Goal: Task Accomplishment & Management: Manage account settings

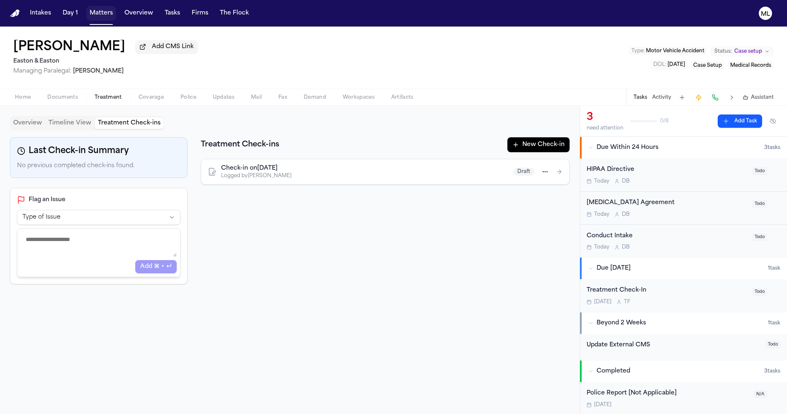
click at [103, 13] on button "Matters" at bounding box center [101, 13] width 30 height 15
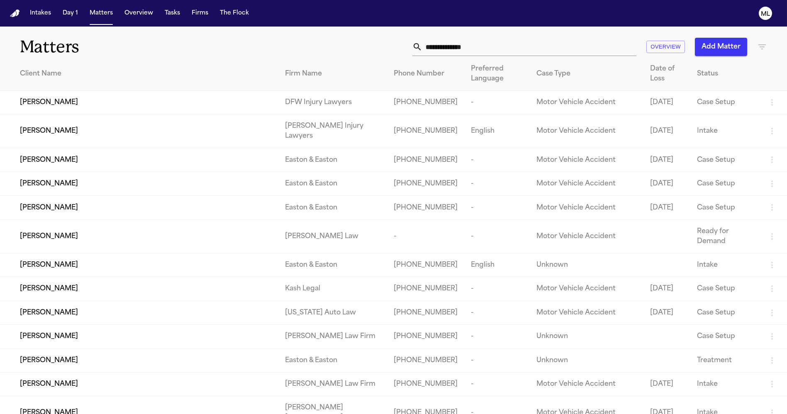
click at [528, 46] on input "text" at bounding box center [529, 47] width 214 height 18
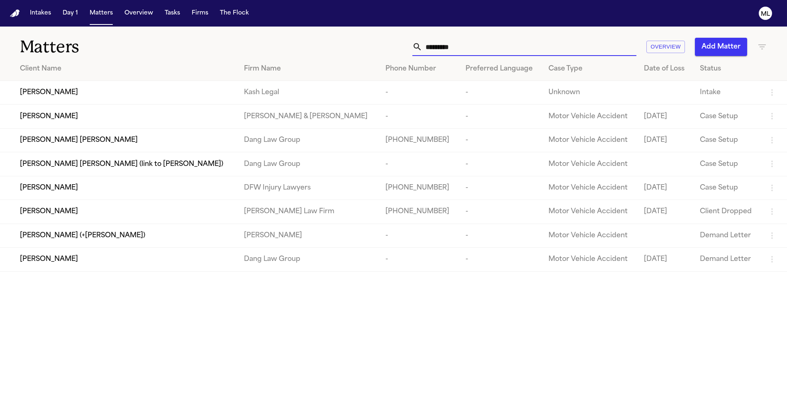
type input "*********"
click at [156, 190] on div "[PERSON_NAME]" at bounding box center [125, 188] width 211 height 10
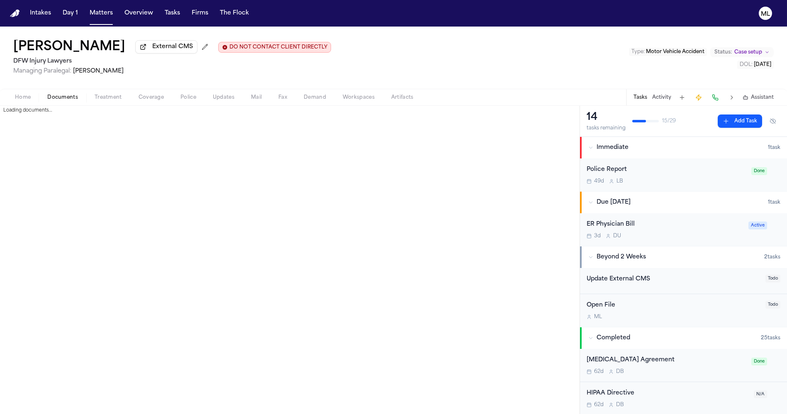
click at [64, 100] on button "Documents" at bounding box center [62, 97] width 47 height 10
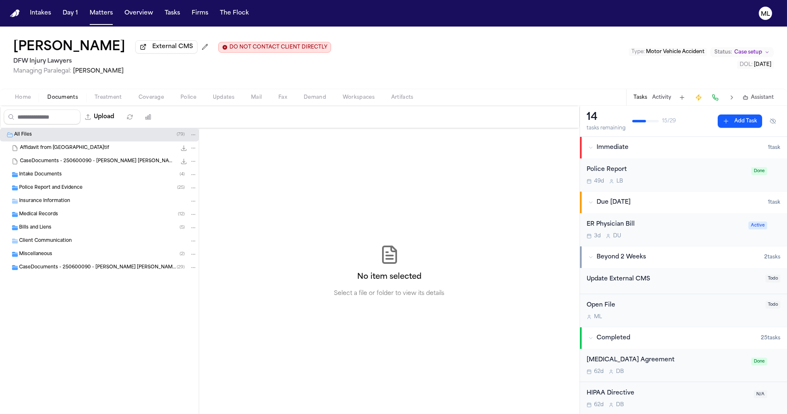
click at [66, 214] on div "Medical Records ( 12 )" at bounding box center [108, 214] width 178 height 7
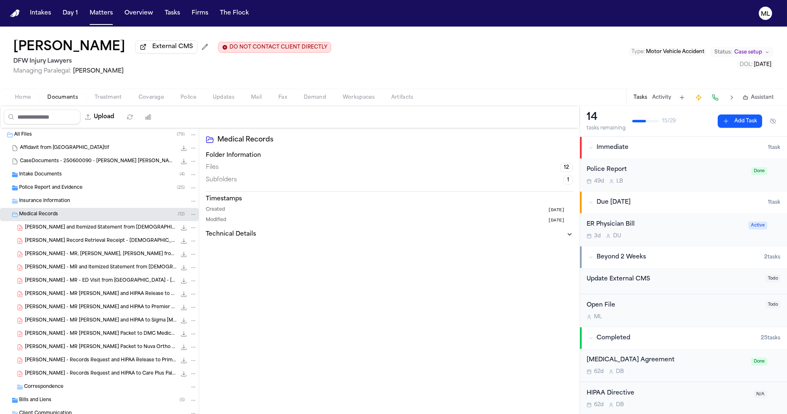
click at [117, 229] on span "D. Fernandez - Affidavit and Itemized Statement from Methodist Richardson - 6.5…" at bounding box center [100, 227] width 151 height 7
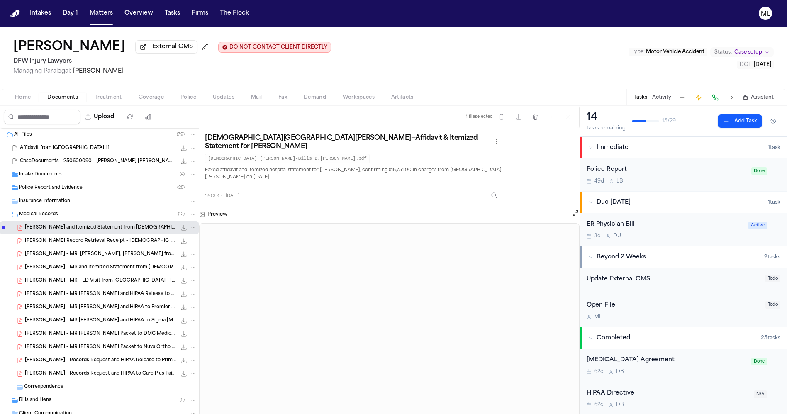
click at [680, 230] on div "ER Physician Bill 3d D U" at bounding box center [664, 229] width 157 height 19
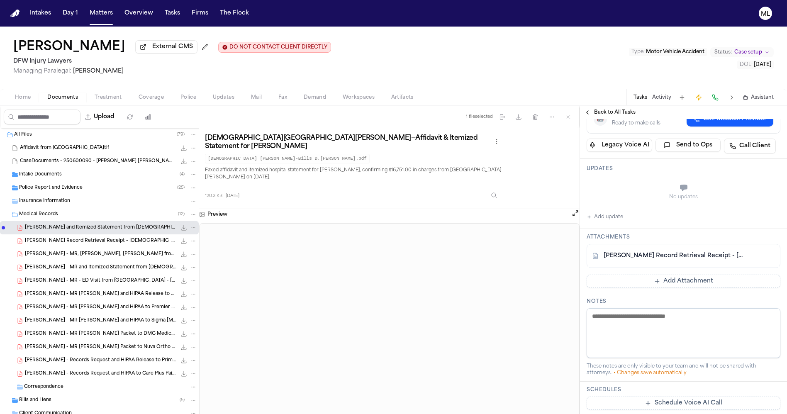
scroll to position [138, 0]
click at [674, 281] on button "Add Attachment" at bounding box center [683, 280] width 194 height 13
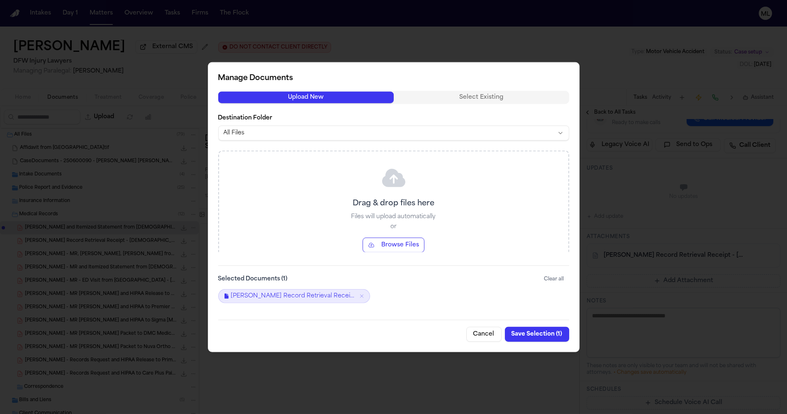
click at [404, 243] on button "Browse Files" at bounding box center [393, 244] width 62 height 15
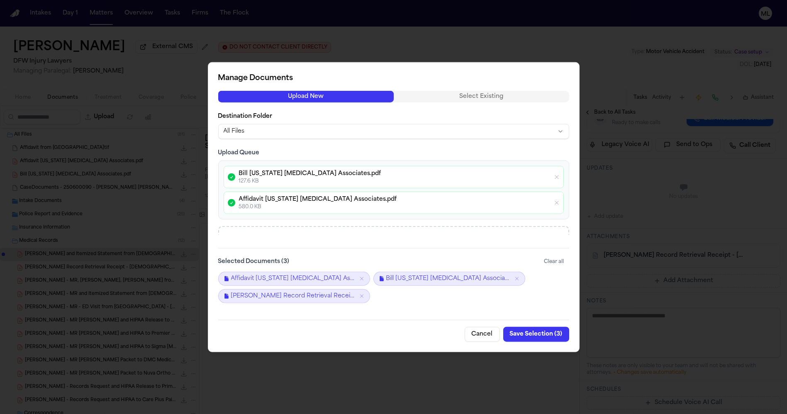
click at [536, 336] on button "Save Selection ( 3 )" at bounding box center [536, 333] width 66 height 15
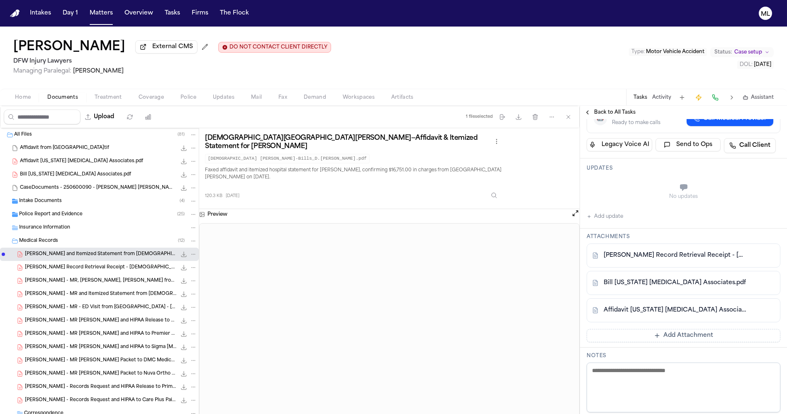
click at [651, 279] on link "Bill Texas Radiology Associates.pdf" at bounding box center [674, 283] width 142 height 8
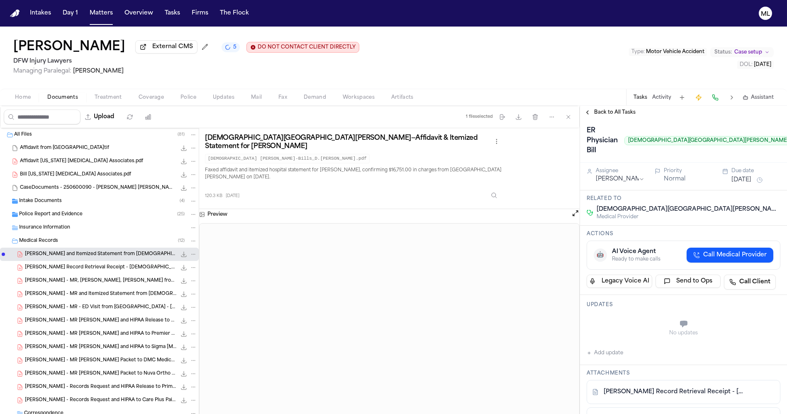
scroll to position [0, 0]
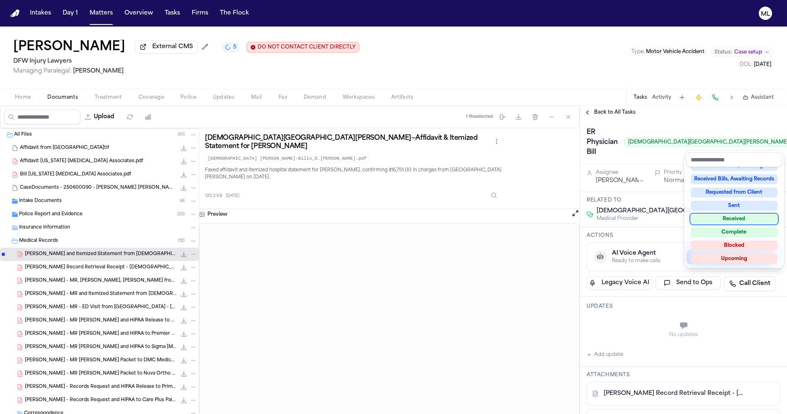
scroll to position [129, 0]
click at [647, 157] on div "ER Physician Bill Methodist Richardson Medical Center Requested" at bounding box center [683, 142] width 194 height 33
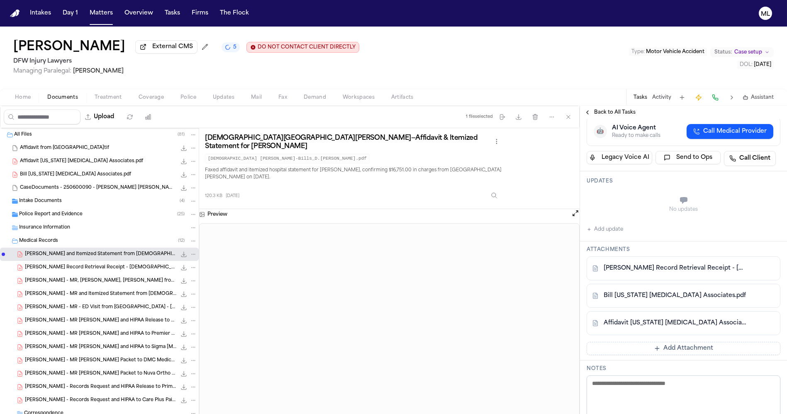
scroll to position [138, 0]
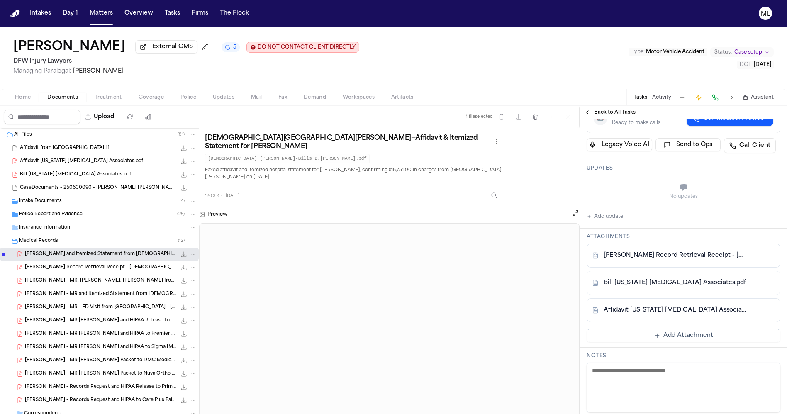
click at [761, 282] on button at bounding box center [767, 282] width 13 height 13
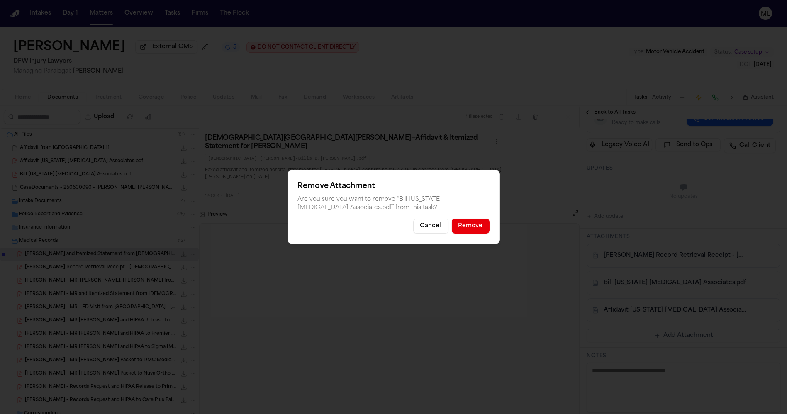
click at [476, 226] on button "Remove" at bounding box center [471, 226] width 38 height 15
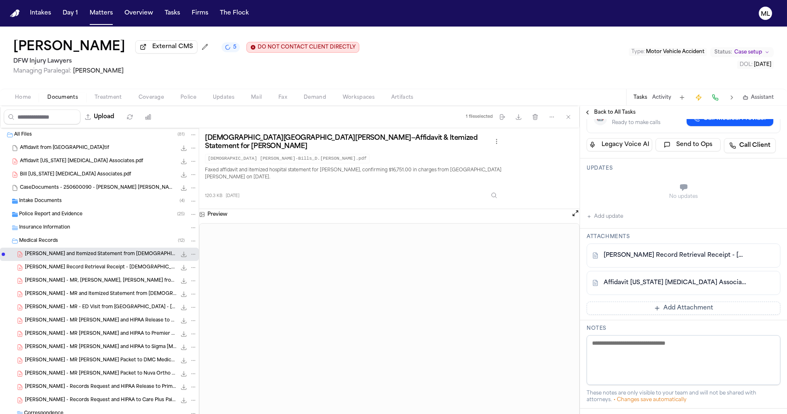
click at [761, 281] on button at bounding box center [767, 282] width 13 height 13
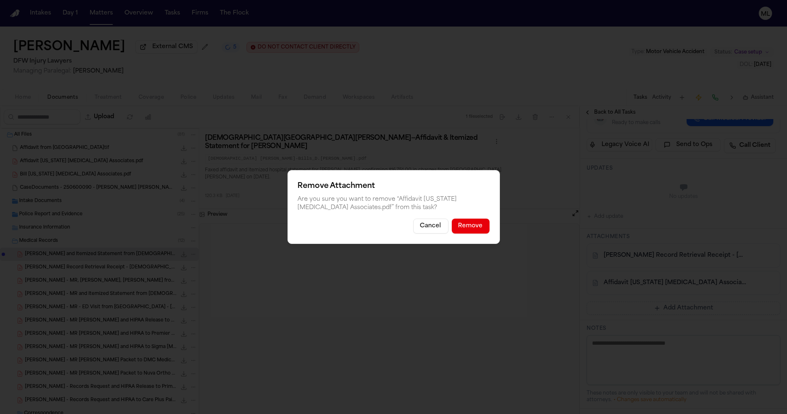
click at [468, 229] on button "Remove" at bounding box center [471, 226] width 38 height 15
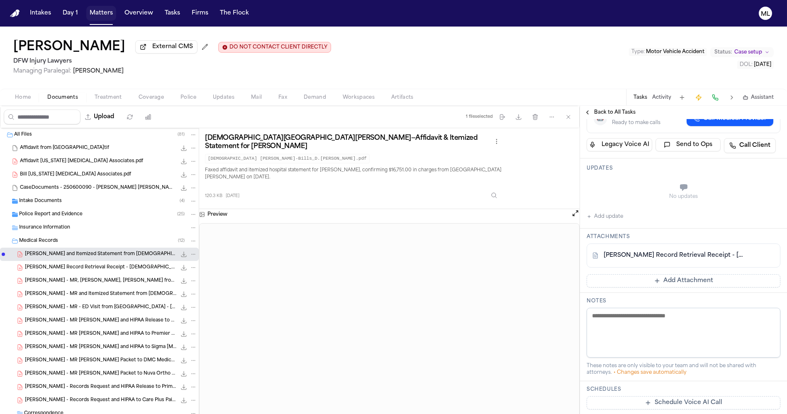
click at [102, 11] on button "Matters" at bounding box center [101, 13] width 30 height 15
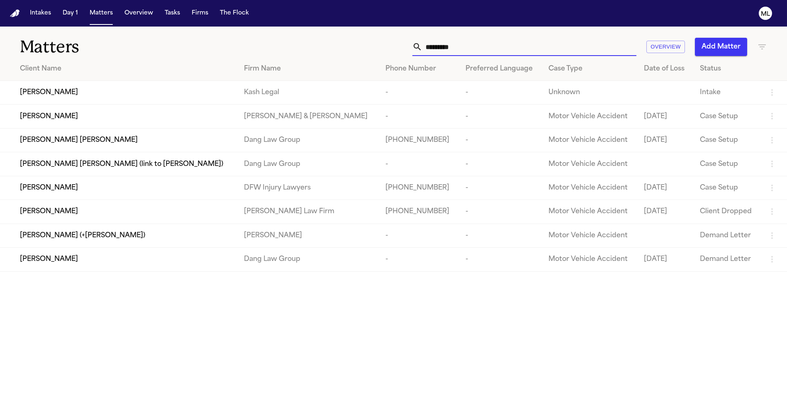
drag, startPoint x: 489, startPoint y: 55, endPoint x: 460, endPoint y: 51, distance: 29.3
click at [460, 51] on input "*********" at bounding box center [529, 47] width 214 height 18
drag, startPoint x: 472, startPoint y: 47, endPoint x: 405, endPoint y: 50, distance: 66.4
click at [405, 50] on div "********* Overview Add Matter" at bounding box center [501, 47] width 529 height 18
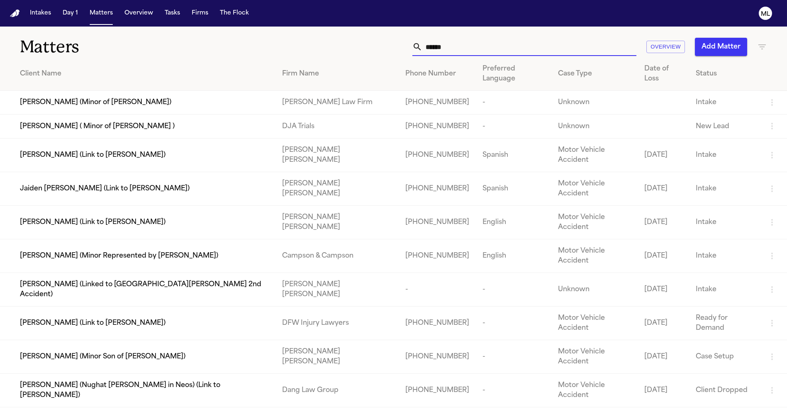
type input "*****"
drag, startPoint x: 461, startPoint y: 49, endPoint x: 403, endPoint y: 46, distance: 58.1
click at [403, 46] on div "***** Overview Add Matter" at bounding box center [501, 47] width 529 height 18
click at [438, 38] on input "*****" at bounding box center [529, 47] width 214 height 18
click at [454, 49] on input "*****" at bounding box center [529, 47] width 214 height 18
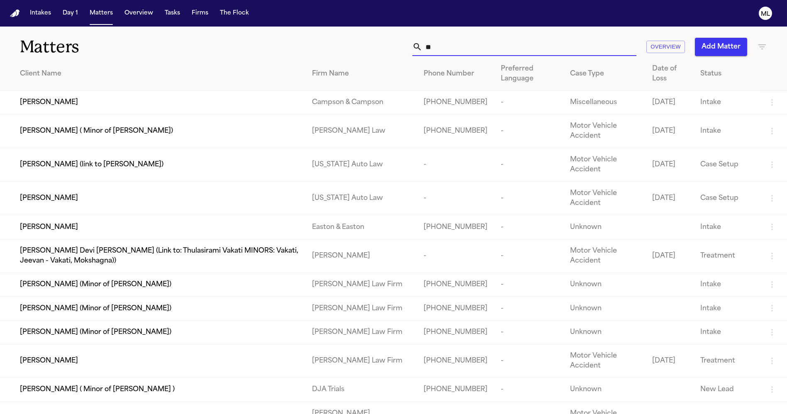
type input "*"
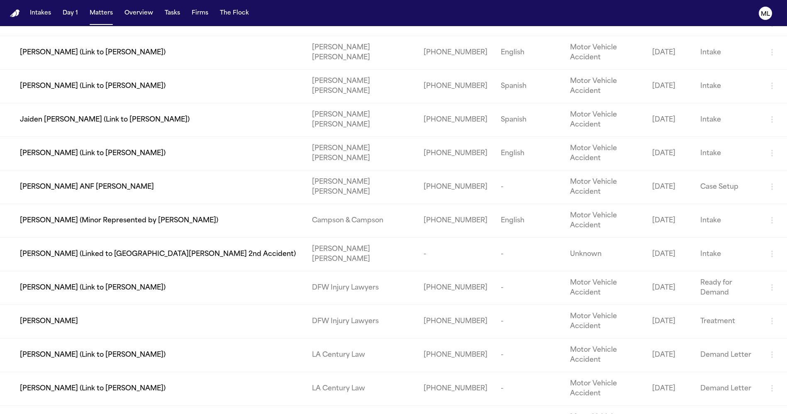
scroll to position [368, 0]
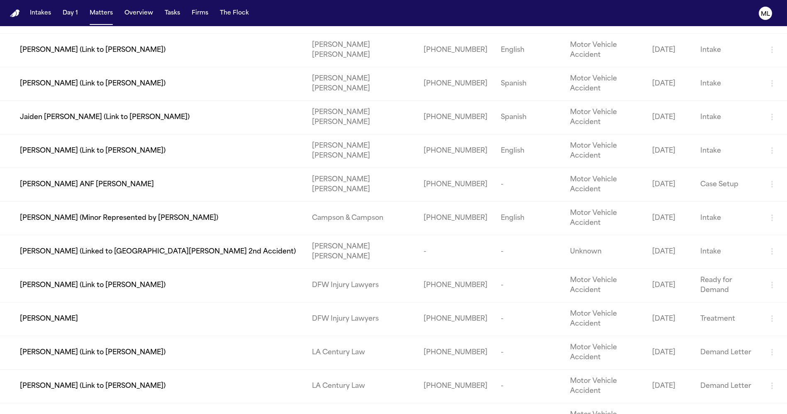
type input "*****"
click at [62, 324] on span "[PERSON_NAME]" at bounding box center [49, 319] width 58 height 10
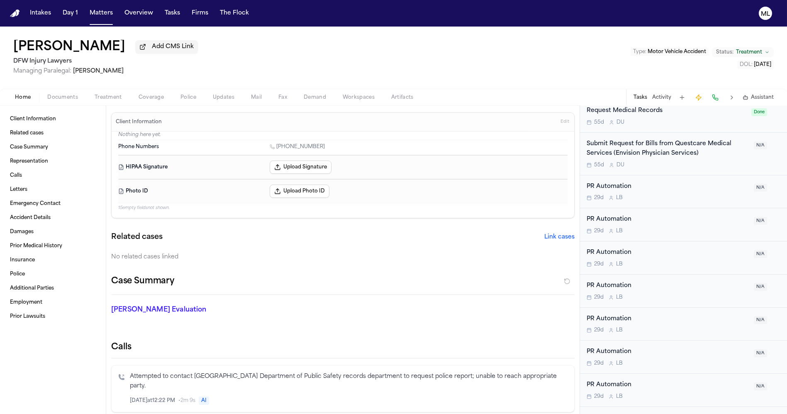
scroll to position [737, 0]
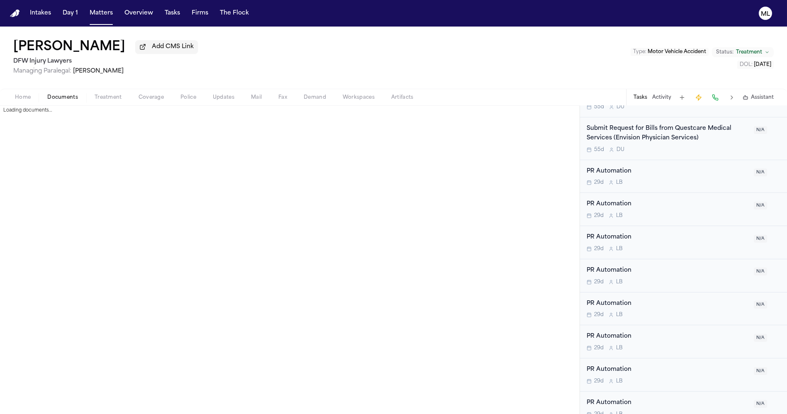
click at [61, 97] on span "Documents" at bounding box center [62, 97] width 31 height 7
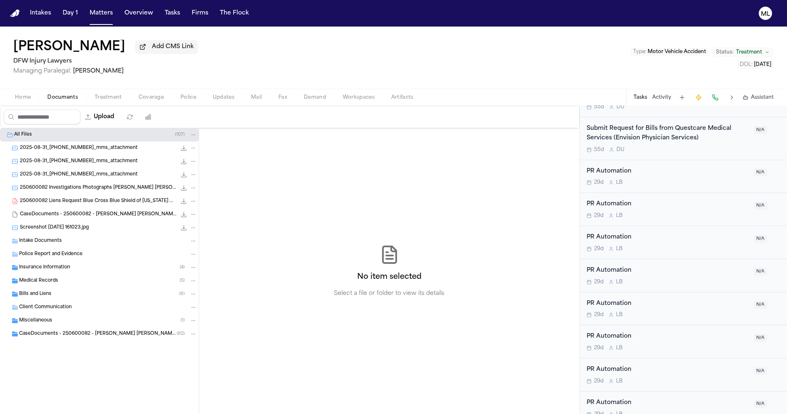
click at [50, 280] on span "Medical Records" at bounding box center [38, 280] width 39 height 7
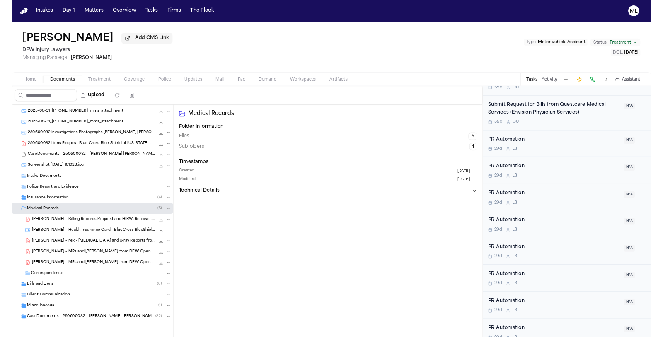
scroll to position [25, 0]
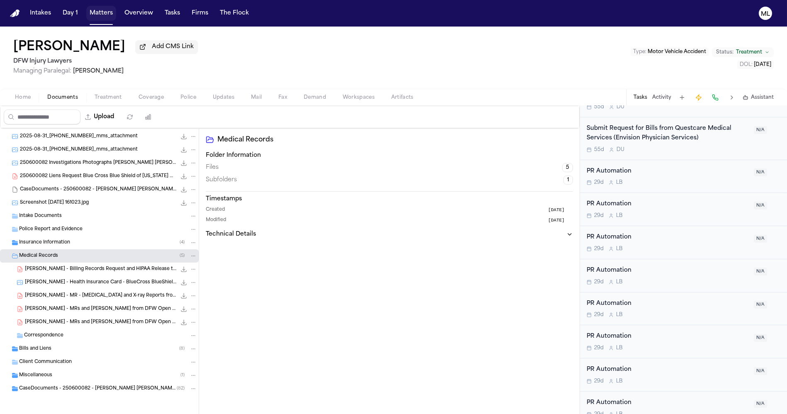
click at [100, 13] on button "Matters" at bounding box center [101, 13] width 30 height 15
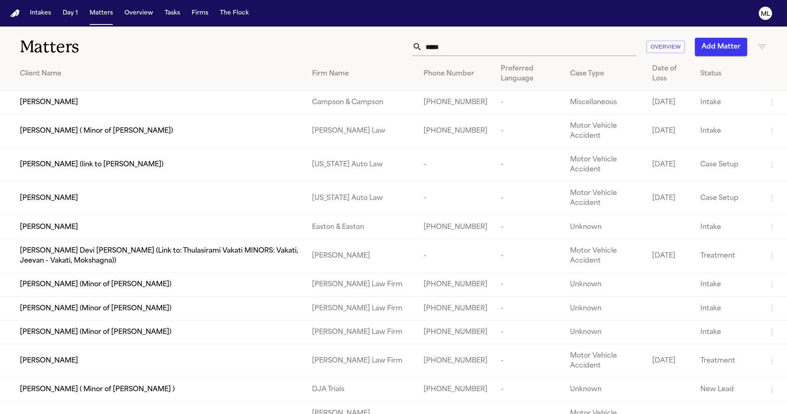
drag, startPoint x: 346, startPoint y: 52, endPoint x: 341, endPoint y: 52, distance: 5.0
click at [341, 52] on div "***** Overview Add Matter" at bounding box center [501, 47] width 529 height 18
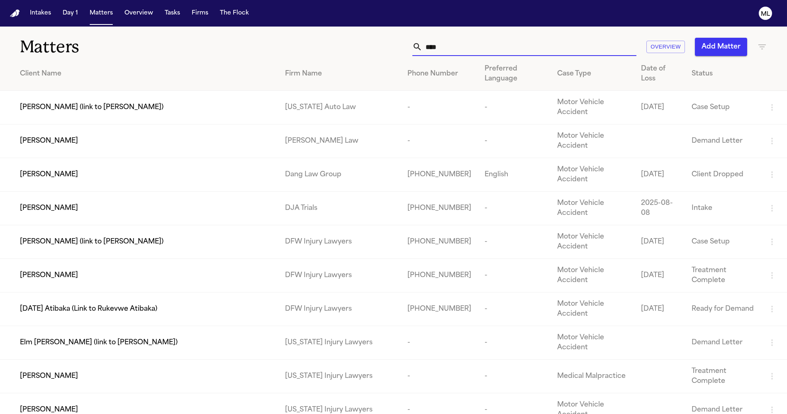
type input "****"
click at [76, 270] on div "[PERSON_NAME]" at bounding box center [146, 275] width 252 height 10
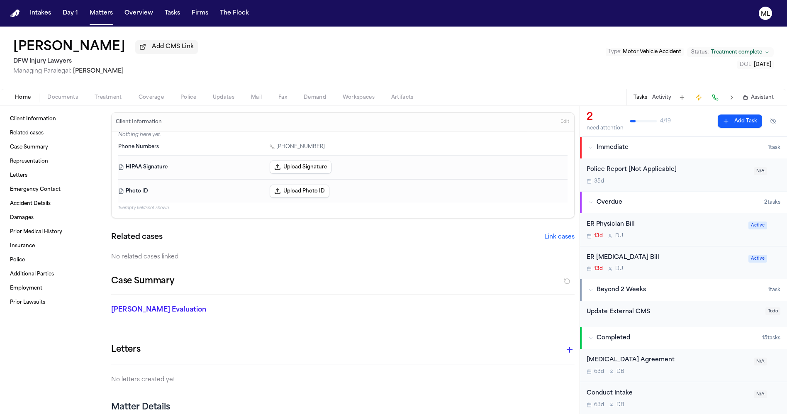
click at [688, 230] on div "ER Physician Bill 13d D U" at bounding box center [664, 229] width 157 height 19
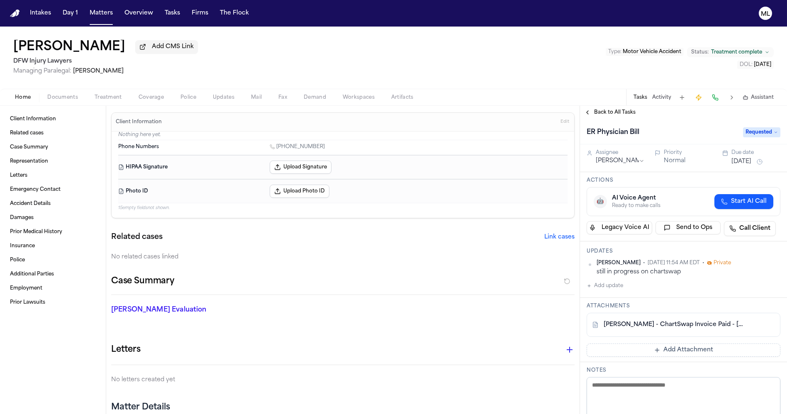
click at [666, 349] on button "Add Attachment" at bounding box center [683, 349] width 194 height 13
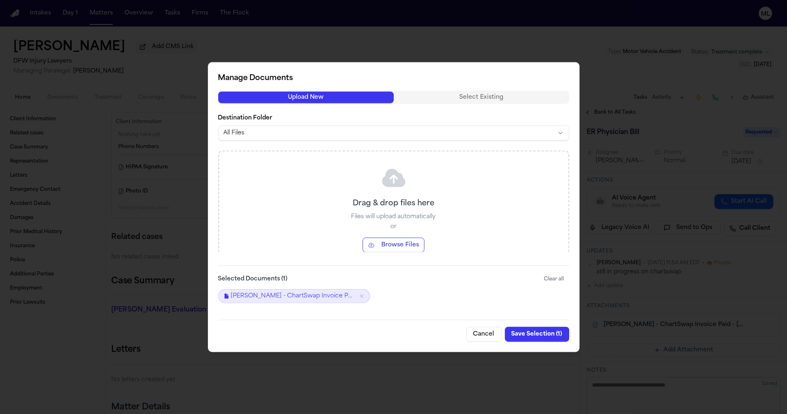
click at [407, 248] on button "Browse Files" at bounding box center [393, 244] width 62 height 15
click at [532, 335] on button "Save Selection ( 2 )" at bounding box center [536, 333] width 66 height 15
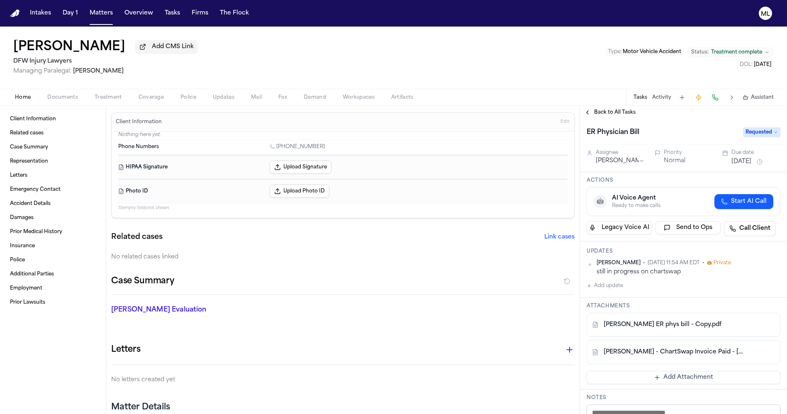
click at [612, 282] on button "Add update" at bounding box center [604, 286] width 36 height 10
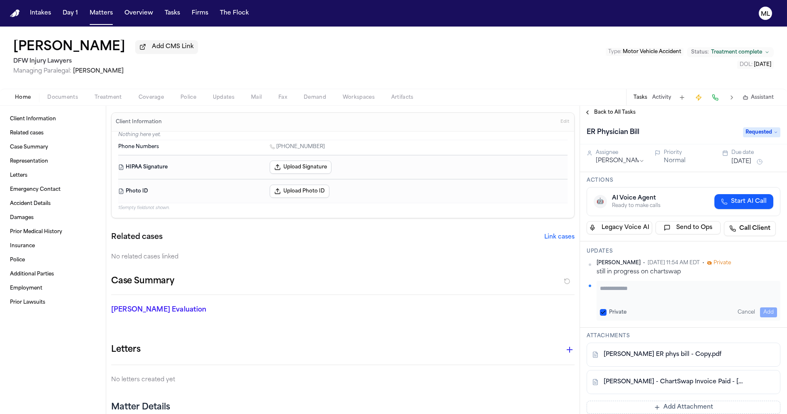
click at [614, 291] on textarea "Add your update" at bounding box center [688, 292] width 177 height 17
drag, startPoint x: 752, startPoint y: 295, endPoint x: 589, endPoint y: 286, distance: 163.6
click at [589, 286] on div "**********" at bounding box center [683, 301] width 194 height 40
type textarea "**********"
click at [760, 307] on button "Add" at bounding box center [768, 312] width 17 height 10
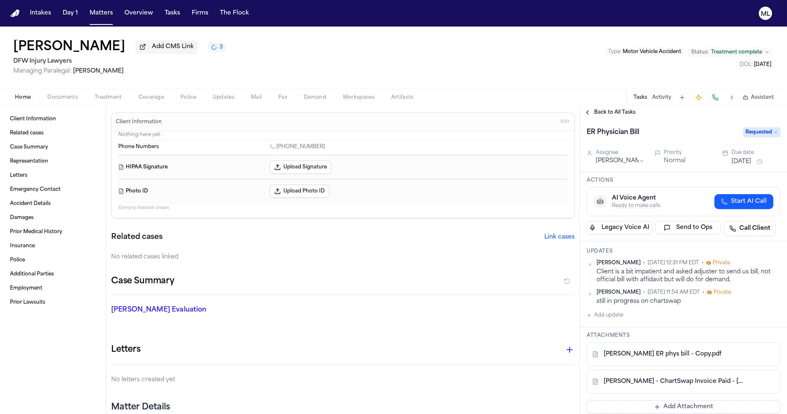
click at [606, 114] on span "Back to All Tasks" at bounding box center [614, 112] width 41 height 7
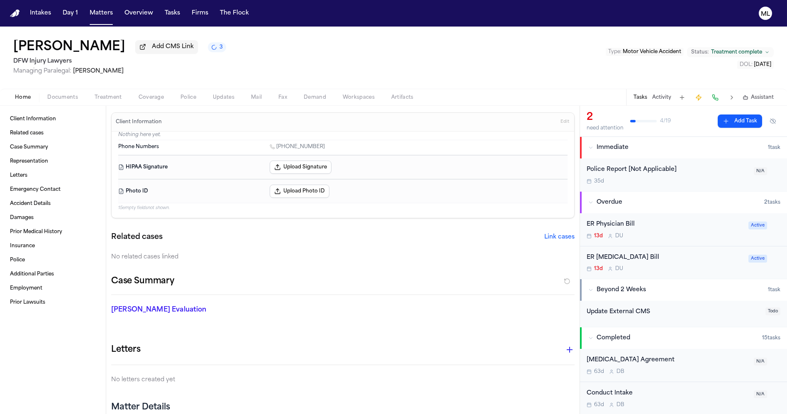
click at [673, 261] on div "ER [MEDICAL_DATA] Bill" at bounding box center [664, 258] width 157 height 10
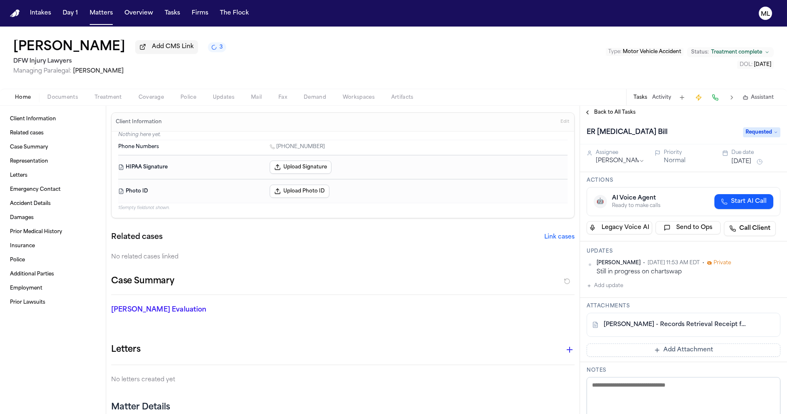
click at [669, 342] on div "J. Lowe - Records Retrieval Receipt from ChartSwap - 9.3.25 Add Attachment" at bounding box center [683, 335] width 194 height 44
click at [670, 347] on button "Add Attachment" at bounding box center [683, 349] width 194 height 13
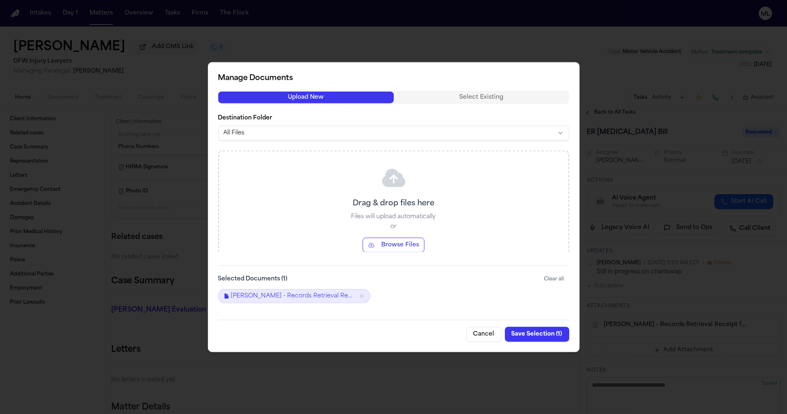
click at [387, 242] on button "Browse Files" at bounding box center [393, 244] width 62 height 15
click at [528, 335] on button "Save Selection ( 2 )" at bounding box center [536, 333] width 66 height 15
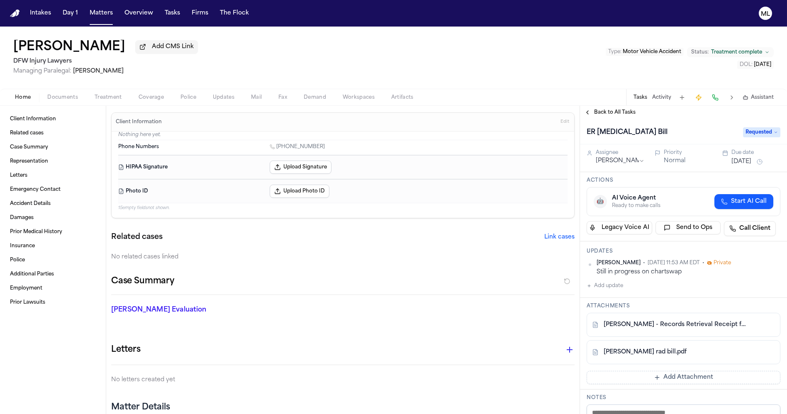
click at [611, 287] on button "Add update" at bounding box center [604, 286] width 36 height 10
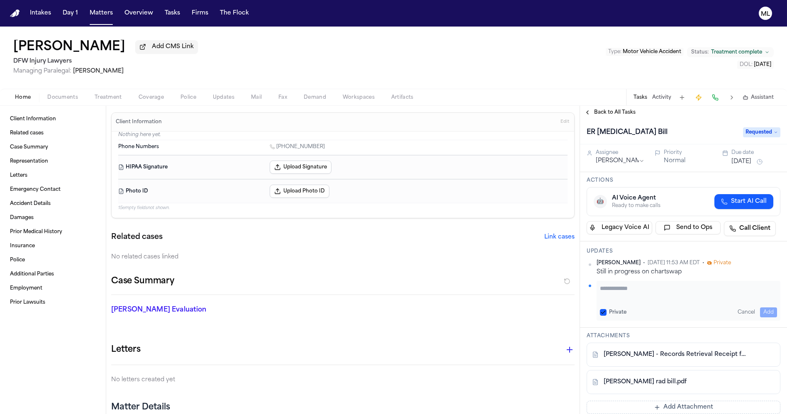
click at [618, 287] on textarea "Add your update" at bounding box center [688, 292] width 177 height 17
paste textarea "**********"
type textarea "**********"
click at [760, 312] on button "Add" at bounding box center [768, 312] width 17 height 10
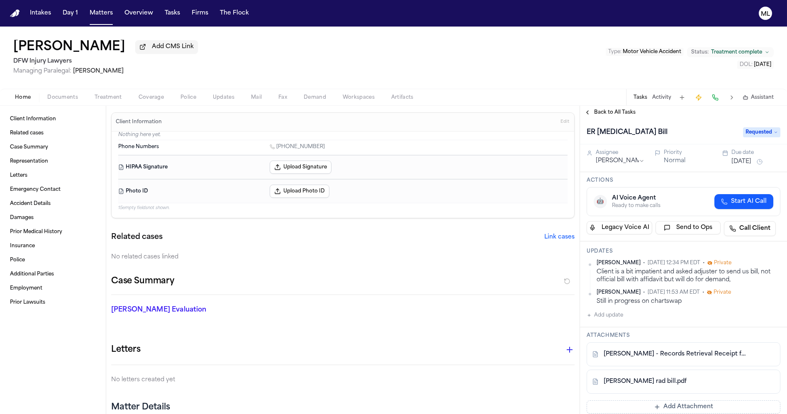
click at [620, 113] on span "Back to All Tasks" at bounding box center [614, 112] width 41 height 7
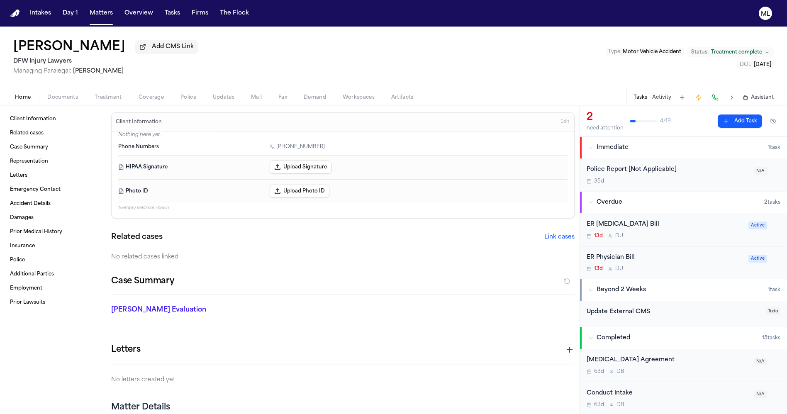
click at [690, 243] on div "ER Radiology Bill 13d D U Active" at bounding box center [683, 229] width 207 height 33
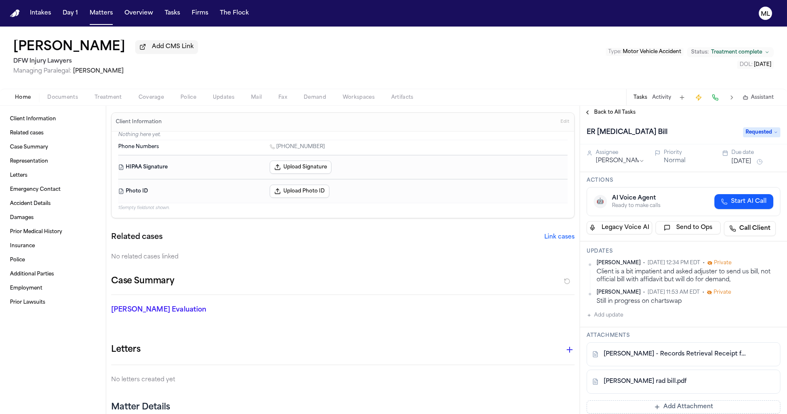
click at [746, 160] on button "Sep 24, 2025" at bounding box center [741, 162] width 20 height 8
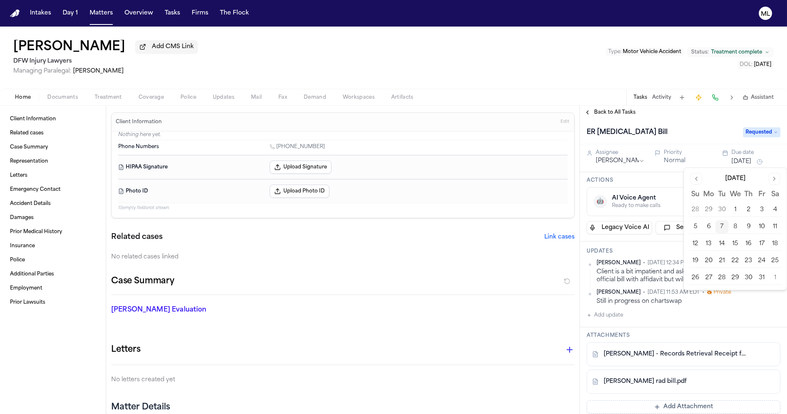
click at [720, 261] on button "21" at bounding box center [721, 260] width 13 height 13
click at [594, 114] on span "Back to All Tasks" at bounding box center [614, 112] width 41 height 7
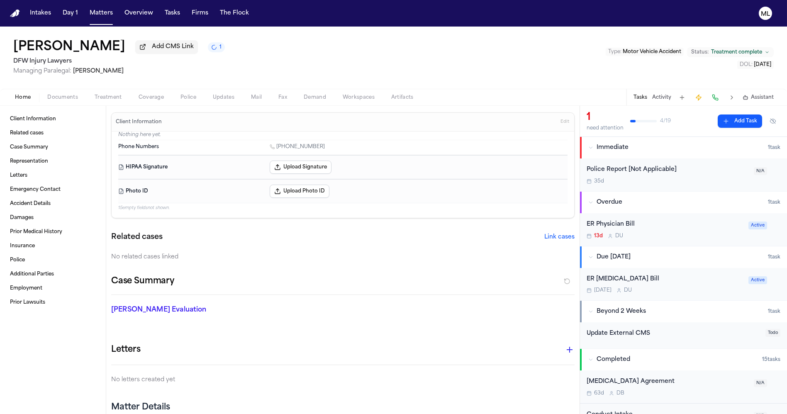
click at [701, 230] on div "ER Physician Bill 13d D U" at bounding box center [664, 229] width 157 height 19
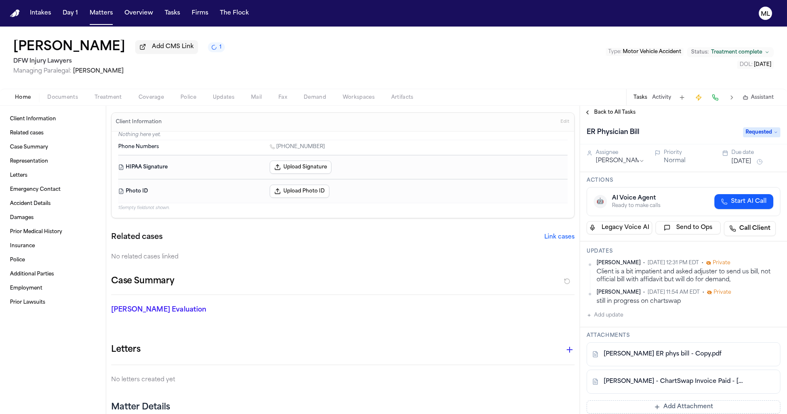
click at [735, 159] on button "Sep 24, 2025" at bounding box center [741, 162] width 20 height 8
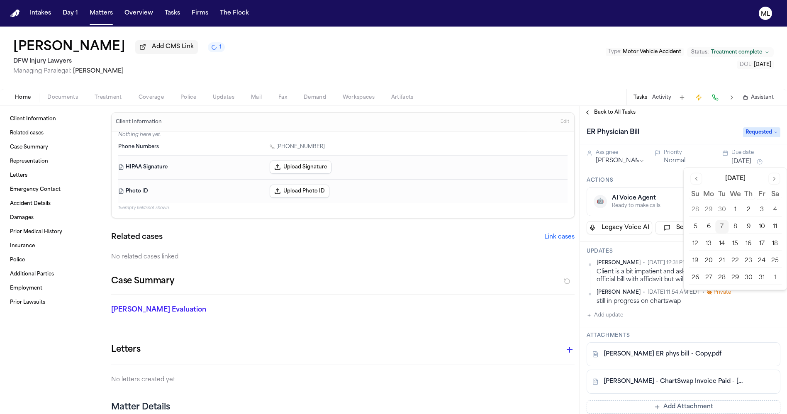
click at [721, 260] on button "21" at bounding box center [721, 260] width 13 height 13
click at [608, 118] on div "Back to All Tasks" at bounding box center [683, 112] width 207 height 13
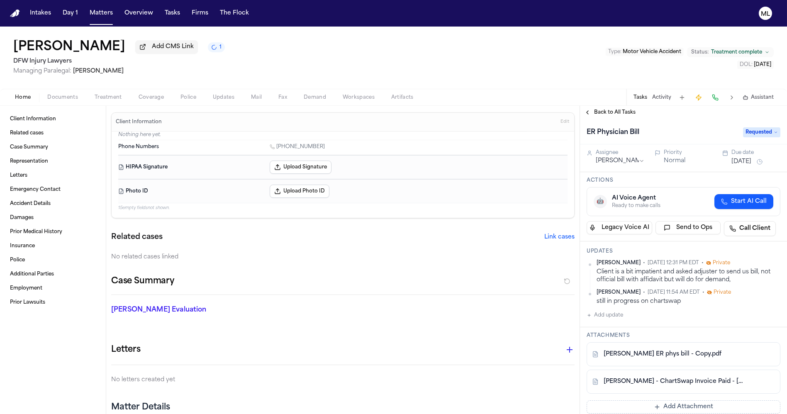
click at [612, 111] on span "Back to All Tasks" at bounding box center [614, 112] width 41 height 7
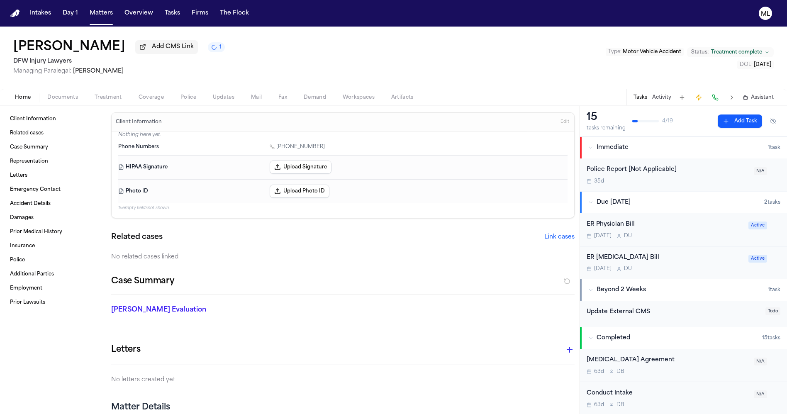
click at [748, 51] on span "Treatment complete" at bounding box center [736, 52] width 51 height 7
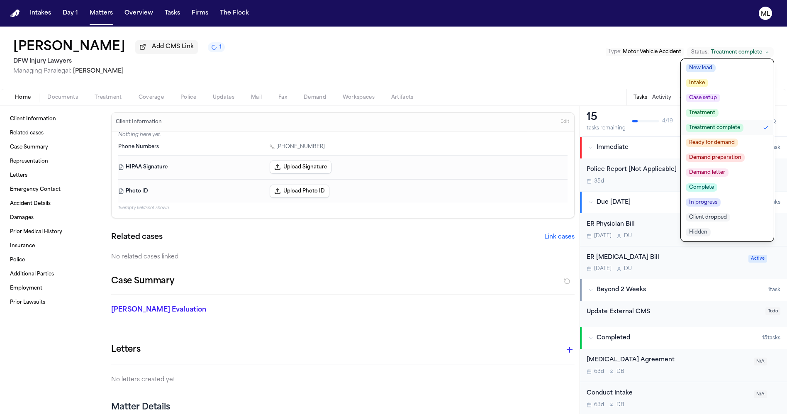
click at [732, 145] on span "Ready for demand" at bounding box center [711, 142] width 52 height 8
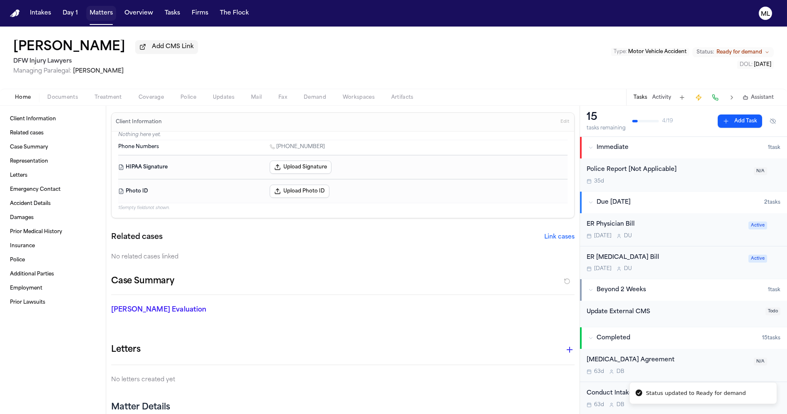
click at [92, 19] on button "Matters" at bounding box center [101, 13] width 30 height 15
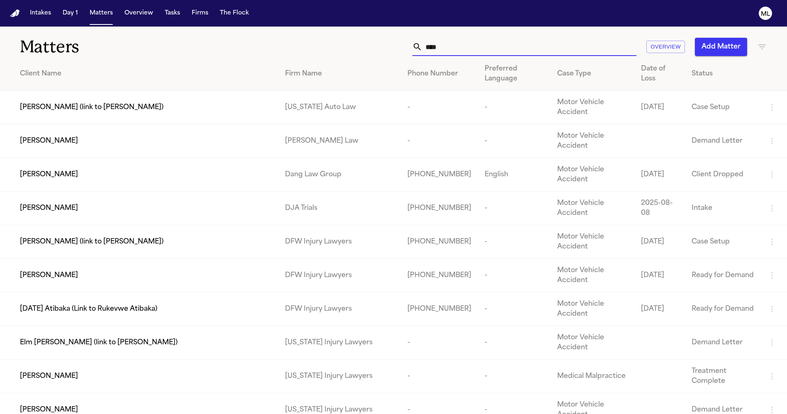
drag, startPoint x: 563, startPoint y: 45, endPoint x: 398, endPoint y: 40, distance: 165.1
click at [398, 40] on div "**** Overview Add Matter" at bounding box center [501, 47] width 529 height 18
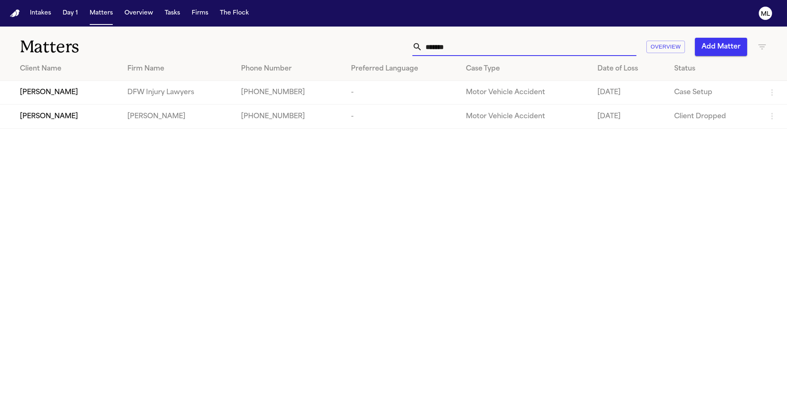
type input "*******"
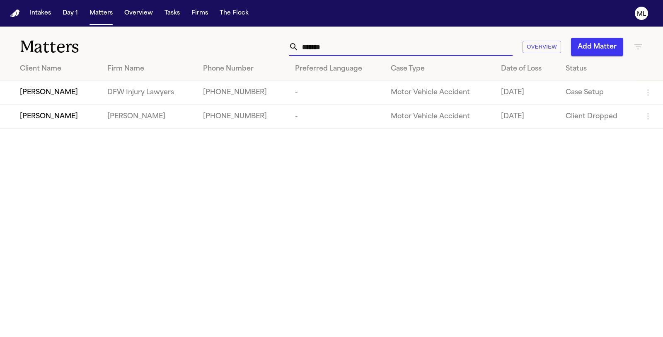
drag, startPoint x: 329, startPoint y: 48, endPoint x: 284, endPoint y: 45, distance: 44.5
click at [284, 45] on div "******* Overview Add Matter" at bounding box center [419, 47] width 447 height 18
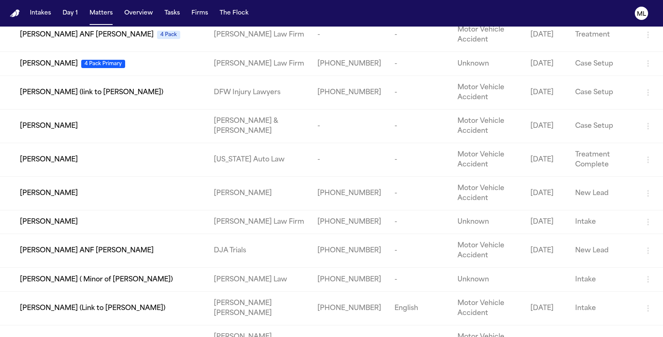
scroll to position [184, 0]
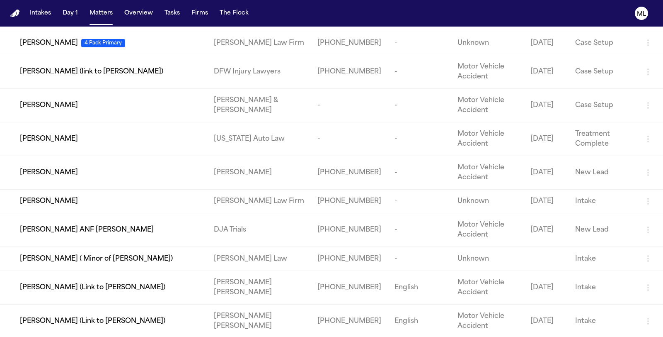
type input "****"
click at [127, 206] on div "Esad Mackic" at bounding box center [110, 201] width 181 height 10
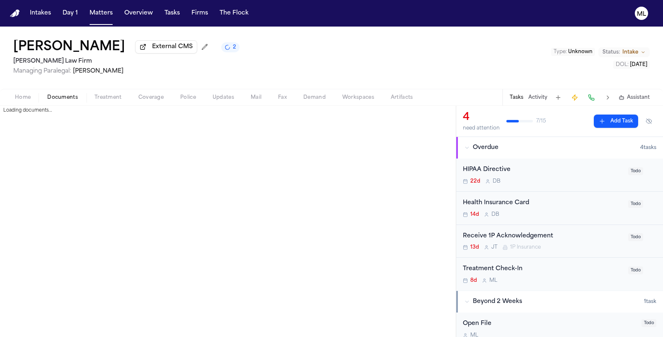
click at [51, 97] on span "Documents" at bounding box center [62, 97] width 31 height 7
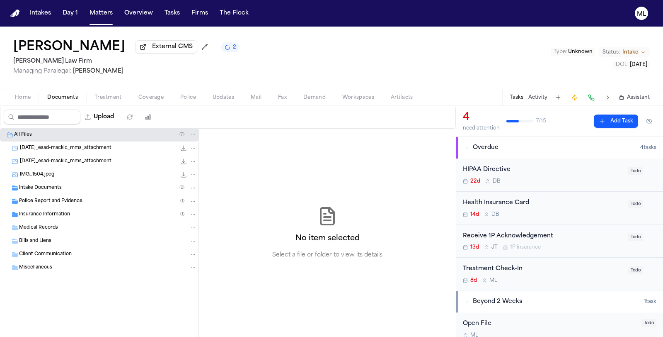
click at [46, 202] on span "Police Report and Evidence" at bounding box center [50, 201] width 63 height 7
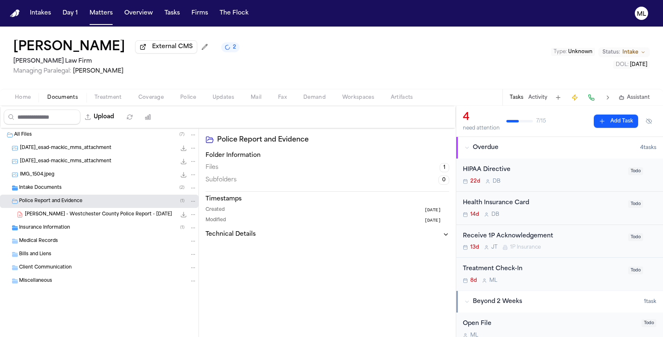
click at [108, 211] on span "E. Mackic - Westchester County Police Report - 9.7.25" at bounding box center [98, 214] width 147 height 7
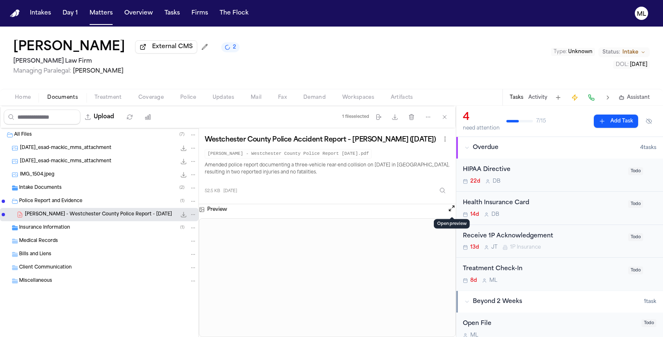
click at [451, 208] on button "Open preview" at bounding box center [452, 208] width 8 height 8
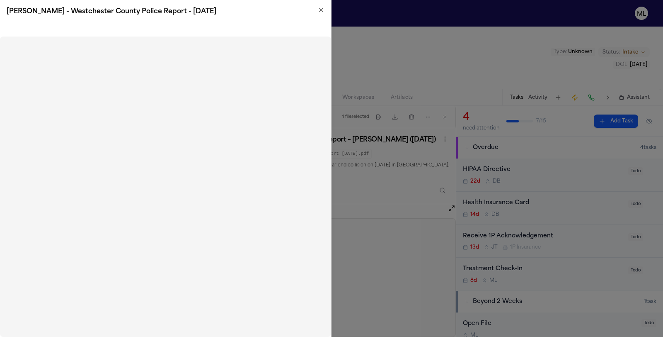
click at [317, 9] on h2 "E. Mackic - Westchester County Police Report - 9.7.25" at bounding box center [166, 12] width 318 height 10
click at [318, 12] on h2 "E. Mackic - Westchester County Police Report - 9.7.25" at bounding box center [166, 12] width 318 height 10
click at [321, 12] on icon "button" at bounding box center [321, 10] width 7 height 7
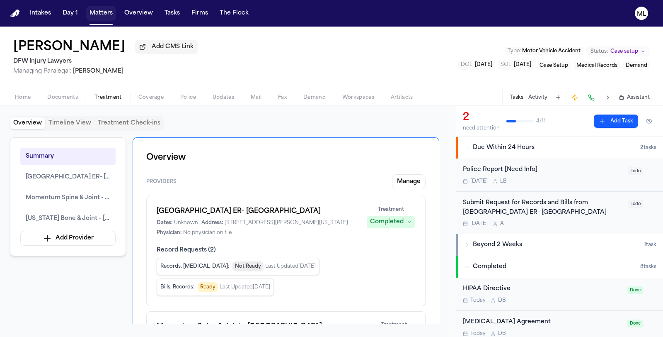
click at [102, 12] on button "Matters" at bounding box center [101, 13] width 30 height 15
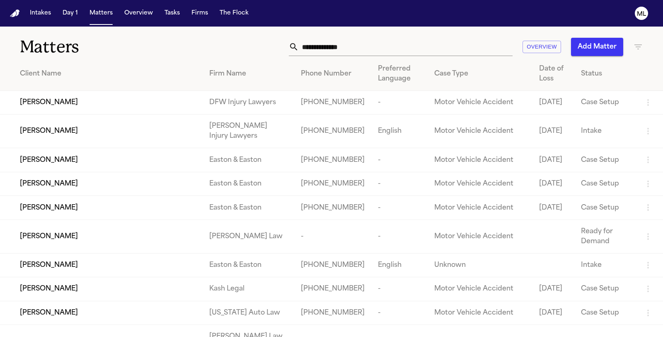
click at [637, 50] on icon "button" at bounding box center [639, 47] width 10 height 10
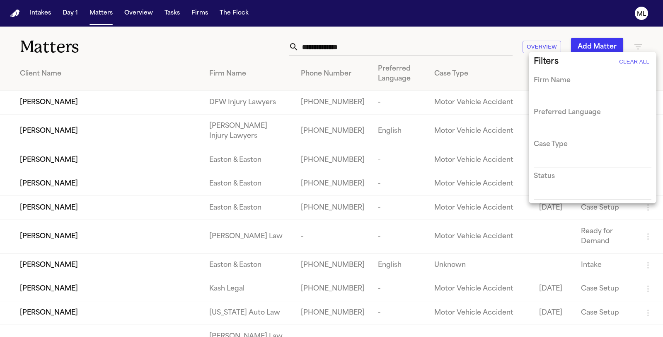
click at [564, 98] on input "text" at bounding box center [586, 98] width 105 height 12
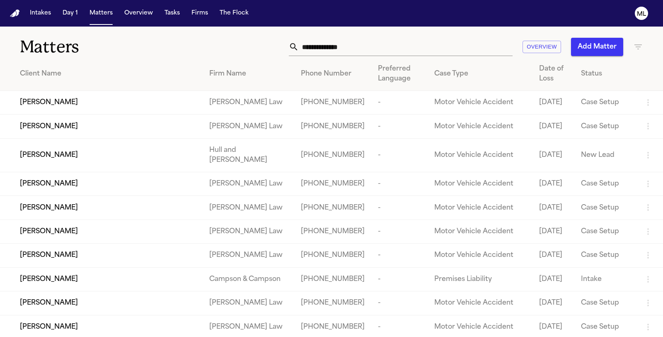
click at [634, 39] on div "Overview Add Matter" at bounding box center [419, 47] width 447 height 18
click at [641, 46] on icon "button" at bounding box center [639, 47] width 10 height 10
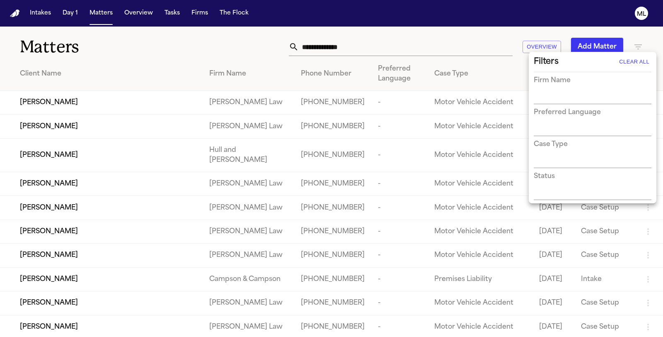
click at [561, 93] on input "text" at bounding box center [586, 98] width 105 height 12
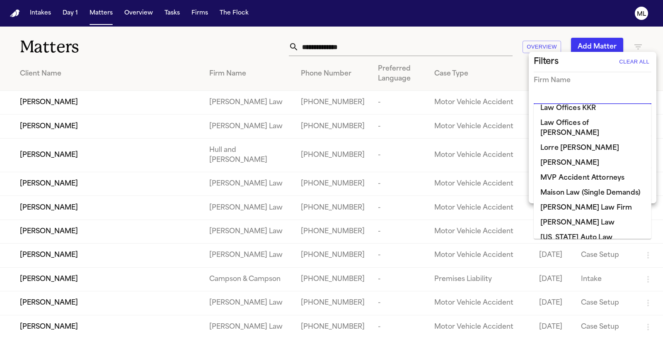
scroll to position [645, 0]
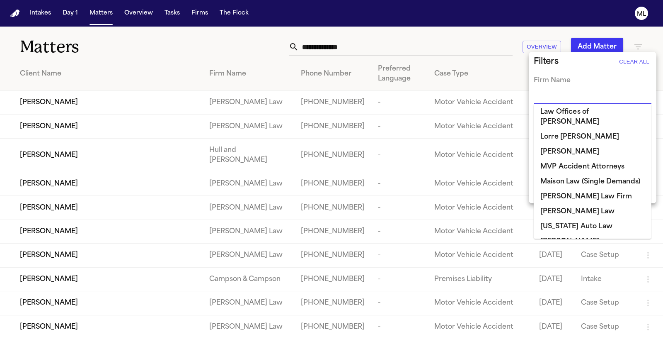
click at [568, 189] on li "[PERSON_NAME] Law Firm" at bounding box center [593, 196] width 118 height 15
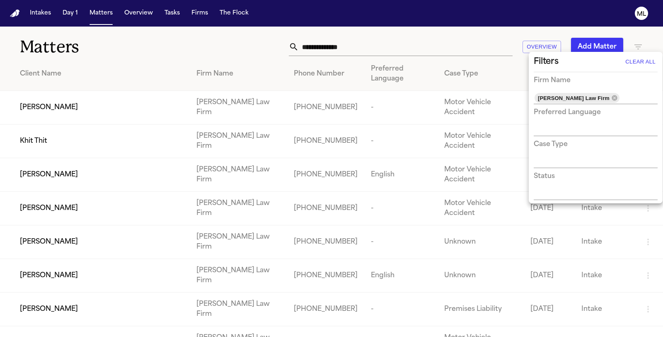
click at [172, 39] on div at bounding box center [331, 168] width 663 height 337
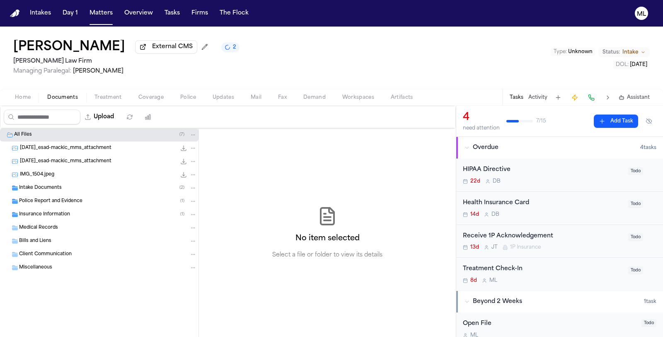
click at [622, 51] on button "Status: Intake" at bounding box center [624, 52] width 51 height 10
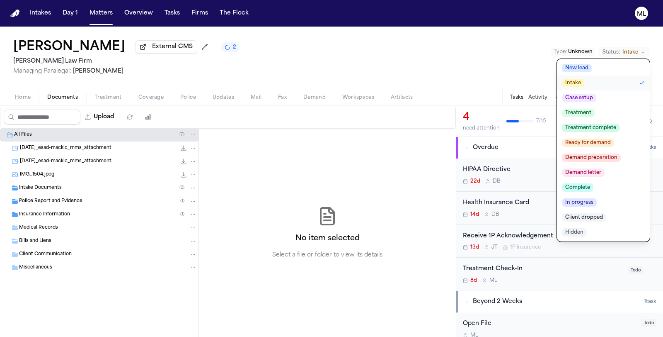
click at [624, 50] on span "Intake" at bounding box center [631, 52] width 16 height 7
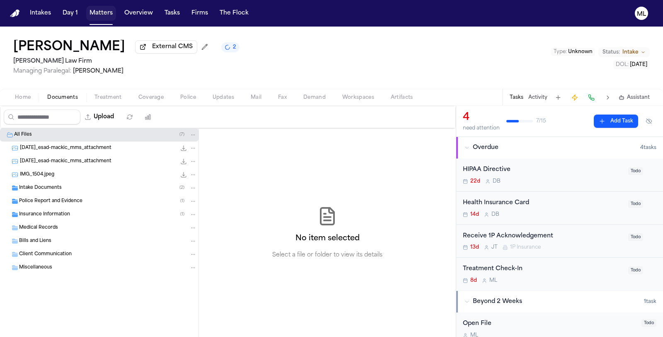
drag, startPoint x: 99, startPoint y: 13, endPoint x: 113, endPoint y: 21, distance: 16.1
click at [99, 13] on button "Matters" at bounding box center [101, 13] width 30 height 15
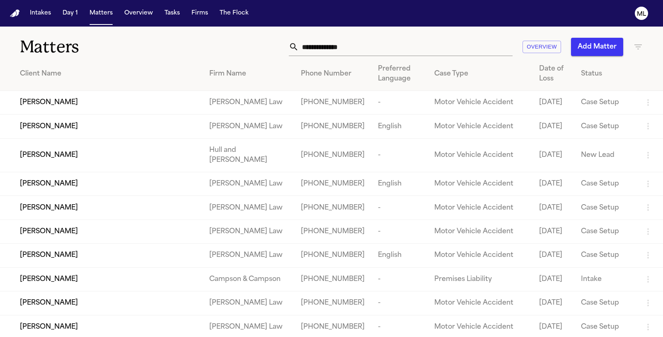
click at [640, 45] on icon "button" at bounding box center [638, 46] width 7 height 5
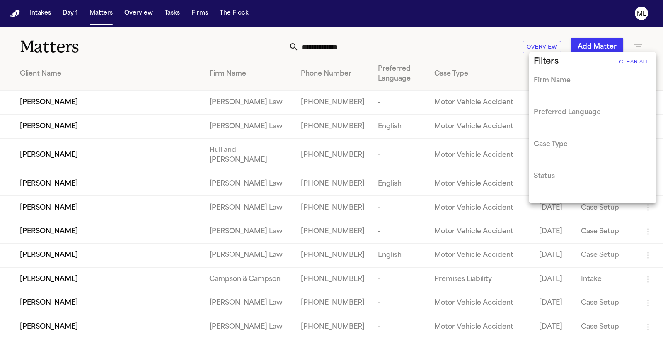
click at [573, 90] on div "Firm Name" at bounding box center [593, 89] width 118 height 29
click at [571, 93] on input "text" at bounding box center [586, 98] width 105 height 12
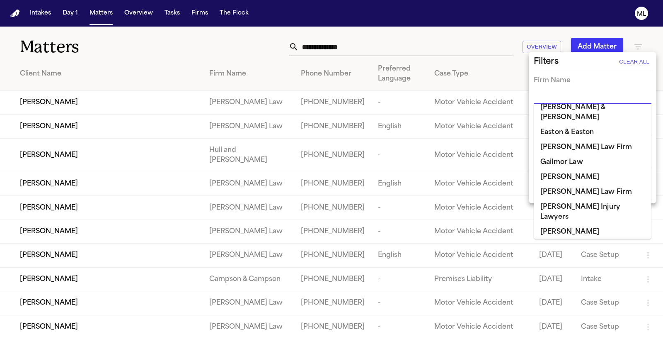
scroll to position [368, 0]
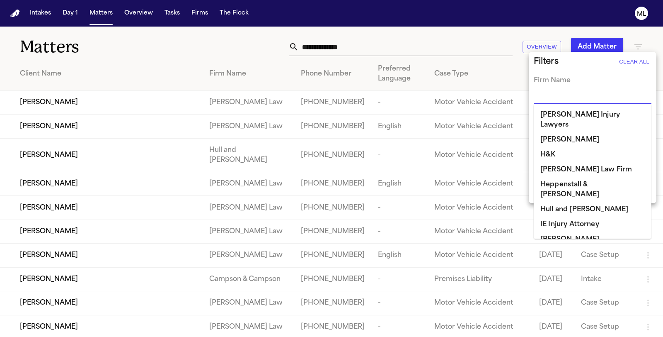
click at [564, 217] on li "IE Injury Attorney" at bounding box center [593, 224] width 118 height 15
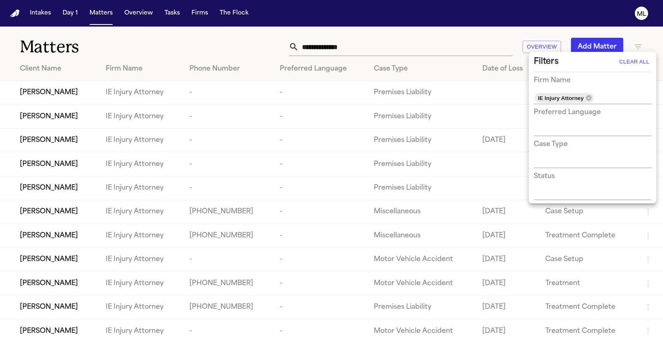
click at [235, 34] on div at bounding box center [331, 168] width 663 height 337
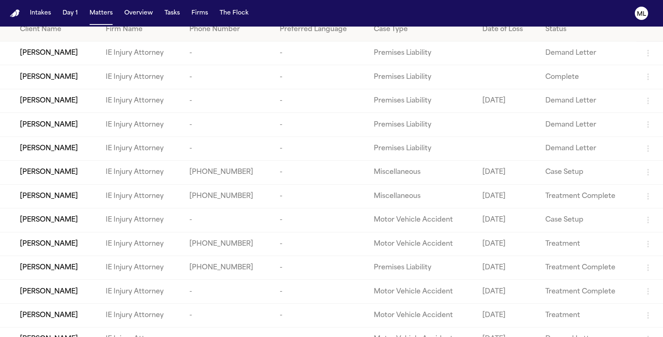
scroll to position [50, 0]
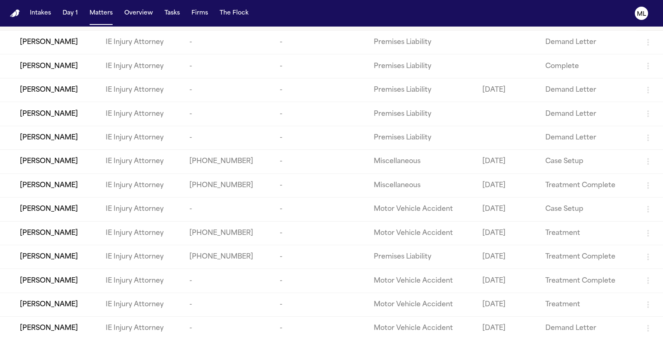
click at [91, 254] on div "[PERSON_NAME]" at bounding box center [56, 257] width 73 height 10
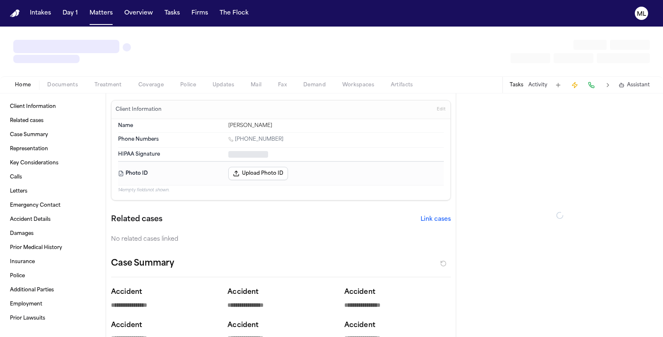
type textarea "*"
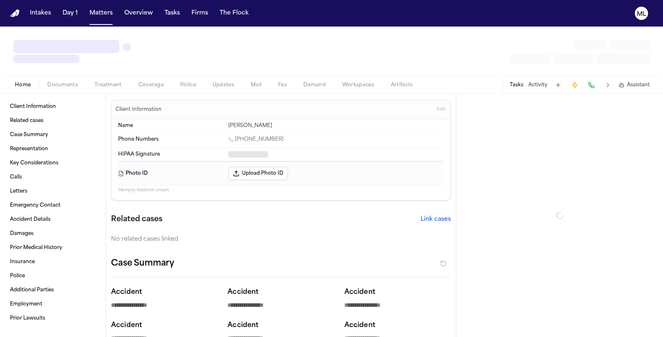
type textarea "*"
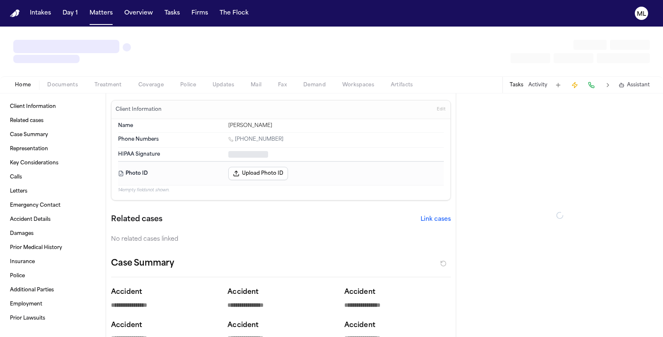
type textarea "*"
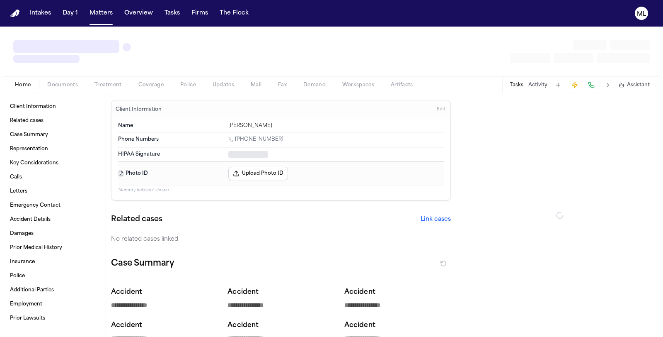
type textarea "*"
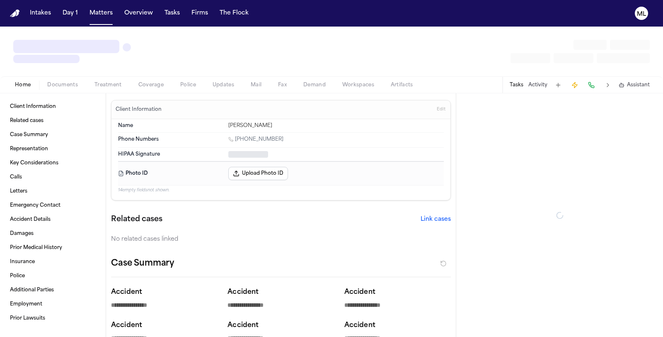
type textarea "*"
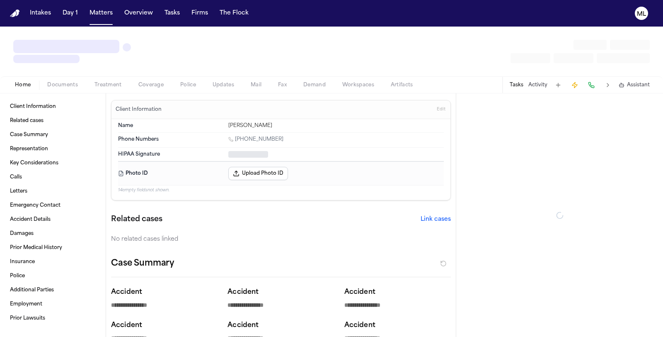
type textarea "*"
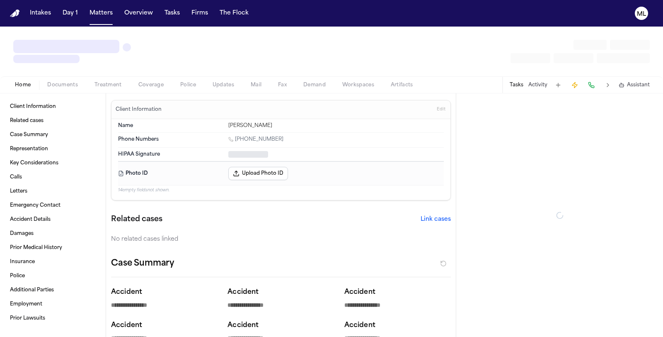
type textarea "*"
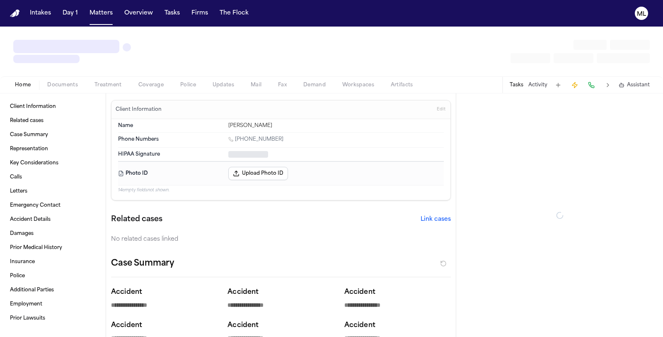
type textarea "*"
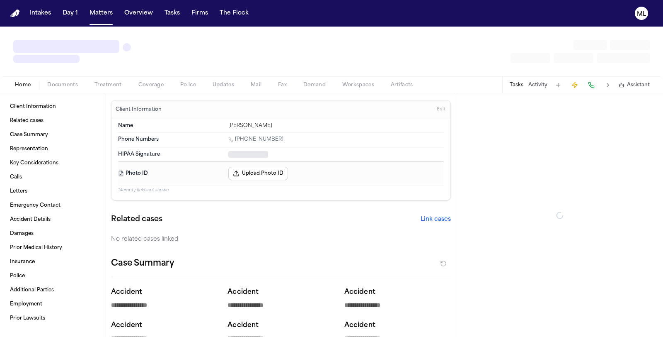
type textarea "*"
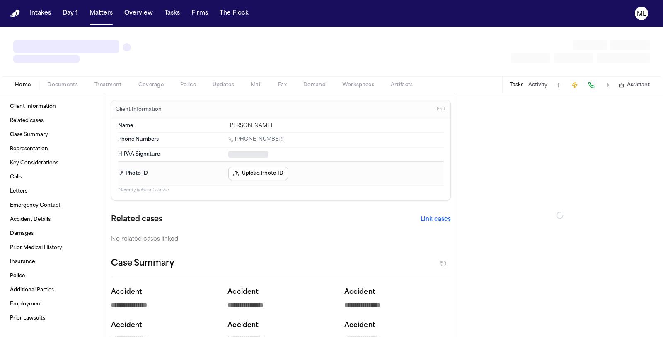
type textarea "*"
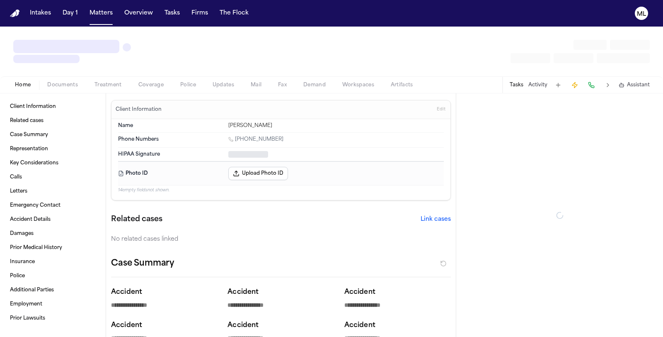
type textarea "*"
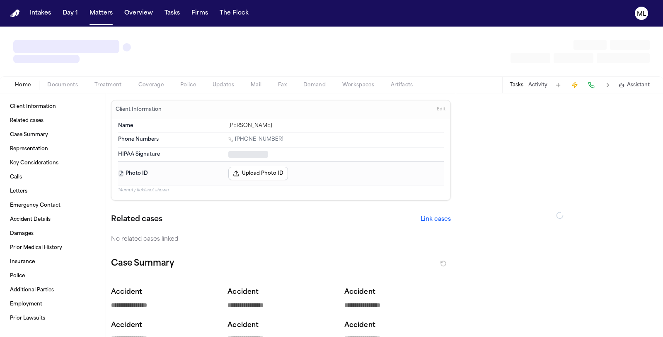
type textarea "*"
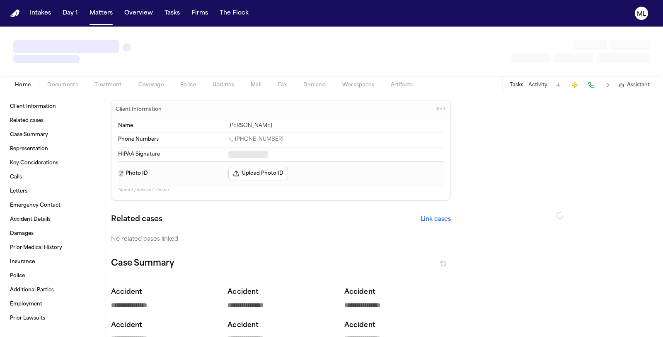
type textarea "*"
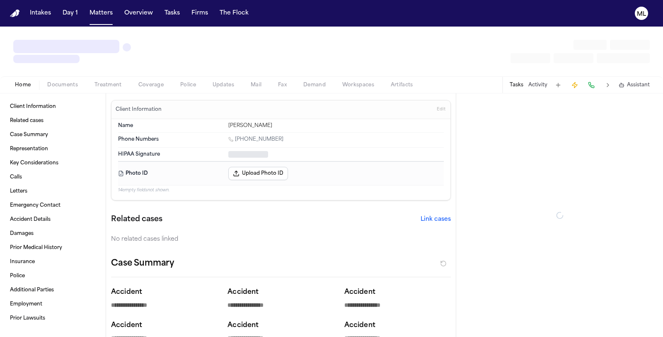
type textarea "*"
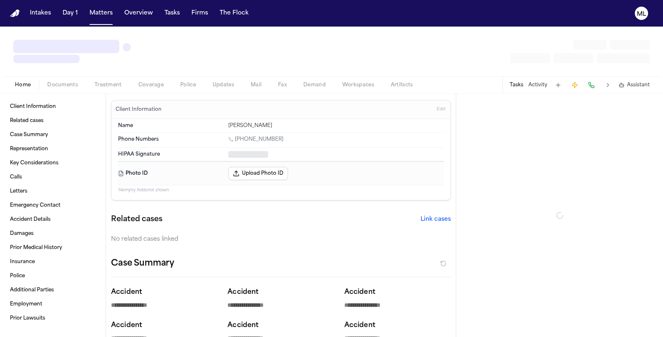
type textarea "*"
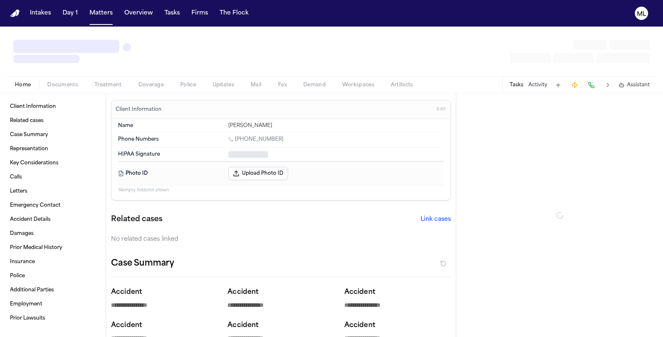
type textarea "*"
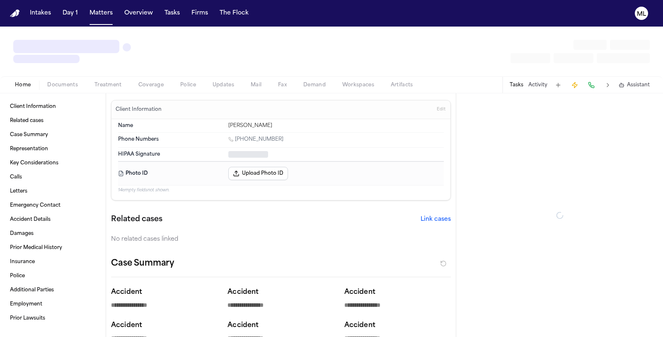
type textarea "*"
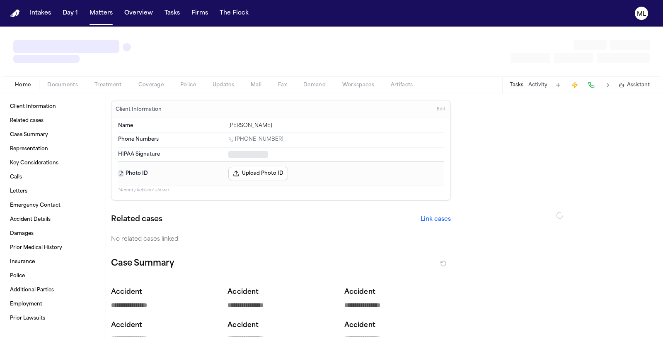
type textarea "*"
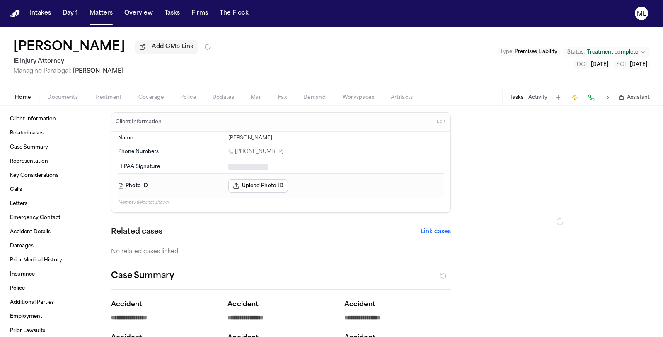
type textarea "*"
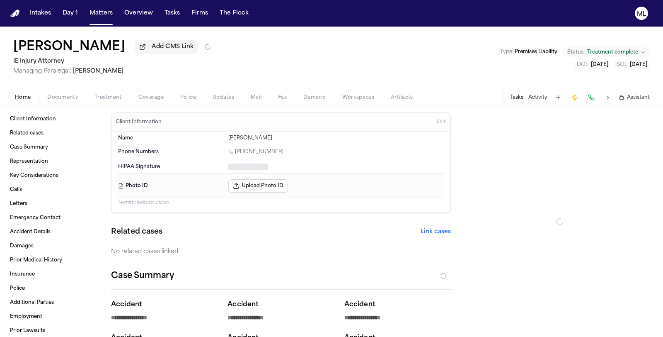
type textarea "*"
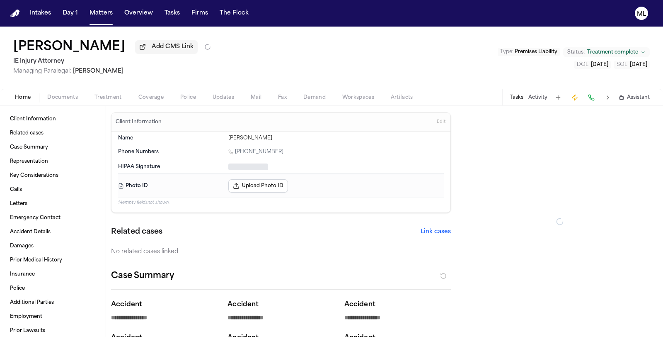
type textarea "*"
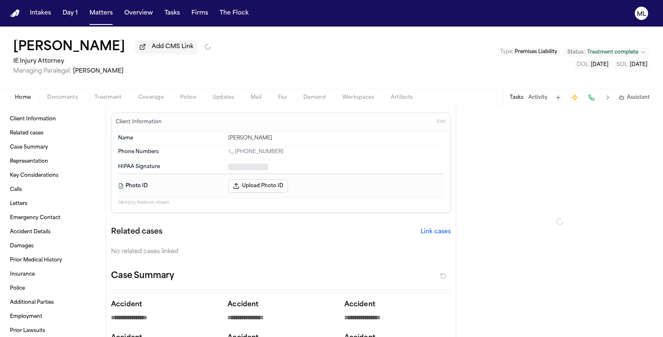
type textarea "*"
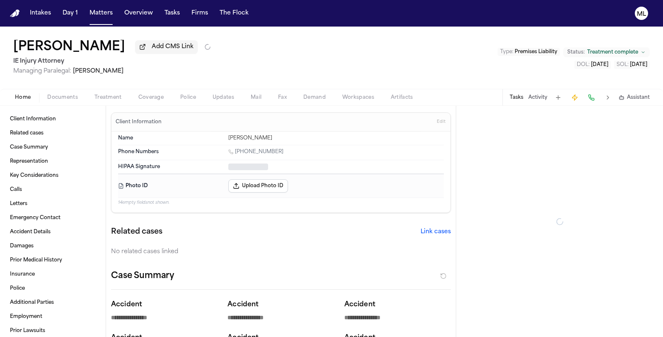
type textarea "*"
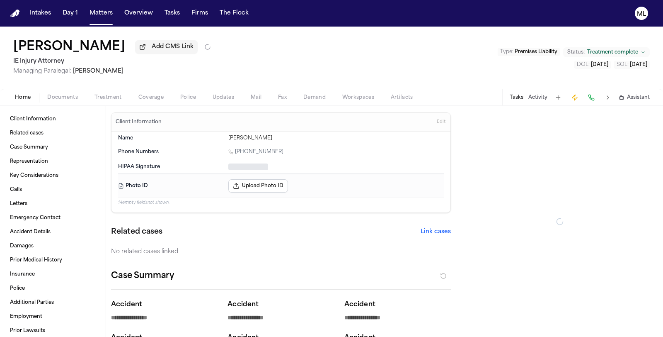
type textarea "*"
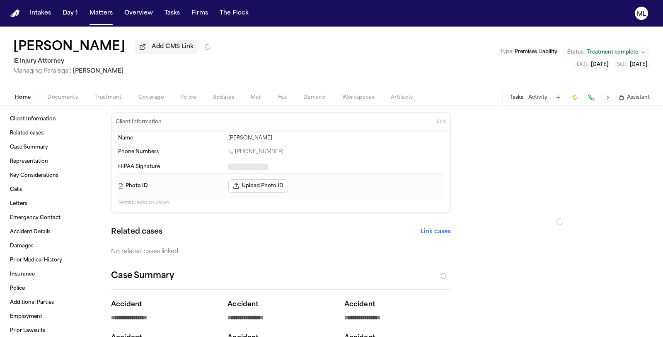
type textarea "*"
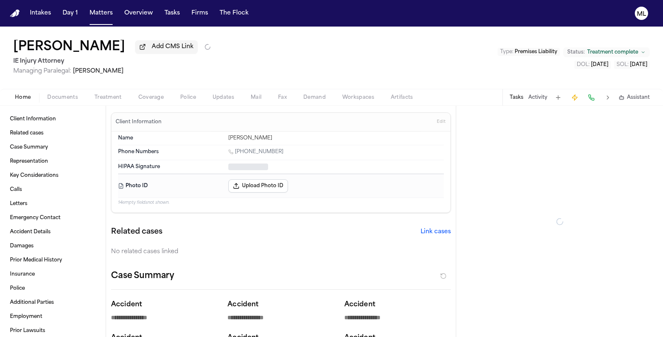
type textarea "*"
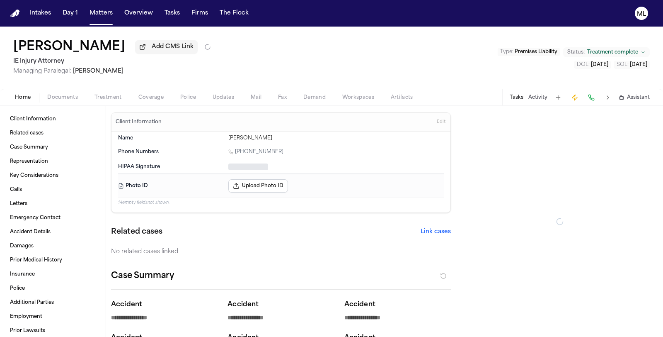
type textarea "*"
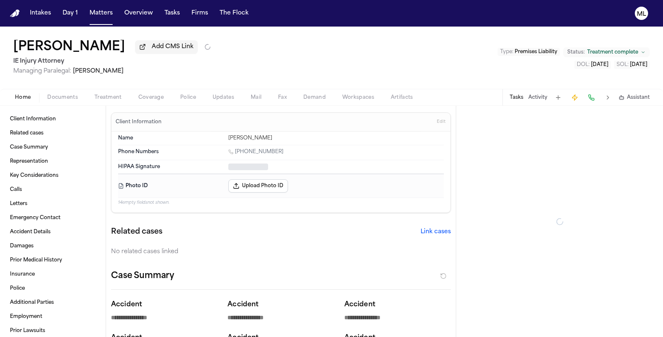
type textarea "*"
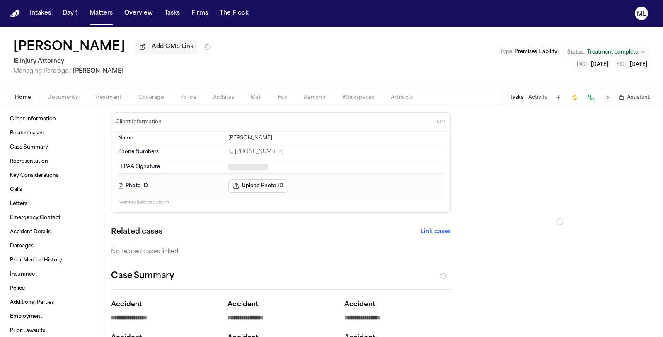
type textarea "*"
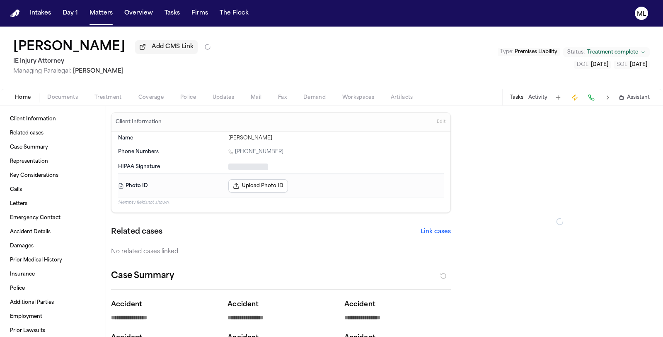
type textarea "*"
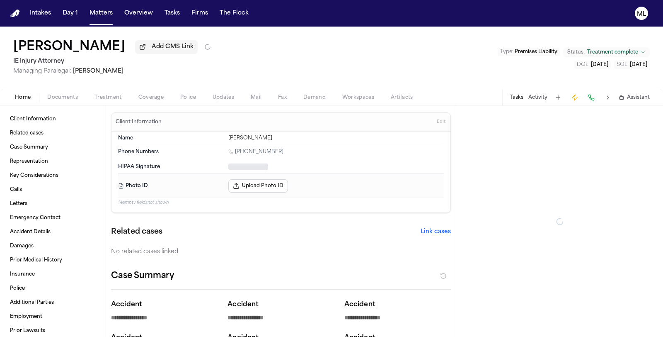
type textarea "*"
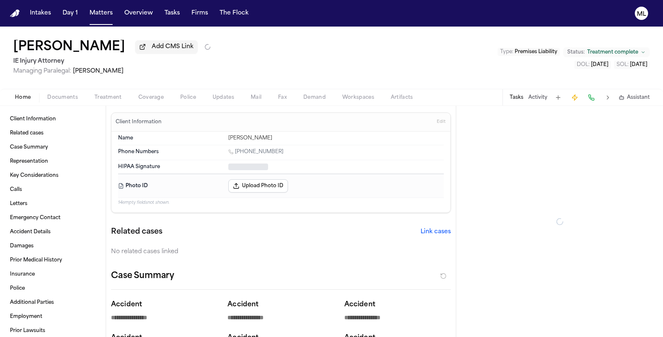
type textarea "*"
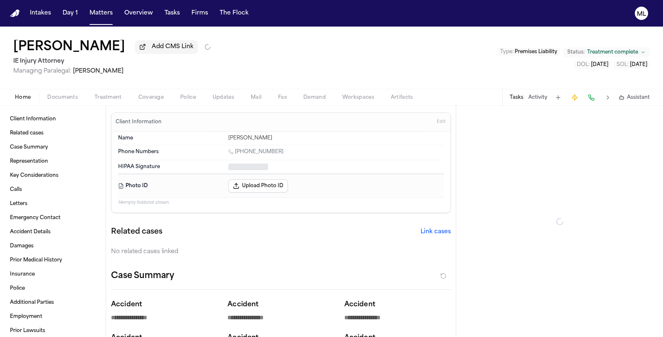
type textarea "*"
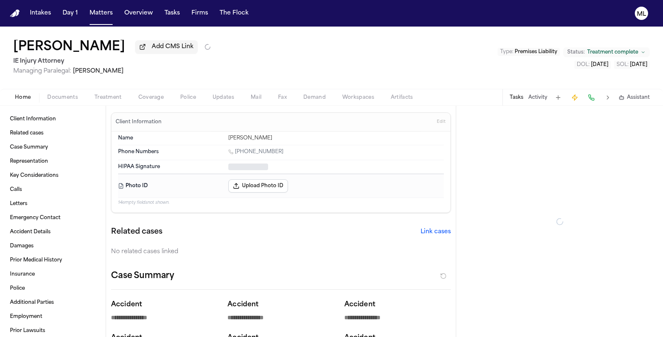
type textarea "*"
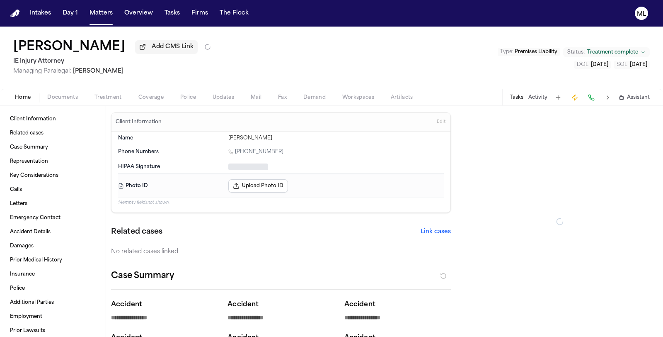
type textarea "*"
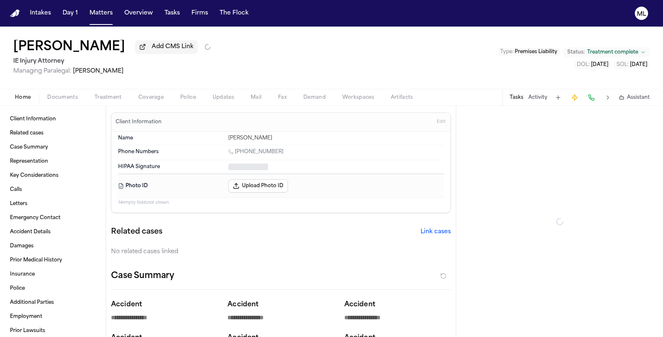
type textarea "*"
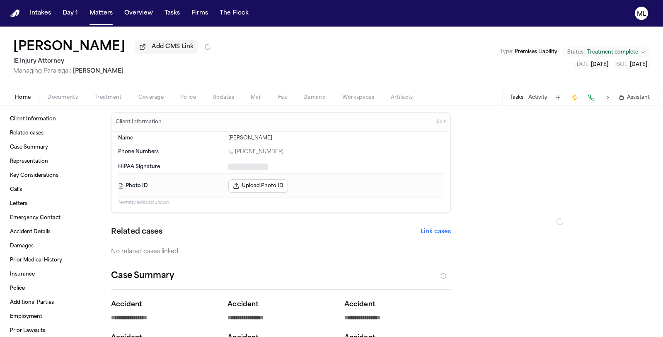
type textarea "*"
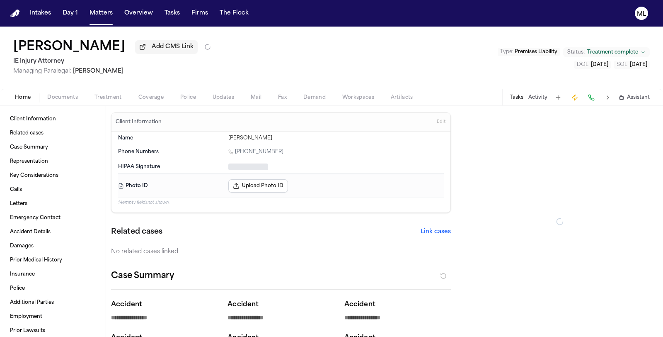
type textarea "*"
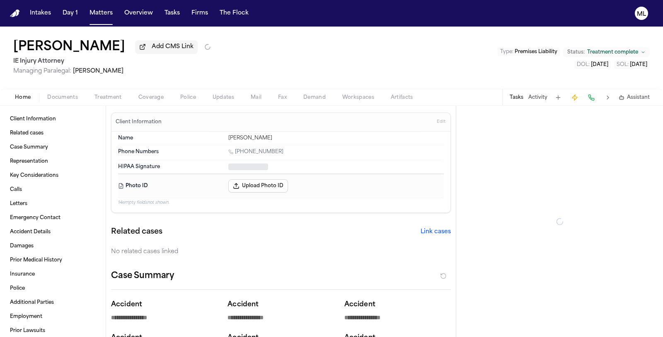
type textarea "*"
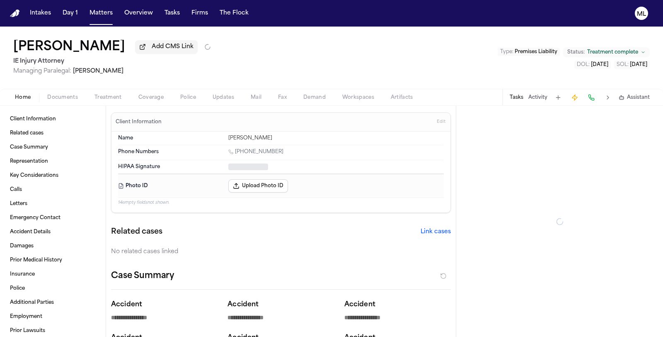
type textarea "*"
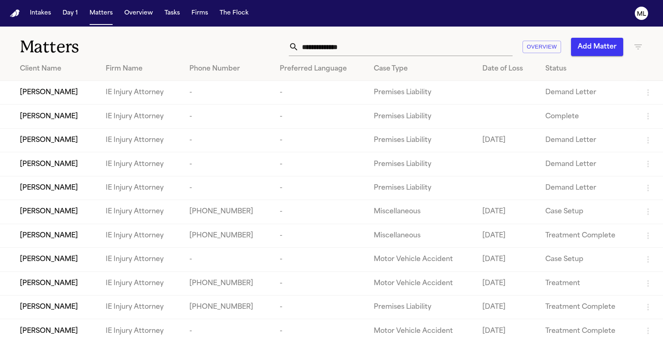
click at [330, 211] on td "-" at bounding box center [320, 212] width 94 height 24
click at [88, 211] on div "Marlyn Maramba" at bounding box center [56, 211] width 73 height 10
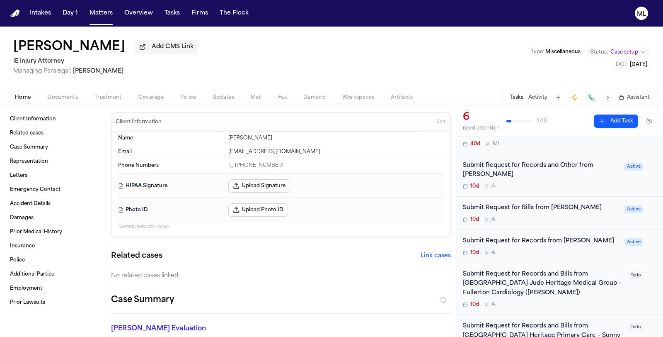
scroll to position [184, 0]
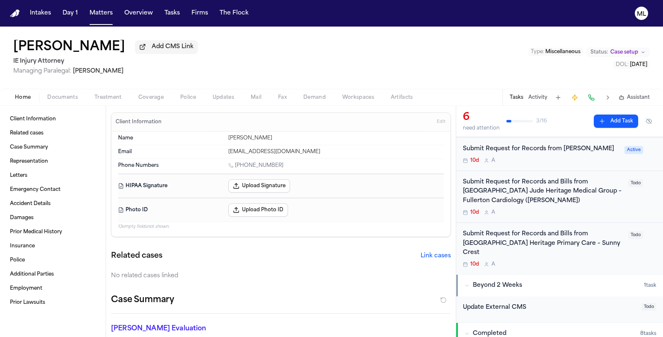
click at [597, 210] on div "10d A" at bounding box center [543, 212] width 160 height 7
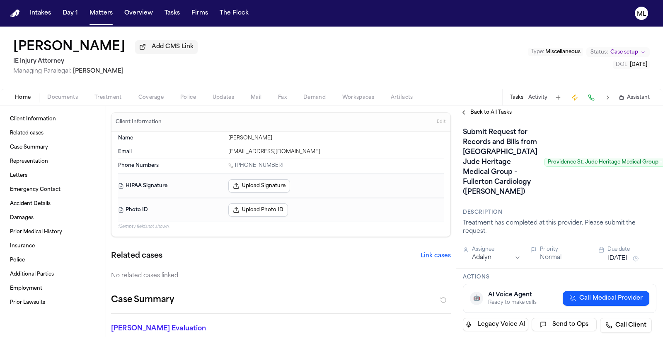
click at [486, 109] on span "Back to All Tasks" at bounding box center [491, 112] width 41 height 7
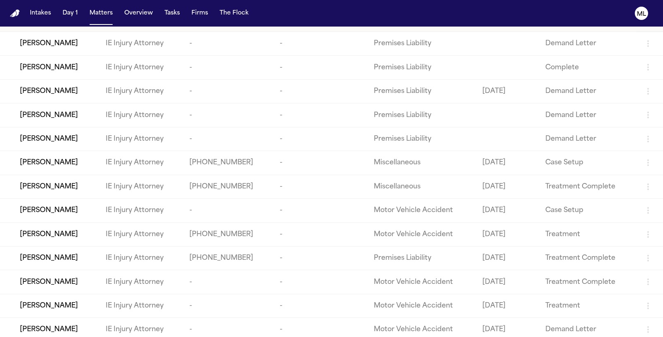
scroll to position [50, 0]
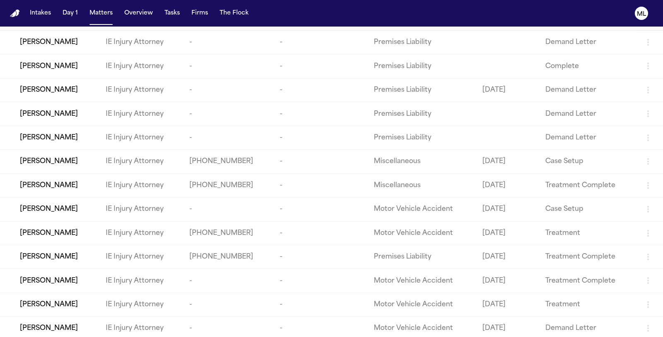
click at [229, 306] on td "-" at bounding box center [228, 304] width 90 height 24
click at [379, 304] on td "Motor Vehicle Accident" at bounding box center [421, 304] width 108 height 24
click at [70, 299] on span "Brandon Arteaga" at bounding box center [49, 304] width 58 height 10
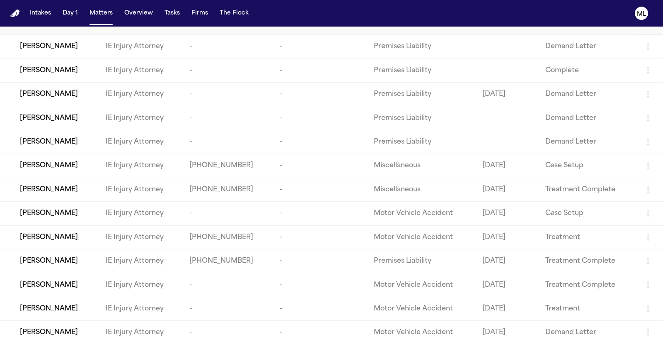
scroll to position [50, 0]
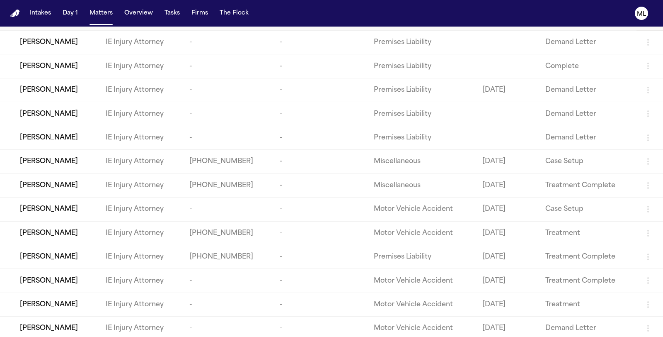
click at [89, 277] on div "Alicia Acosta" at bounding box center [56, 281] width 73 height 10
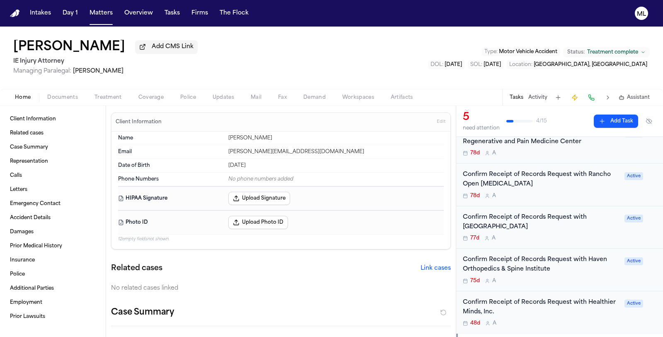
scroll to position [46, 0]
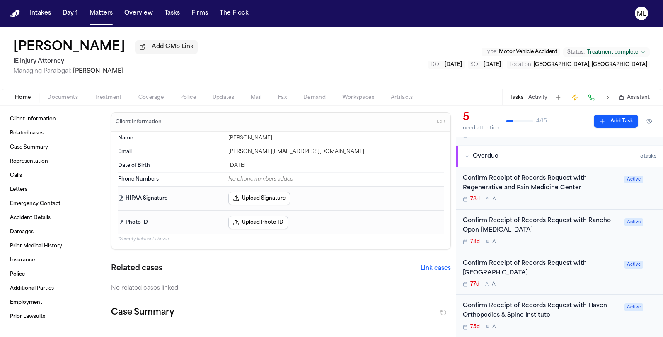
click at [580, 201] on div "78d A" at bounding box center [541, 199] width 157 height 7
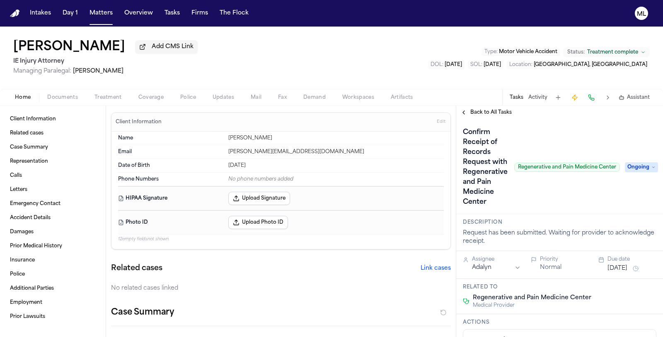
click at [478, 117] on div "Back to All Tasks" at bounding box center [559, 112] width 207 height 13
click at [478, 113] on span "Back to All Tasks" at bounding box center [491, 112] width 41 height 7
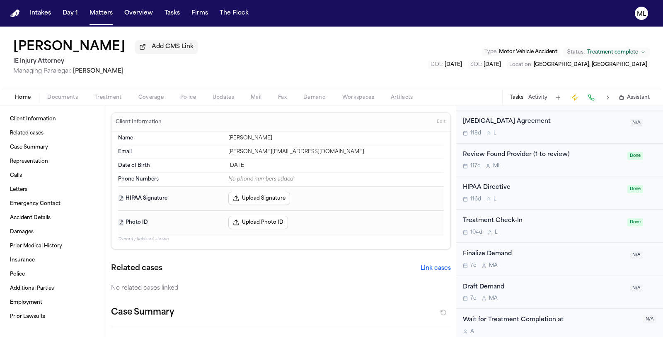
scroll to position [419, 0]
click at [554, 234] on div "Treatment Check-In 104d L Done" at bounding box center [559, 224] width 207 height 33
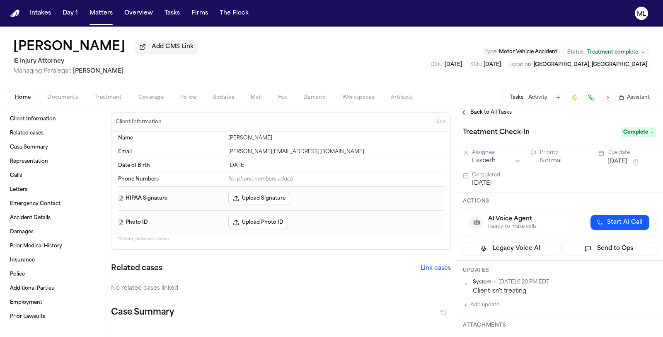
click at [489, 112] on span "Back to All Tasks" at bounding box center [491, 112] width 41 height 7
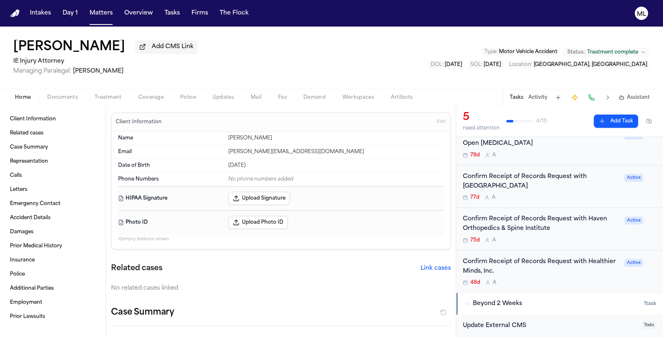
scroll to position [138, 0]
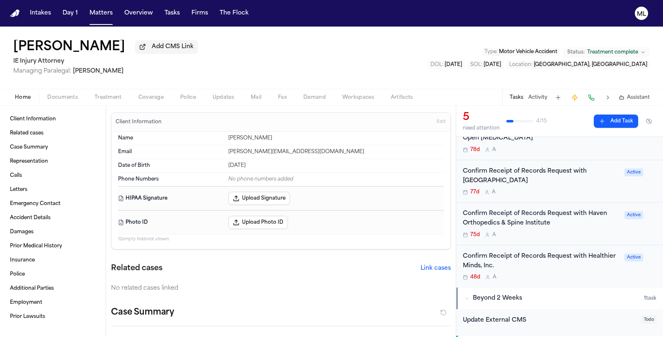
click at [562, 261] on div "Confirm Receipt of Records Request with Healthier Minds, Inc." at bounding box center [541, 261] width 157 height 19
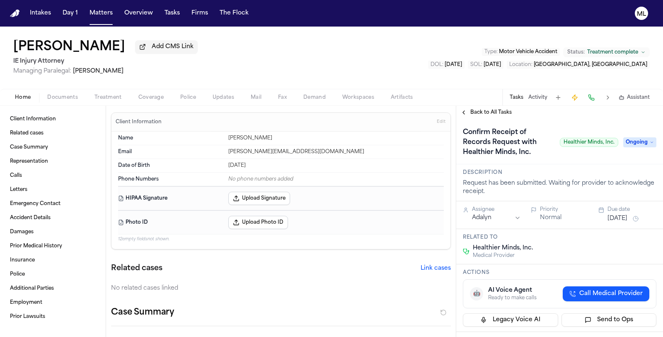
scroll to position [92, 0]
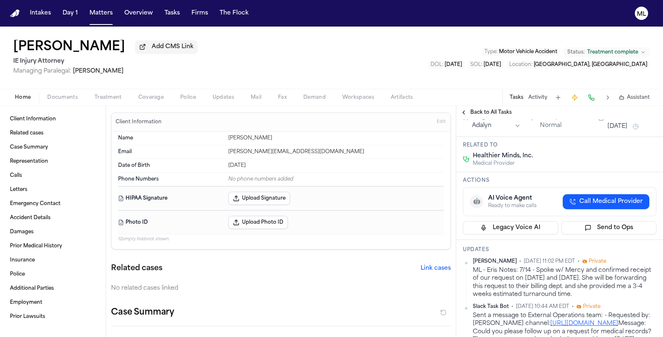
click at [473, 112] on span "Back to All Tasks" at bounding box center [491, 112] width 41 height 7
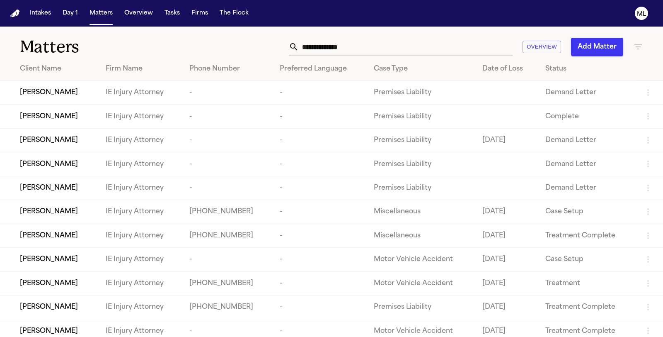
scroll to position [46, 0]
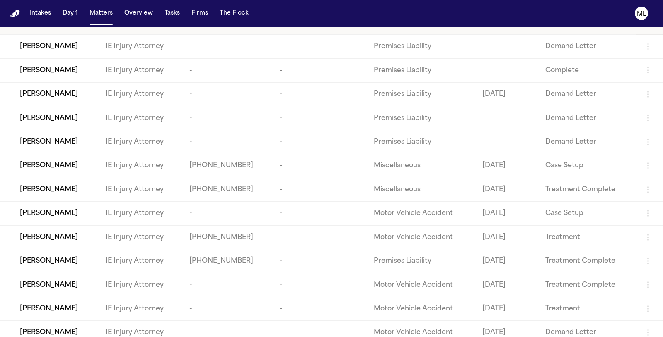
click at [85, 261] on div "Benjamin Sanders" at bounding box center [56, 261] width 73 height 10
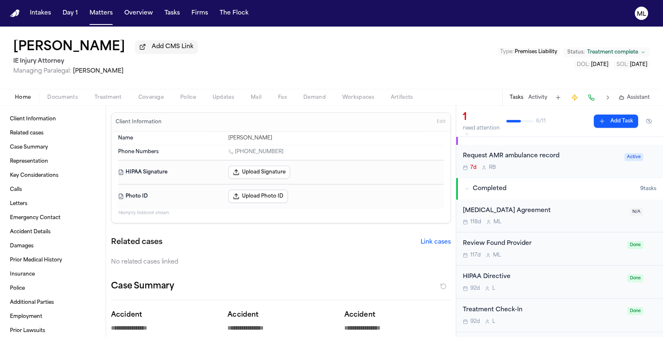
scroll to position [138, 0]
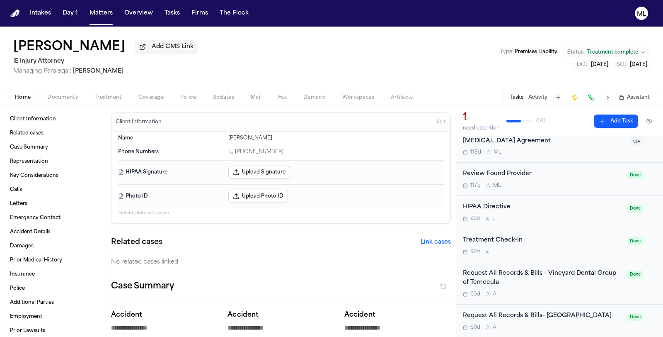
click at [587, 236] on div "Treatment Check-In" at bounding box center [543, 241] width 160 height 10
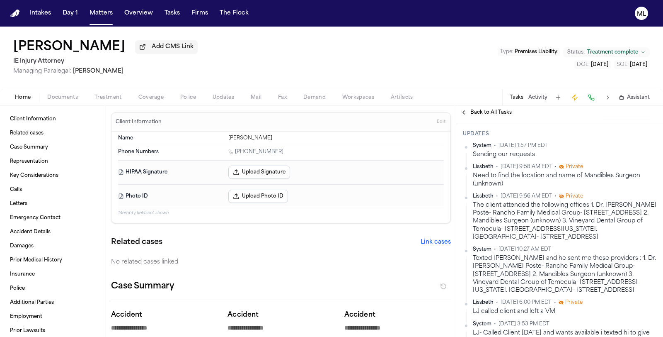
scroll to position [92, 0]
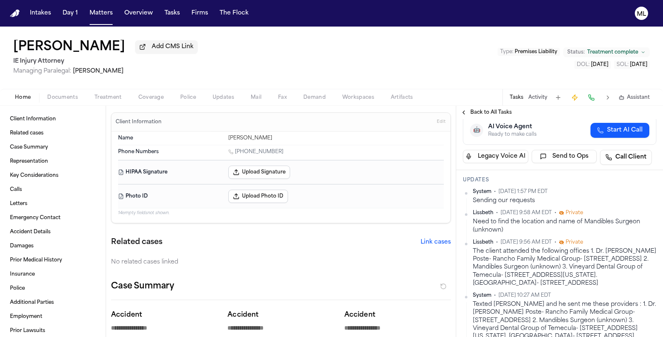
click at [477, 109] on span "Back to All Tasks" at bounding box center [491, 112] width 41 height 7
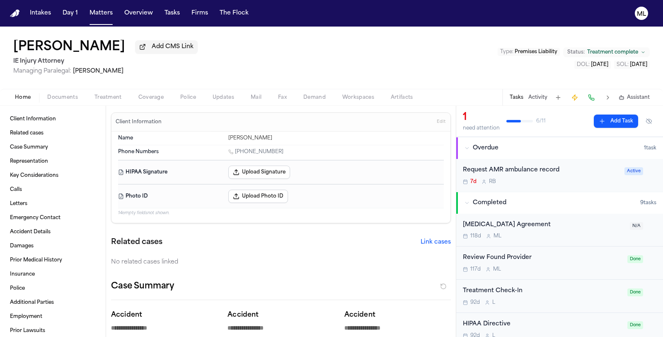
scroll to position [46, 0]
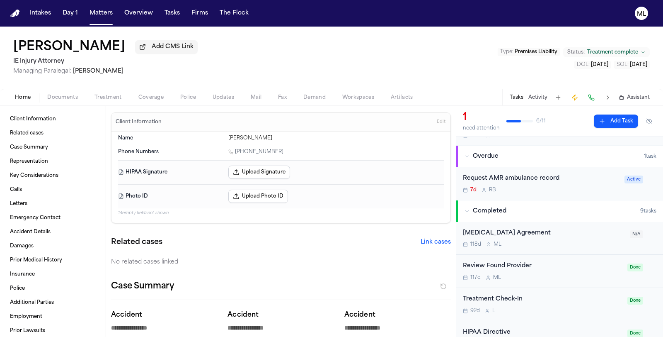
click at [593, 191] on div "7d R B" at bounding box center [541, 190] width 157 height 7
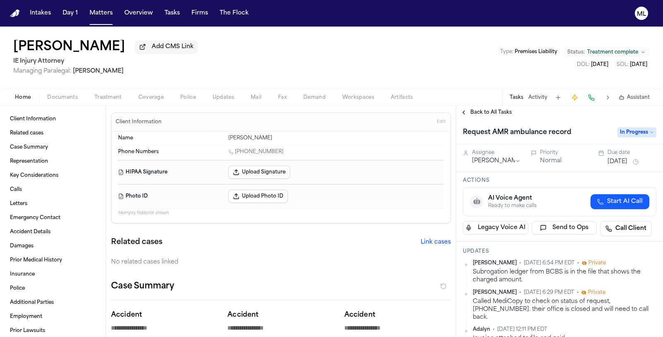
click at [482, 109] on span "Back to All Tasks" at bounding box center [491, 112] width 41 height 7
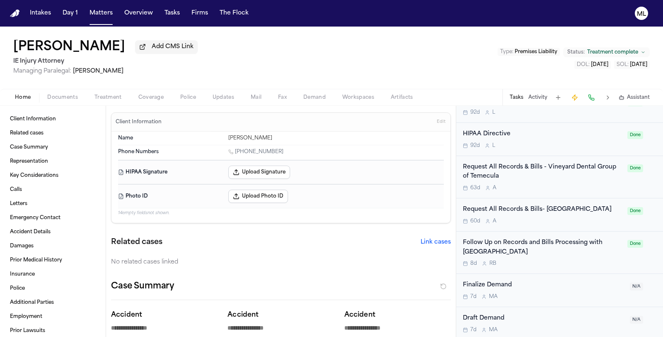
scroll to position [245, 0]
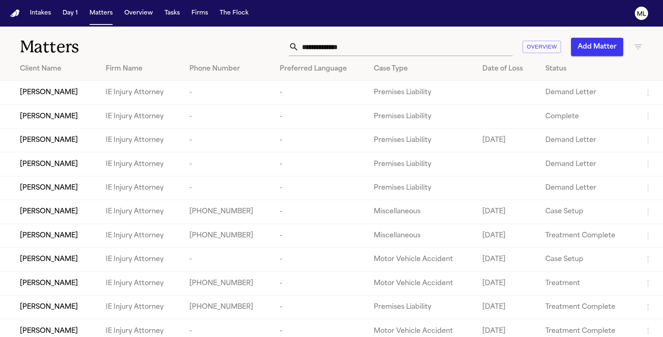
click at [84, 278] on div "[PERSON_NAME]" at bounding box center [56, 283] width 73 height 10
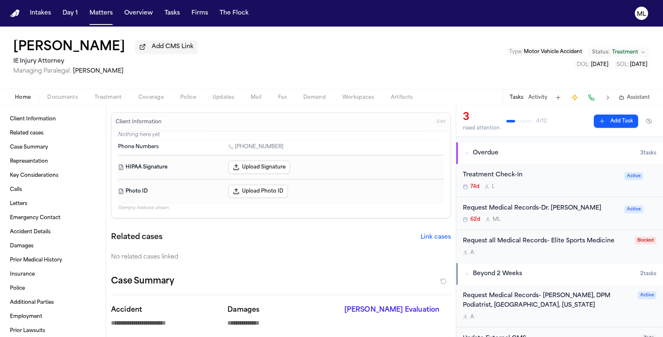
scroll to position [46, 0]
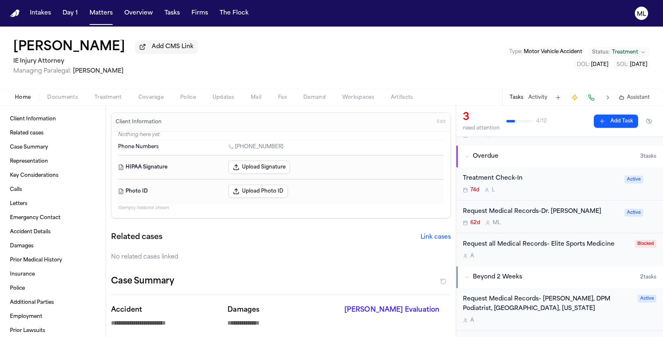
click at [607, 51] on span "Status:" at bounding box center [600, 52] width 17 height 7
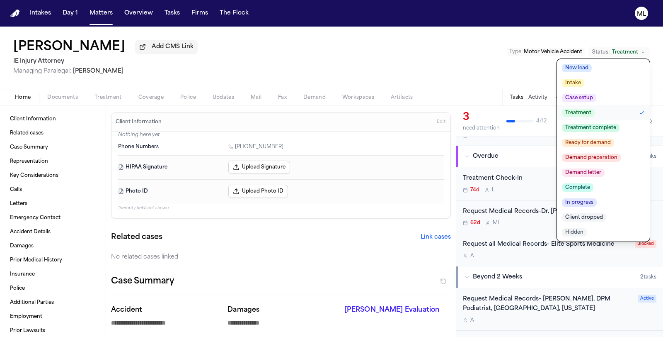
click at [613, 55] on span "Treatment" at bounding box center [625, 52] width 26 height 7
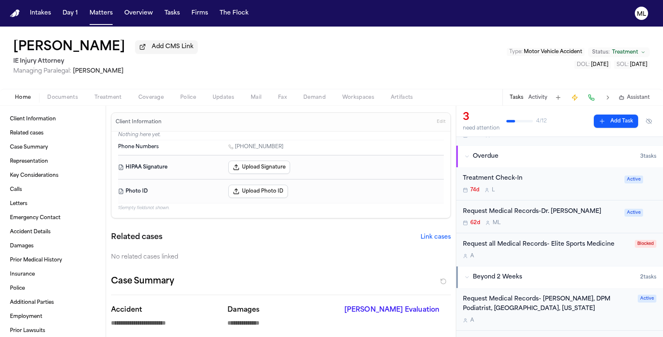
click at [395, 53] on div "Shervin Golian Add CMS Link IE Injury Attorney Managing Paralegal: Mohamed Abdu…" at bounding box center [331, 58] width 663 height 62
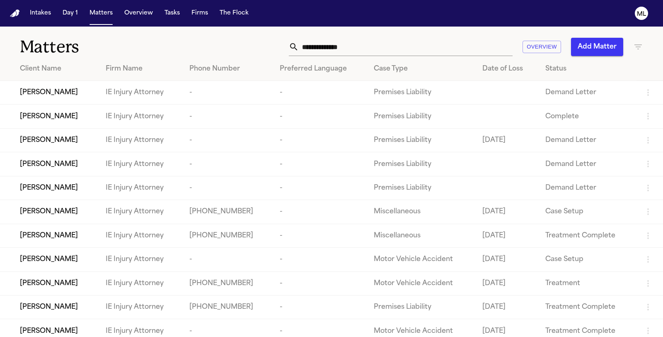
click at [58, 255] on span "[PERSON_NAME]" at bounding box center [49, 259] width 58 height 10
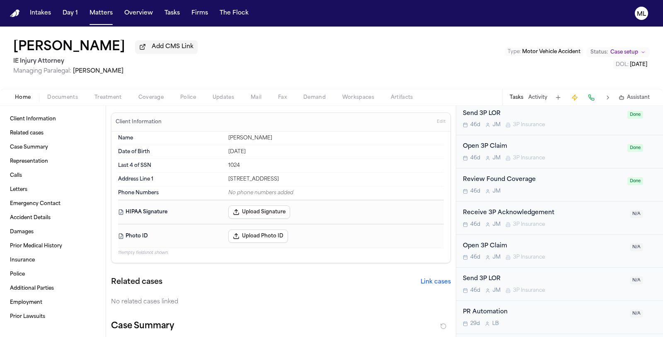
scroll to position [303, 0]
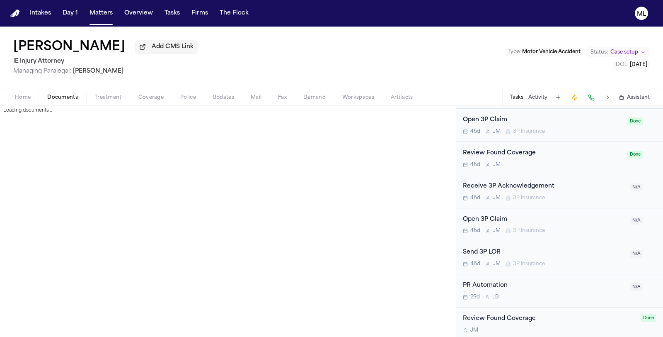
click at [62, 95] on span "Documents" at bounding box center [62, 97] width 31 height 7
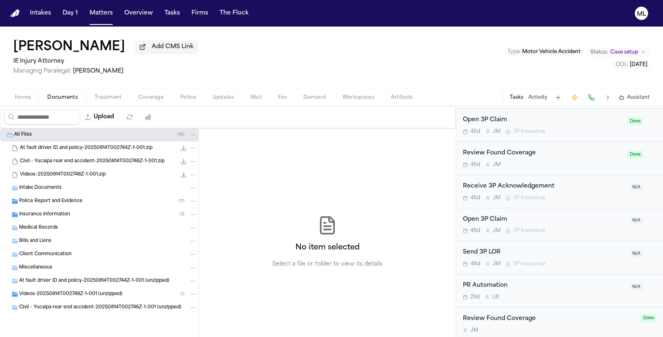
click at [96, 186] on div "Intake Documents" at bounding box center [108, 187] width 178 height 7
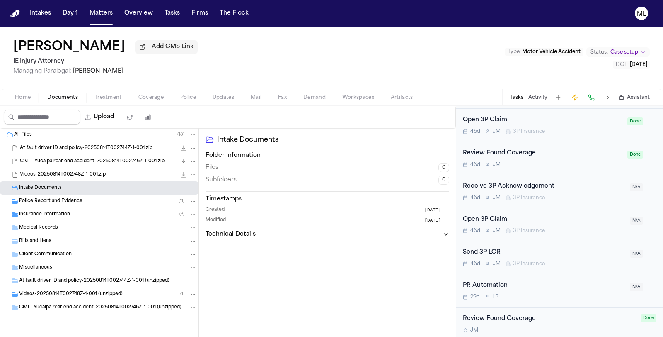
click at [95, 199] on div "Police Report and Evidence ( 11 )" at bounding box center [108, 200] width 178 height 7
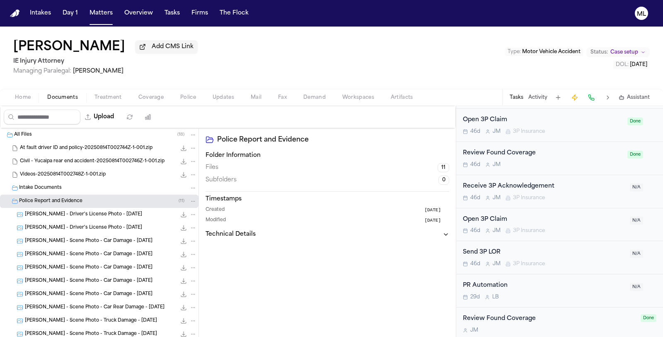
click at [95, 188] on div "Intake Documents" at bounding box center [108, 187] width 178 height 7
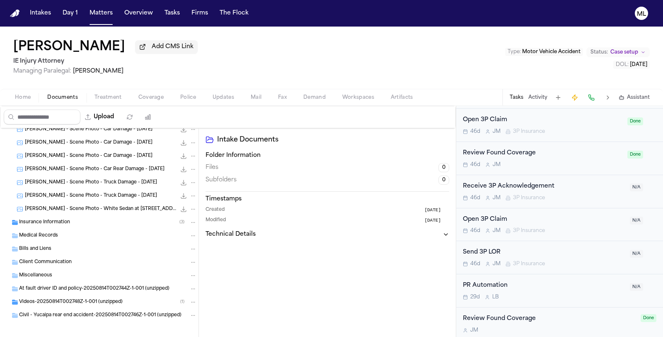
scroll to position [142, 0]
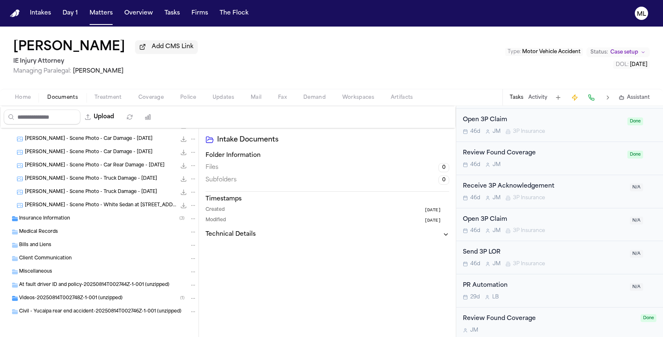
click at [95, 221] on div "Insurance Information ( 3 )" at bounding box center [108, 218] width 178 height 7
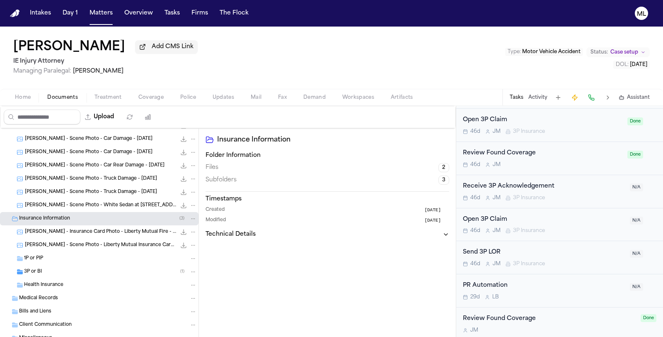
click at [83, 255] on div "1P or PIP" at bounding box center [110, 258] width 173 height 7
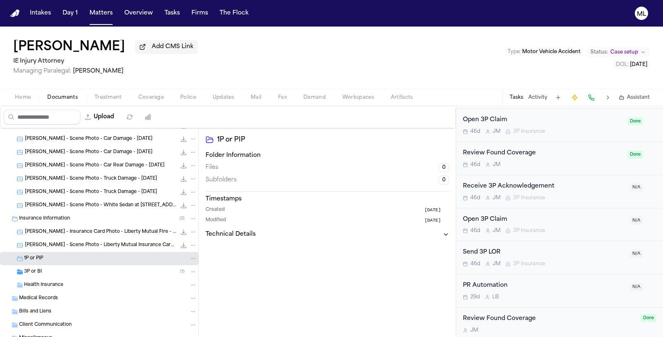
click at [81, 268] on div "3P or BI ( 1 )" at bounding box center [110, 271] width 173 height 7
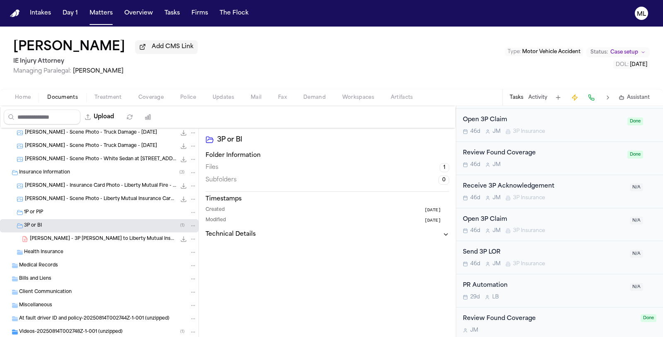
scroll to position [221, 0]
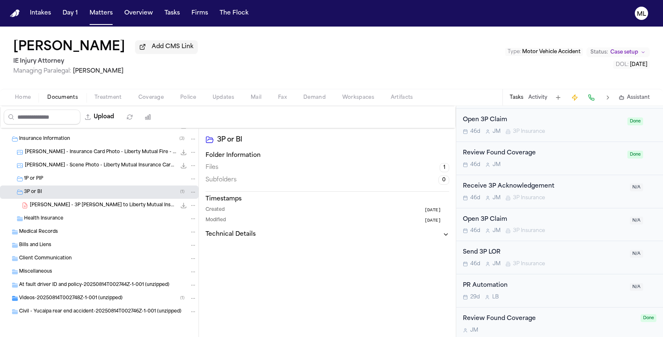
click at [619, 53] on span "Case setup" at bounding box center [625, 52] width 28 height 7
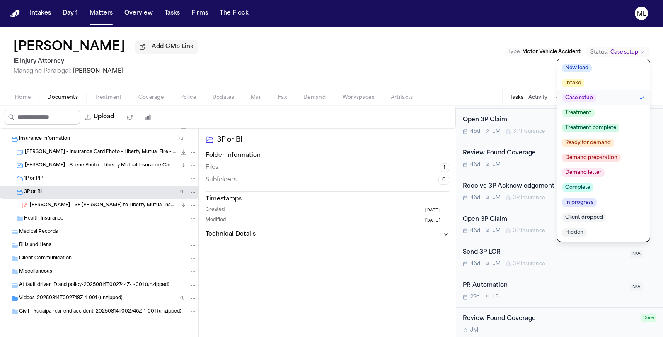
click at [604, 212] on button "Client dropped" at bounding box center [603, 217] width 93 height 15
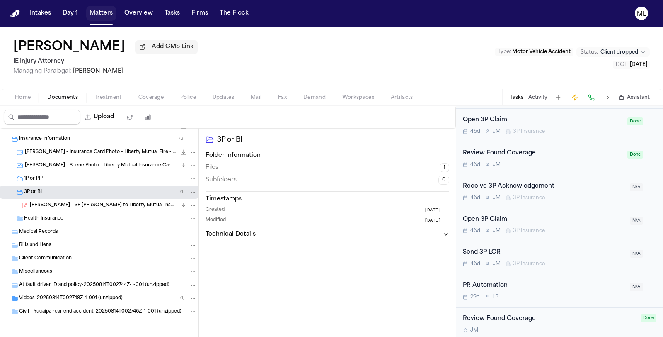
click at [95, 17] on button "Matters" at bounding box center [101, 13] width 30 height 15
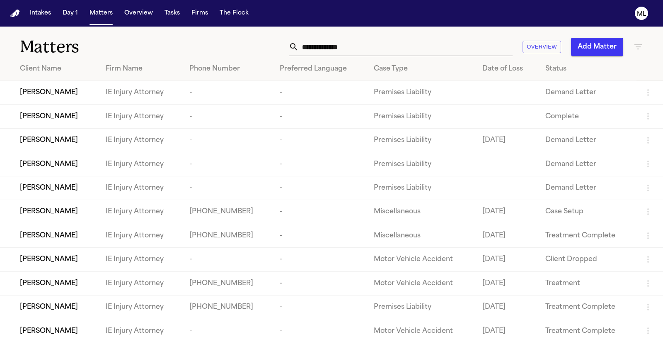
click at [75, 216] on td "[PERSON_NAME]" at bounding box center [49, 212] width 99 height 24
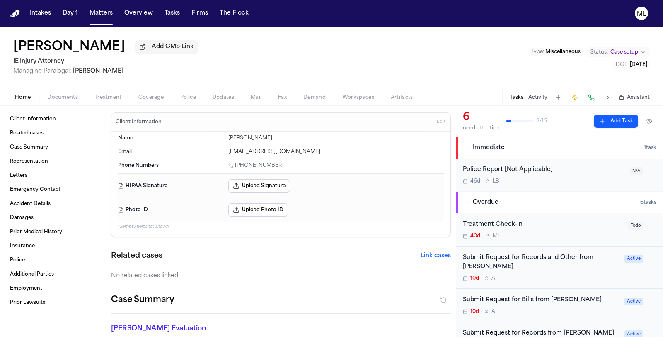
scroll to position [138, 0]
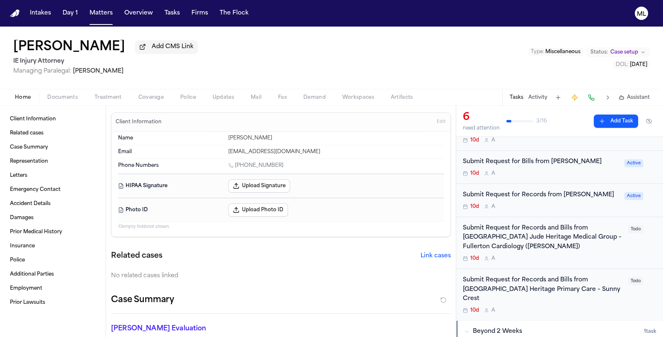
click at [540, 231] on div "Submit Request for Records and Bills from Providence St. Jude Heritage Medical …" at bounding box center [543, 237] width 160 height 28
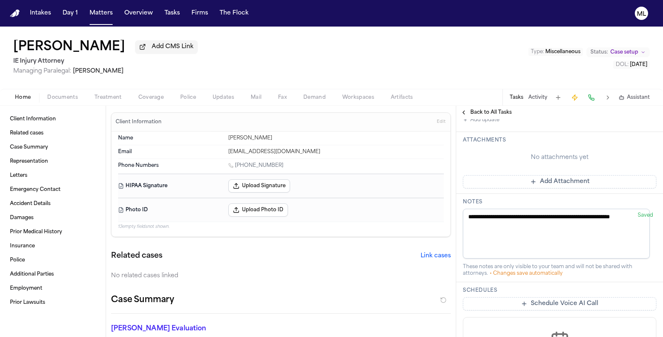
scroll to position [276, 0]
click at [105, 95] on span "Treatment" at bounding box center [108, 97] width 27 height 7
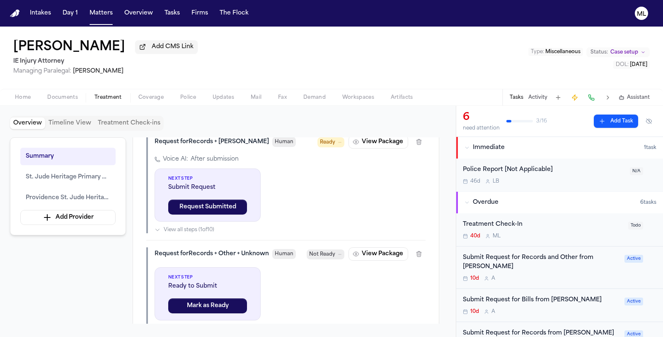
scroll to position [415, 0]
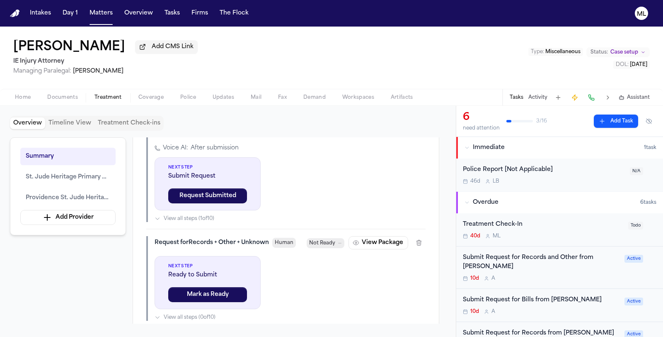
click at [376, 137] on button "View Package" at bounding box center [379, 130] width 60 height 13
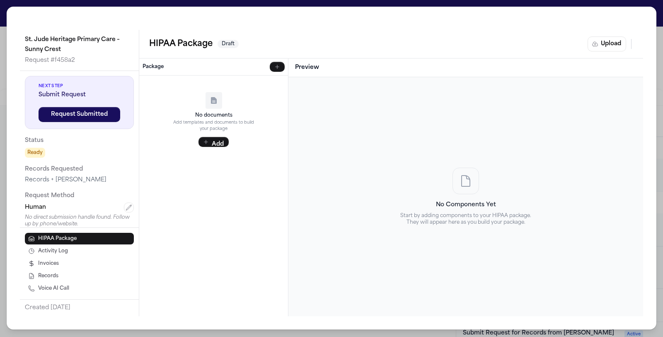
click at [61, 251] on span "Activity Log" at bounding box center [53, 251] width 30 height 7
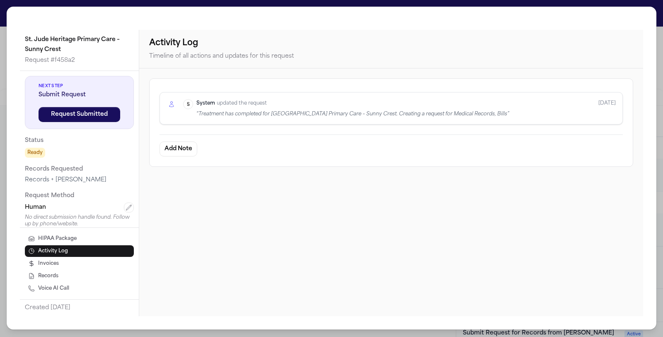
click at [63, 239] on span "HIPAA Package" at bounding box center [57, 239] width 39 height 7
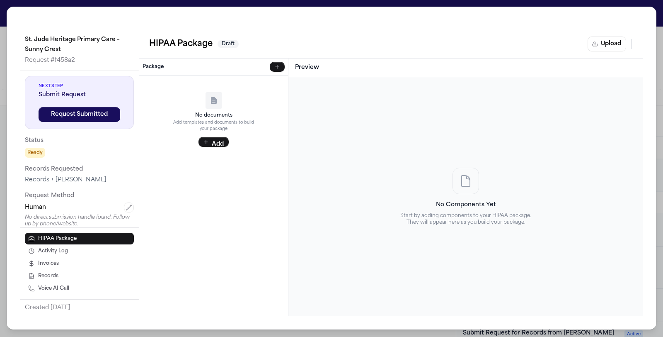
click at [3, 14] on div "St. Jude Heritage Primary Care – Sunny Crest Request # f458a2 Next Step Submit …" at bounding box center [331, 168] width 663 height 337
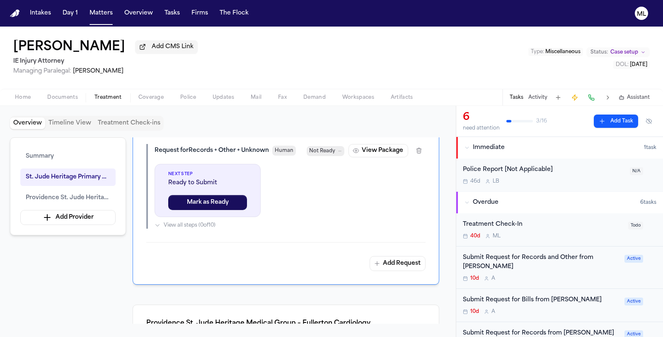
scroll to position [415, 0]
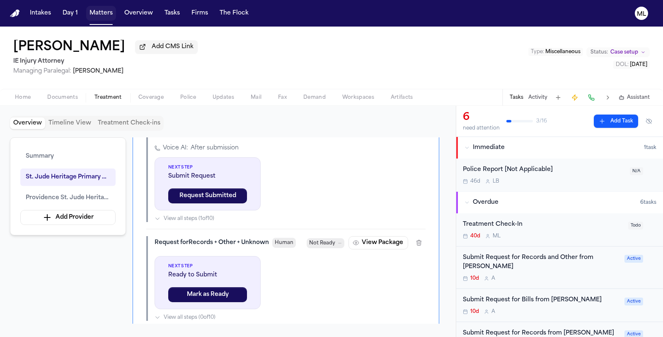
click at [103, 17] on button "Matters" at bounding box center [101, 13] width 30 height 15
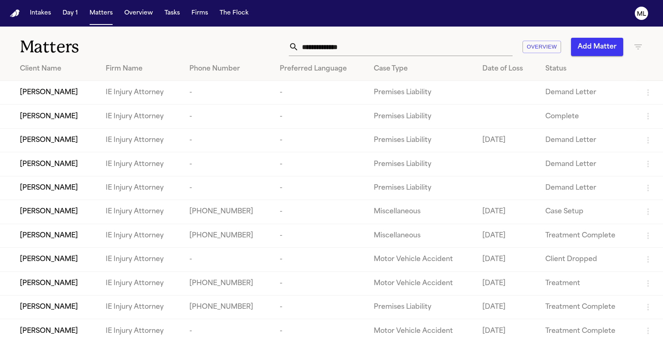
click at [644, 43] on div "Matters Overview Add Matter" at bounding box center [331, 42] width 663 height 31
click at [643, 47] on icon "button" at bounding box center [639, 47] width 10 height 10
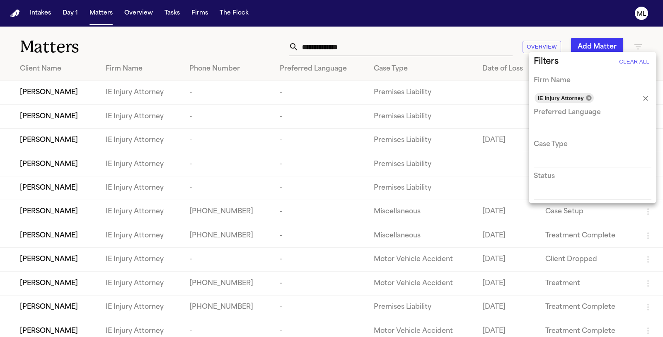
click at [591, 98] on icon at bounding box center [588, 97] width 5 height 5
click at [595, 98] on input "text" at bounding box center [612, 98] width 34 height 12
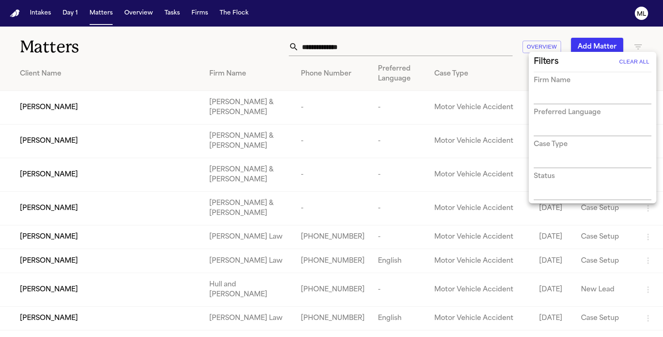
click at [649, 102] on div at bounding box center [593, 98] width 118 height 12
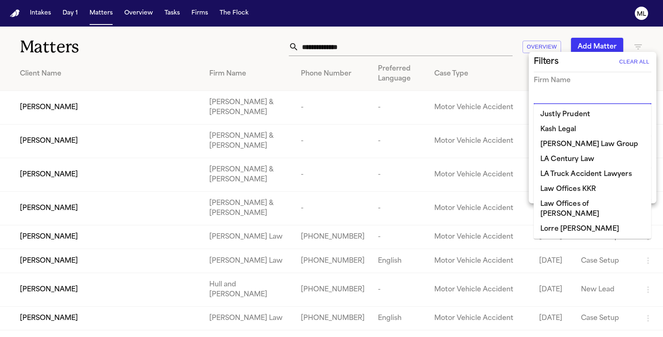
scroll to position [645, 0]
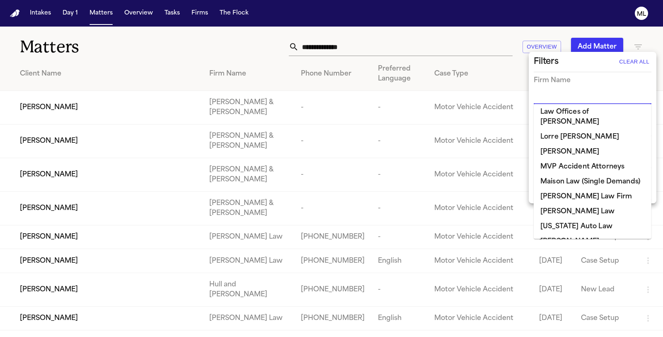
click at [569, 189] on li "[PERSON_NAME] Law Firm" at bounding box center [593, 196] width 118 height 15
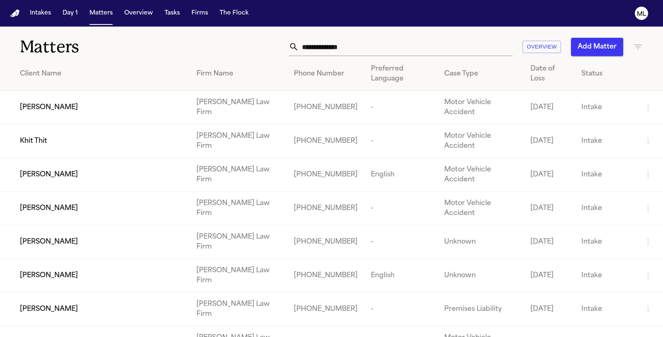
click at [472, 51] on input "text" at bounding box center [406, 47] width 214 height 18
click at [97, 158] on td "[PERSON_NAME]" at bounding box center [95, 175] width 190 height 34
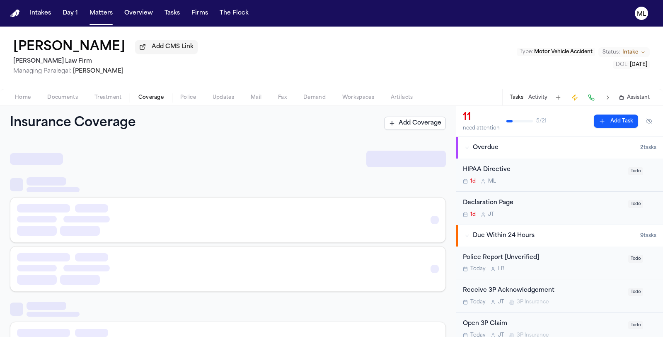
click at [152, 95] on span "Coverage" at bounding box center [150, 97] width 25 height 7
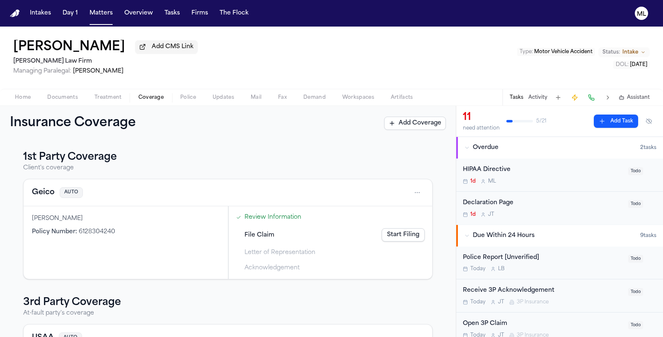
click at [24, 95] on span "Home" at bounding box center [23, 97] width 16 height 7
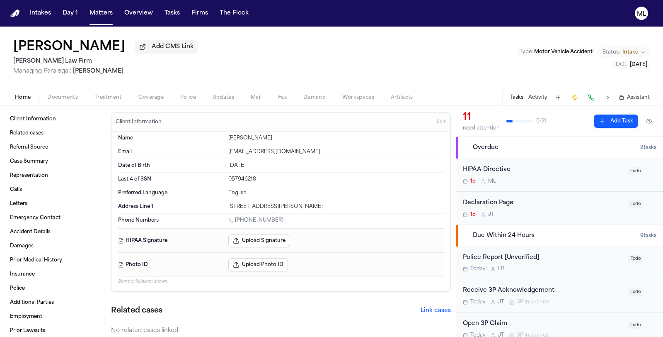
click at [152, 46] on span "Add CMS Link" at bounding box center [173, 47] width 42 height 8
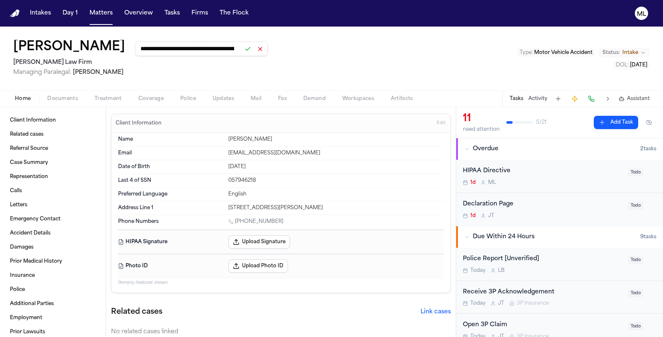
click at [242, 49] on button at bounding box center [248, 49] width 12 height 12
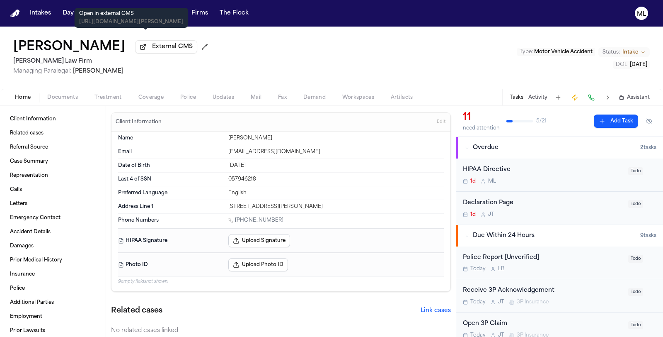
click at [152, 49] on span "External CMS" at bounding box center [172, 47] width 41 height 8
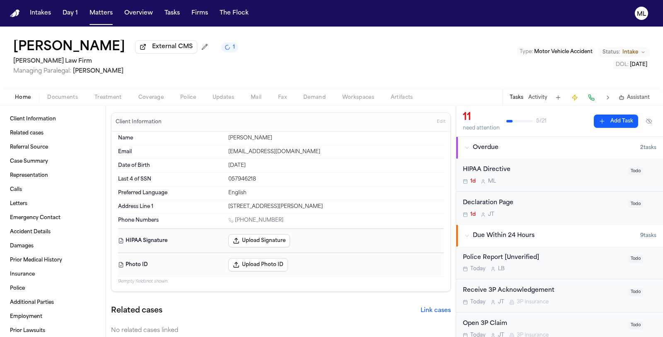
click at [73, 95] on span "Documents" at bounding box center [62, 97] width 31 height 7
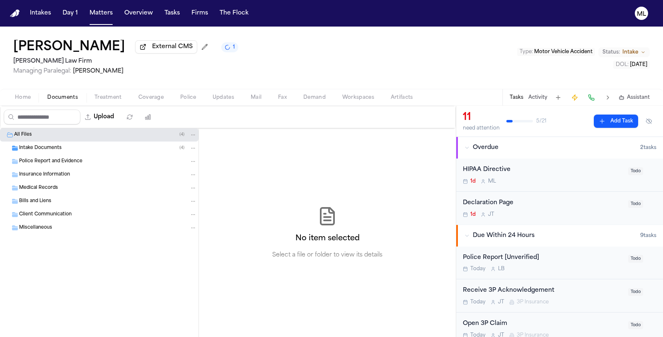
click at [48, 142] on div "Intake Documents ( 4 )" at bounding box center [99, 147] width 199 height 13
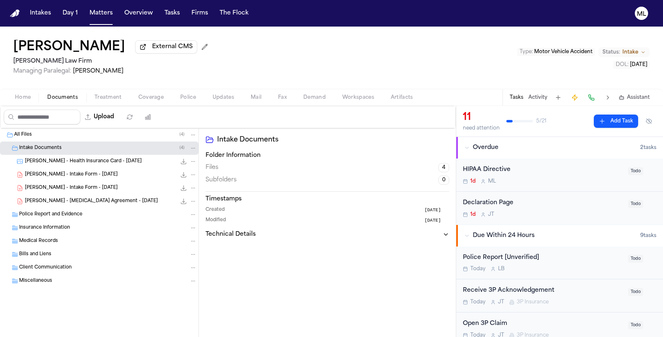
click at [84, 187] on span "M. Matos - Intake Form - 10.6.25" at bounding box center [71, 188] width 93 height 7
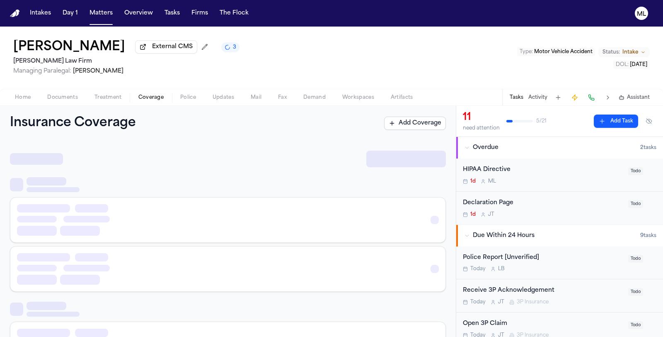
click at [146, 98] on span "Coverage" at bounding box center [150, 97] width 25 height 7
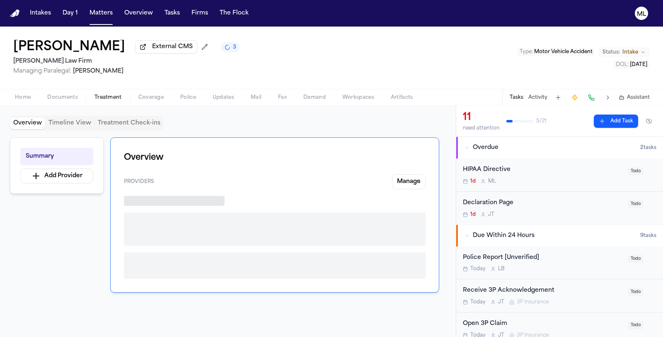
click at [119, 95] on span "Treatment" at bounding box center [108, 97] width 27 height 7
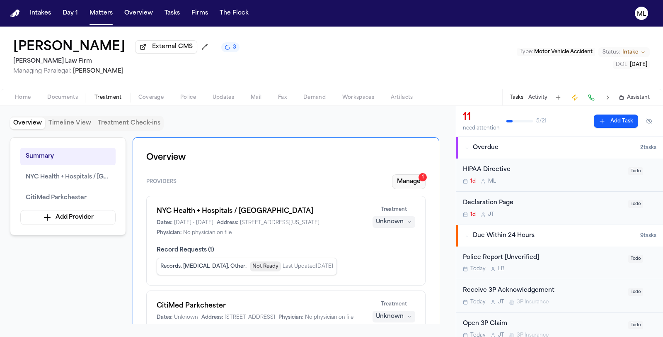
click at [403, 182] on button "Manage 1" at bounding box center [409, 181] width 34 height 15
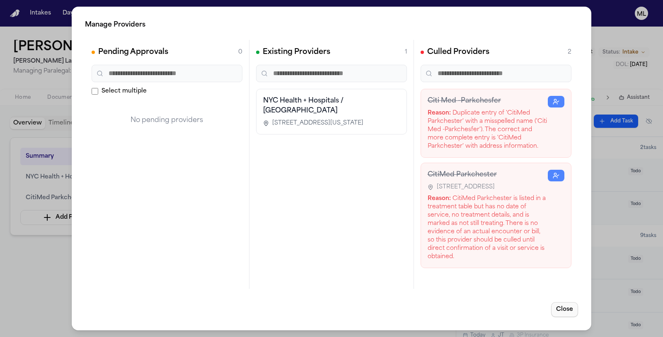
drag, startPoint x: 564, startPoint y: 311, endPoint x: 542, endPoint y: 298, distance: 25.7
click at [563, 311] on button "Close" at bounding box center [564, 309] width 27 height 15
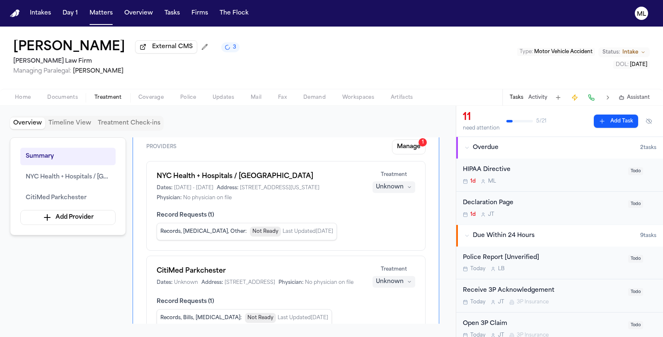
scroll to position [46, 0]
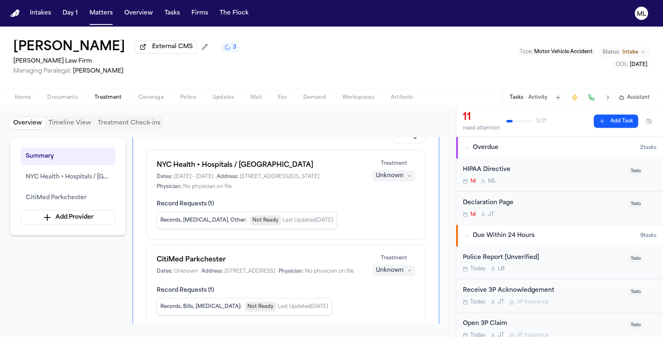
click at [400, 175] on div "Unknown" at bounding box center [390, 176] width 28 height 8
click at [391, 204] on span "Completed" at bounding box center [384, 206] width 33 height 8
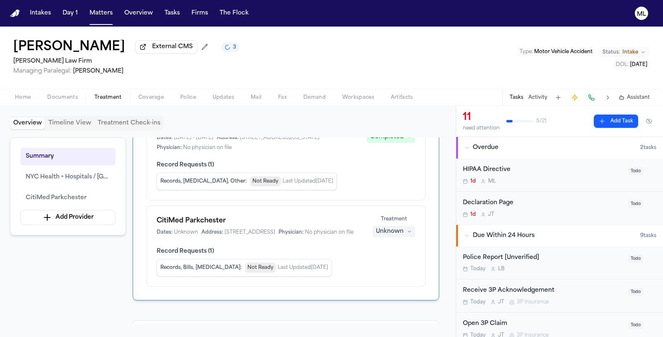
scroll to position [138, 0]
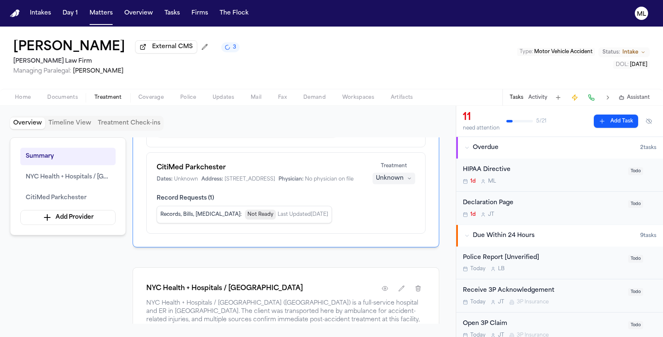
click at [397, 177] on div "Unknown" at bounding box center [390, 178] width 28 height 8
click at [388, 196] on span "Treating" at bounding box center [379, 193] width 23 height 8
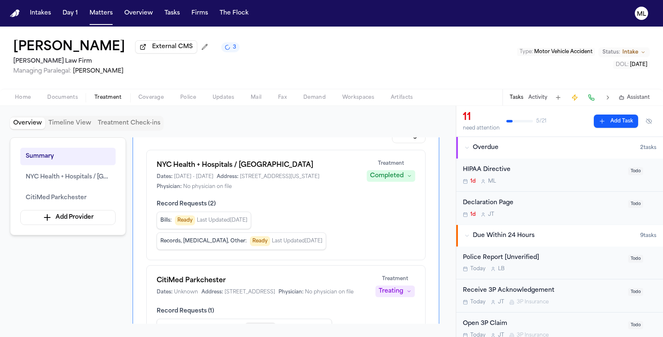
scroll to position [46, 0]
click at [534, 205] on div "Declaration Page" at bounding box center [543, 203] width 160 height 10
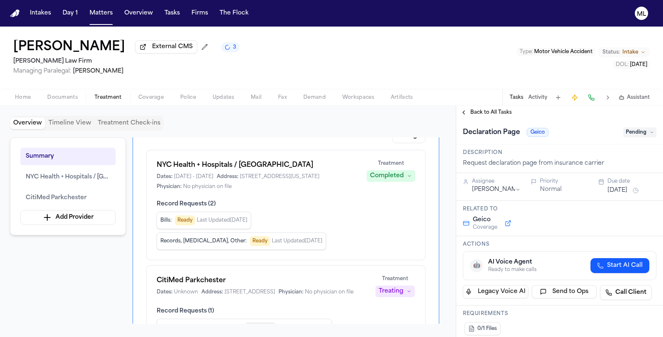
click at [628, 190] on button "Oct 6, 2025" at bounding box center [618, 190] width 20 height 8
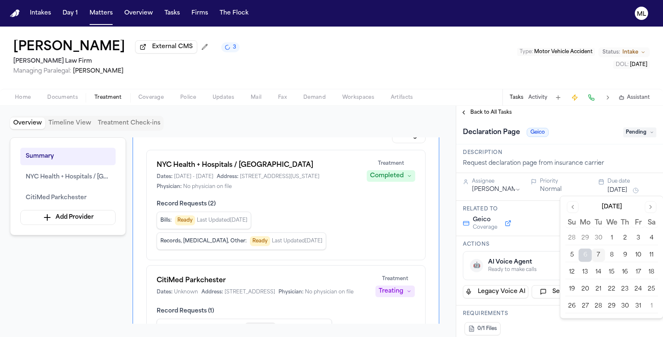
click at [612, 271] on button "15" at bounding box center [611, 271] width 13 height 13
click at [500, 112] on span "Back to All Tasks" at bounding box center [491, 112] width 41 height 7
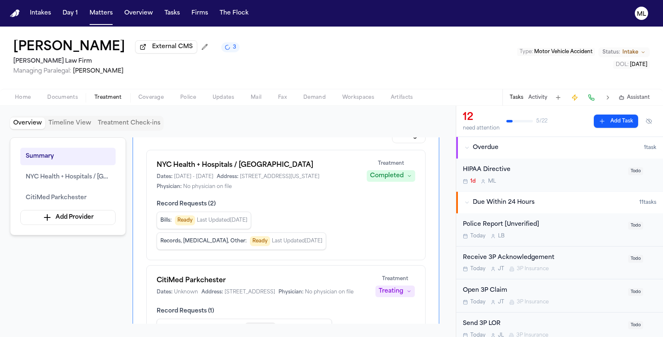
click at [558, 169] on div "HIPAA Directive" at bounding box center [543, 170] width 160 height 10
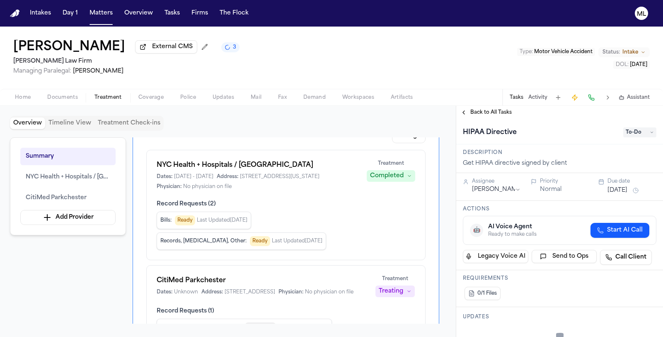
click at [630, 133] on span "To-Do" at bounding box center [640, 132] width 33 height 10
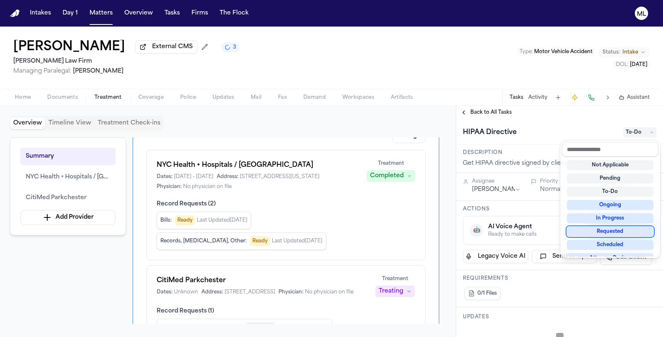
click at [619, 228] on div "Requested" at bounding box center [610, 231] width 87 height 10
click at [592, 233] on div "Requested" at bounding box center [610, 231] width 87 height 10
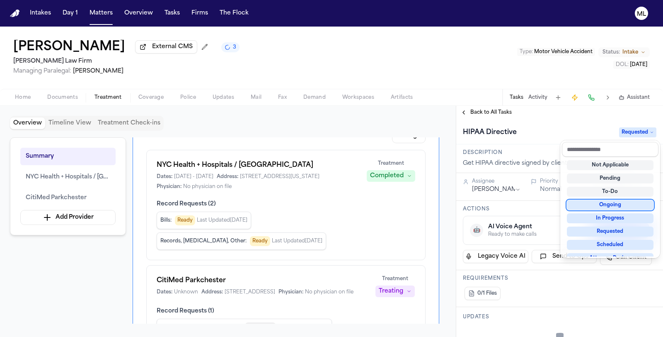
click at [483, 110] on div "**********" at bounding box center [559, 221] width 207 height 231
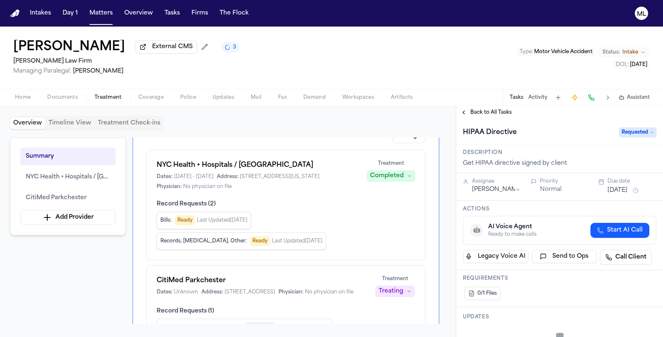
click at [483, 110] on span "Back to All Tasks" at bounding box center [491, 112] width 41 height 7
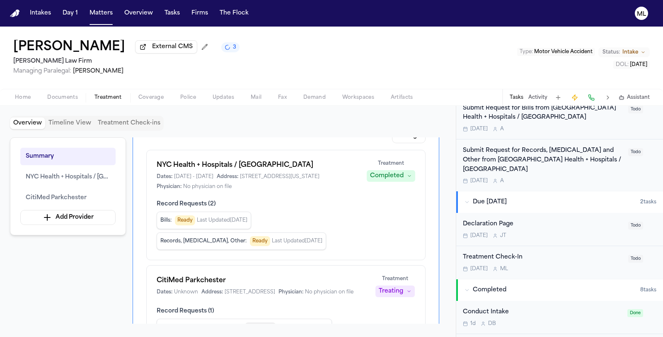
scroll to position [415, 0]
click at [571, 252] on div "Treatment Check-In Oct 20 M L" at bounding box center [543, 261] width 160 height 19
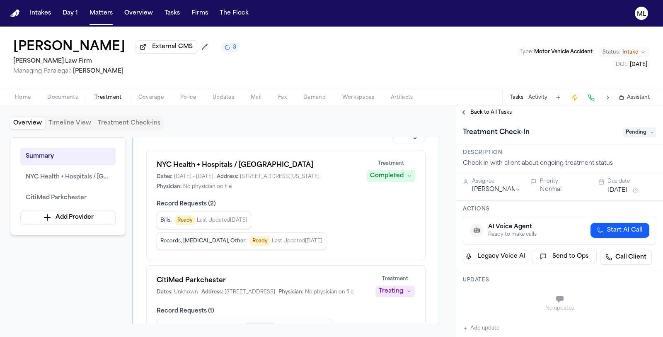
click at [489, 328] on button "Add update" at bounding box center [481, 328] width 36 height 10
click at [488, 296] on textarea "Add your update" at bounding box center [564, 299] width 177 height 17
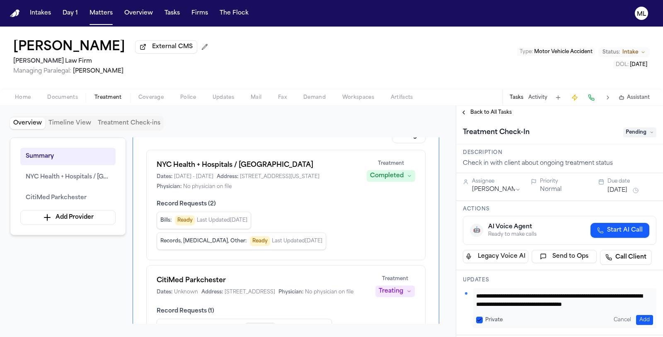
scroll to position [7, 0]
click at [637, 316] on button "Add" at bounding box center [644, 320] width 17 height 10
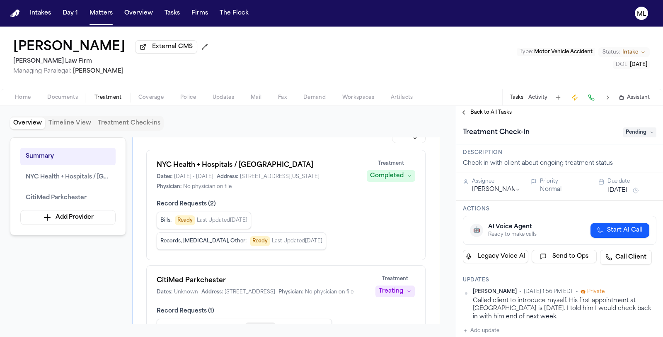
click at [616, 187] on button "Oct 20, 2025" at bounding box center [618, 190] width 20 height 8
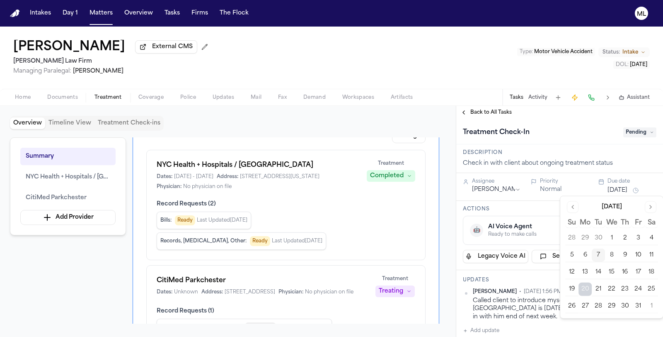
click at [626, 267] on button "16" at bounding box center [625, 271] width 13 height 13
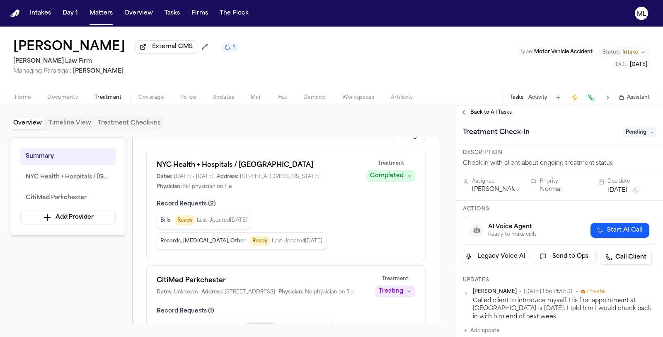
click at [517, 308] on div "Called client to introduce myself. His first appointment at Citimed is tomorrow…" at bounding box center [565, 308] width 184 height 24
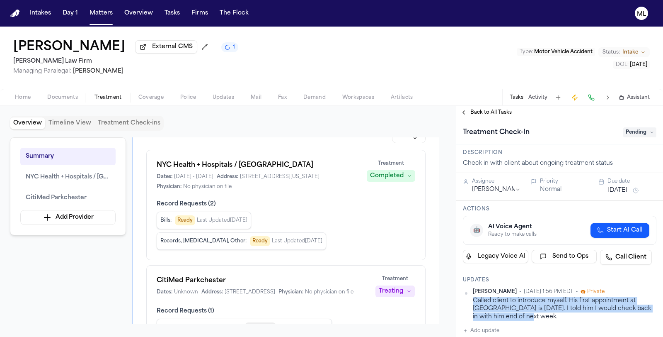
drag, startPoint x: 550, startPoint y: 316, endPoint x: 474, endPoint y: 299, distance: 77.6
click at [474, 299] on div "Called client to introduce myself. His first appointment at Citimed is tomorrow…" at bounding box center [565, 308] width 184 height 24
copy div "Called client to introduce myself. His first appointment at Citimed is tomorrow…"
click at [475, 110] on span "Back to All Tasks" at bounding box center [491, 112] width 41 height 7
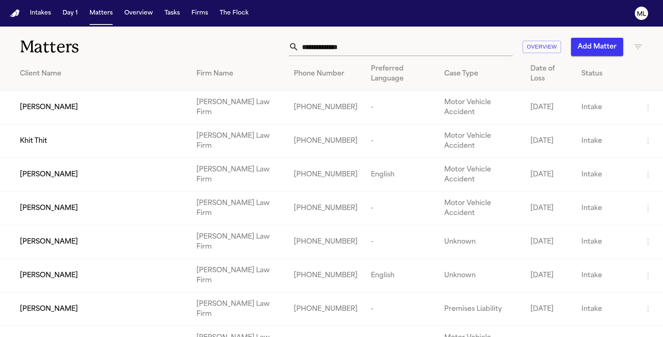
click at [105, 136] on div "Khit Thit" at bounding box center [101, 141] width 163 height 10
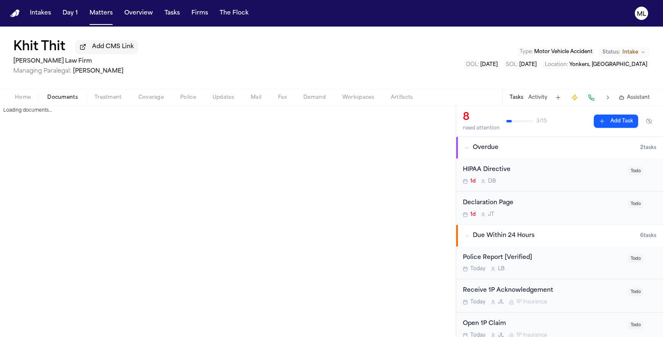
click at [72, 93] on button "Documents" at bounding box center [62, 97] width 47 height 10
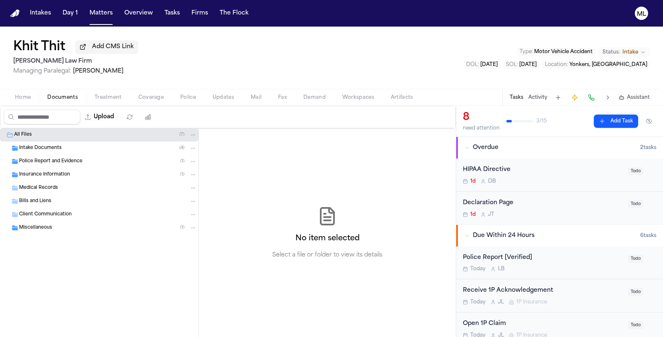
click at [41, 149] on span "Intake Documents" at bounding box center [40, 148] width 43 height 7
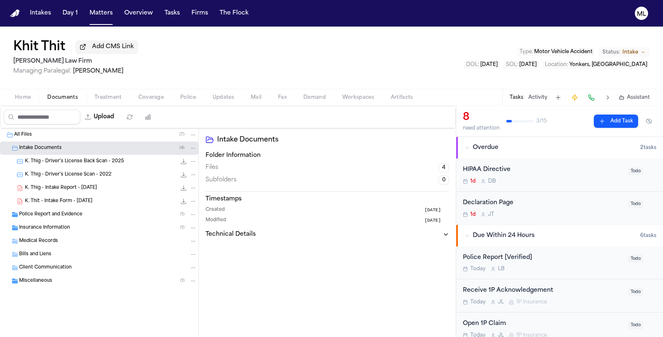
click at [55, 200] on span "K. Thit - Intake Form - 10.6.25" at bounding box center [59, 201] width 68 height 7
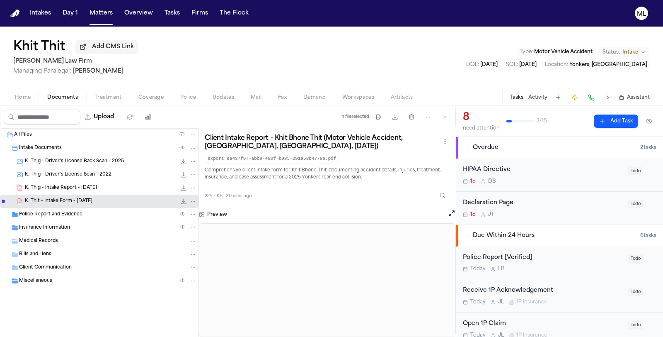
click at [548, 174] on div "HIPAA Directive" at bounding box center [543, 170] width 160 height 10
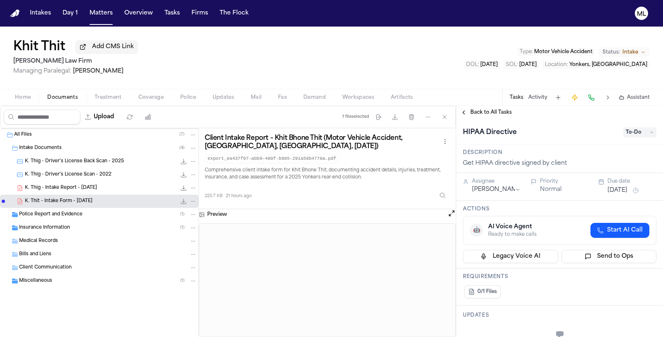
click at [630, 134] on span "To-Do" at bounding box center [640, 132] width 33 height 10
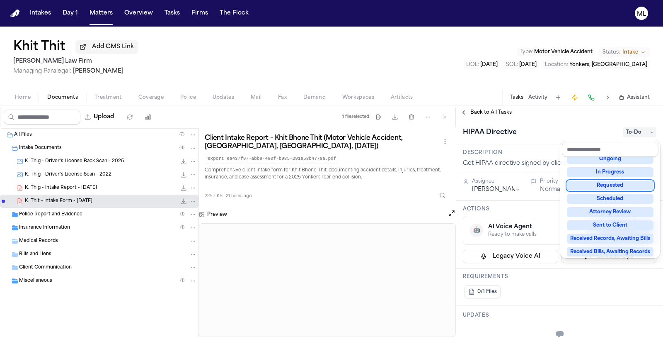
click at [614, 181] on div "Requested" at bounding box center [610, 185] width 87 height 10
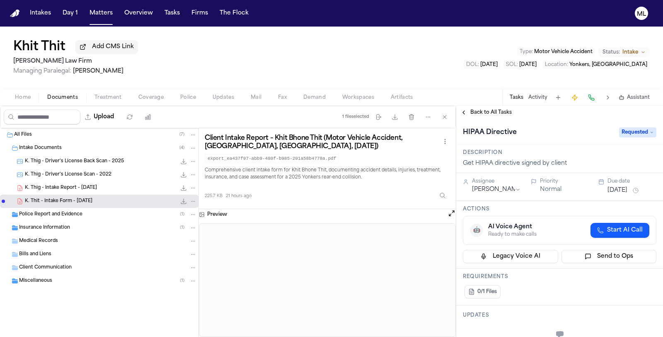
click at [504, 188] on html "Intakes Day 1 Matters Overview Tasks Firms The Flock ML Khit Thit Add CMS Link …" at bounding box center [331, 168] width 663 height 337
click at [622, 190] on button "Oct 6, 2025" at bounding box center [618, 190] width 20 height 8
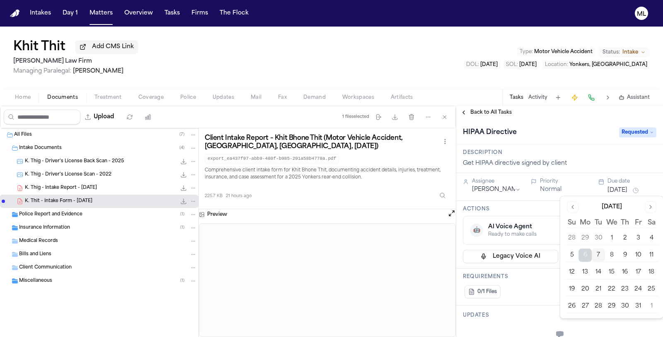
click at [626, 249] on button "9" at bounding box center [625, 254] width 13 height 13
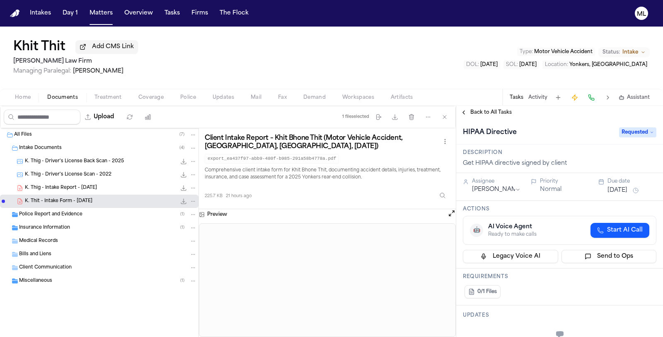
click at [494, 112] on span "Back to All Tasks" at bounding box center [491, 112] width 41 height 7
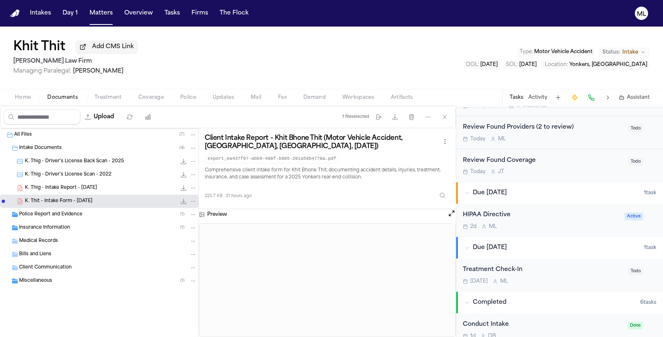
scroll to position [230, 0]
click at [541, 278] on div "Oct 20 M L" at bounding box center [543, 280] width 160 height 7
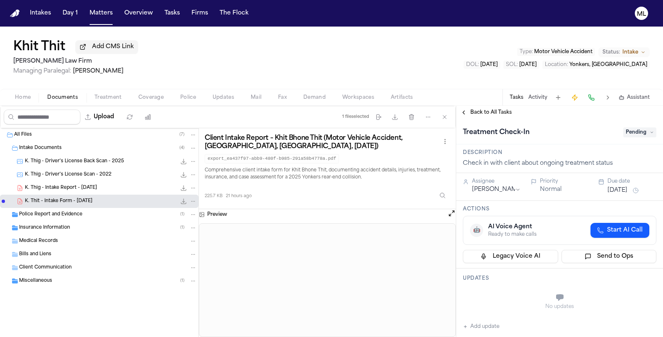
click at [481, 325] on button "Add update" at bounding box center [481, 326] width 36 height 10
click at [493, 296] on textarea "Add your update" at bounding box center [564, 298] width 177 height 17
click at [640, 318] on button "Add" at bounding box center [644, 318] width 17 height 10
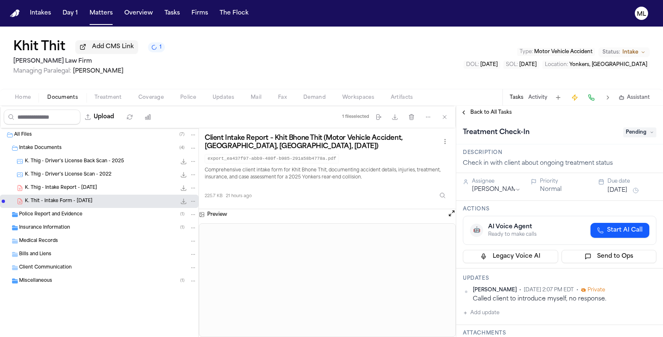
click at [631, 194] on div "Oct 20, 2025" at bounding box center [632, 190] width 49 height 10
click at [628, 191] on button "Oct 20, 2025" at bounding box center [618, 190] width 20 height 8
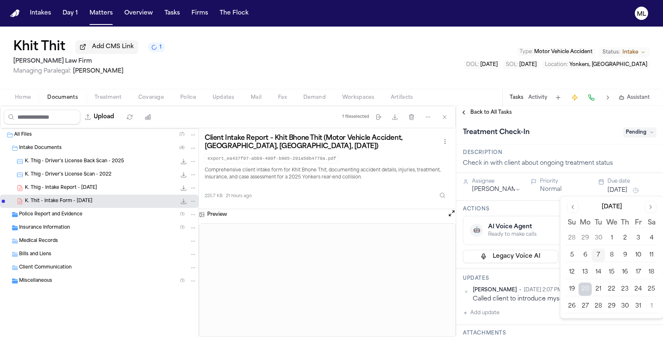
click at [627, 255] on button "9" at bounding box center [625, 254] width 13 height 13
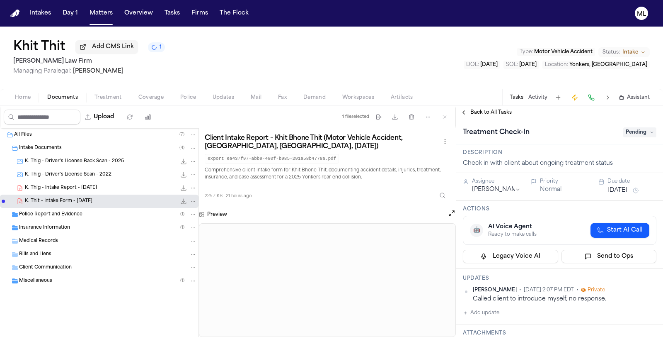
drag, startPoint x: 479, startPoint y: 109, endPoint x: 461, endPoint y: 91, distance: 25.8
click at [478, 107] on div "Back to All Tasks" at bounding box center [559, 112] width 207 height 13
click at [98, 15] on button "Matters" at bounding box center [101, 13] width 30 height 15
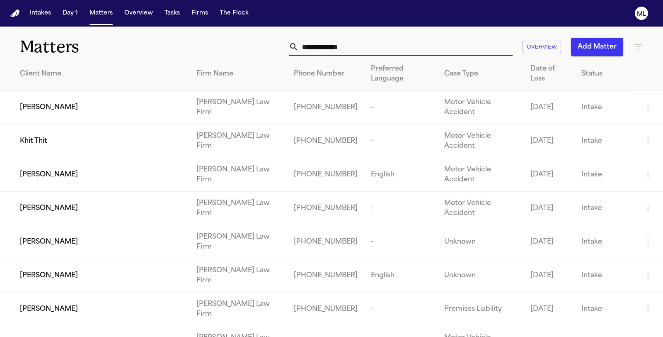
click at [326, 47] on input "text" at bounding box center [406, 47] width 214 height 18
click at [66, 203] on span "[PERSON_NAME]" at bounding box center [49, 208] width 58 height 10
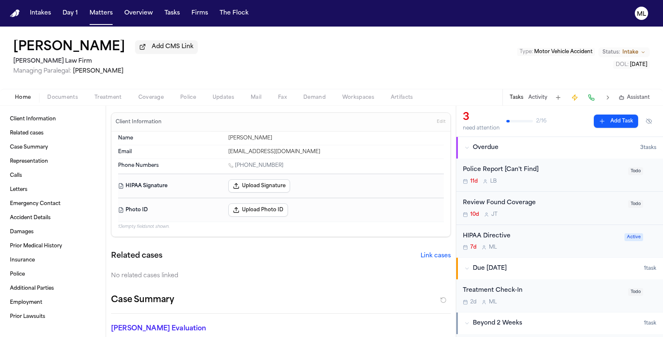
click at [572, 176] on div "Police Report [Can't Find] 11d L B" at bounding box center [543, 174] width 160 height 19
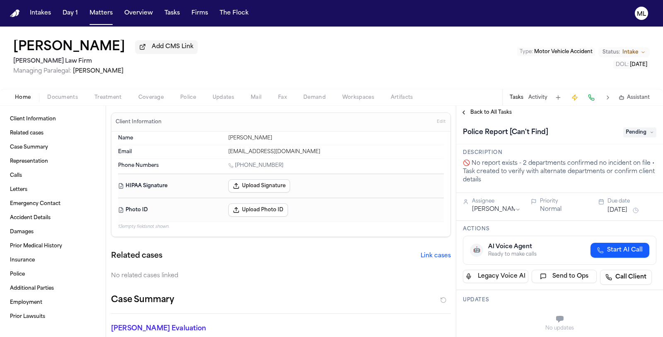
scroll to position [184, 0]
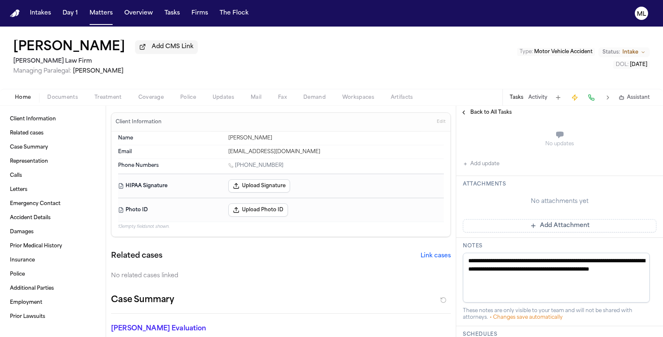
click at [54, 100] on span "Documents" at bounding box center [62, 97] width 31 height 7
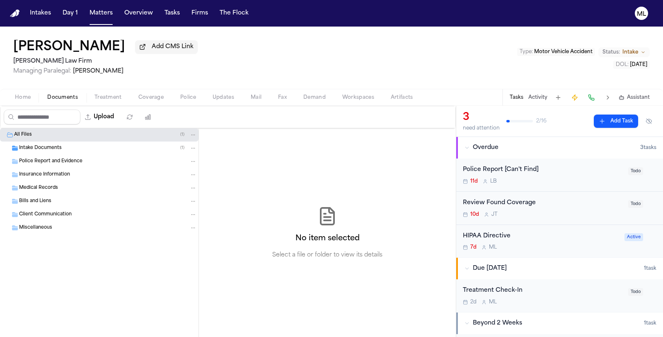
click at [40, 148] on span "Intake Documents" at bounding box center [40, 148] width 43 height 7
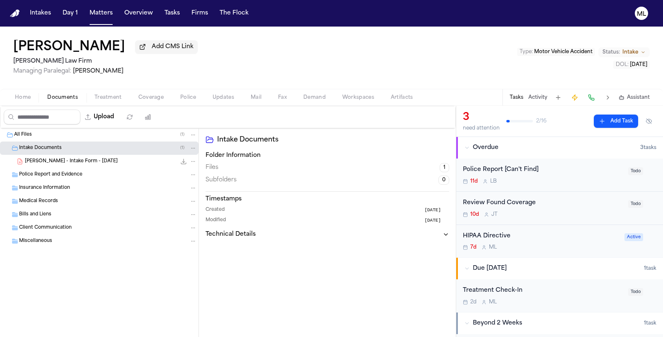
click at [75, 163] on span "J. Hardy - Intake Form - 9.25.25" at bounding box center [71, 161] width 93 height 7
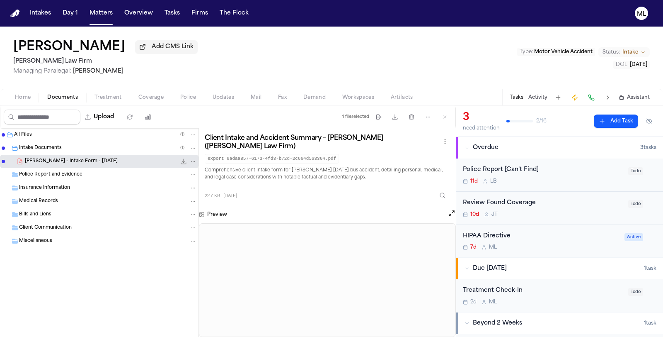
click at [566, 180] on div "11d L B" at bounding box center [543, 181] width 160 height 7
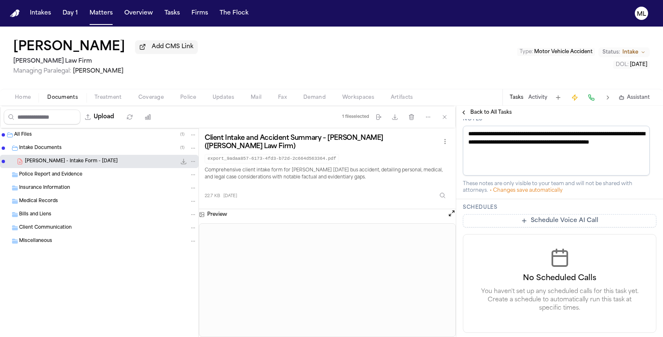
scroll to position [334, 0]
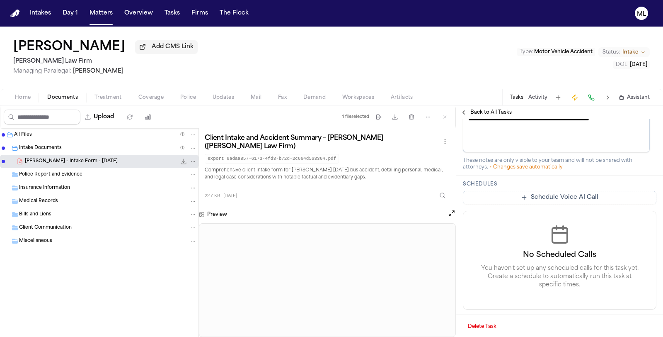
click at [24, 97] on span "Home" at bounding box center [23, 97] width 16 height 7
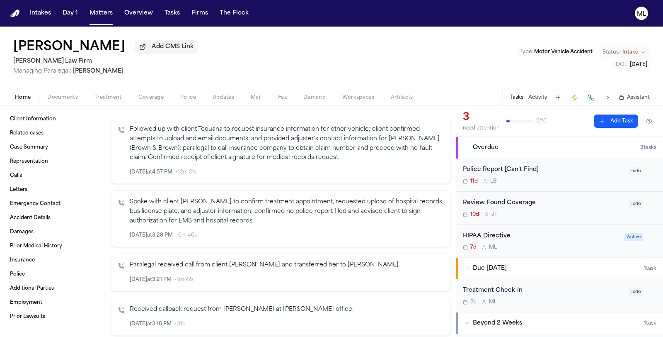
scroll to position [138, 0]
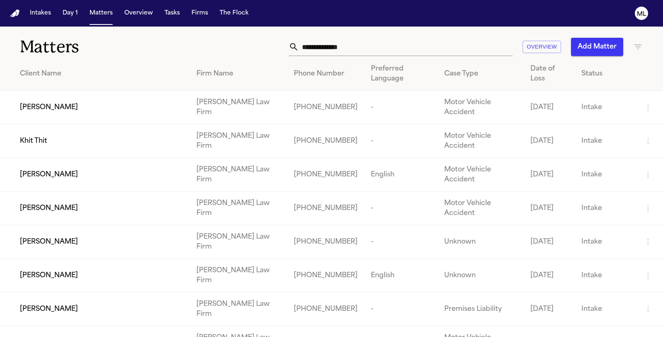
click at [54, 102] on span "[PERSON_NAME]" at bounding box center [49, 107] width 58 height 10
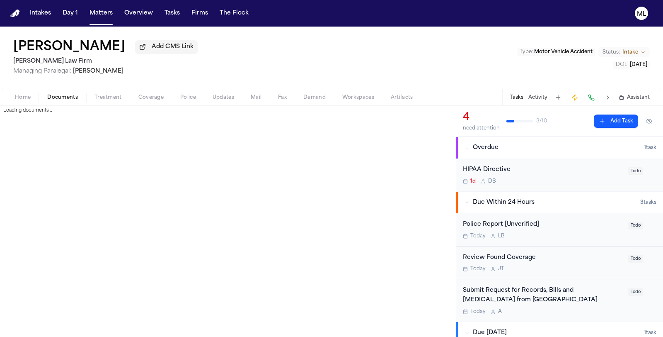
click at [64, 96] on span "Documents" at bounding box center [62, 97] width 31 height 7
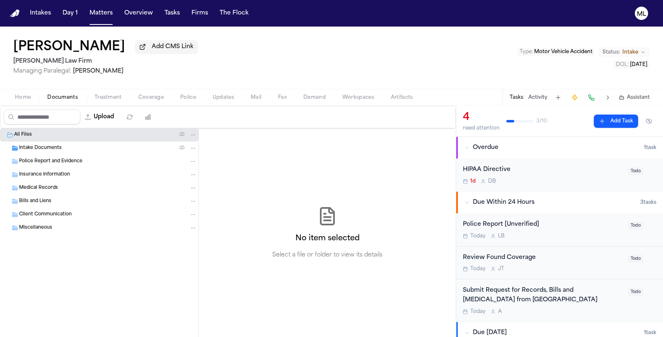
click at [59, 150] on span "Intake Documents" at bounding box center [40, 148] width 43 height 7
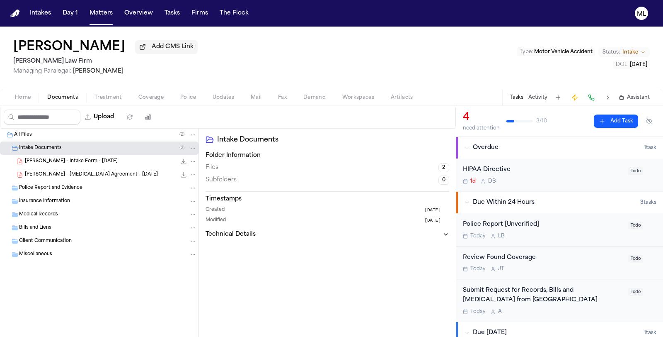
click at [61, 161] on span "D. Corona - Intake Form - 10.6.25" at bounding box center [71, 161] width 93 height 7
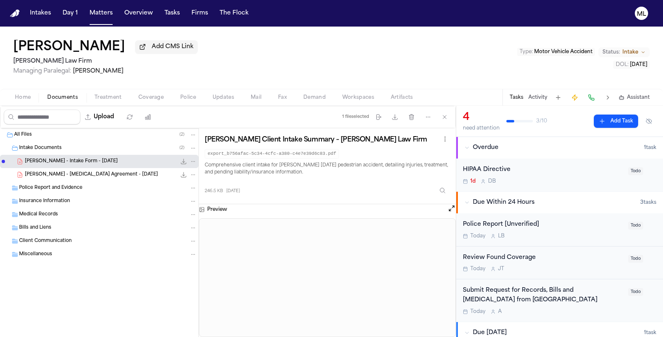
click at [449, 208] on button "Open preview" at bounding box center [452, 208] width 8 height 8
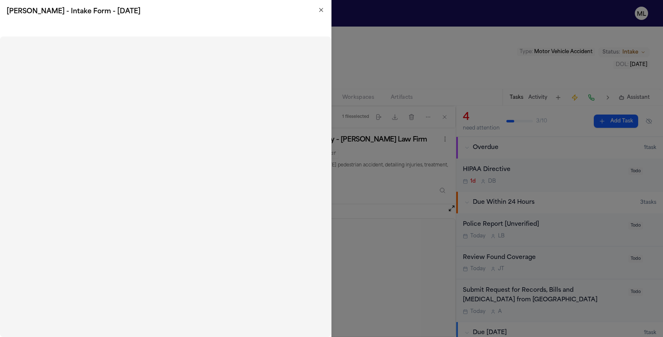
click at [318, 9] on icon "button" at bounding box center [321, 10] width 7 height 7
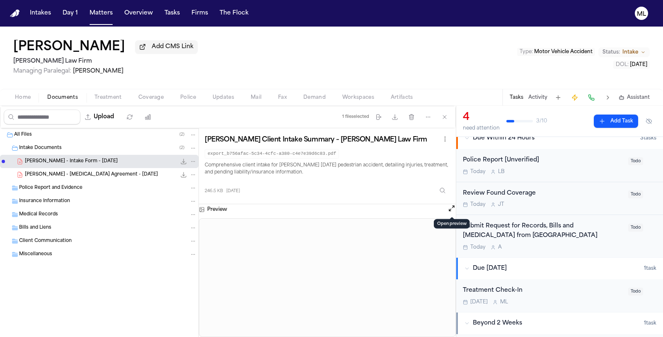
scroll to position [138, 0]
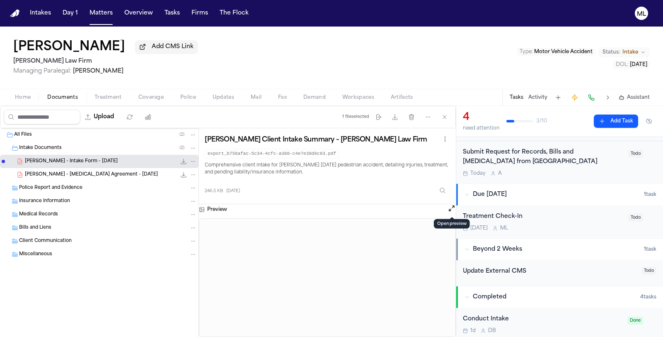
click at [561, 220] on div "Treatment Check-In Oct 20 M L" at bounding box center [543, 221] width 160 height 19
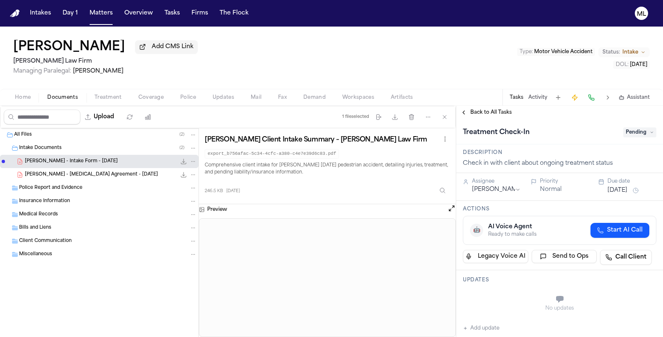
click at [490, 324] on button "Add update" at bounding box center [481, 328] width 36 height 10
click at [493, 303] on textarea "Add your update" at bounding box center [564, 299] width 177 height 17
drag, startPoint x: 639, startPoint y: 294, endPoint x: 464, endPoint y: 286, distance: 176.0
click at [464, 286] on div "**********" at bounding box center [559, 302] width 207 height 65
click at [637, 318] on button "Add" at bounding box center [644, 320] width 17 height 10
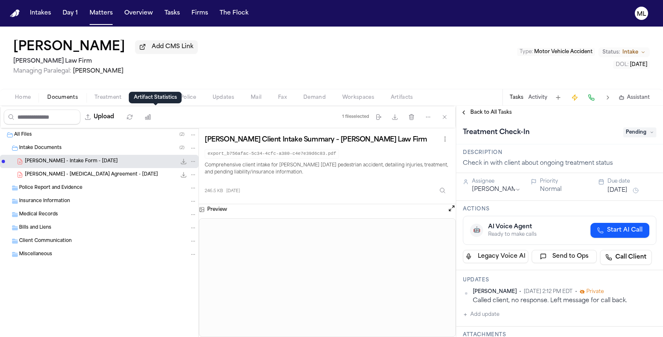
click at [140, 99] on div "Artifact Statistics Artifact Statistics" at bounding box center [155, 98] width 53 height 12
click at [155, 81] on div "Dariana Corona Add CMS Link Martello Law Firm Managing Paralegal: Michelle Land…" at bounding box center [331, 58] width 663 height 62
click at [153, 101] on button "Coverage" at bounding box center [151, 97] width 42 height 10
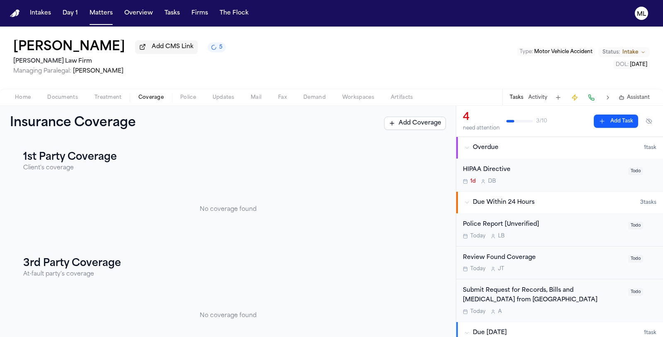
click at [552, 231] on div "Police Report [Unverified] Today L B" at bounding box center [543, 229] width 160 height 19
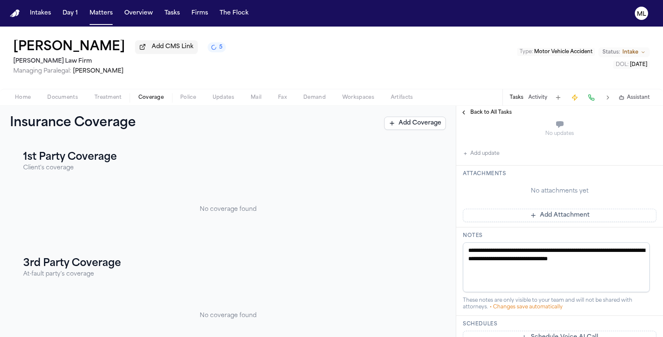
scroll to position [184, 0]
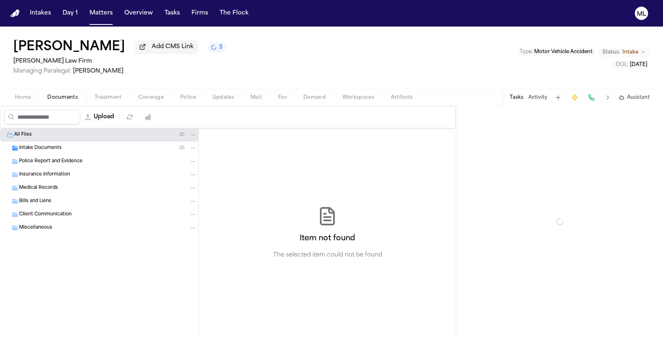
click at [52, 96] on span "Documents" at bounding box center [62, 97] width 31 height 7
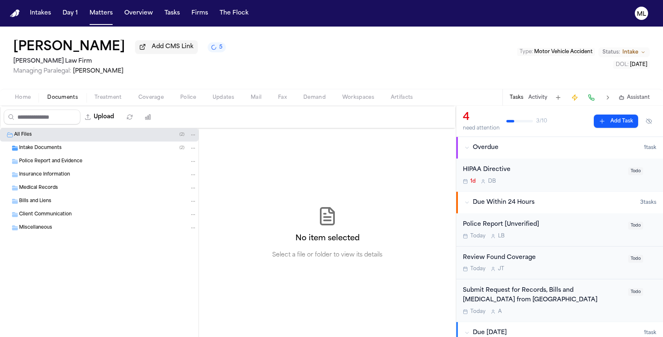
click at [100, 150] on div "Intake Documents ( 2 )" at bounding box center [108, 147] width 178 height 7
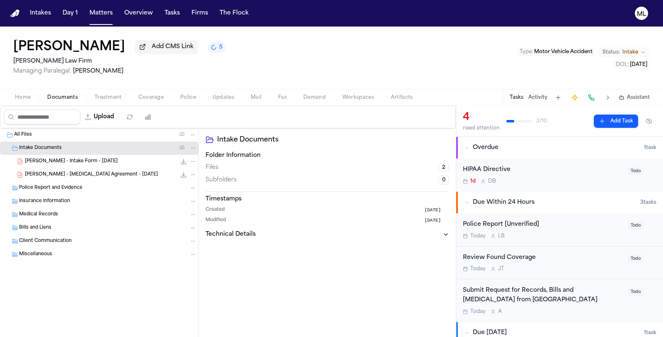
click at [51, 159] on span "D. Corona - Intake Form - 10.6.25" at bounding box center [71, 161] width 93 height 7
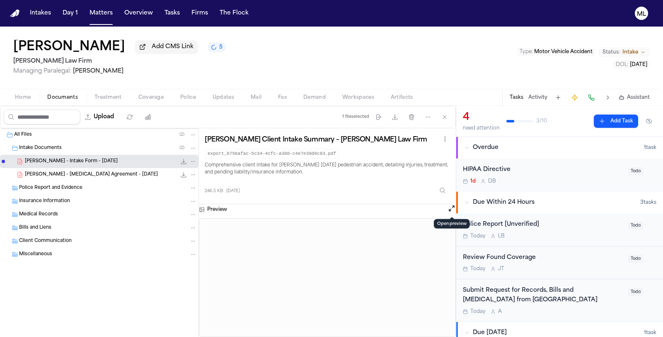
click at [449, 207] on button "Open preview" at bounding box center [452, 208] width 8 height 8
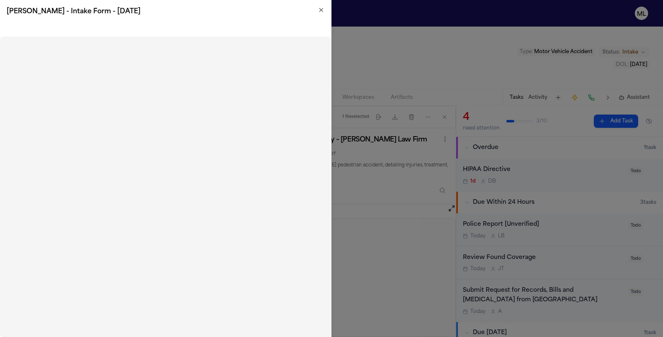
click at [321, 9] on icon "button" at bounding box center [321, 9] width 3 height 3
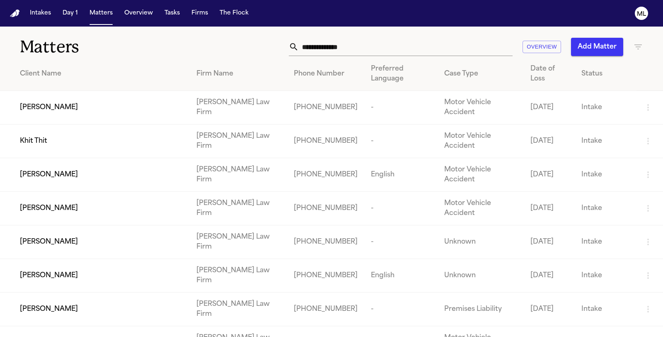
click at [48, 136] on div "Khit Thit" at bounding box center [101, 141] width 163 height 10
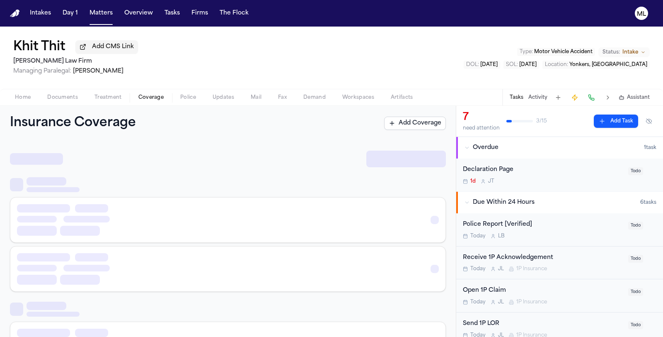
click at [146, 99] on span "Coverage" at bounding box center [150, 97] width 25 height 7
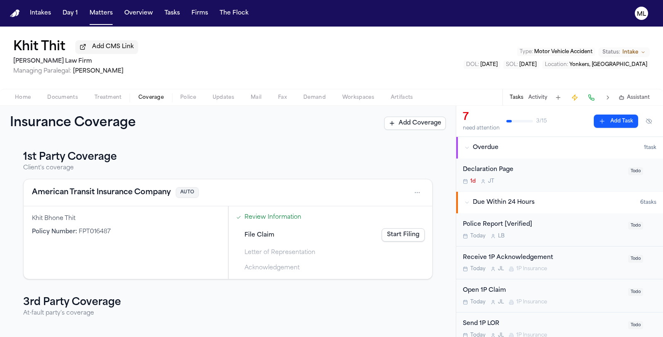
click at [558, 238] on div "Today L B" at bounding box center [543, 236] width 160 height 7
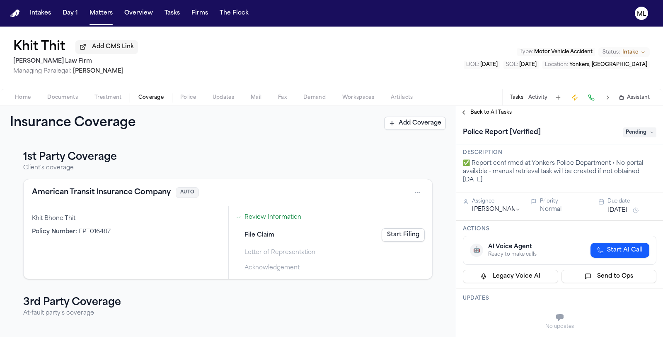
click at [19, 95] on span "Home" at bounding box center [23, 97] width 16 height 7
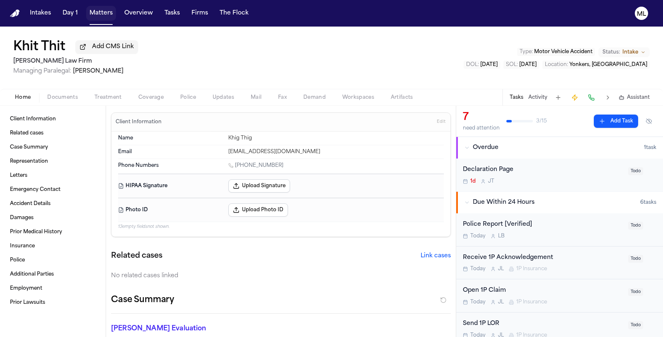
click at [106, 10] on button "Matters" at bounding box center [101, 13] width 30 height 15
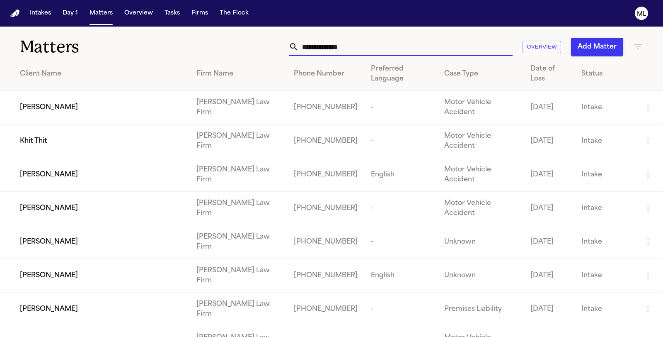
click at [343, 51] on input "text" at bounding box center [406, 47] width 214 height 18
click at [56, 102] on span "Dariana Corona" at bounding box center [49, 107] width 58 height 10
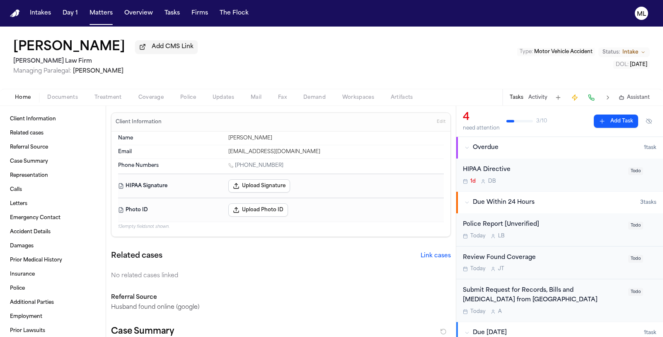
click at [546, 231] on div "Police Report [Unverified] Today L B" at bounding box center [543, 229] width 160 height 19
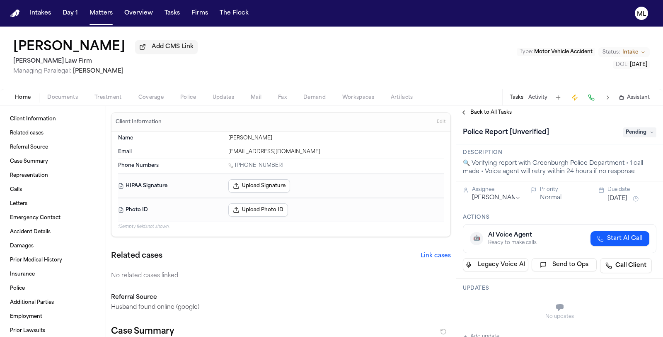
click at [73, 97] on span "Documents" at bounding box center [62, 97] width 31 height 7
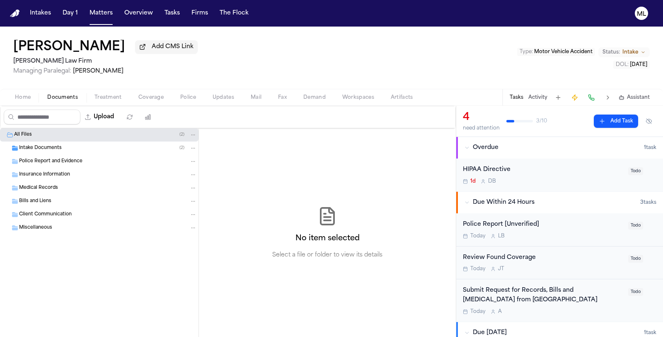
click at [62, 144] on div "Intake Documents ( 2 )" at bounding box center [108, 147] width 178 height 7
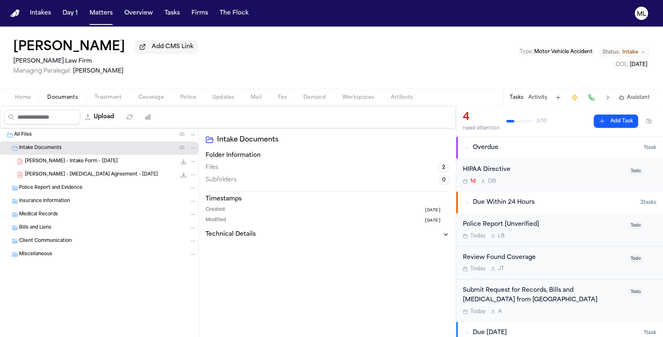
click at [278, 57] on div "Dariana Corona Add CMS Link Martello Law Firm Managing Paralegal: Michelle Land…" at bounding box center [331, 58] width 663 height 62
click at [108, 162] on div "D. Corona - Intake Form - 10.6.25 246.5 KB • PDF" at bounding box center [111, 161] width 172 height 8
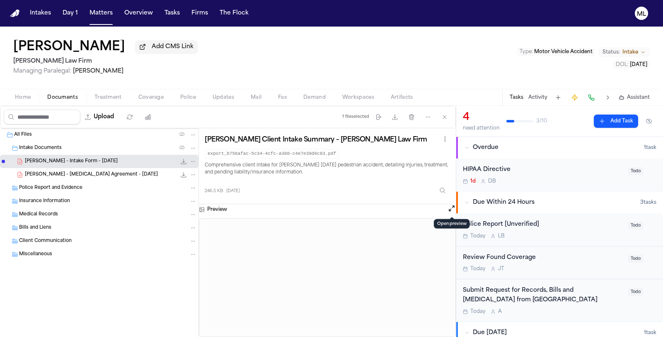
click at [450, 210] on button "Open preview" at bounding box center [452, 208] width 8 height 8
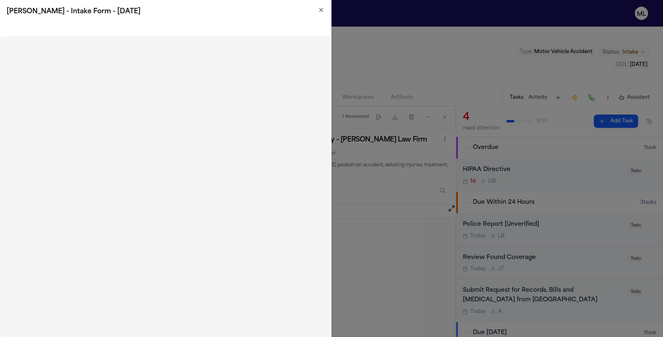
click at [320, 11] on icon "button" at bounding box center [321, 9] width 3 height 3
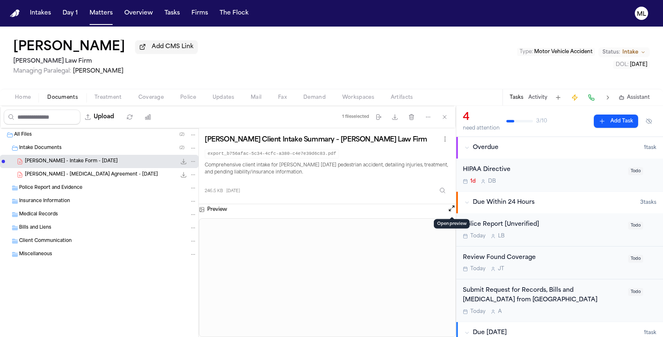
click at [65, 171] on span "D. Corona - Retainer Agreement - 10.6.25" at bounding box center [91, 174] width 133 height 7
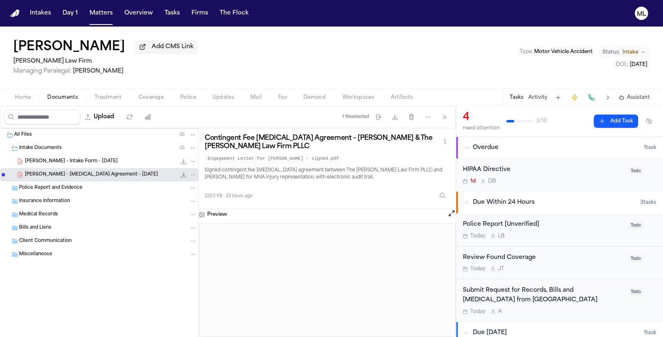
drag, startPoint x: 17, startPoint y: 95, endPoint x: 91, endPoint y: 96, distance: 74.6
click at [17, 95] on span "Home" at bounding box center [23, 97] width 16 height 7
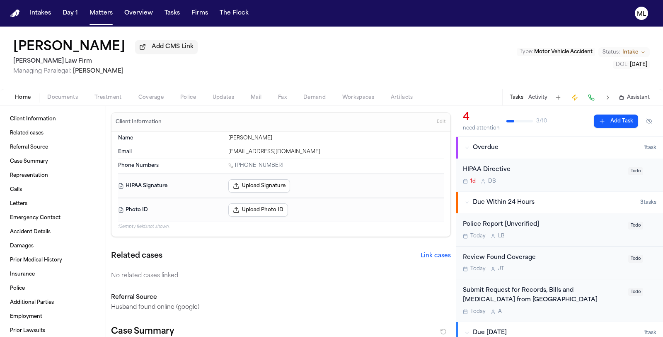
click at [437, 123] on span "Edit" at bounding box center [441, 122] width 9 height 6
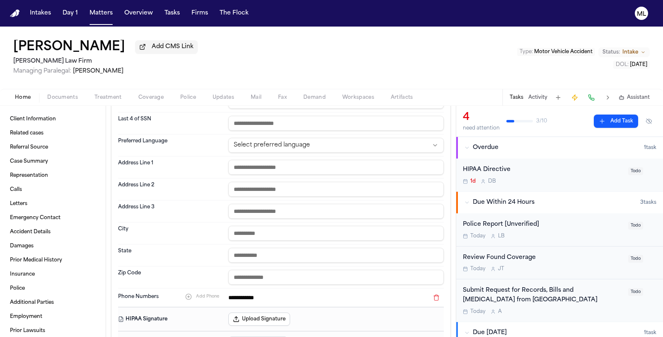
scroll to position [184, 0]
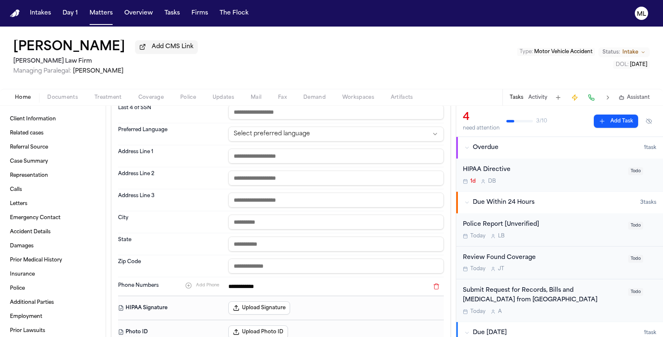
drag, startPoint x: 199, startPoint y: 281, endPoint x: 206, endPoint y: 278, distance: 7.8
click at [199, 282] on span "Add Phone" at bounding box center [207, 284] width 23 height 5
click at [266, 299] on input at bounding box center [328, 301] width 201 height 12
click at [334, 297] on input "**********" at bounding box center [328, 301] width 201 height 12
click at [308, 283] on input "**********" at bounding box center [328, 286] width 201 height 12
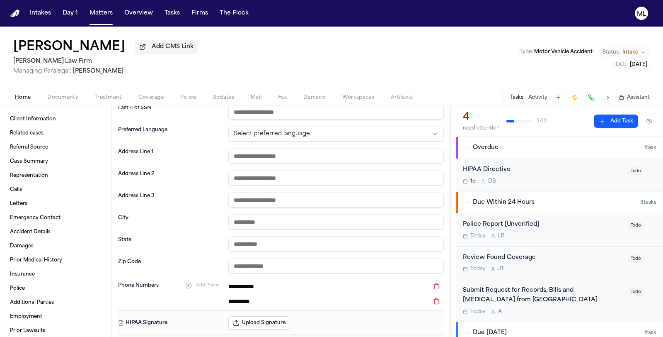
click at [430, 283] on button at bounding box center [436, 286] width 15 height 10
click at [328, 280] on input "**********" at bounding box center [328, 286] width 201 height 12
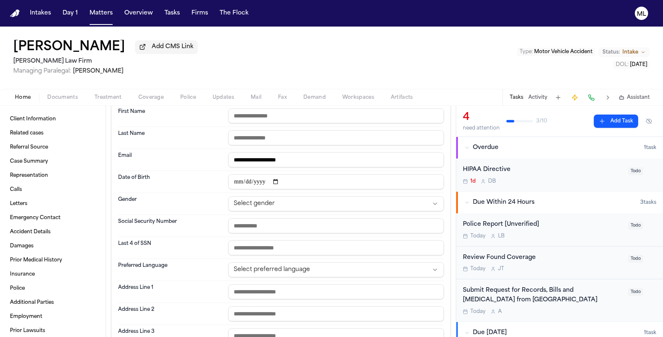
scroll to position [0, 0]
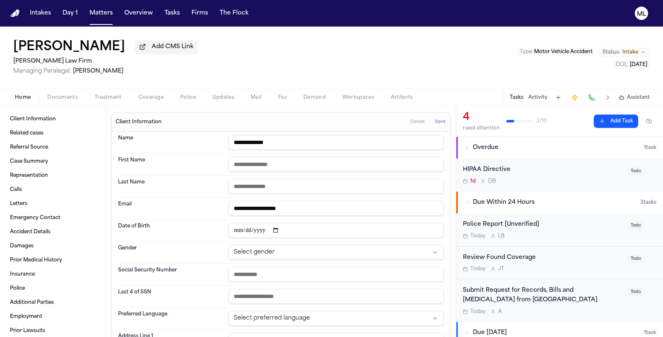
click at [437, 124] on span "Save" at bounding box center [440, 122] width 10 height 6
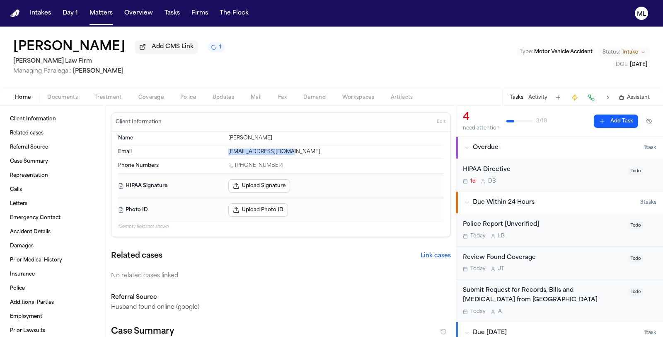
drag, startPoint x: 287, startPoint y: 151, endPoint x: 222, endPoint y: 150, distance: 65.1
click at [221, 150] on div "Email 95rdariana@gmail.com" at bounding box center [281, 151] width 326 height 13
copy div "95rdariana@gmail.com"
click at [562, 169] on div "HIPAA Directive" at bounding box center [543, 170] width 160 height 10
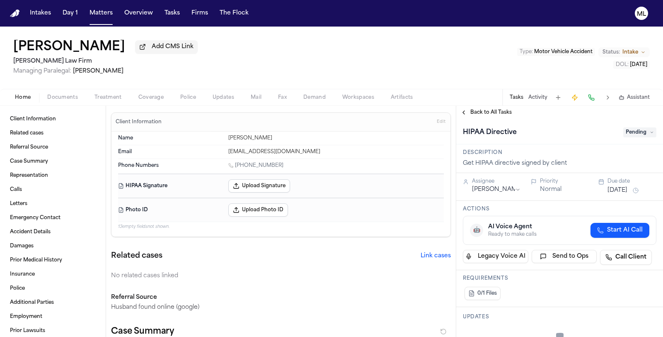
click at [639, 134] on span "Pending" at bounding box center [640, 132] width 33 height 10
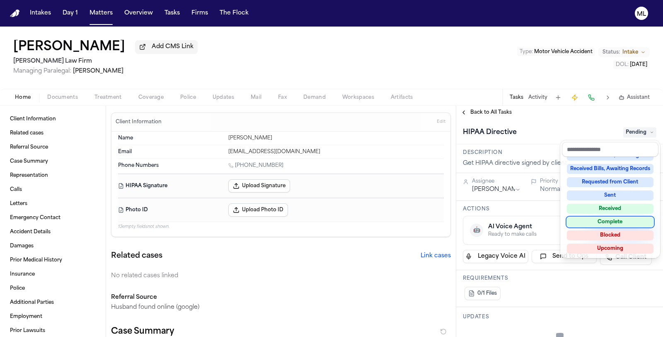
click at [615, 219] on div "Complete" at bounding box center [610, 222] width 87 height 10
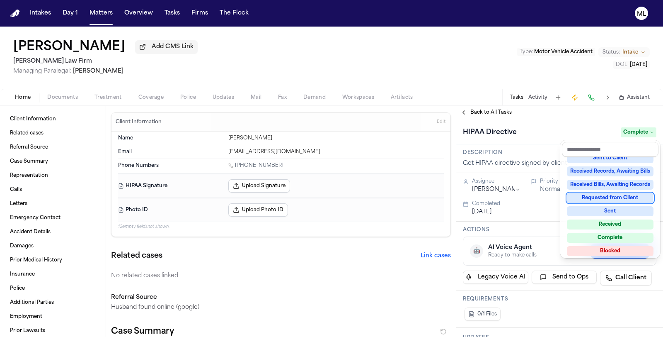
click at [479, 111] on div "**********" at bounding box center [559, 221] width 207 height 231
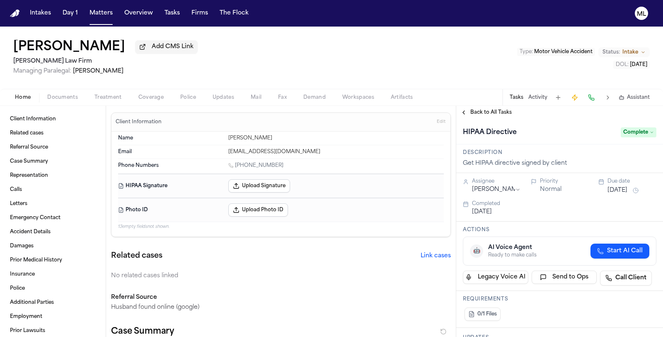
click at [479, 111] on span "Back to All Tasks" at bounding box center [491, 112] width 41 height 7
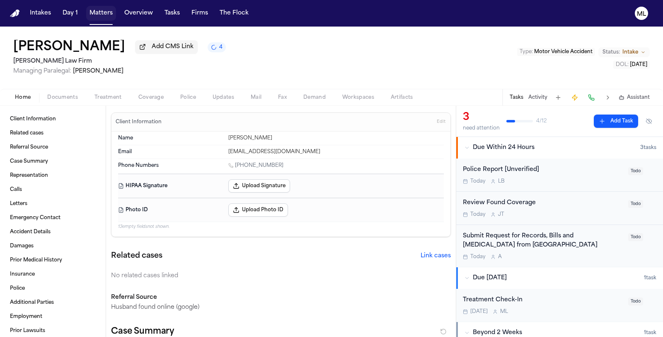
drag, startPoint x: 101, startPoint y: 13, endPoint x: 134, endPoint y: 14, distance: 33.2
click at [101, 13] on button "Matters" at bounding box center [101, 13] width 30 height 15
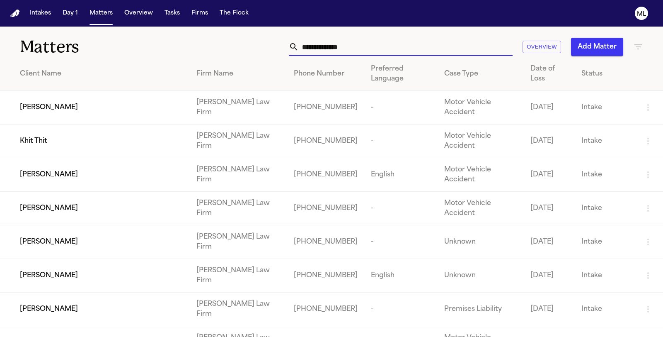
drag, startPoint x: 426, startPoint y: 45, endPoint x: 220, endPoint y: 39, distance: 205.7
click at [220, 39] on div "Overview Add Matter" at bounding box center [419, 47] width 447 height 18
click at [75, 102] on div "[PERSON_NAME]" at bounding box center [101, 107] width 163 height 10
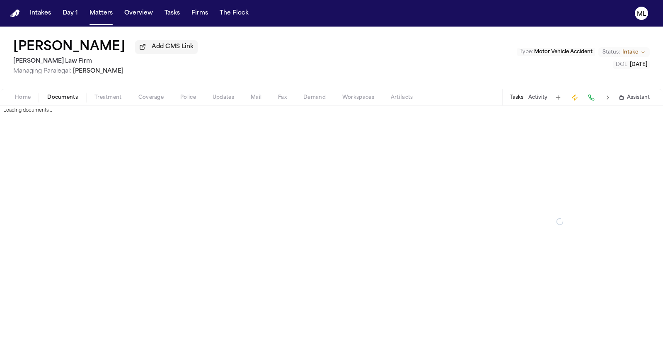
click at [67, 95] on span "Documents" at bounding box center [62, 97] width 31 height 7
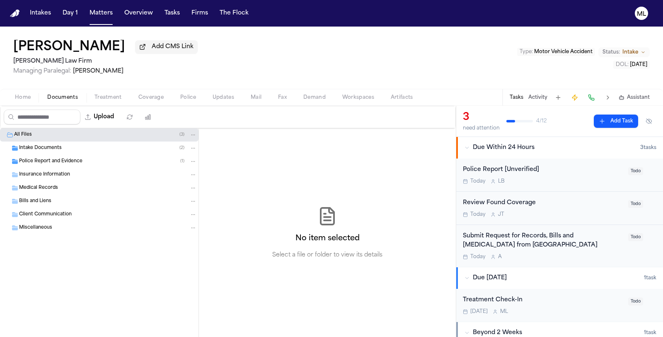
click at [48, 146] on span "Intake Documents" at bounding box center [40, 148] width 43 height 7
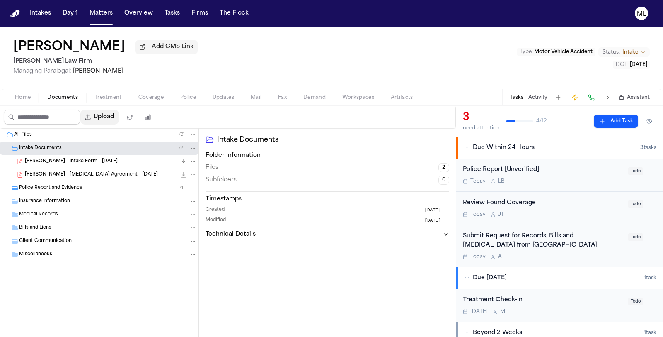
click at [102, 118] on button "Upload" at bounding box center [99, 116] width 39 height 15
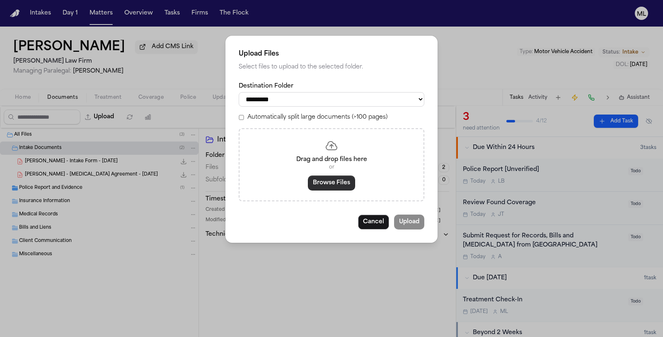
click at [319, 187] on button "Browse Files" at bounding box center [331, 182] width 47 height 15
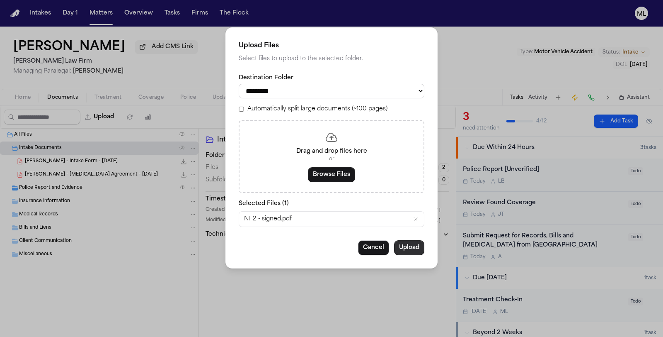
click at [406, 248] on button "Upload" at bounding box center [409, 247] width 30 height 15
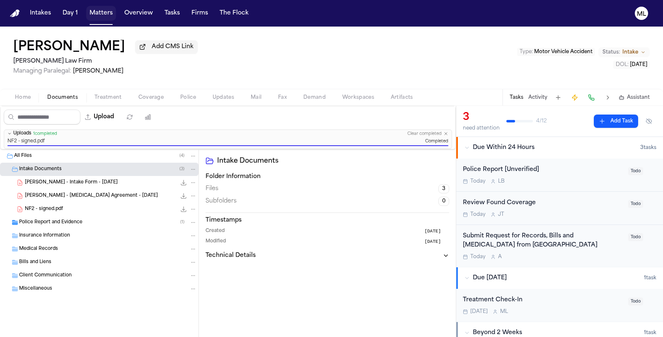
click at [96, 15] on button "Matters" at bounding box center [101, 13] width 30 height 15
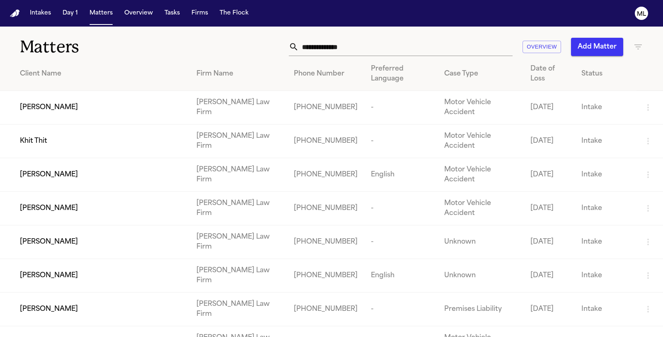
click at [49, 136] on div "Khit Thit" at bounding box center [101, 141] width 163 height 10
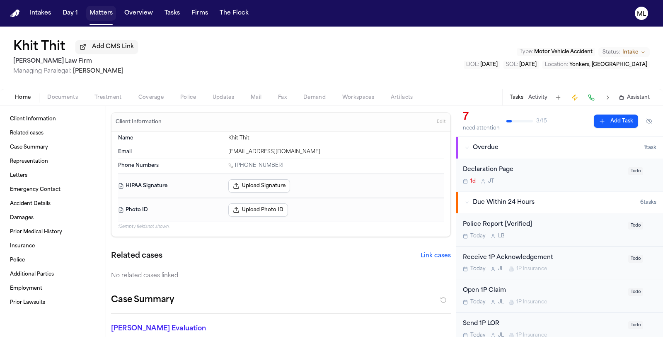
click at [102, 13] on button "Matters" at bounding box center [101, 13] width 30 height 15
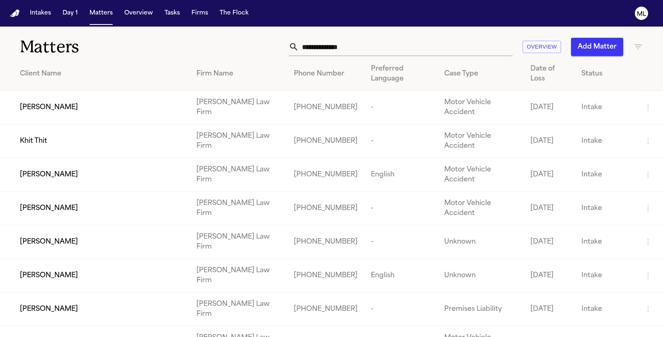
click at [415, 48] on input "text" at bounding box center [406, 47] width 214 height 18
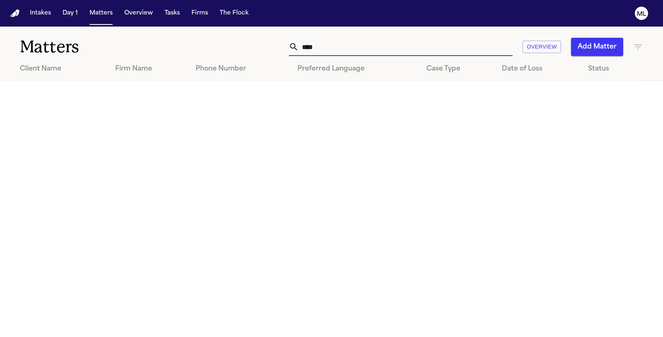
click at [332, 42] on input "****" at bounding box center [406, 47] width 214 height 18
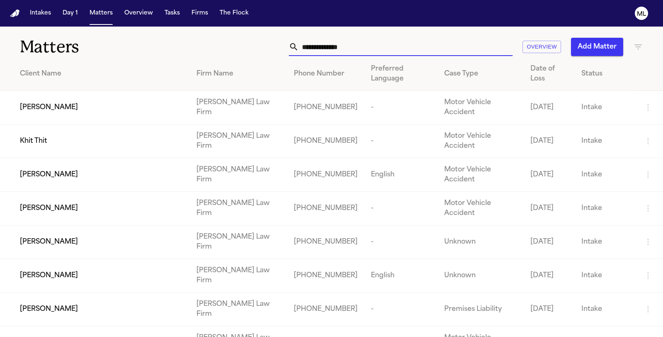
click at [639, 48] on icon "button" at bounding box center [639, 47] width 10 height 10
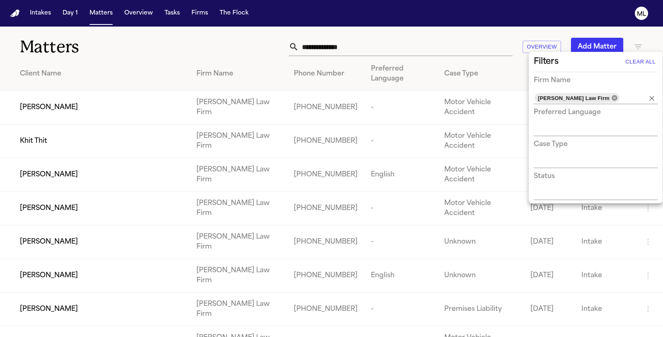
click at [612, 95] on icon at bounding box center [614, 97] width 5 height 5
click at [621, 97] on input "text" at bounding box center [628, 98] width 14 height 12
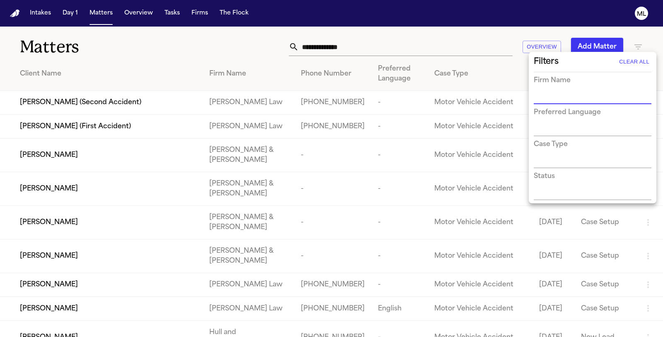
click at [577, 98] on input "text" at bounding box center [586, 98] width 105 height 12
drag, startPoint x: 573, startPoint y: 94, endPoint x: 520, endPoint y: 100, distance: 53.4
click at [521, 100] on div "Filters Clear All Firm Name ***** Preferred Language Case Type Status" at bounding box center [331, 168] width 663 height 337
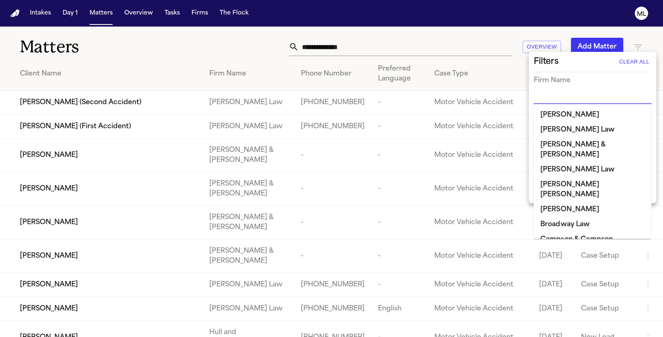
click at [425, 43] on div at bounding box center [331, 168] width 663 height 337
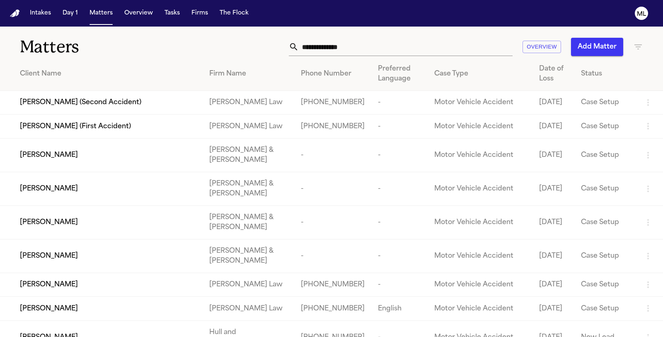
click at [352, 43] on input "text" at bounding box center [406, 47] width 214 height 18
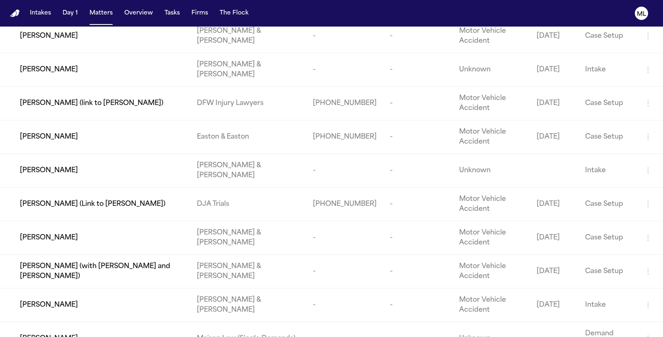
scroll to position [138, 0]
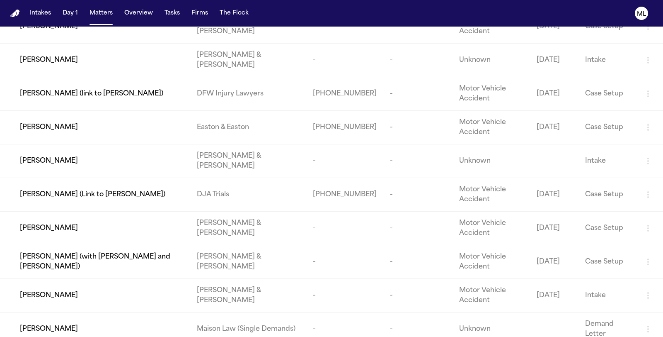
click at [148, 188] on td "[PERSON_NAME] (Link to [PERSON_NAME])" at bounding box center [95, 195] width 190 height 34
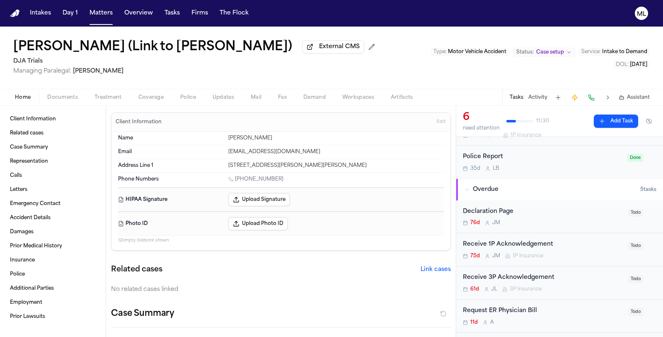
scroll to position [184, 0]
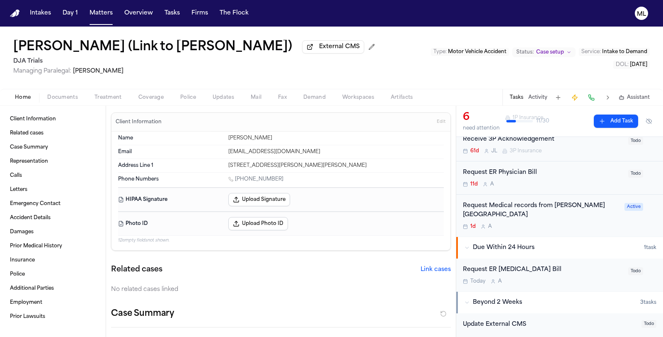
click at [557, 223] on div "1d A" at bounding box center [541, 226] width 157 height 7
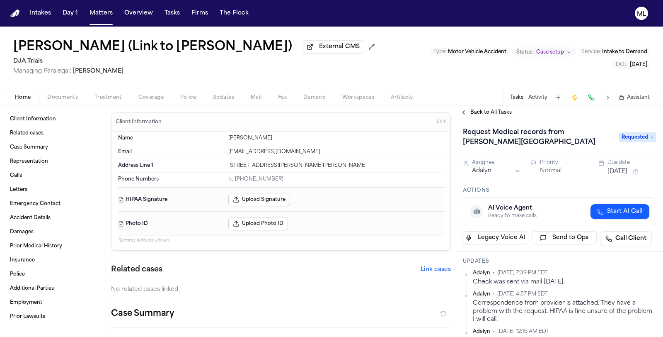
click at [486, 111] on span "Back to All Tasks" at bounding box center [491, 112] width 41 height 7
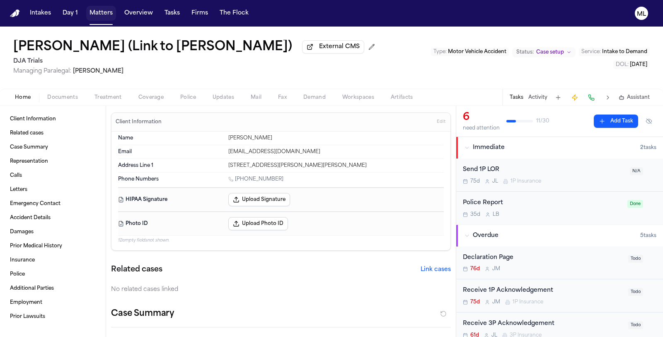
click at [96, 12] on button "Matters" at bounding box center [101, 13] width 30 height 15
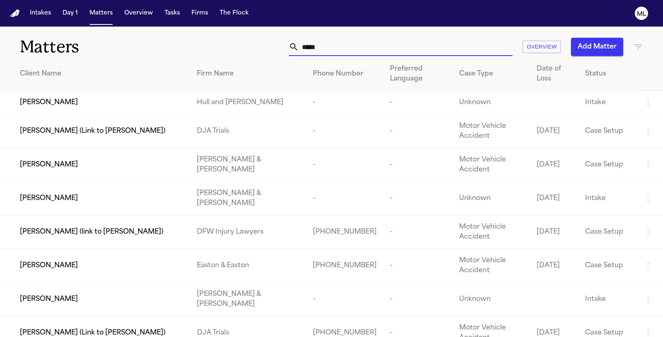
drag, startPoint x: 402, startPoint y: 47, endPoint x: 208, endPoint y: 41, distance: 194.1
click at [196, 50] on div "***** Overview Add Matter" at bounding box center [419, 47] width 447 height 18
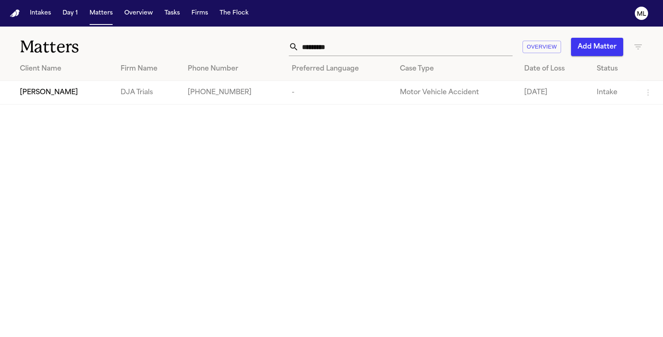
click at [62, 92] on span "[PERSON_NAME]" at bounding box center [49, 92] width 58 height 10
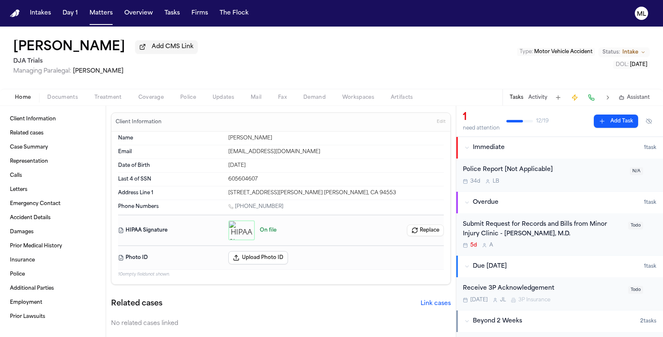
click at [573, 226] on div "Submit Request for Records and Bills from Minor Injury Clinic - Maryam Banou Sa…" at bounding box center [543, 229] width 160 height 19
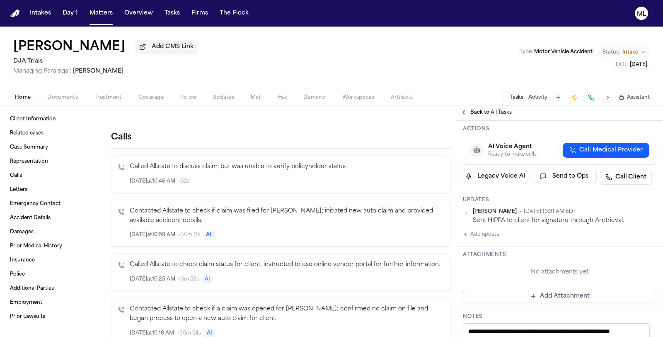
scroll to position [92, 0]
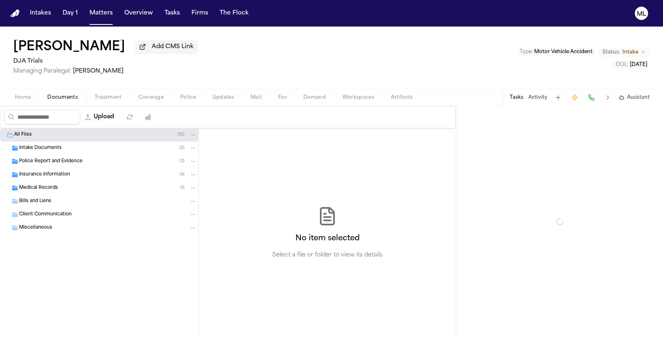
click at [66, 98] on span "Documents" at bounding box center [62, 97] width 31 height 7
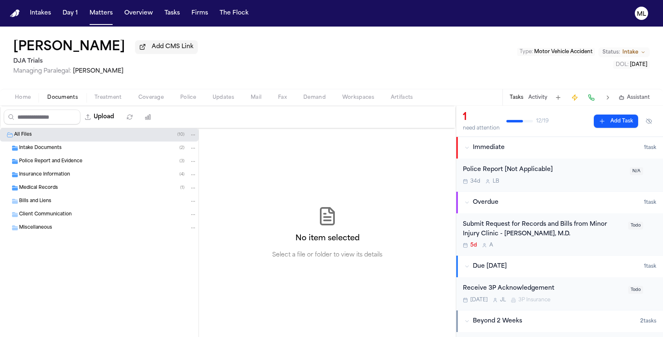
click at [73, 185] on div "Medical Records ( 1 )" at bounding box center [108, 187] width 178 height 7
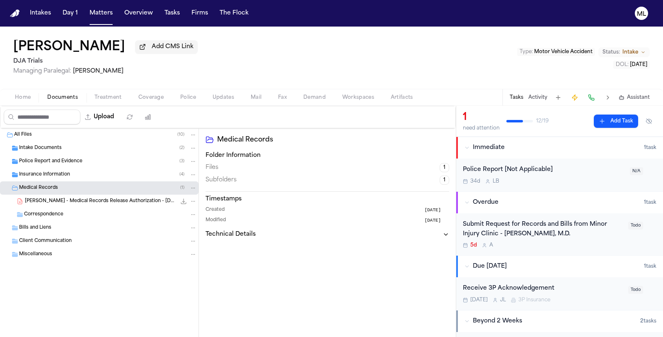
click at [75, 200] on span "C. Aaronson - Medical Records Release Authorization - 9.9.25" at bounding box center [100, 201] width 151 height 7
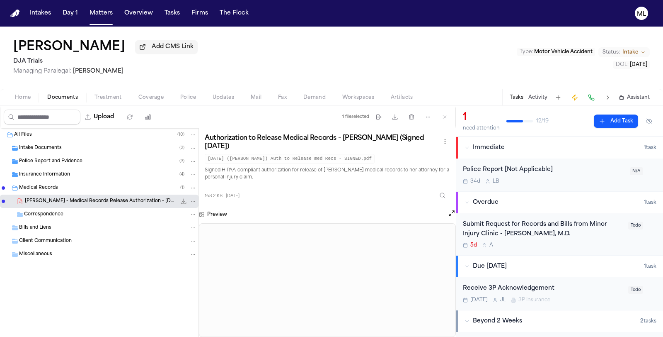
click at [559, 250] on div "Submit Request for Records and Bills from Minor Injury Clinic - Maryam Banou Sa…" at bounding box center [559, 234] width 207 height 42
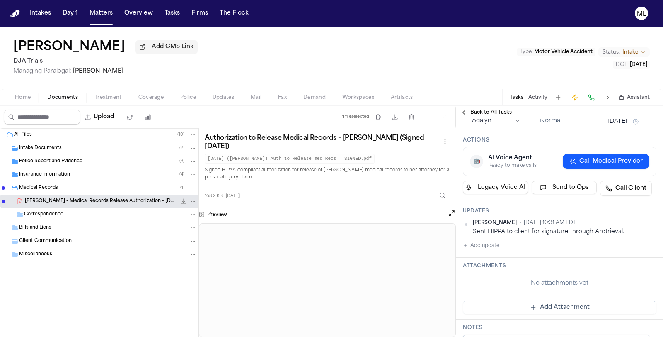
scroll to position [138, 0]
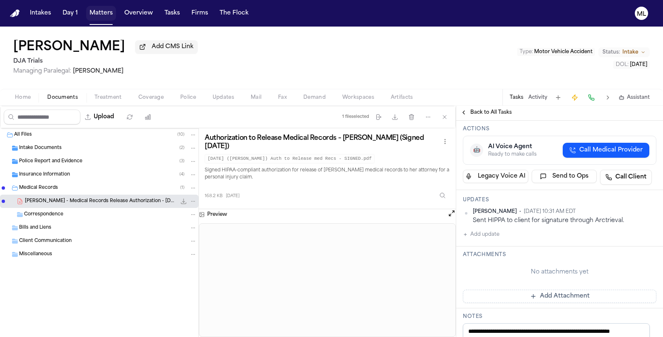
click at [101, 15] on button "Matters" at bounding box center [101, 13] width 30 height 15
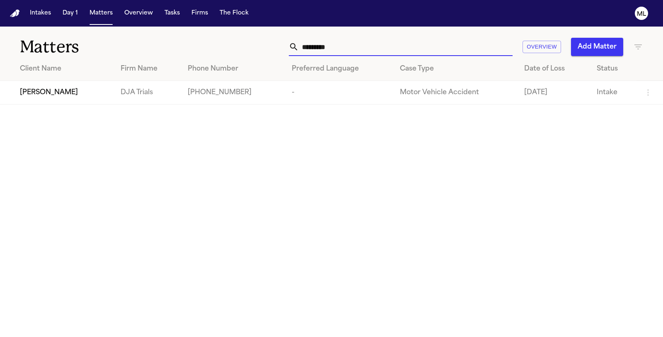
drag, startPoint x: 350, startPoint y: 46, endPoint x: 306, endPoint y: 44, distance: 44.0
click at [306, 44] on input "*********" at bounding box center [406, 47] width 214 height 18
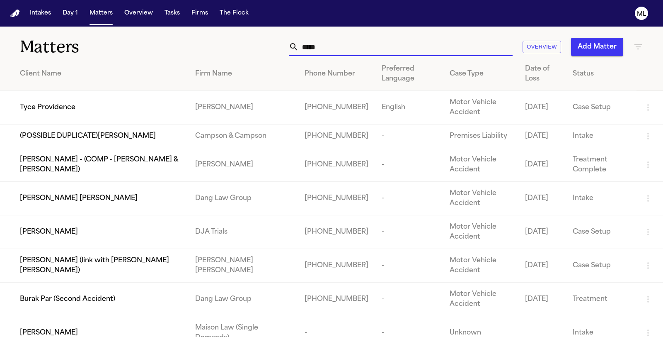
click at [60, 237] on span "[PERSON_NAME]" at bounding box center [49, 232] width 58 height 10
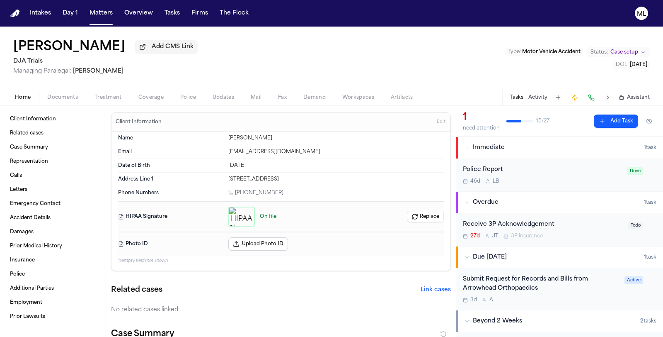
click at [556, 287] on div "Submit Request for Records and Bills from Arrowhead Orthopaedics" at bounding box center [541, 283] width 157 height 19
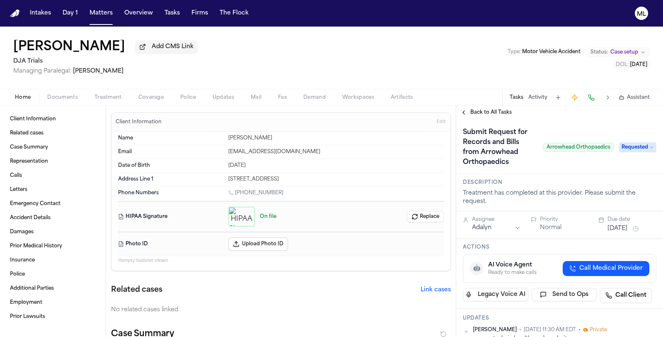
click at [471, 111] on span "Back to All Tasks" at bounding box center [491, 112] width 41 height 7
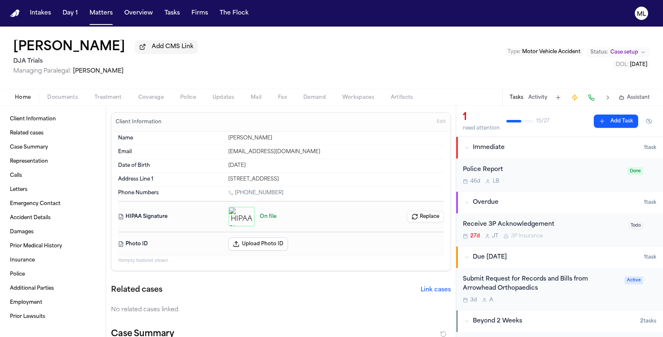
drag, startPoint x: 282, startPoint y: 190, endPoint x: 233, endPoint y: 192, distance: 49.8
click at [233, 192] on div "1 (909) 684-4251" at bounding box center [336, 193] width 216 height 8
copy link "1 (909) 684-4251"
click at [97, 13] on button "Matters" at bounding box center [101, 13] width 30 height 15
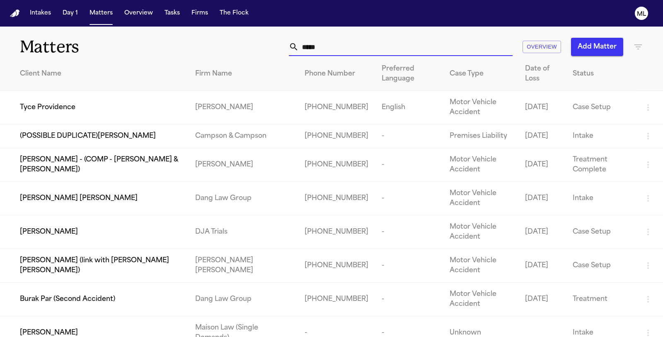
drag, startPoint x: 392, startPoint y: 52, endPoint x: 261, endPoint y: 49, distance: 131.1
click at [258, 52] on div "***** Overview Add Matter" at bounding box center [419, 47] width 447 height 18
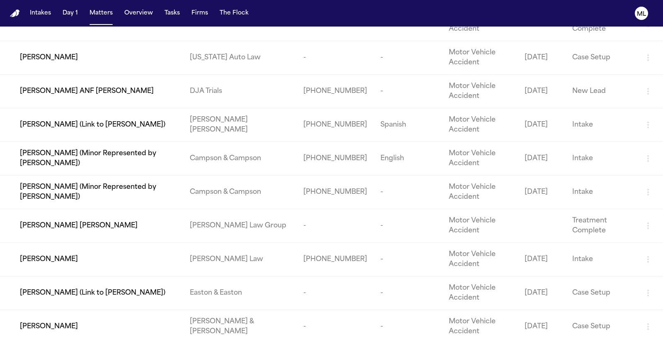
scroll to position [288, 0]
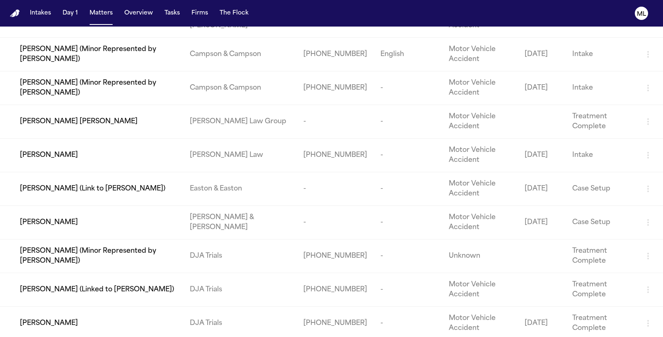
click at [118, 321] on div "[PERSON_NAME]" at bounding box center [98, 323] width 157 height 10
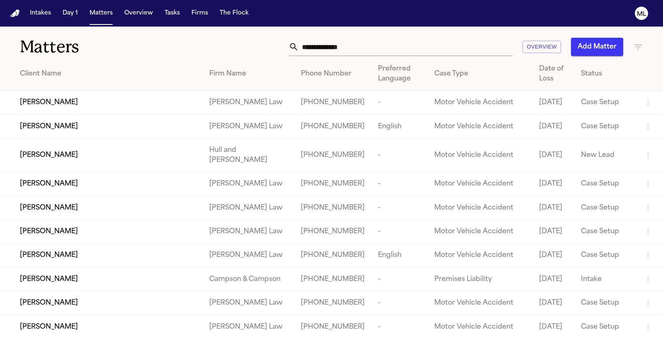
click at [365, 50] on input "text" at bounding box center [406, 47] width 214 height 18
click at [639, 48] on icon "button" at bounding box center [639, 47] width 10 height 10
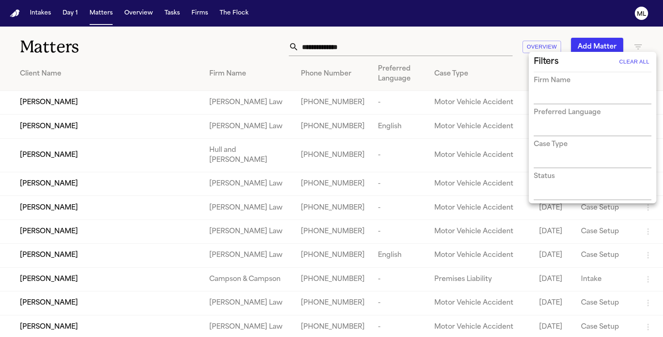
click at [574, 94] on input "text" at bounding box center [586, 98] width 105 height 12
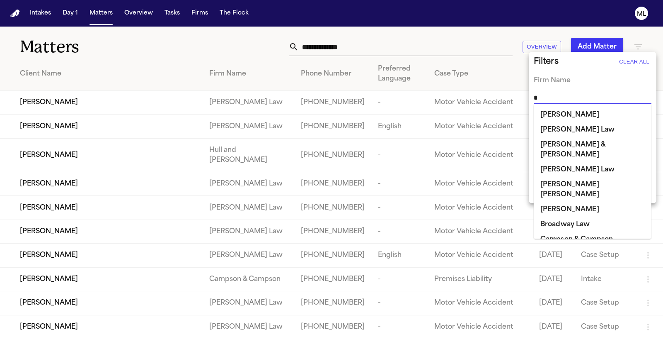
type input "**"
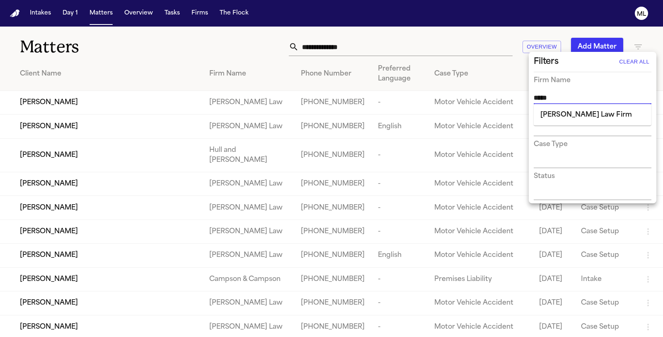
type input "******"
type input "*******"
click at [571, 114] on li "[PERSON_NAME] Law Firm" at bounding box center [593, 114] width 118 height 15
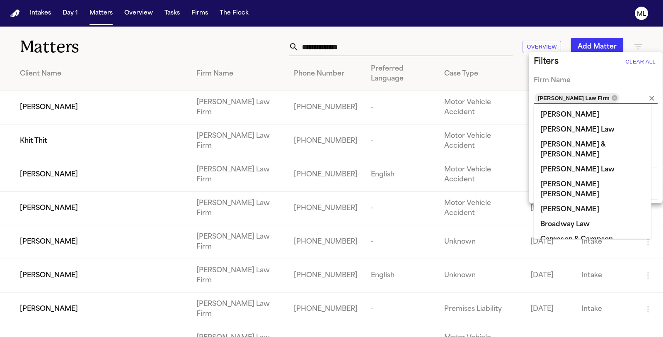
scroll to position [560, 0]
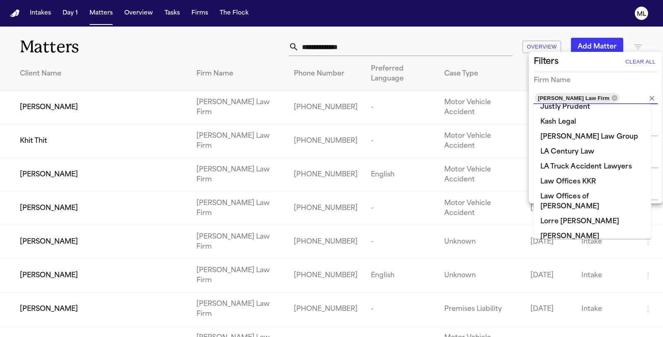
click at [142, 61] on div at bounding box center [331, 168] width 663 height 337
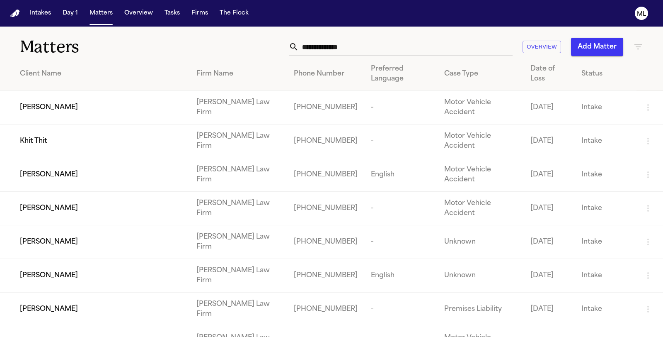
click at [39, 203] on span "[PERSON_NAME]" at bounding box center [49, 208] width 58 height 10
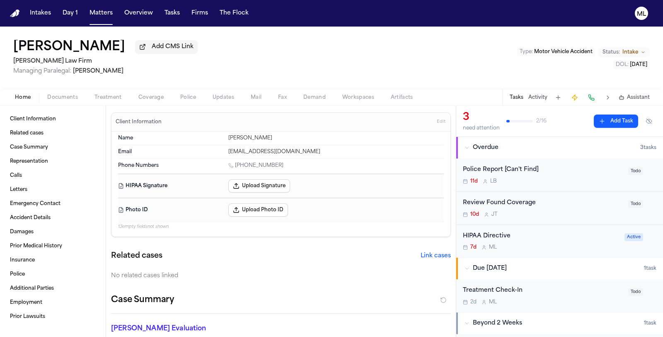
click at [63, 95] on span "Documents" at bounding box center [62, 97] width 31 height 7
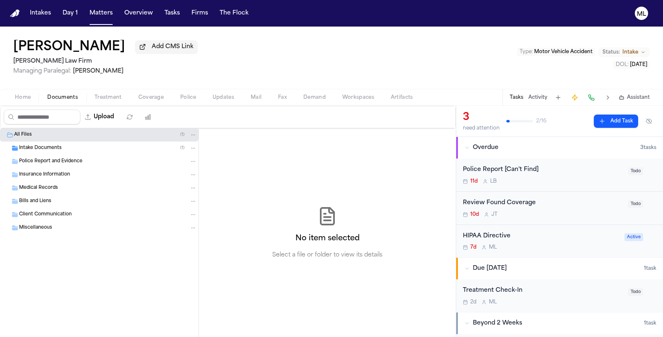
click at [46, 150] on span "Intake Documents" at bounding box center [40, 148] width 43 height 7
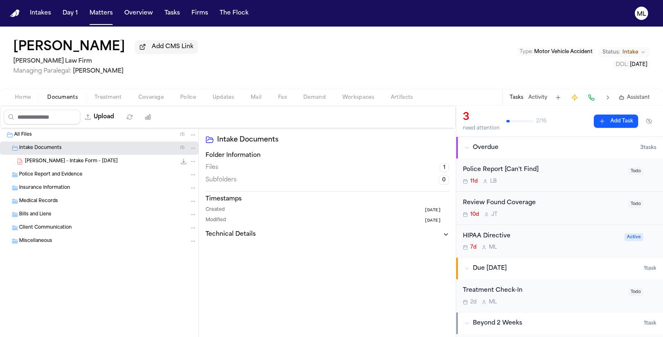
click at [58, 163] on span "[PERSON_NAME] - Intake Form - [DATE]" at bounding box center [71, 161] width 93 height 7
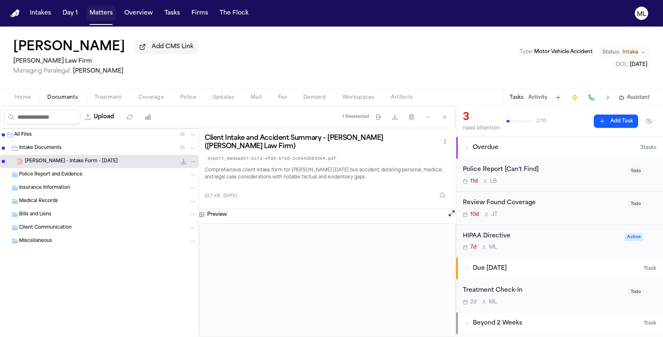
click at [99, 14] on button "Matters" at bounding box center [101, 13] width 30 height 15
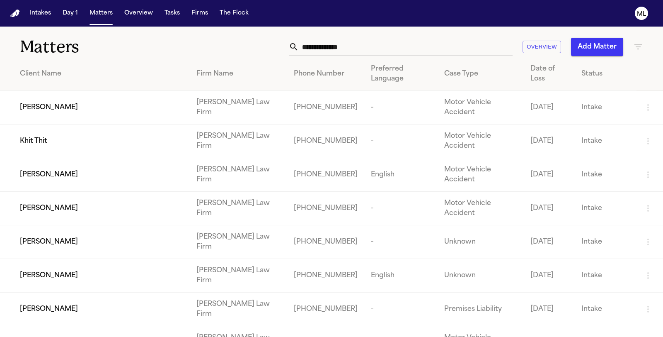
click at [393, 46] on input "text" at bounding box center [406, 47] width 214 height 18
type input "*"
click at [168, 102] on div "Dariana Corona" at bounding box center [101, 107] width 163 height 10
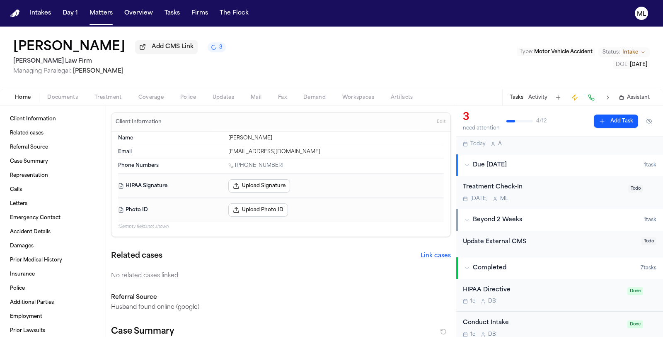
scroll to position [138, 0]
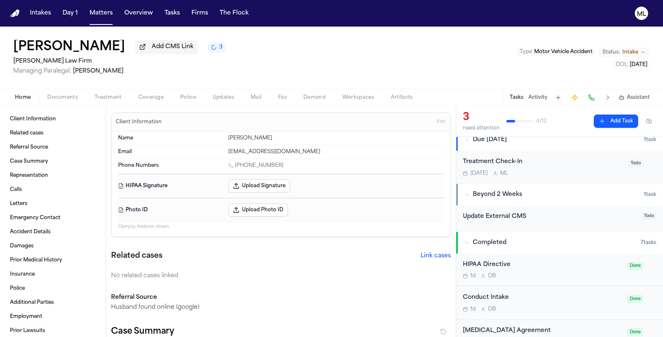
click at [569, 175] on div "Oct 20 M L" at bounding box center [543, 173] width 160 height 7
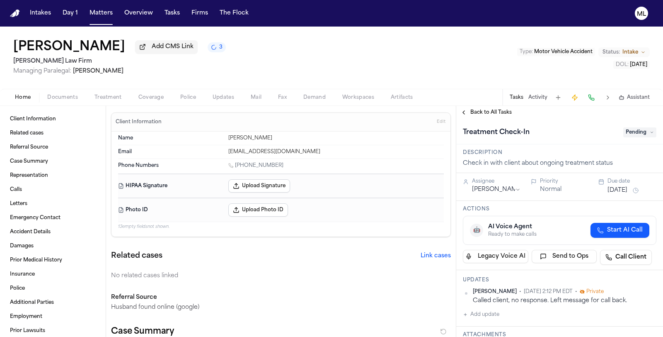
click at [549, 300] on div "Called client, no response. Left message for call back." at bounding box center [565, 300] width 184 height 8
click at [484, 310] on button "Add update" at bounding box center [481, 314] width 36 height 10
click at [487, 315] on textarea "Add your update" at bounding box center [564, 321] width 177 height 17
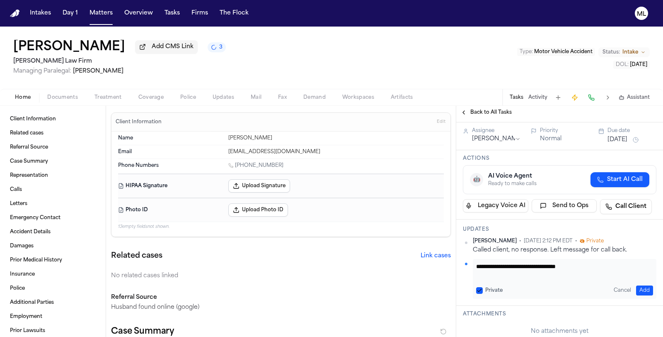
scroll to position [92, 0]
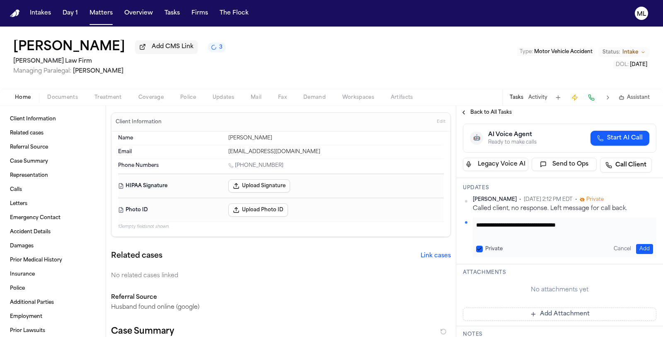
type textarea "**********"
click at [643, 250] on button "Add" at bounding box center [644, 249] width 17 height 10
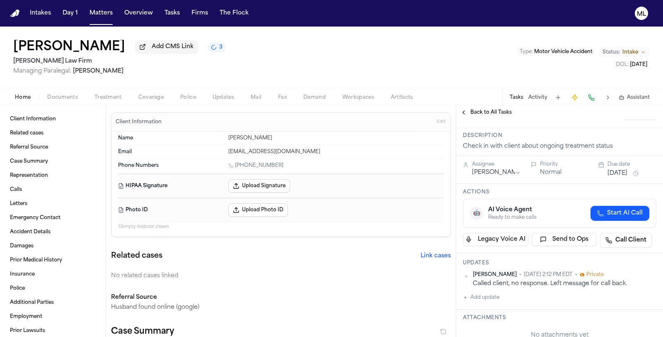
scroll to position [0, 0]
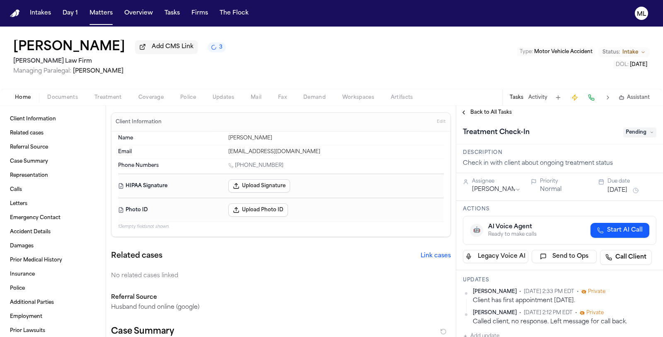
click at [612, 189] on button "Oct 20, 2025" at bounding box center [618, 190] width 20 height 8
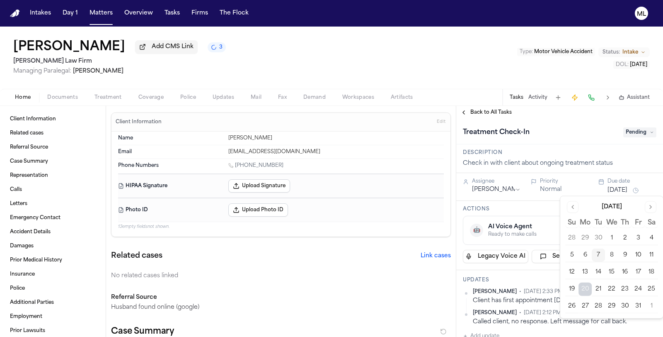
click at [622, 268] on button "16" at bounding box center [625, 271] width 13 height 13
drag, startPoint x: 89, startPoint y: 19, endPoint x: 94, endPoint y: 16, distance: 6.6
click at [89, 19] on button "Matters" at bounding box center [101, 13] width 30 height 15
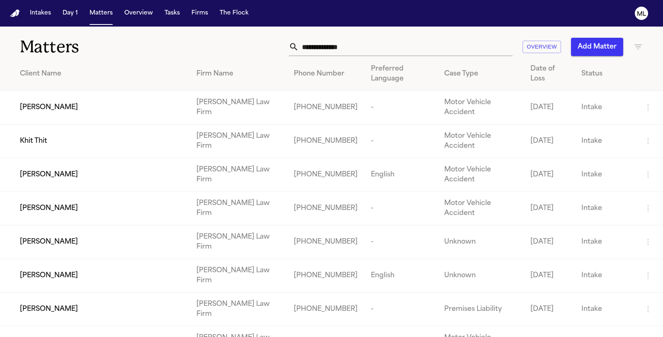
click at [635, 46] on icon "button" at bounding box center [639, 47] width 10 height 10
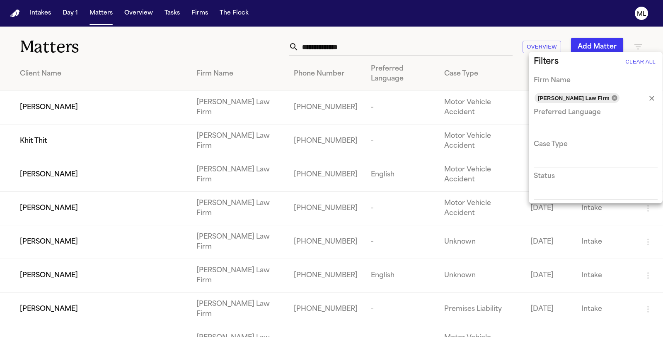
click at [612, 96] on icon at bounding box center [614, 97] width 5 height 5
click at [629, 55] on button "Clear All" at bounding box center [641, 61] width 34 height 13
click at [629, 63] on button "Clear All" at bounding box center [641, 61] width 34 height 13
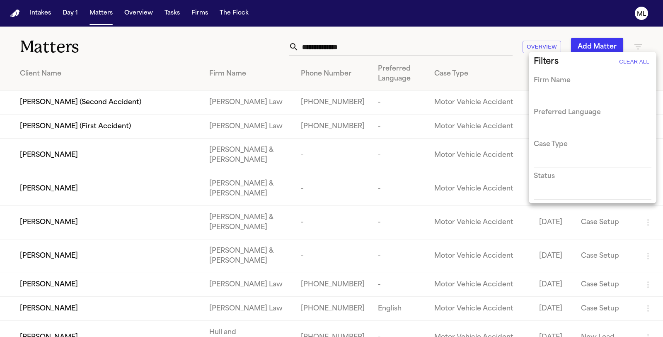
click at [428, 48] on div at bounding box center [331, 168] width 663 height 337
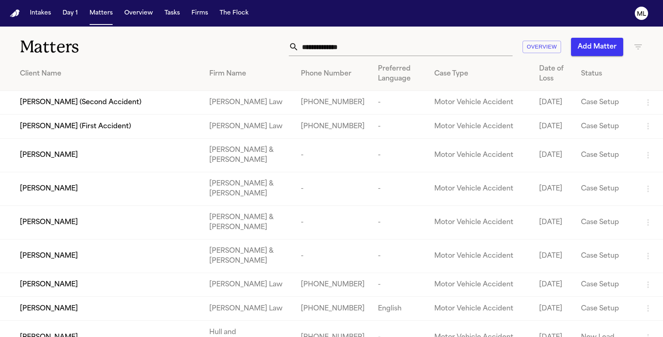
click at [379, 51] on input "text" at bounding box center [406, 47] width 214 height 18
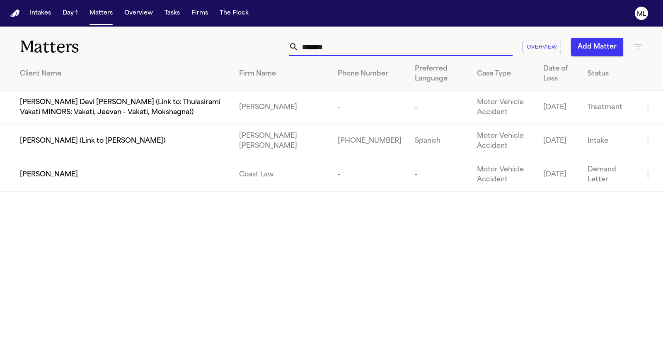
type input "********"
click at [90, 175] on div "[PERSON_NAME]" at bounding box center [123, 175] width 206 height 10
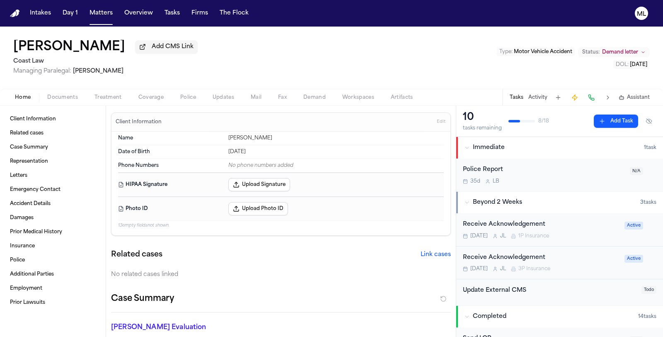
click at [70, 97] on span "Documents" at bounding box center [62, 97] width 31 height 7
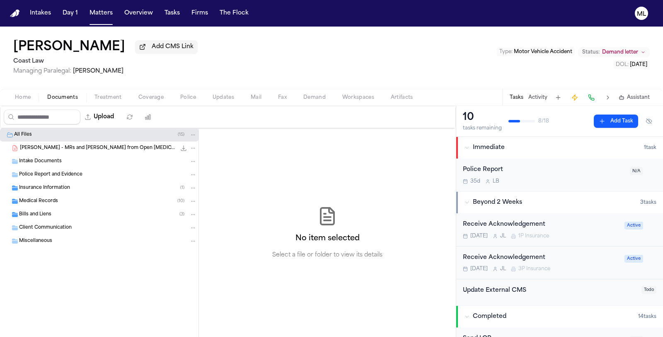
click at [86, 208] on div "Bills and Liens ( 3 )" at bounding box center [99, 214] width 199 height 13
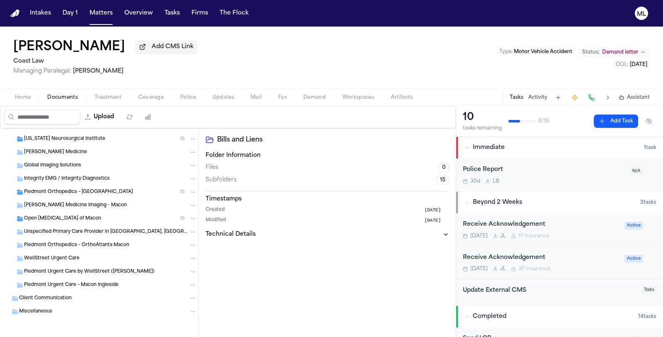
scroll to position [82, 0]
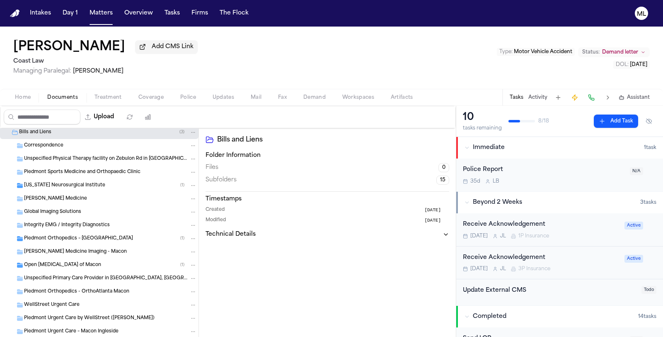
click at [69, 235] on div "Piedmont Orthopedics – OrthoAtlanta ( 1 )" at bounding box center [110, 238] width 173 height 7
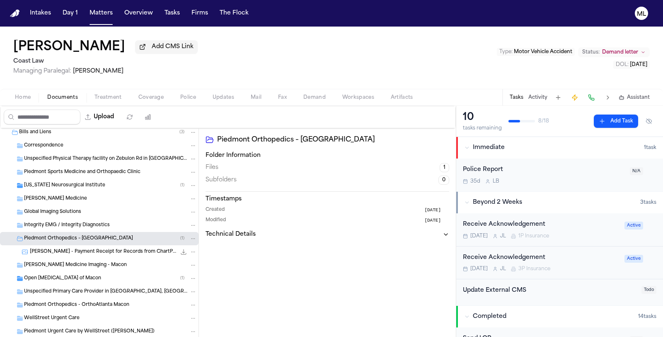
click at [70, 248] on div "M. Strothers - Payment Receipt for Records from ChartPro - Undated 53.3 KB • JPG" at bounding box center [113, 252] width 167 height 8
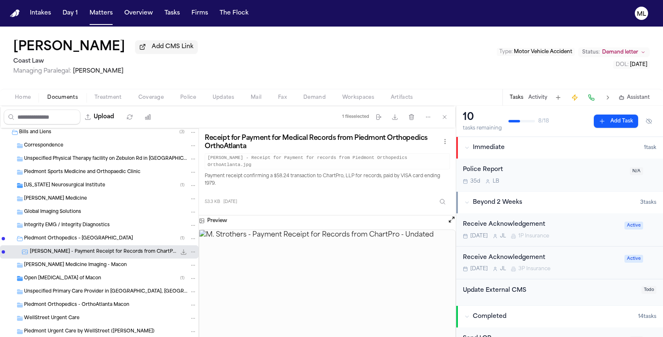
click at [75, 184] on span "Georgia Neurosurgical Institute" at bounding box center [64, 185] width 81 height 7
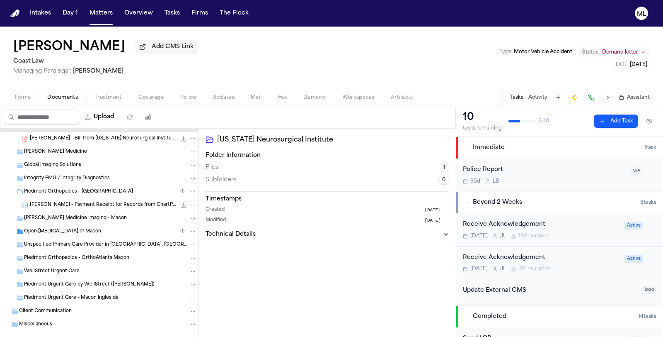
scroll to position [155, 0]
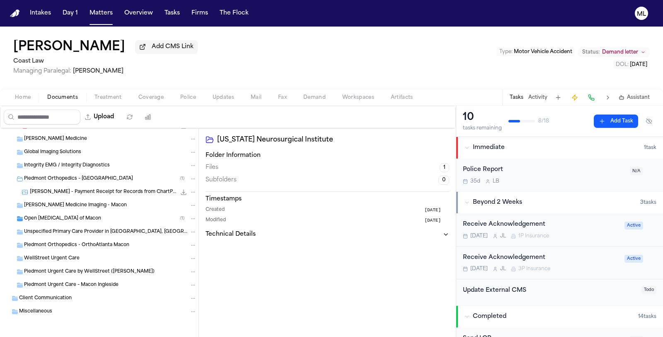
click at [73, 242] on span "Piedmont Orthopedics - OrthoAtlanta Macon" at bounding box center [76, 245] width 105 height 7
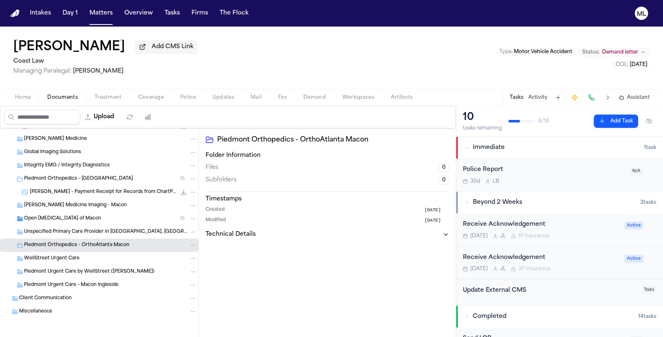
click at [49, 270] on span "Piedmont Urgent Care by WellStreet (Macon Zebulon)" at bounding box center [89, 271] width 131 height 7
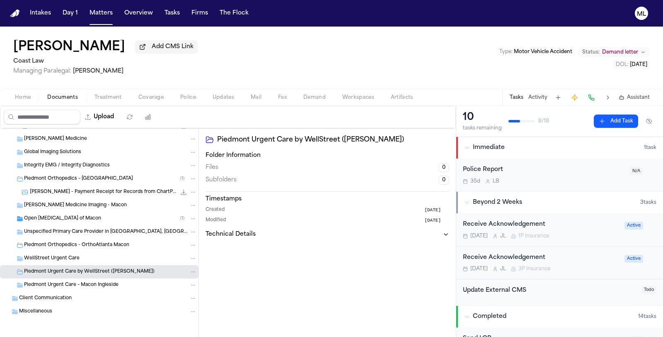
click at [50, 282] on span "Piedmont Urgent Care – Macon Ingleside" at bounding box center [71, 285] width 95 height 7
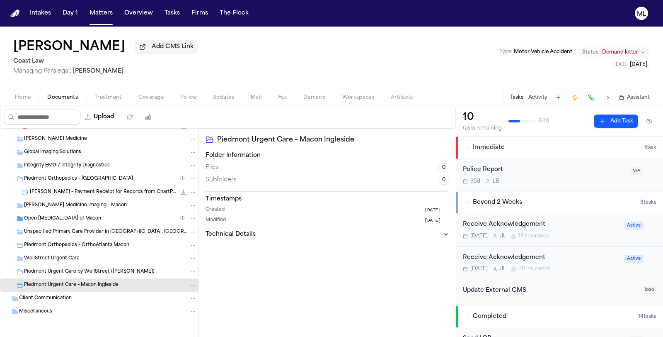
click at [46, 221] on div "Open MRI of Macon ( 1 )" at bounding box center [99, 218] width 199 height 13
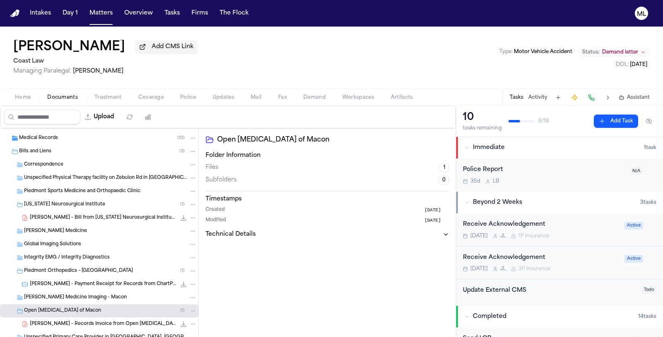
scroll to position [17, 0]
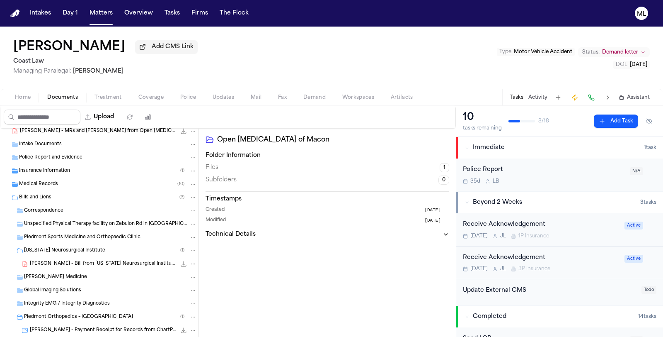
click at [30, 179] on div "Medical Records ( 10 )" at bounding box center [99, 183] width 199 height 13
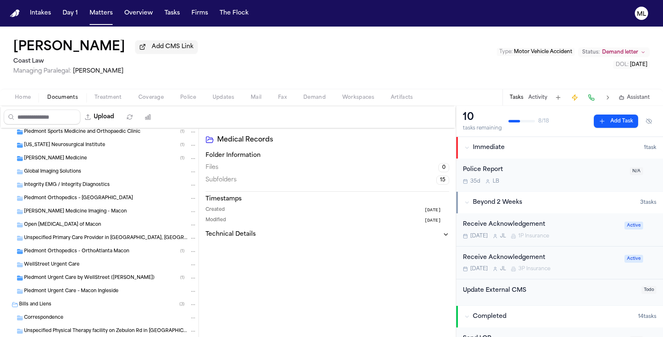
scroll to position [63, 0]
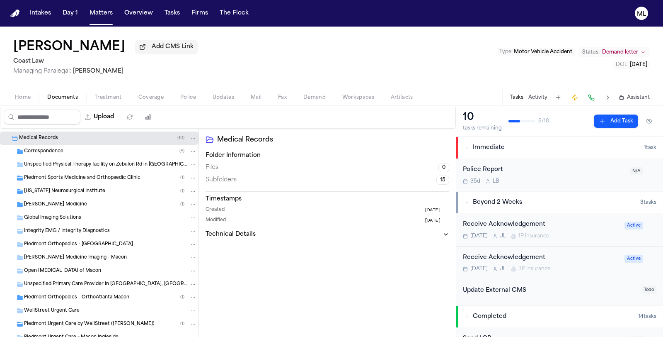
click at [79, 179] on span "Piedmont Sports Medicine and Orthopaedic Clinic" at bounding box center [82, 178] width 117 height 7
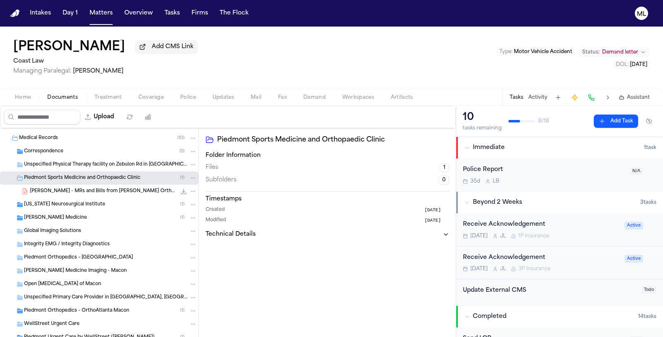
click at [80, 188] on span "M. Strothers - MRs and Bills from Barnes Orthopedic and Piedmont Sports Medicin…" at bounding box center [103, 191] width 146 height 7
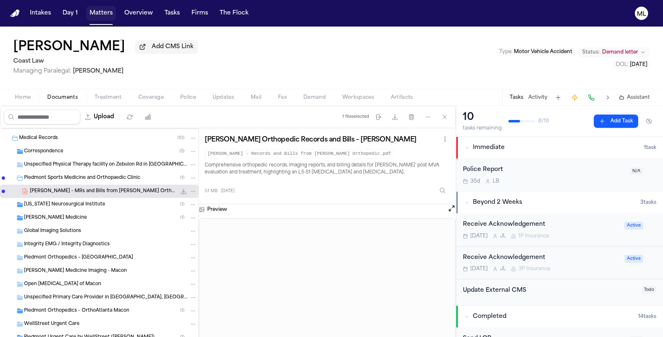
click at [103, 15] on button "Matters" at bounding box center [101, 13] width 30 height 15
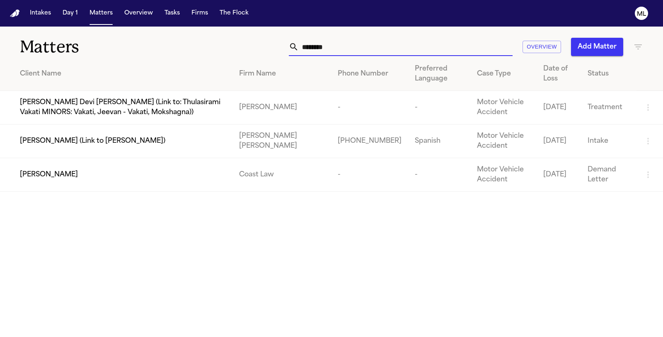
click at [308, 46] on input "********" at bounding box center [406, 47] width 214 height 18
type input "*"
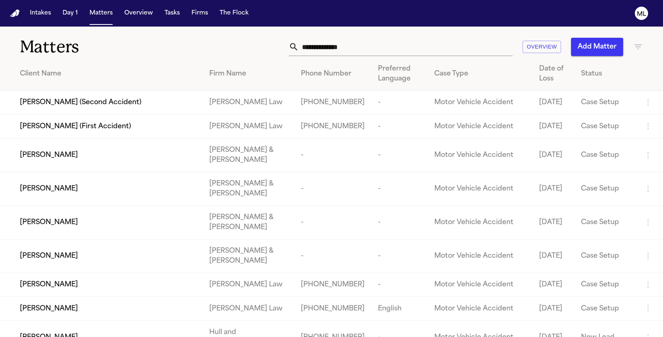
click at [639, 44] on icon "button" at bounding box center [639, 47] width 10 height 10
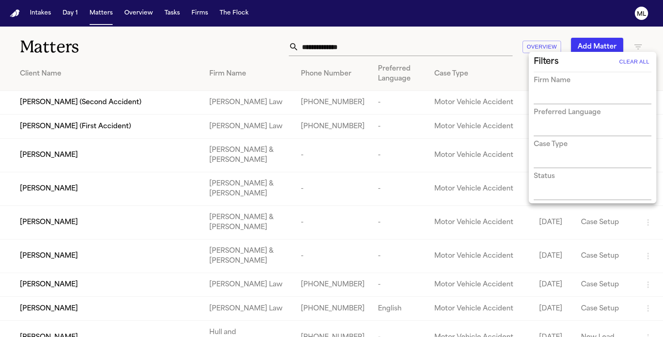
click at [565, 90] on div "Firm Name" at bounding box center [593, 89] width 118 height 29
click at [550, 96] on input "text" at bounding box center [586, 98] width 105 height 12
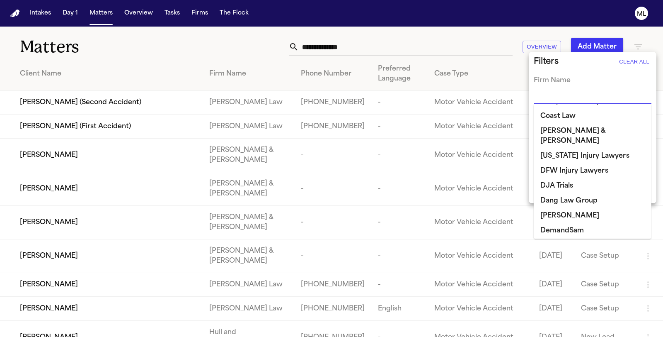
scroll to position [184, 0]
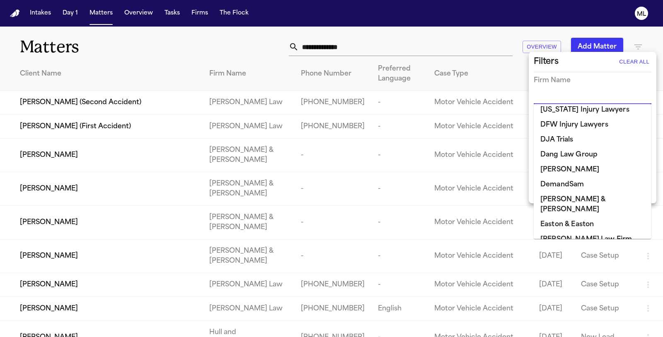
click at [557, 132] on li "DJA Trials" at bounding box center [593, 139] width 118 height 15
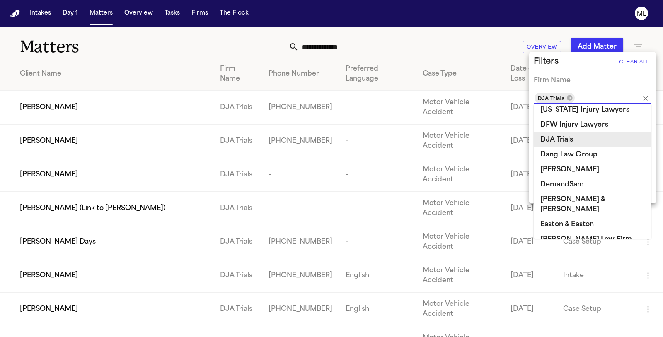
click at [193, 49] on div at bounding box center [331, 168] width 663 height 337
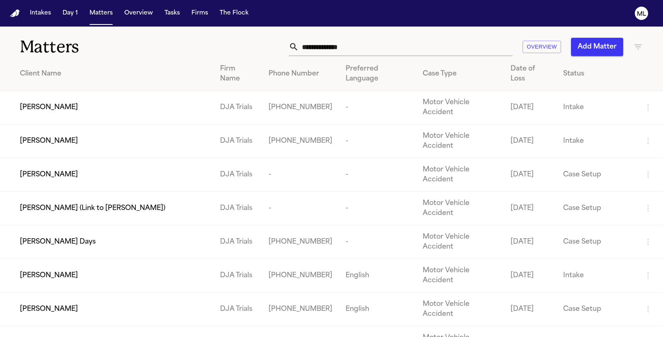
click at [37, 170] on span "[PERSON_NAME]" at bounding box center [49, 175] width 58 height 10
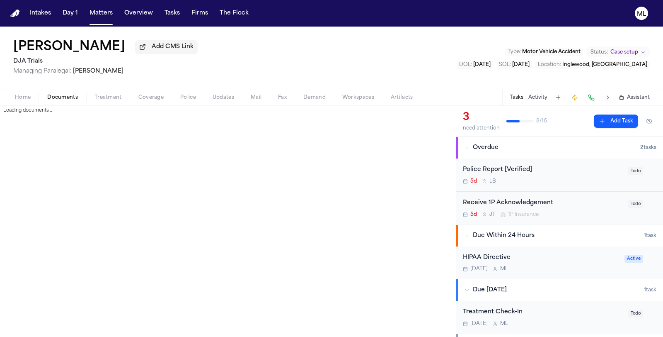
click at [70, 94] on span "Documents" at bounding box center [62, 97] width 31 height 7
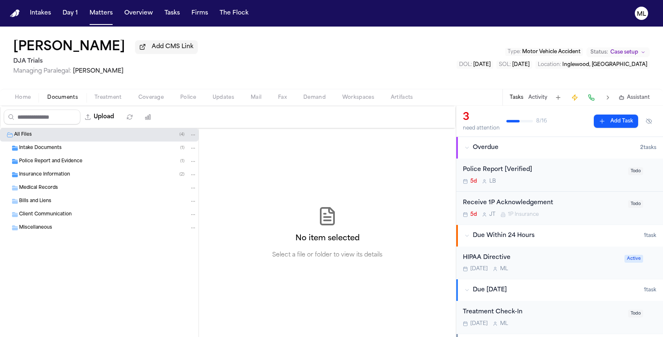
click at [57, 145] on span "Intake Documents" at bounding box center [40, 148] width 43 height 7
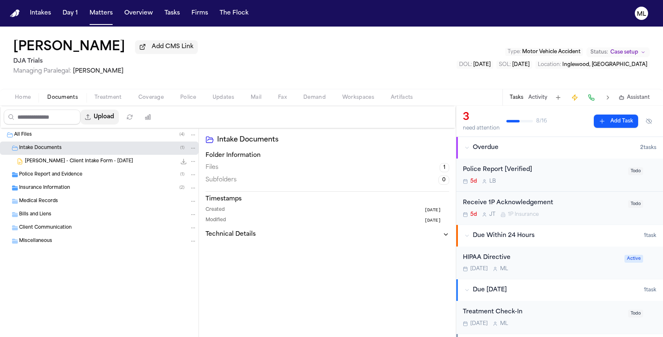
click at [112, 120] on button "Upload" at bounding box center [99, 116] width 39 height 15
select select "**********"
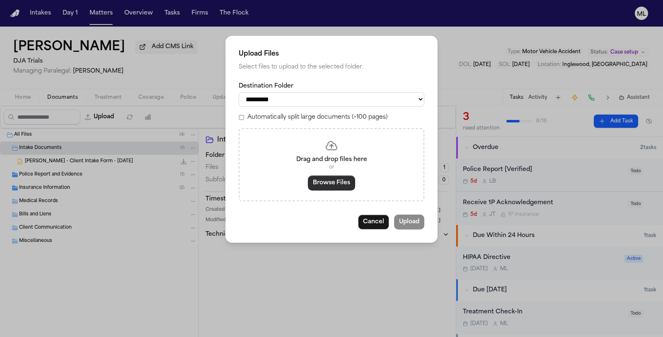
click at [333, 182] on button "Browse Files" at bounding box center [331, 182] width 47 height 15
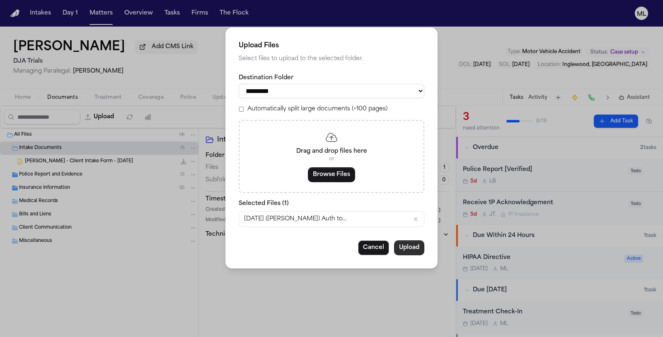
click at [413, 245] on button "Upload" at bounding box center [409, 247] width 30 height 15
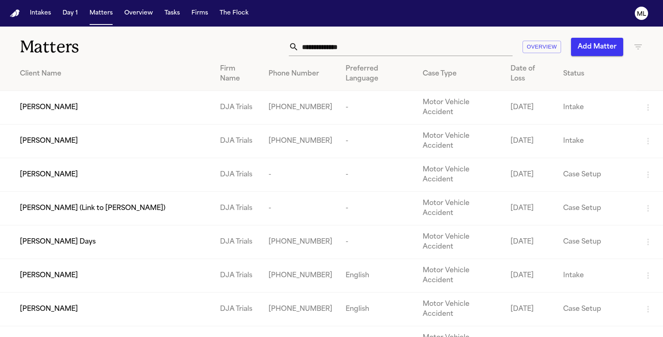
click at [71, 136] on span "[PERSON_NAME]" at bounding box center [49, 141] width 58 height 10
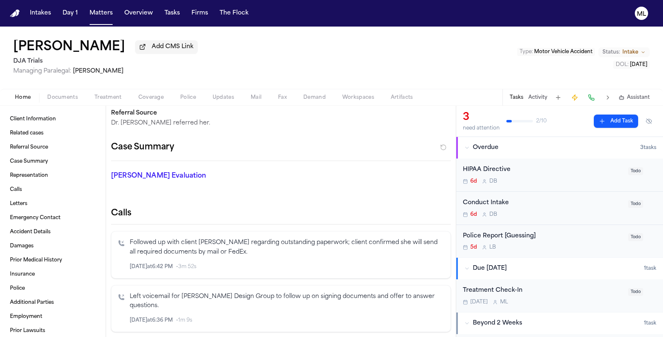
scroll to position [46, 0]
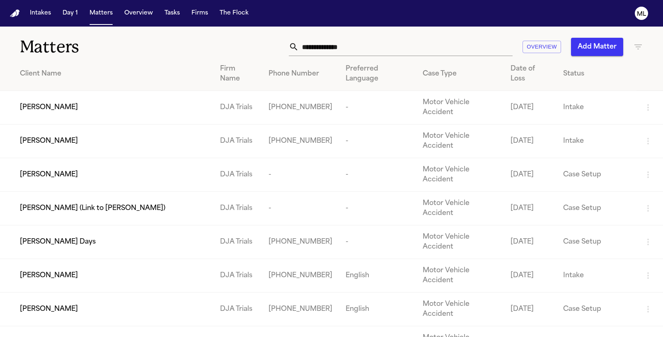
click at [63, 102] on span "[PERSON_NAME]" at bounding box center [49, 107] width 58 height 10
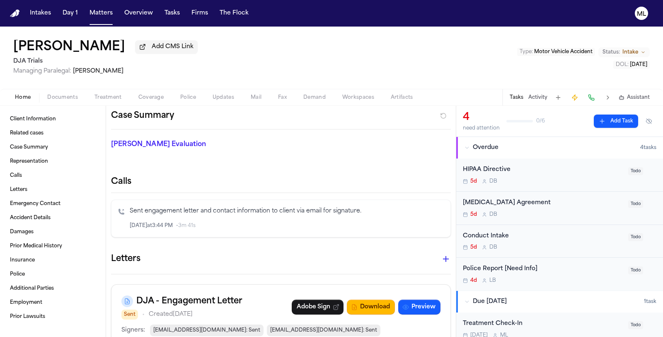
scroll to position [230, 0]
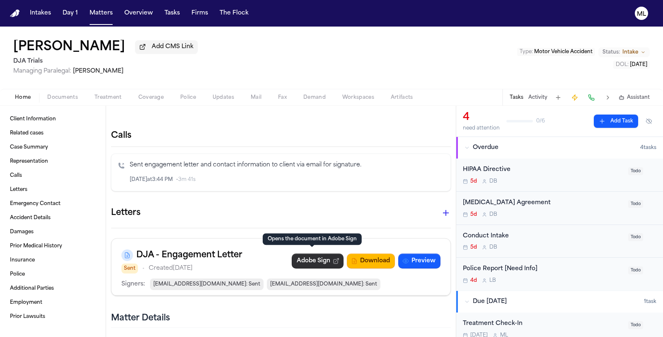
click at [311, 257] on link "Adobe Sign" at bounding box center [318, 260] width 52 height 15
click at [96, 15] on button "Matters" at bounding box center [101, 13] width 30 height 15
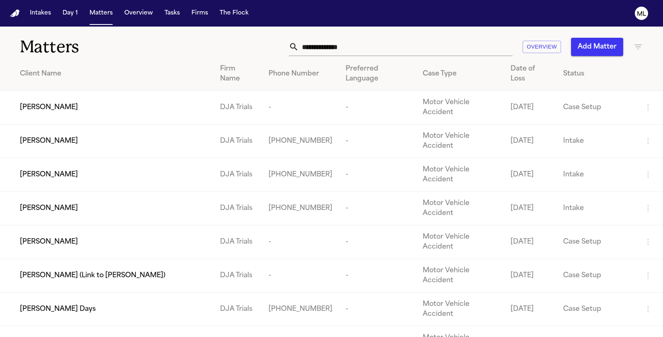
click at [45, 136] on span "[PERSON_NAME]" at bounding box center [49, 141] width 58 height 10
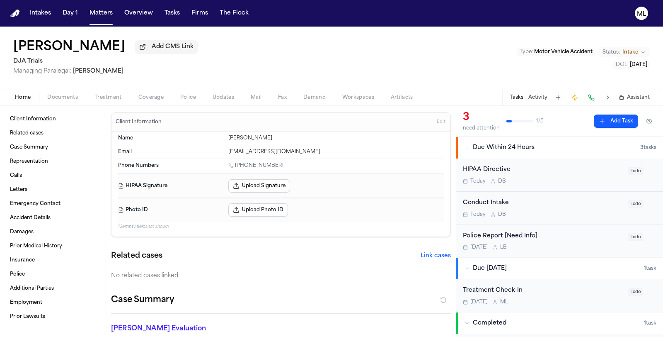
click at [554, 213] on div "[DATE] D B" at bounding box center [543, 214] width 160 height 7
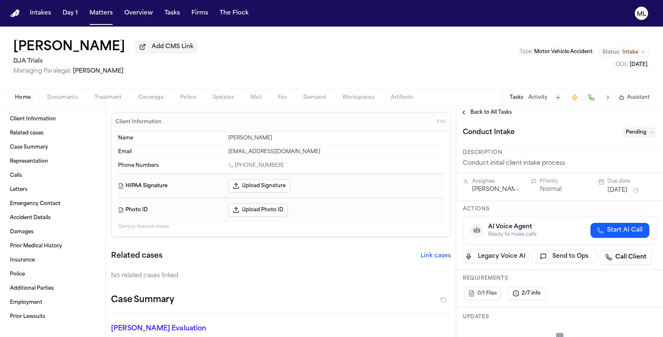
click at [626, 133] on span "Pending" at bounding box center [640, 132] width 33 height 10
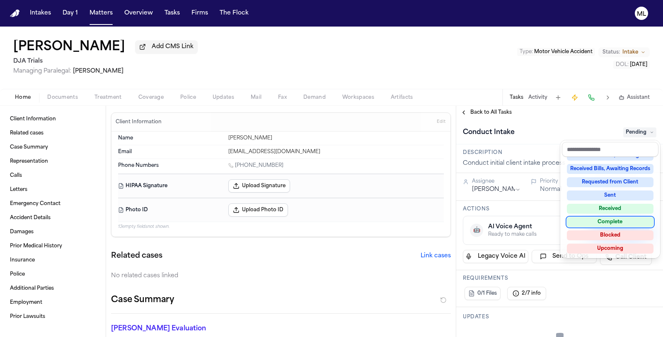
click at [621, 221] on div "Complete" at bounding box center [610, 222] width 87 height 10
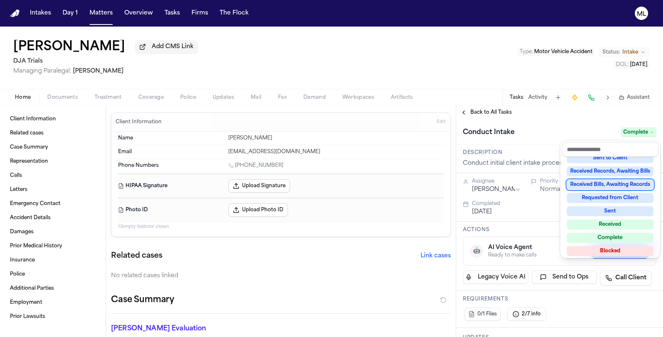
click at [489, 117] on div "**********" at bounding box center [559, 221] width 207 height 231
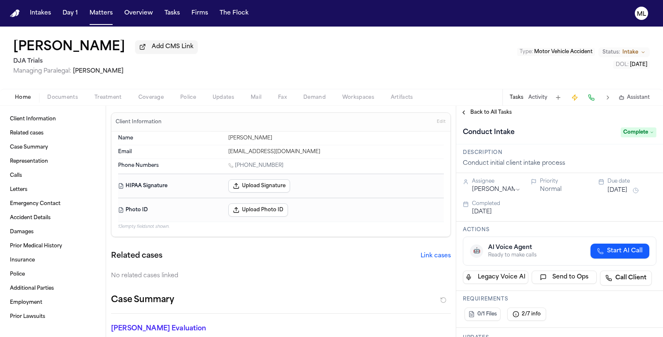
click at [489, 113] on span "Back to All Tasks" at bounding box center [491, 112] width 41 height 7
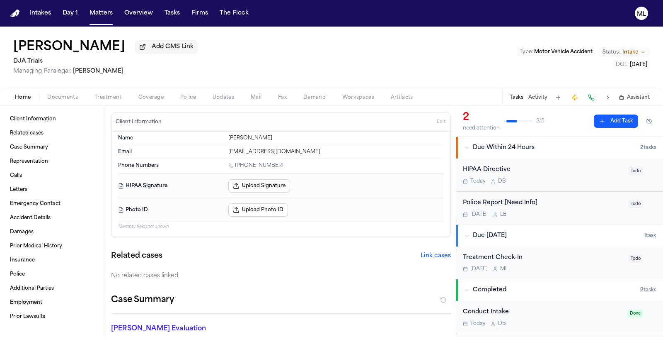
click at [54, 100] on button "Documents" at bounding box center [62, 97] width 47 height 10
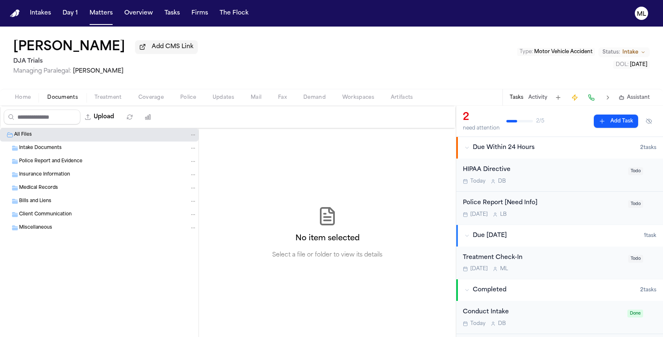
click at [52, 141] on div "Intake Documents" at bounding box center [99, 147] width 199 height 13
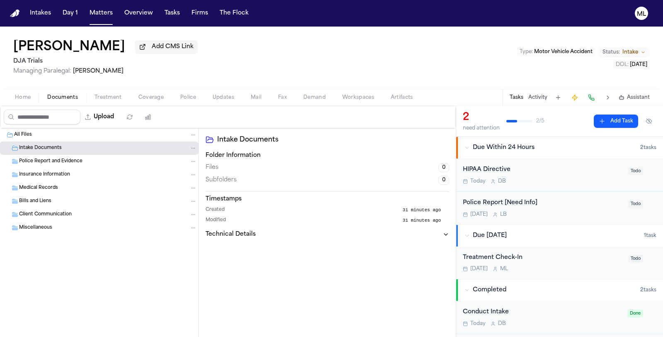
click at [23, 100] on span "Home" at bounding box center [23, 97] width 16 height 7
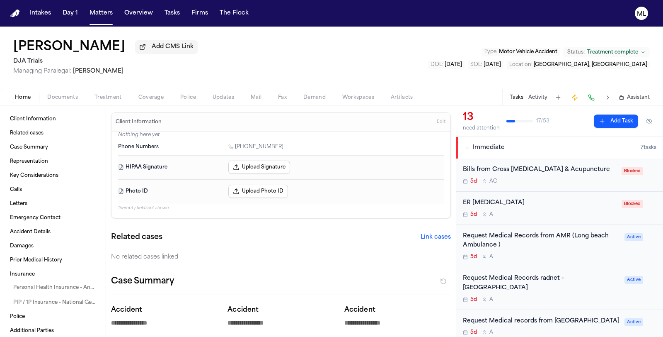
click at [540, 249] on div "Request Medical Records from AMR (Long beach Ambulance )" at bounding box center [541, 240] width 157 height 19
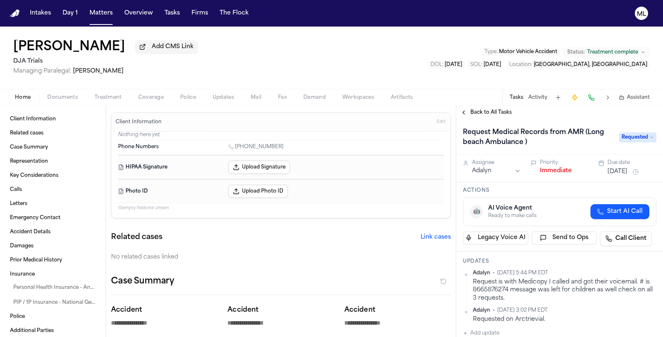
click at [466, 111] on button "Back to All Tasks" at bounding box center [486, 112] width 60 height 7
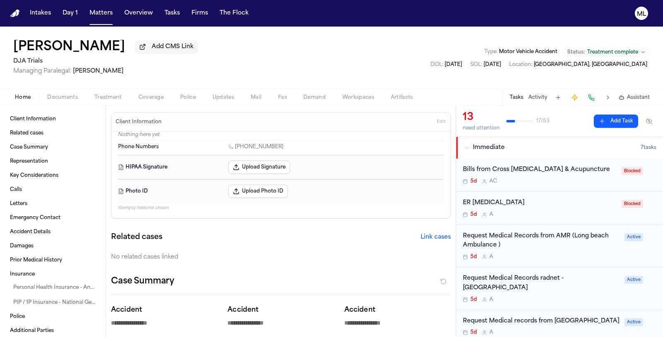
click at [550, 296] on div "5d A" at bounding box center [541, 299] width 157 height 7
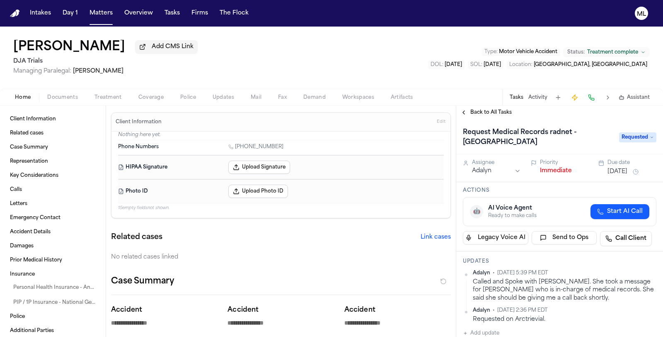
click at [483, 111] on span "Back to All Tasks" at bounding box center [491, 112] width 41 height 7
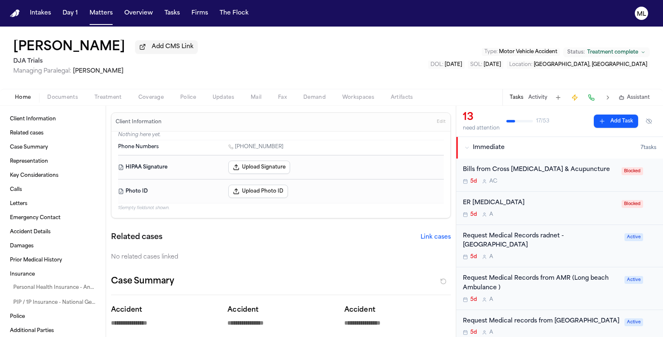
click at [535, 320] on div "Request Medical records from [GEOGRAPHIC_DATA]" at bounding box center [541, 321] width 157 height 10
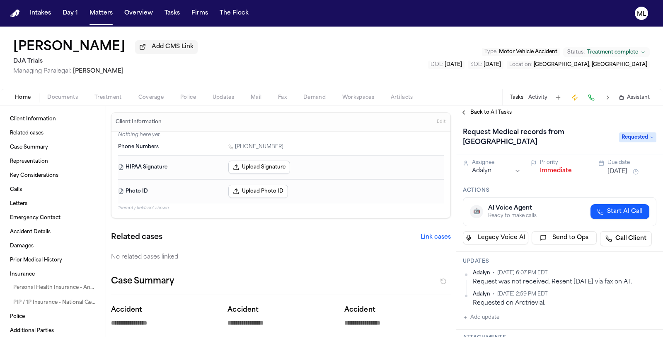
click at [478, 114] on span "Back to All Tasks" at bounding box center [491, 112] width 41 height 7
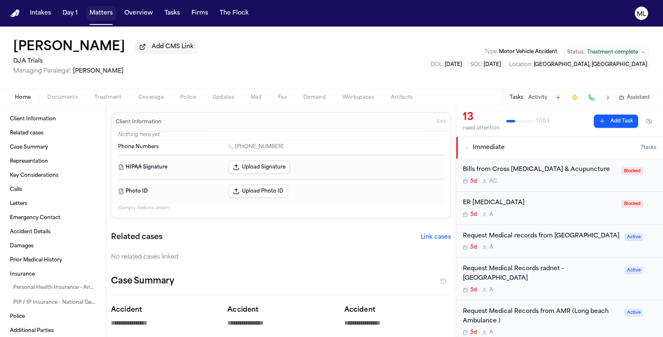
click at [93, 15] on button "Matters" at bounding box center [101, 13] width 30 height 15
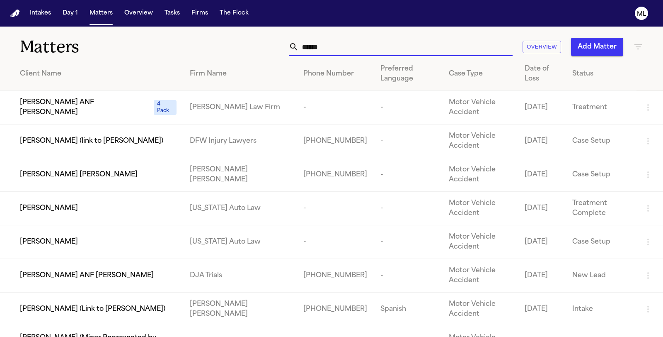
drag, startPoint x: 325, startPoint y: 47, endPoint x: 292, endPoint y: 47, distance: 32.8
click at [292, 47] on div "******" at bounding box center [401, 47] width 224 height 18
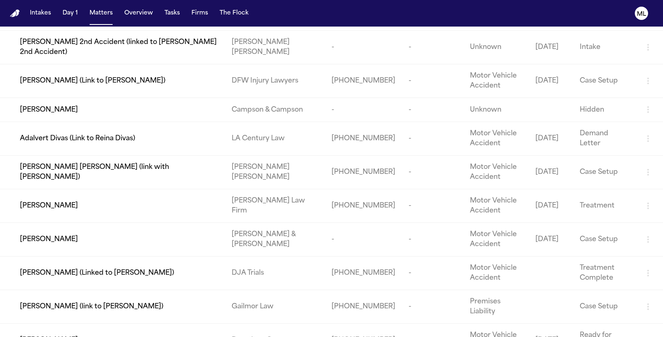
scroll to position [335, 0]
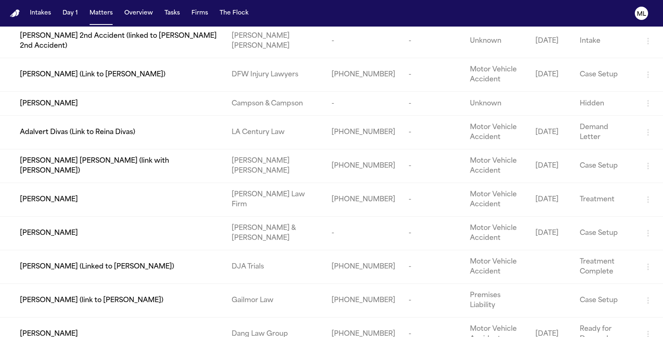
type input "******"
click at [177, 262] on div "[PERSON_NAME] (Linked to [PERSON_NAME])" at bounding box center [119, 267] width 199 height 10
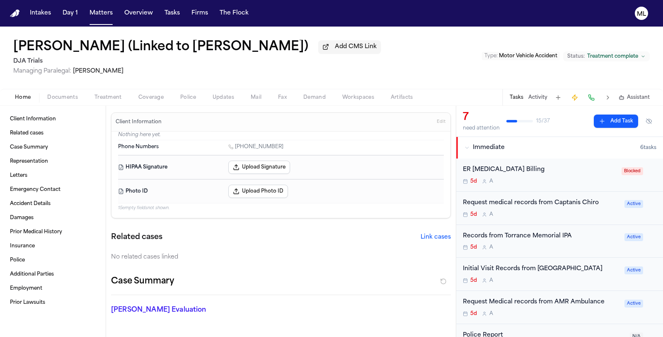
click at [588, 238] on div "Records from Torrance Memorial IPA" at bounding box center [541, 236] width 157 height 10
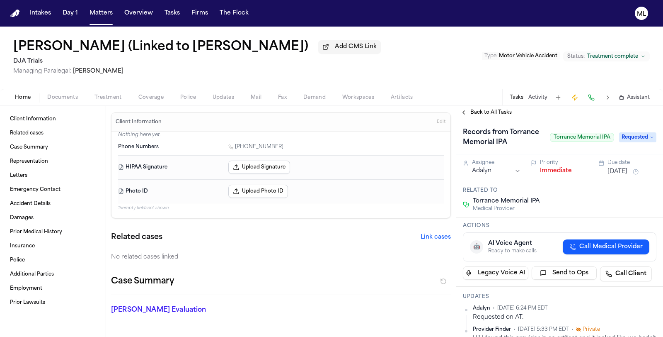
click at [490, 110] on span "Back to All Tasks" at bounding box center [491, 112] width 41 height 7
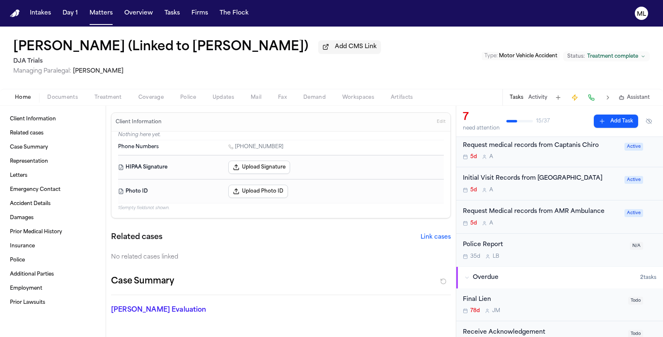
scroll to position [92, 0]
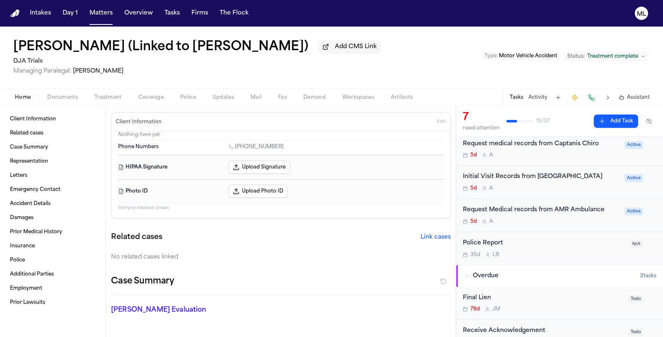
click at [558, 227] on div "Request Medical records from AMR Ambulance 5d A Active" at bounding box center [559, 215] width 207 height 33
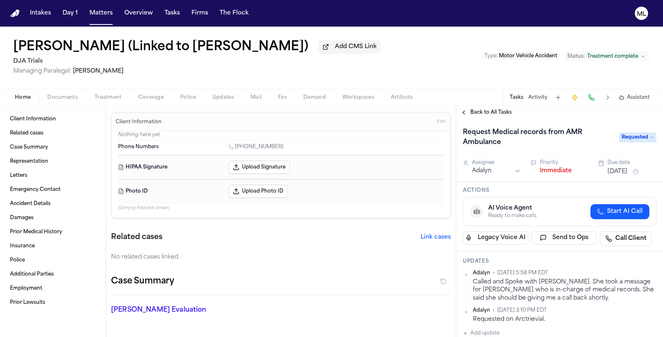
click at [477, 114] on span "Back to All Tasks" at bounding box center [491, 112] width 41 height 7
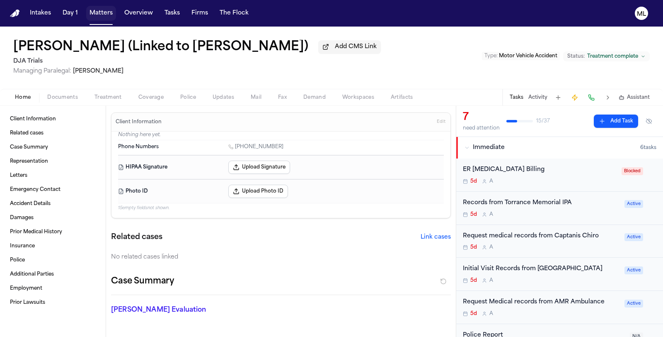
click at [97, 18] on button "Matters" at bounding box center [101, 13] width 30 height 15
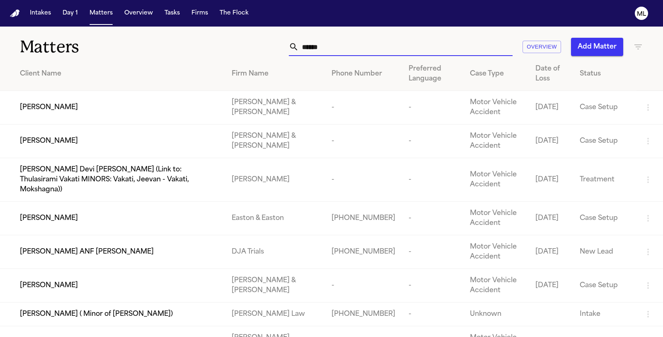
drag, startPoint x: 420, startPoint y: 46, endPoint x: 270, endPoint y: 36, distance: 150.4
click at [270, 36] on div "Matters ****** Overview Add Matter" at bounding box center [331, 42] width 663 height 31
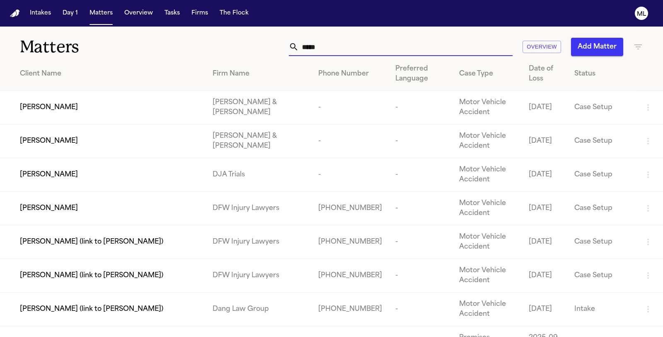
type input "*****"
click at [60, 174] on span "[PERSON_NAME]" at bounding box center [49, 175] width 58 height 10
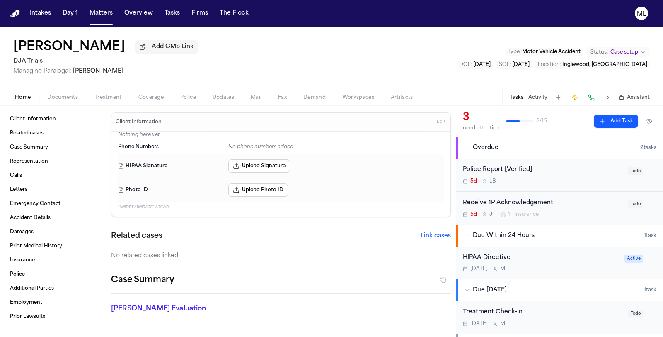
click at [63, 99] on span "Documents" at bounding box center [62, 97] width 31 height 7
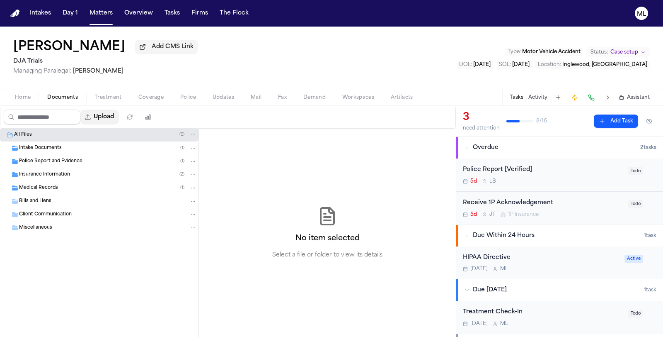
click at [104, 114] on button "Upload" at bounding box center [99, 116] width 39 height 15
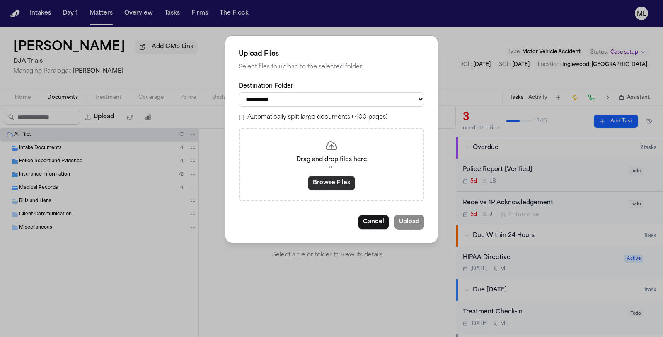
click at [318, 182] on button "Browse Files" at bounding box center [331, 182] width 47 height 15
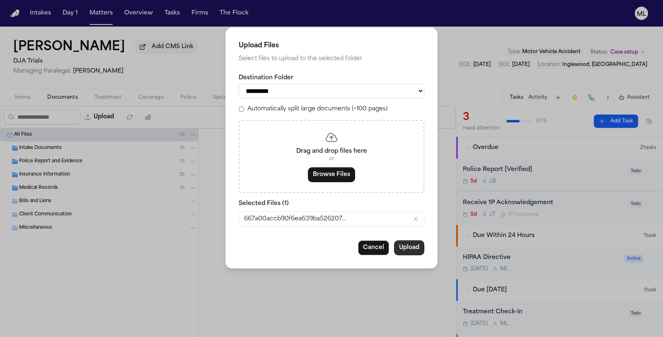
click at [411, 245] on button "Upload" at bounding box center [409, 247] width 30 height 15
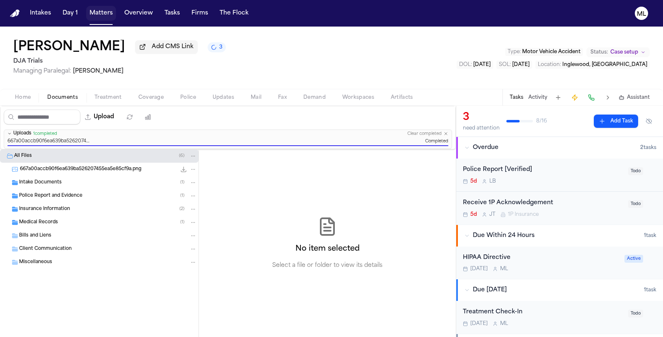
click at [100, 11] on button "Matters" at bounding box center [101, 13] width 30 height 15
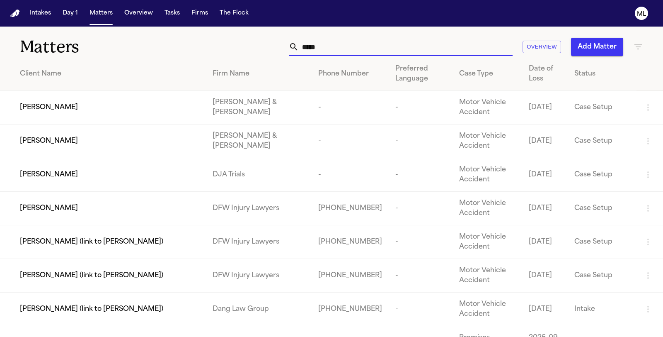
drag, startPoint x: 315, startPoint y: 46, endPoint x: 301, endPoint y: 46, distance: 14.1
click at [301, 46] on input "*****" at bounding box center [406, 47] width 214 height 18
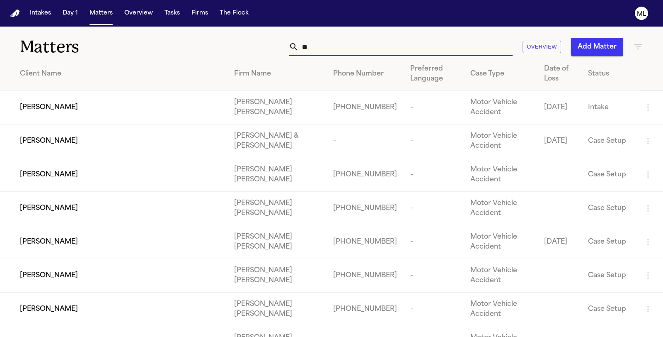
type input "*"
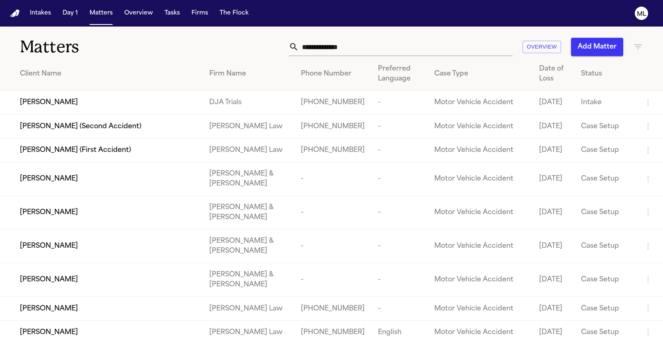
click at [596, 45] on button "Add Matter" at bounding box center [597, 47] width 52 height 18
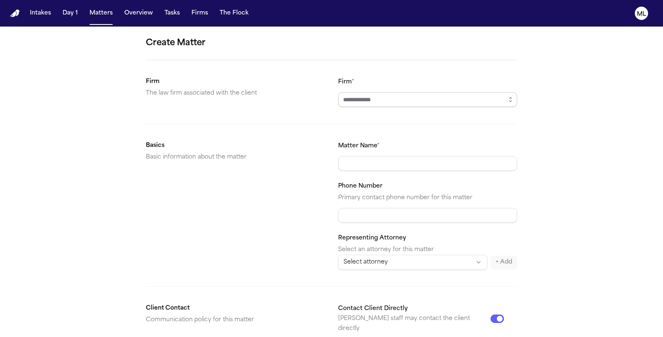
click at [369, 97] on input "Firm *" at bounding box center [427, 99] width 179 height 15
click at [512, 101] on icon "button" at bounding box center [511, 101] width 2 height 1
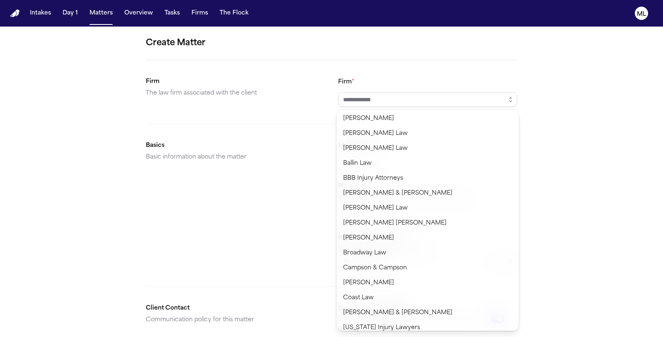
scroll to position [184, 0]
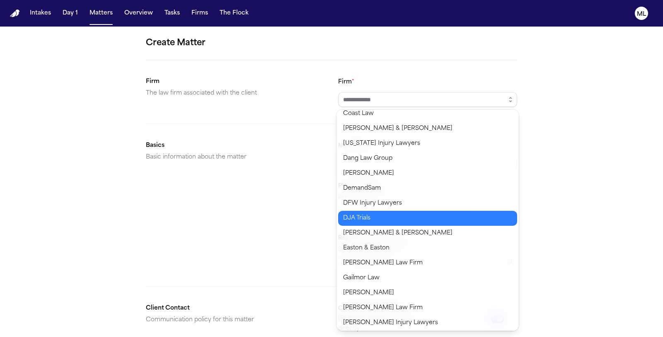
type input "**********"
click at [405, 217] on body "**********" at bounding box center [331, 168] width 663 height 337
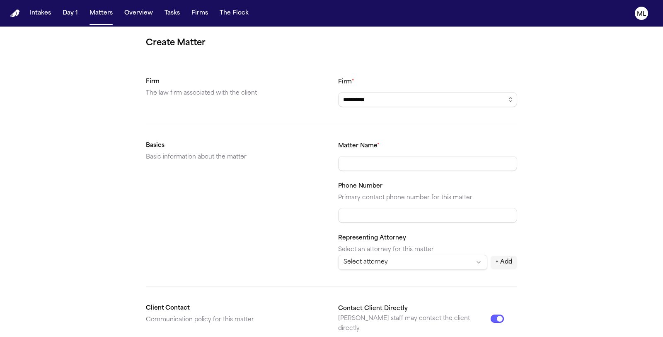
click at [388, 163] on input "Matter Name *" at bounding box center [427, 163] width 179 height 15
type input "**********"
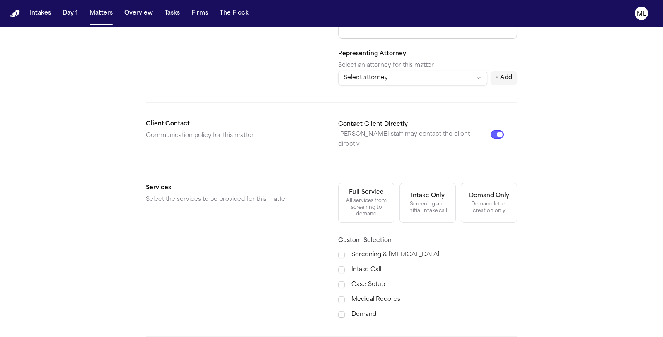
click at [374, 279] on label "Case Setup" at bounding box center [435, 284] width 166 height 10
click at [370, 294] on label "Medical Records" at bounding box center [435, 299] width 166 height 10
click at [367, 309] on label "Demand" at bounding box center [435, 314] width 166 height 10
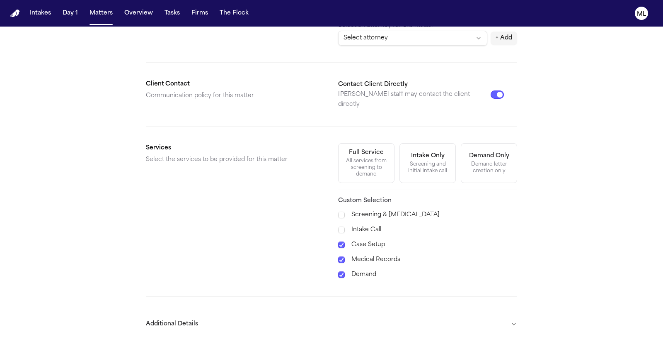
scroll to position [250, 0]
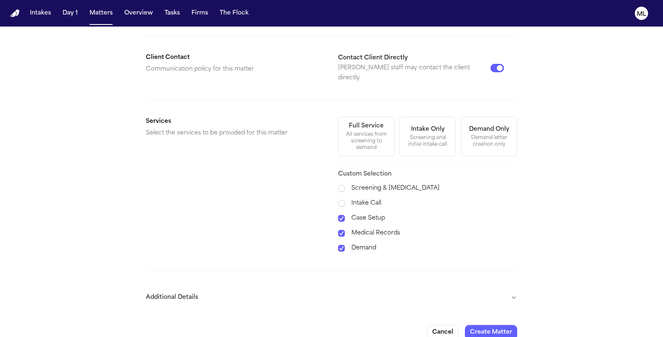
click at [513, 287] on button "Additional Details" at bounding box center [331, 298] width 371 height 22
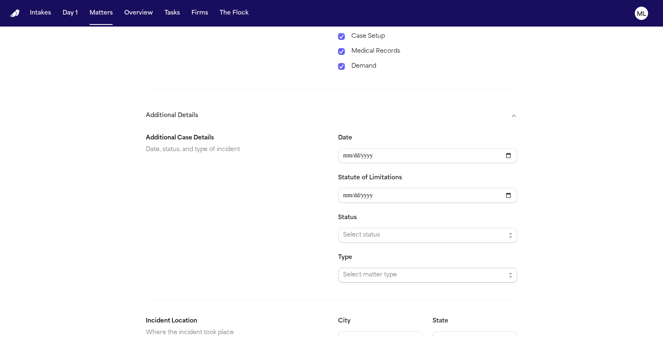
scroll to position [435, 0]
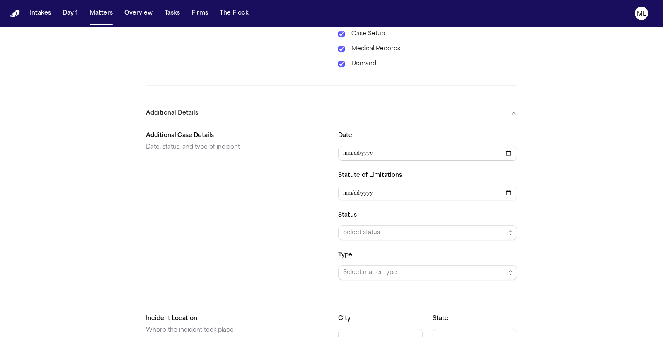
type input "**********"
click at [370, 228] on span "Select status" at bounding box center [424, 233] width 163 height 10
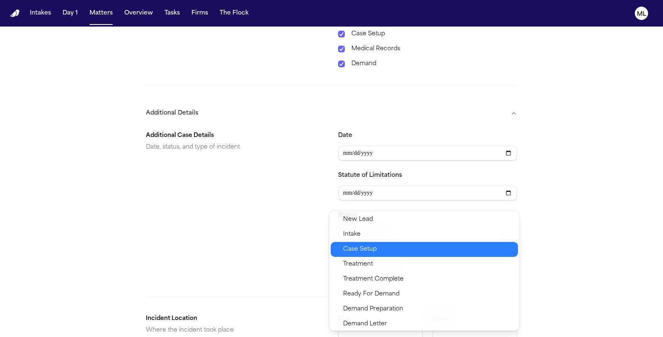
click at [381, 253] on span "Case Setup" at bounding box center [428, 249] width 170 height 10
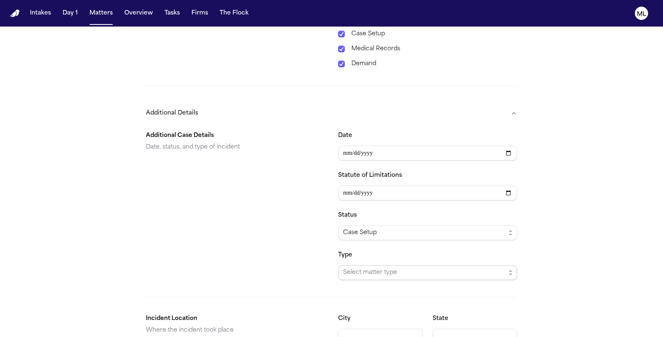
click at [374, 267] on span "Select matter type" at bounding box center [424, 272] width 163 height 10
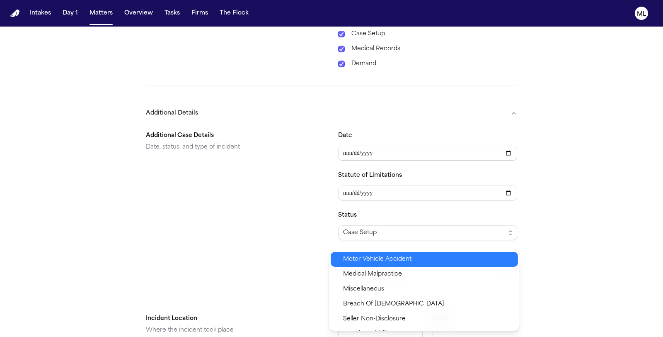
click at [376, 260] on span "Motor Vehicle Accident" at bounding box center [377, 259] width 68 height 10
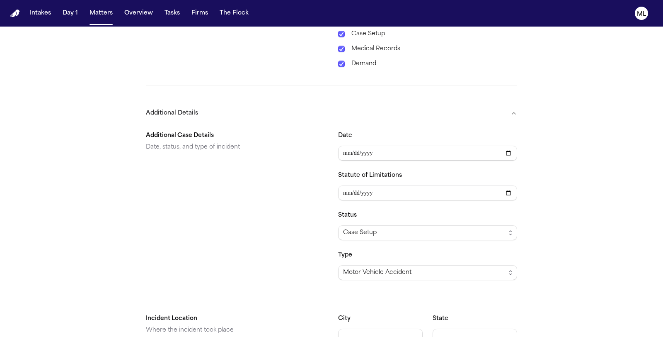
scroll to position [475, 0]
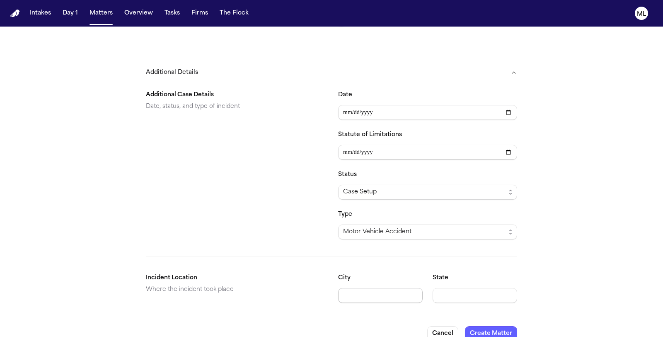
click at [363, 288] on input "City" at bounding box center [380, 295] width 85 height 15
type input "*******"
type input "**"
click at [481, 326] on button "Create Matter" at bounding box center [491, 333] width 52 height 15
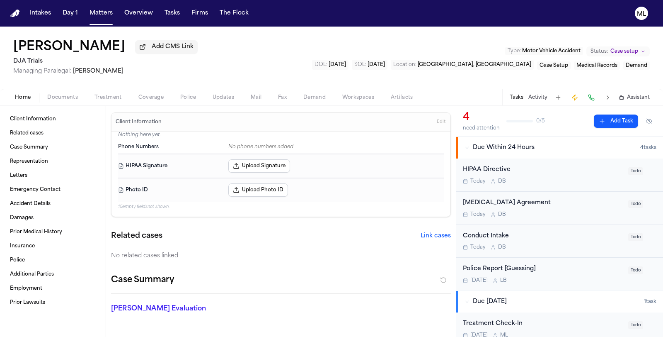
click at [437, 120] on span "Edit" at bounding box center [441, 122] width 9 height 6
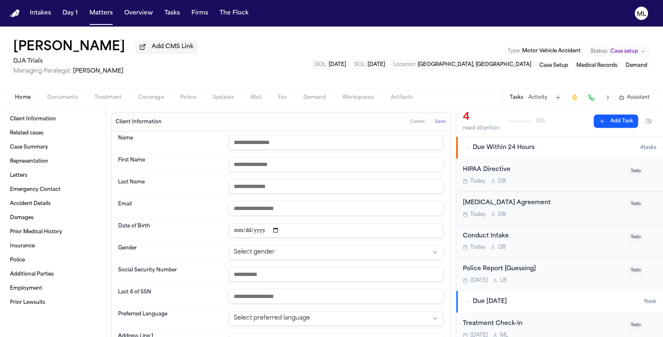
click at [275, 140] on input "text" at bounding box center [336, 142] width 216 height 15
type input "**********"
type input "*"
type input "********"
type input "*****"
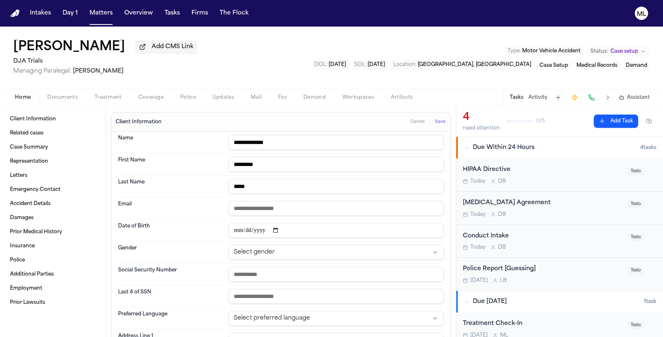
paste input "**********"
type input "**********"
click at [435, 120] on span "Save" at bounding box center [440, 122] width 10 height 6
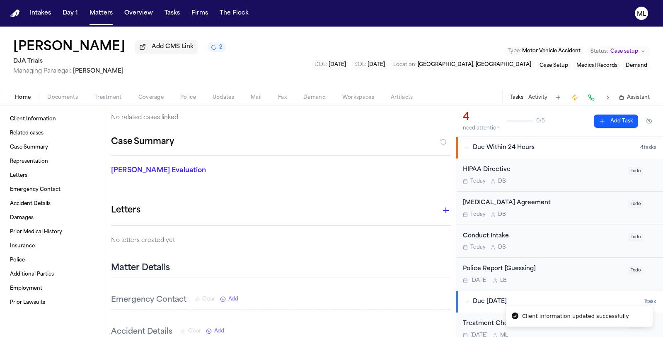
scroll to position [322, 0]
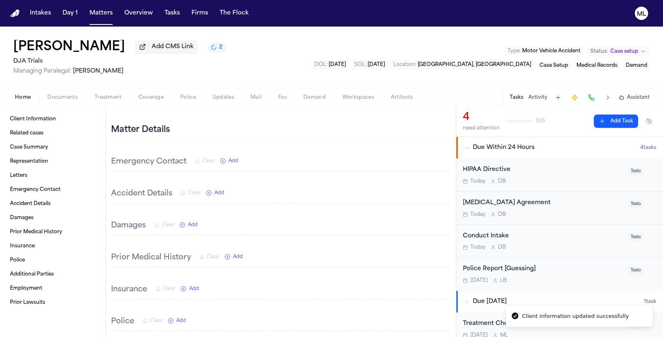
click at [219, 191] on span "Add" at bounding box center [219, 192] width 10 height 7
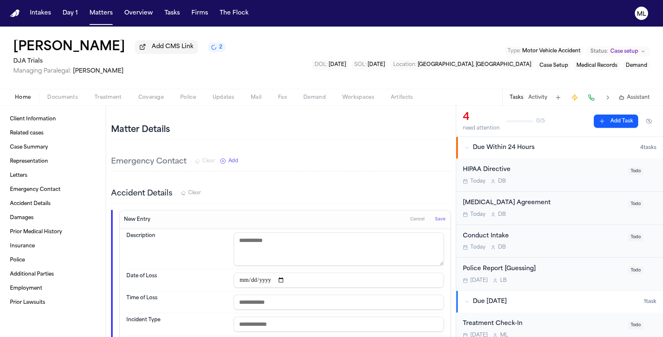
click at [273, 245] on textarea at bounding box center [339, 248] width 210 height 33
click at [364, 253] on textarea "**********" at bounding box center [337, 248] width 206 height 33
type textarea "**********"
click at [243, 277] on input "date" at bounding box center [339, 279] width 210 height 15
type input "**********"
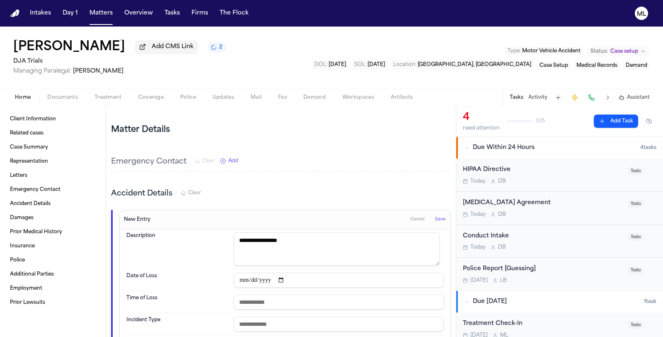
click at [245, 324] on input "text" at bounding box center [339, 323] width 210 height 15
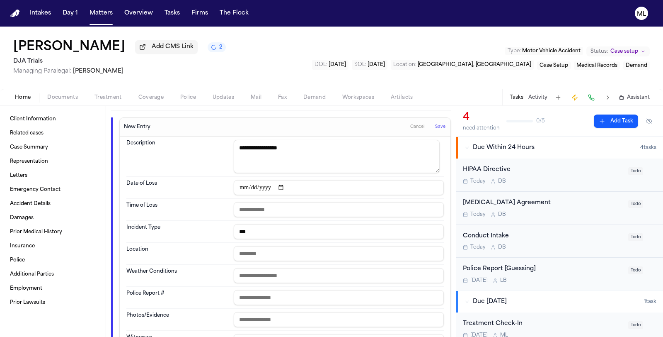
type input "***"
click at [259, 246] on input "text" at bounding box center [339, 253] width 210 height 15
paste input "**********"
type input "**********"
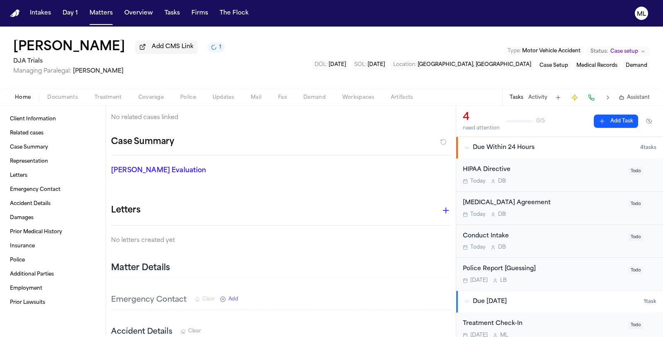
scroll to position [276, 0]
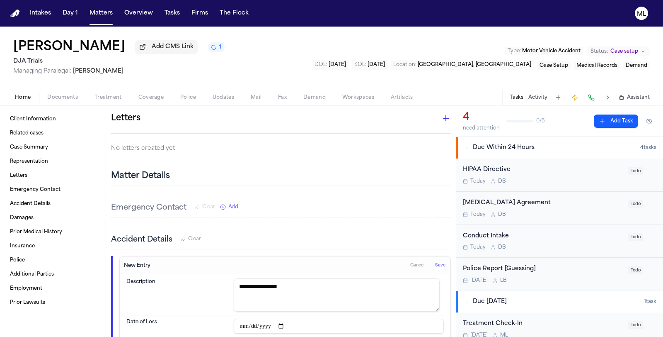
click at [437, 262] on span "Save" at bounding box center [440, 265] width 10 height 6
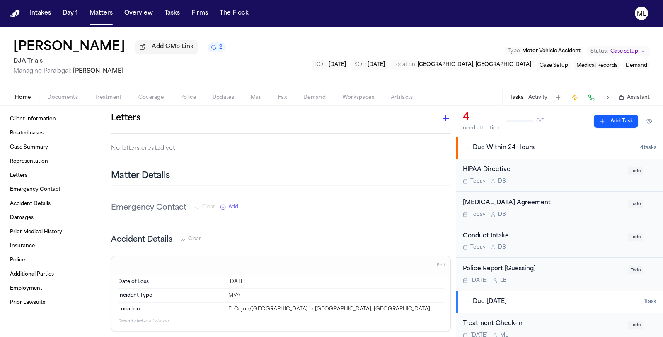
click at [580, 173] on div "HIPAA Directive" at bounding box center [543, 170] width 160 height 10
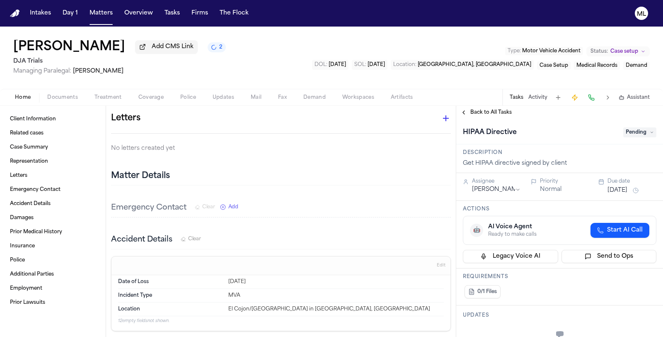
click at [626, 130] on span "Pending" at bounding box center [640, 132] width 33 height 10
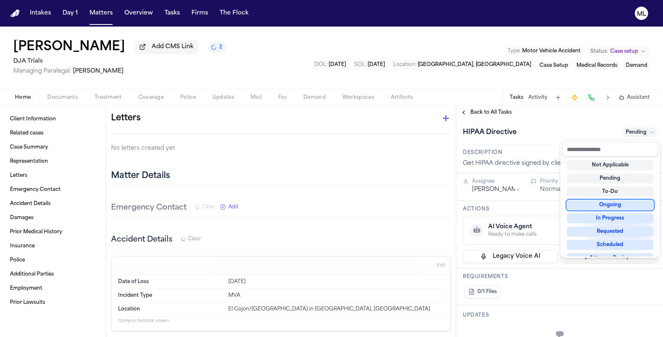
scroll to position [129, 0]
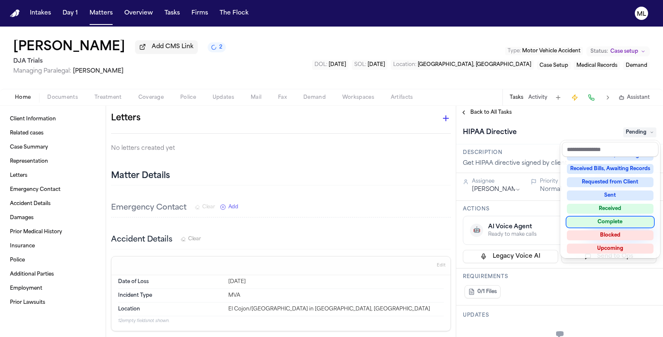
click at [611, 218] on div "Complete" at bounding box center [610, 222] width 87 height 10
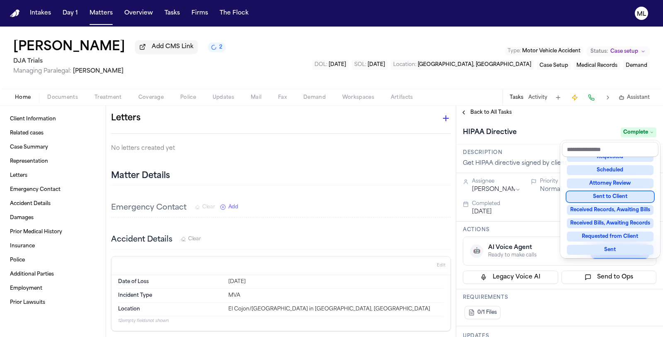
click at [487, 110] on div "**********" at bounding box center [559, 221] width 207 height 231
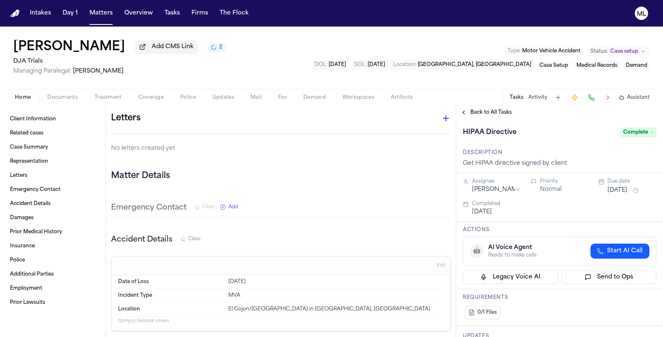
click at [487, 110] on span "Back to All Tasks" at bounding box center [491, 112] width 41 height 7
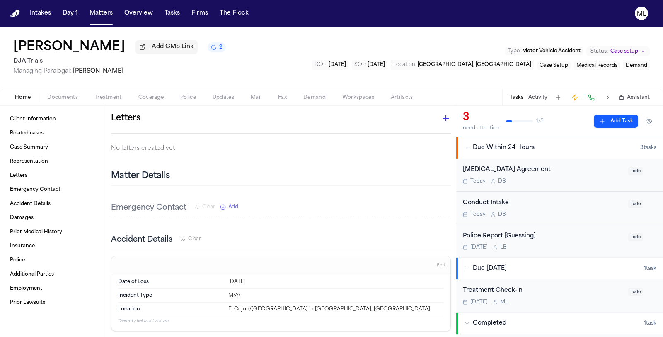
click at [583, 176] on div "[MEDICAL_DATA] Agreement [DATE] D B" at bounding box center [543, 174] width 160 height 19
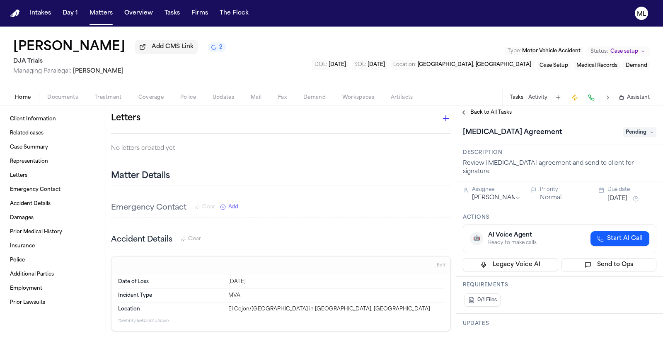
click at [624, 129] on span "Pending" at bounding box center [640, 132] width 33 height 10
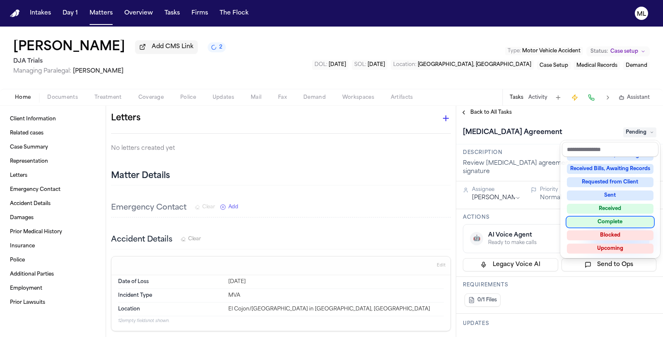
click at [617, 219] on div "Complete" at bounding box center [610, 222] width 87 height 10
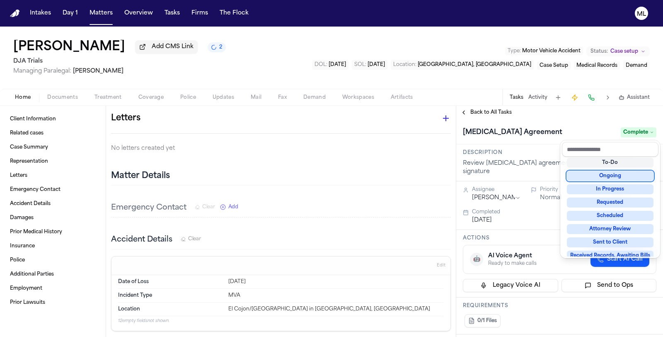
click at [482, 112] on div "**********" at bounding box center [559, 221] width 207 height 231
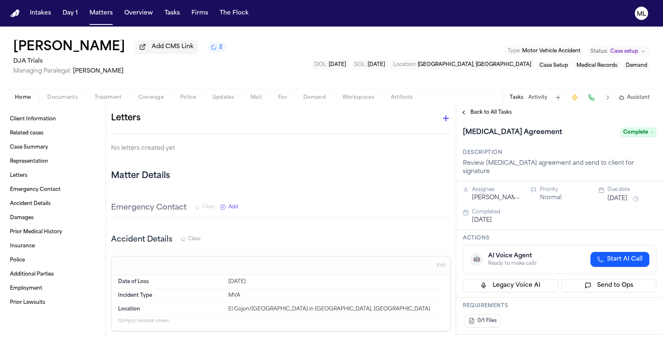
click at [482, 112] on span "Back to All Tasks" at bounding box center [491, 112] width 41 height 7
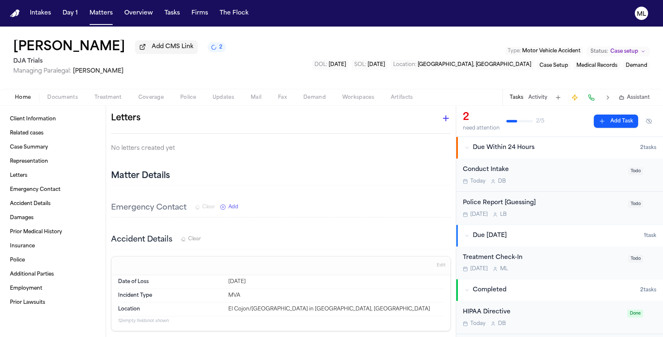
click at [594, 180] on div "[DATE] D B" at bounding box center [543, 181] width 160 height 7
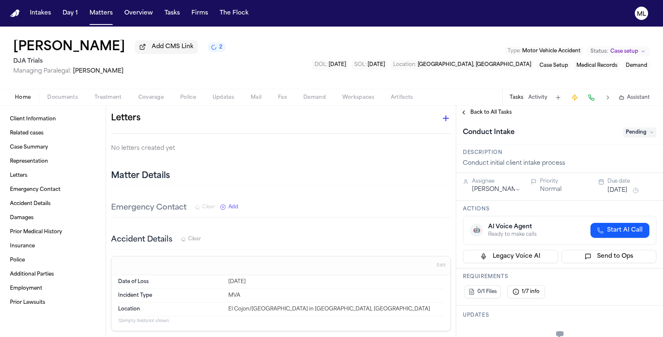
click at [624, 134] on span "Pending" at bounding box center [640, 132] width 33 height 10
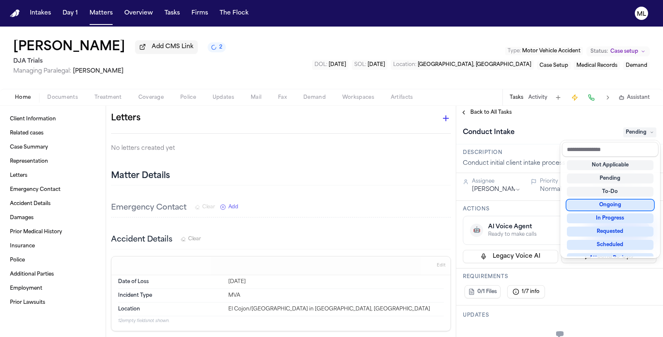
click at [619, 162] on div "Not Applicable" at bounding box center [610, 165] width 87 height 10
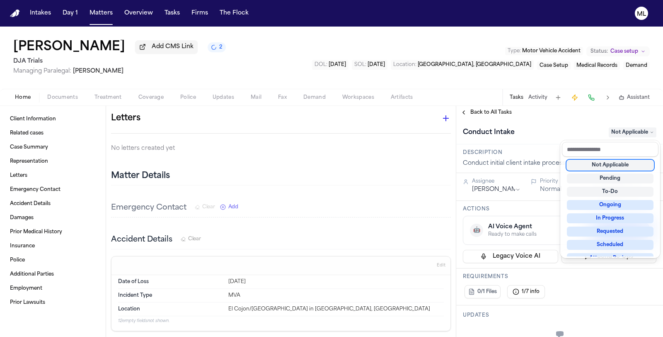
click at [495, 113] on div "**********" at bounding box center [559, 221] width 207 height 231
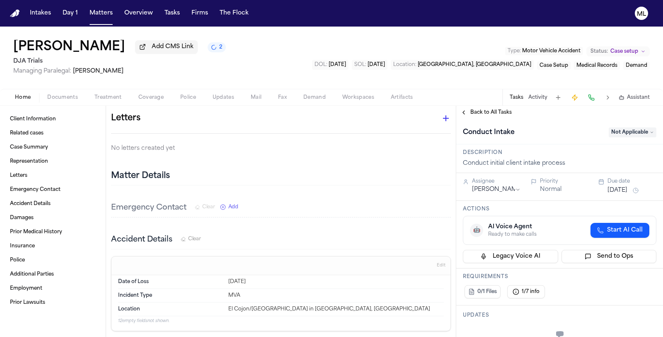
click at [495, 110] on span "Back to All Tasks" at bounding box center [491, 112] width 41 height 7
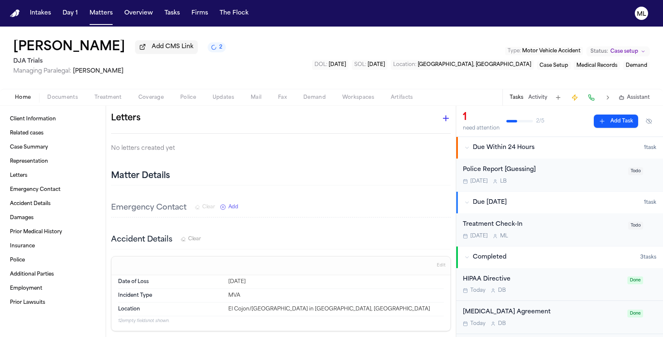
click at [573, 226] on div "Treatment Check-In" at bounding box center [543, 225] width 160 height 10
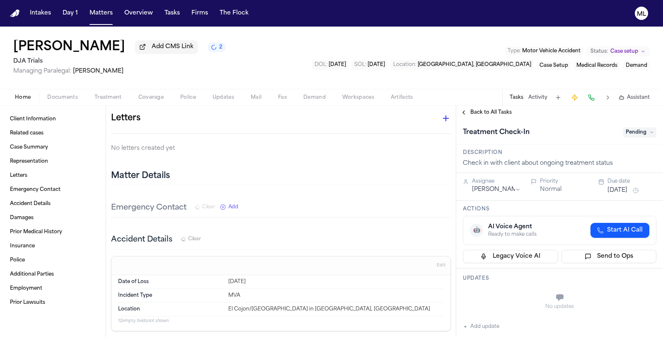
click at [624, 132] on span "Pending" at bounding box center [640, 132] width 33 height 10
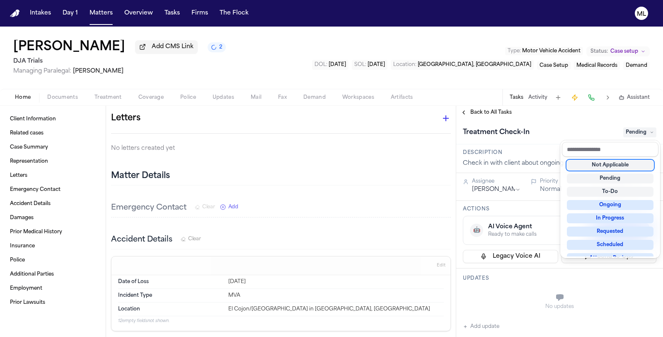
click at [607, 162] on div "Not Applicable" at bounding box center [610, 165] width 87 height 10
click at [497, 113] on div "**********" at bounding box center [559, 221] width 207 height 231
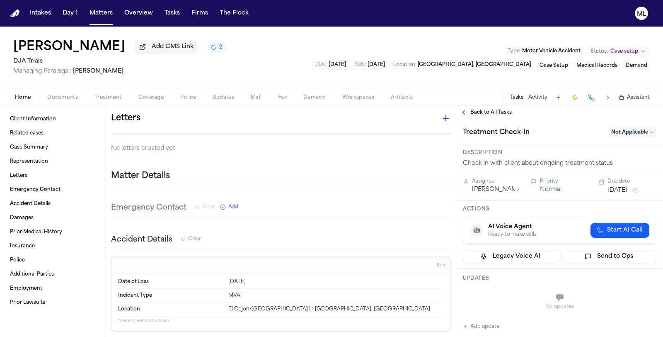
click at [497, 113] on span "Back to All Tasks" at bounding box center [491, 112] width 41 height 7
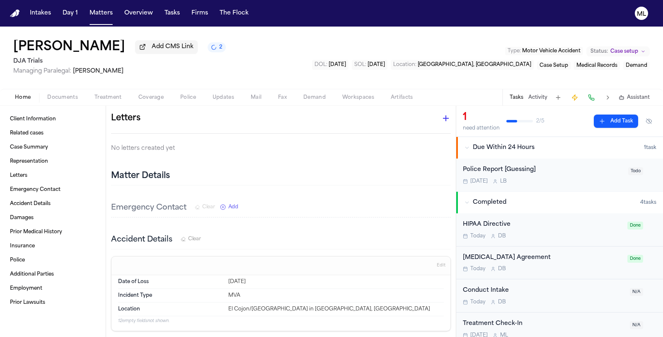
click at [61, 99] on span "Documents" at bounding box center [62, 97] width 31 height 7
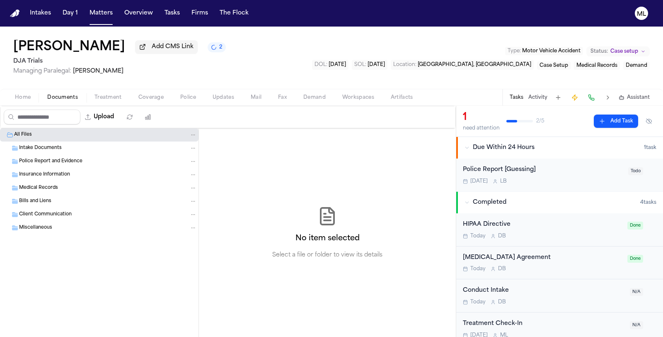
click at [109, 121] on button "Upload" at bounding box center [99, 116] width 39 height 15
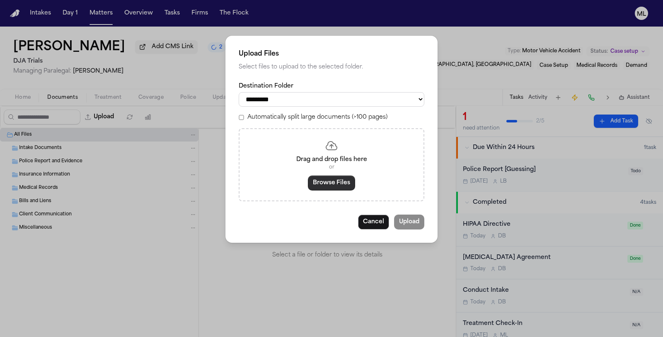
click at [312, 184] on button "Browse Files" at bounding box center [331, 182] width 47 height 15
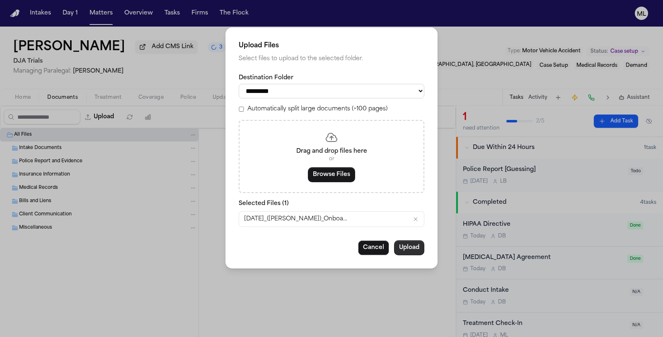
click at [407, 247] on button "Upload" at bounding box center [409, 247] width 30 height 15
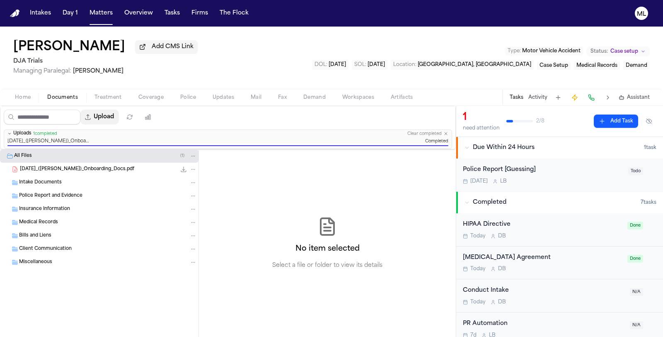
click at [104, 120] on button "Upload" at bounding box center [99, 116] width 39 height 15
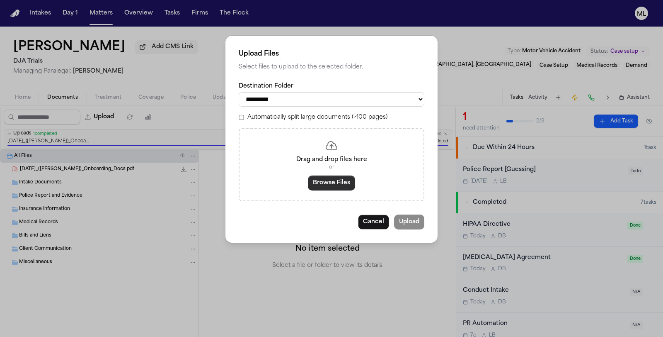
click at [316, 184] on button "Browse Files" at bounding box center [331, 182] width 47 height 15
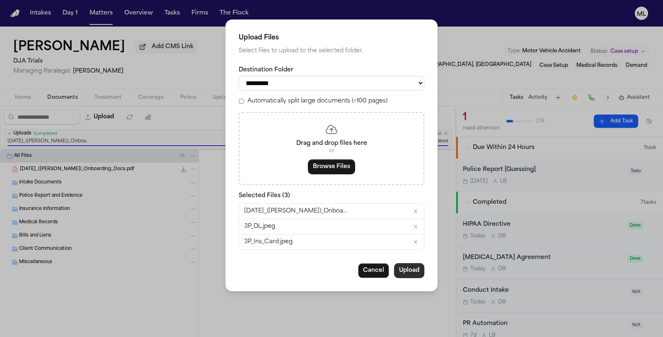
click at [410, 270] on button "Upload" at bounding box center [409, 270] width 30 height 15
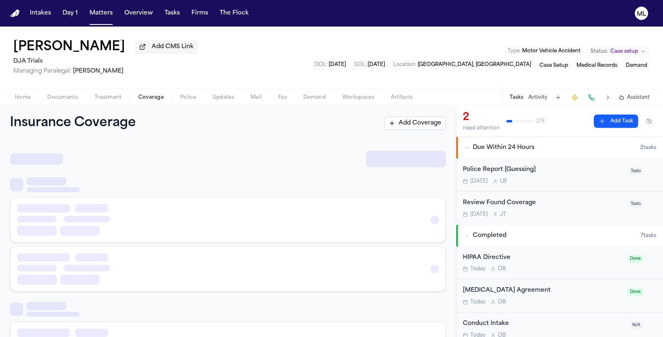
click at [151, 100] on span "Coverage" at bounding box center [150, 97] width 25 height 7
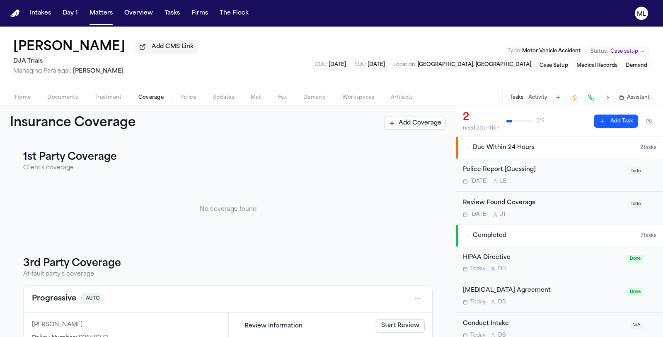
scroll to position [57, 0]
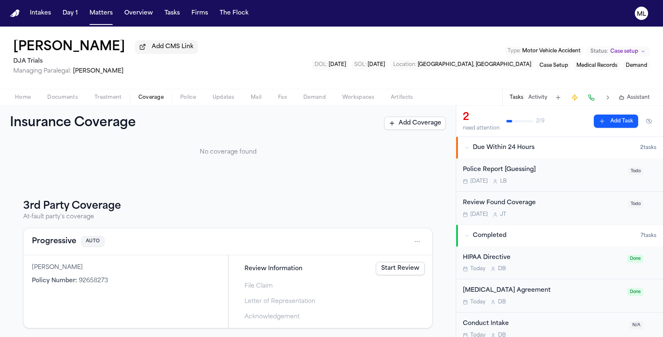
click at [395, 267] on link "Start Review" at bounding box center [400, 268] width 49 height 13
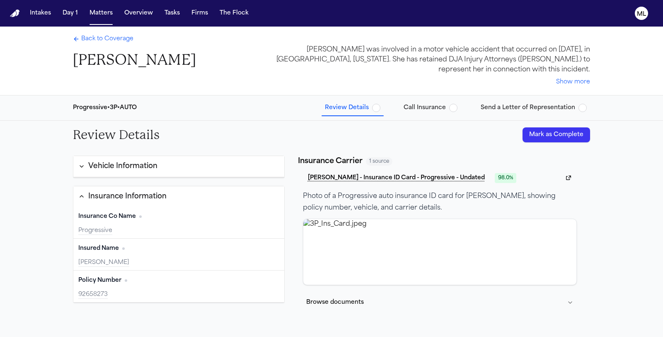
click at [534, 137] on button "Mark as Complete" at bounding box center [557, 134] width 68 height 15
click at [108, 40] on span "Back to Coverage" at bounding box center [107, 39] width 52 height 8
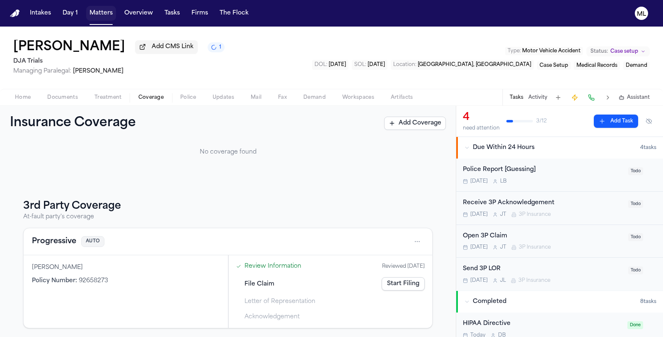
click at [103, 14] on button "Matters" at bounding box center [101, 13] width 30 height 15
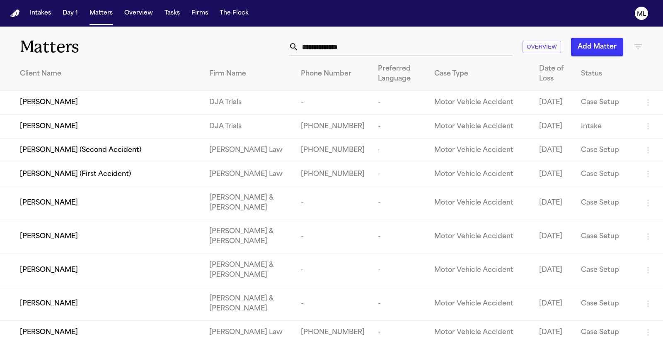
click at [322, 46] on input "text" at bounding box center [406, 47] width 214 height 18
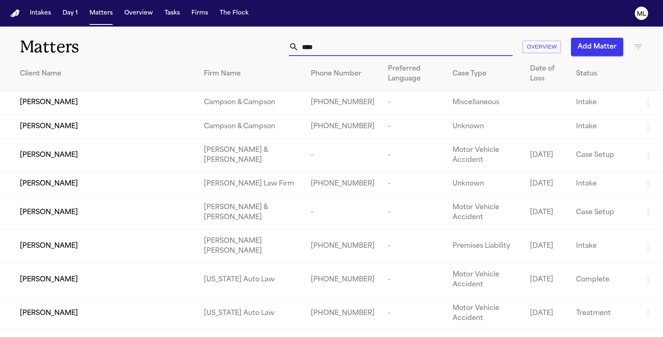
type input "****"
click at [39, 189] on span "[PERSON_NAME]" at bounding box center [49, 184] width 58 height 10
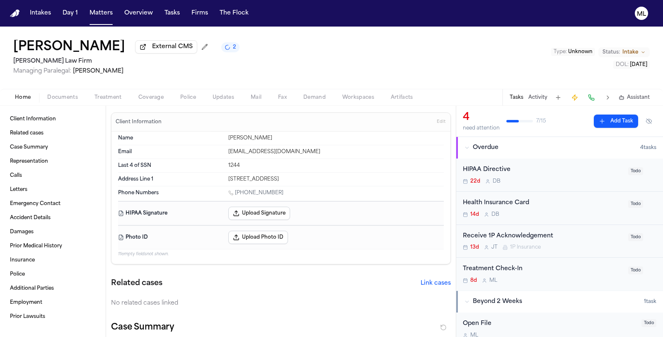
click at [151, 96] on span "Coverage" at bounding box center [150, 97] width 25 height 7
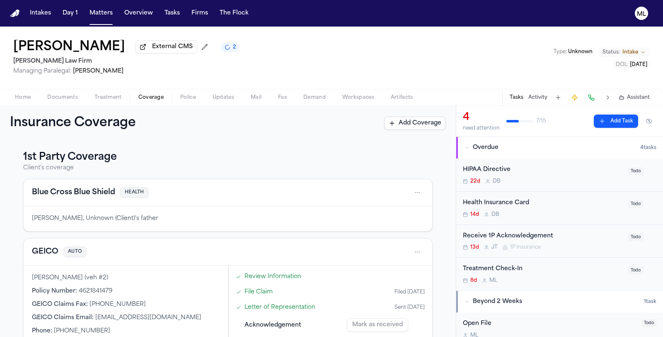
scroll to position [92, 0]
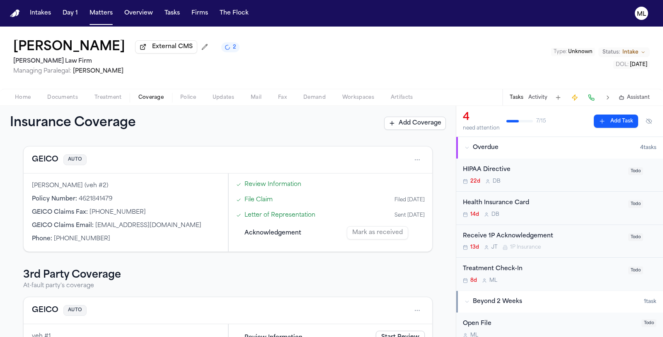
click at [49, 155] on button "GEICO" at bounding box center [45, 160] width 27 height 12
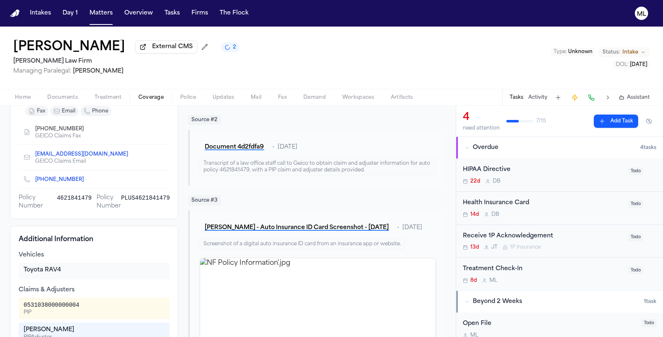
scroll to position [230, 0]
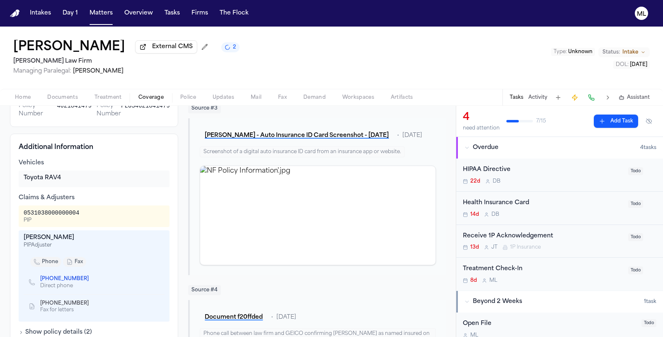
click at [534, 93] on div "Tasks Activity Assistant" at bounding box center [580, 97] width 154 height 16
click at [541, 94] on button "Activity" at bounding box center [538, 97] width 19 height 7
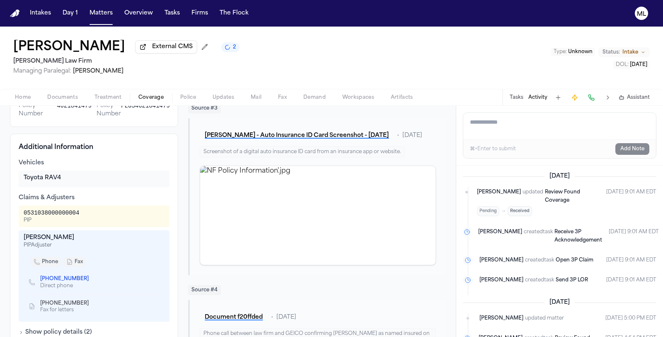
click at [511, 132] on textarea "Add a note to this matter" at bounding box center [560, 126] width 193 height 27
click at [527, 121] on textarea "**********" at bounding box center [560, 126] width 193 height 27
type textarea "**********"
click at [68, 95] on span "Documents" at bounding box center [62, 97] width 31 height 7
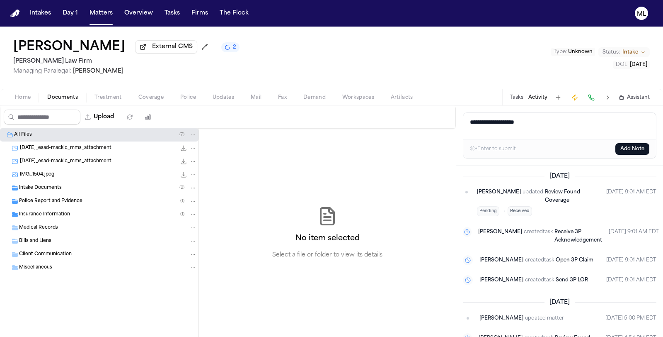
click at [61, 202] on span "Police Report and Evidence" at bounding box center [50, 201] width 63 height 7
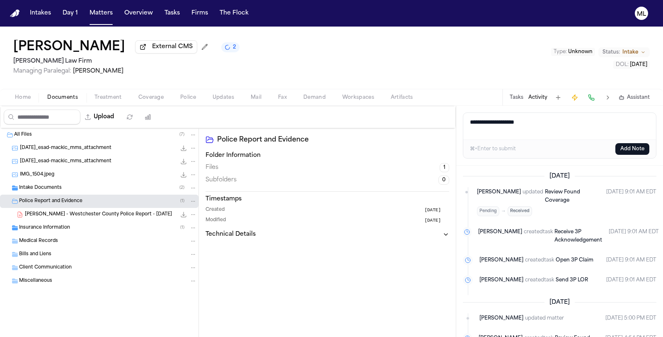
click at [185, 214] on icon "File: E. Mackic - Westchester County Police Report - 9.7.25" at bounding box center [183, 214] width 7 height 7
click at [98, 11] on button "Matters" at bounding box center [101, 13] width 30 height 15
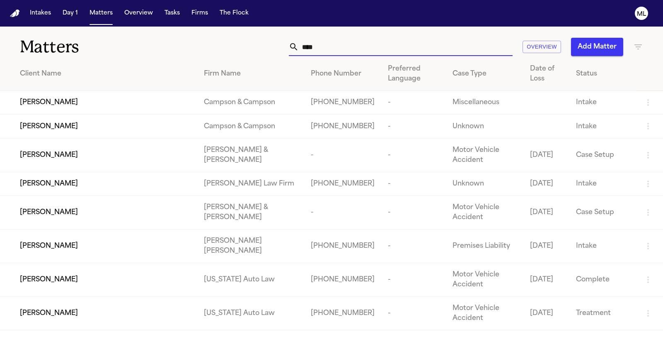
drag, startPoint x: 299, startPoint y: 46, endPoint x: 310, endPoint y: 7, distance: 40.7
click at [296, 45] on div "****" at bounding box center [401, 47] width 224 height 18
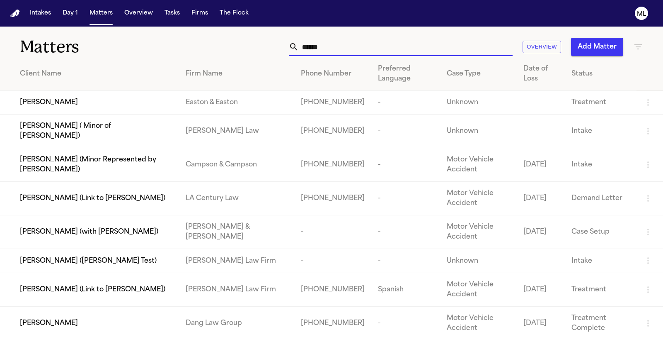
type input "*****"
click at [97, 318] on div "[PERSON_NAME]" at bounding box center [96, 323] width 153 height 10
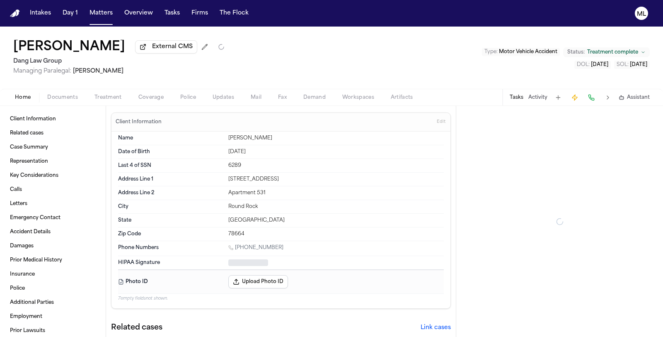
type textarea "*"
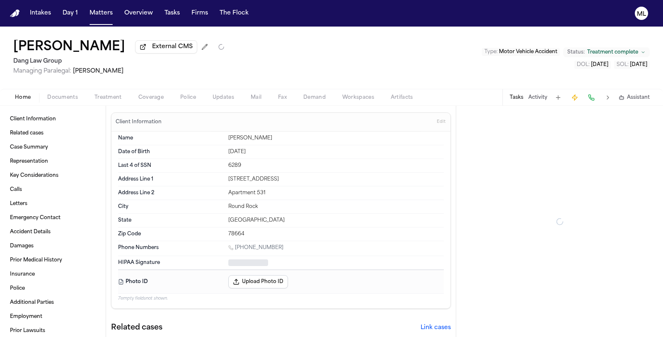
type textarea "*"
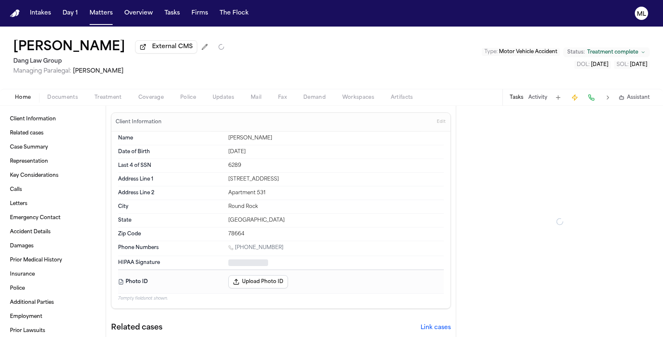
type textarea "*"
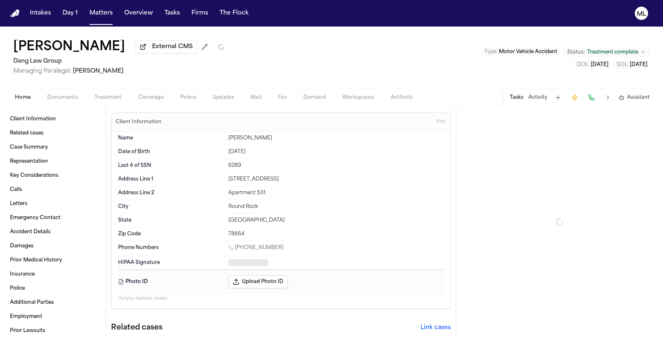
type textarea "*"
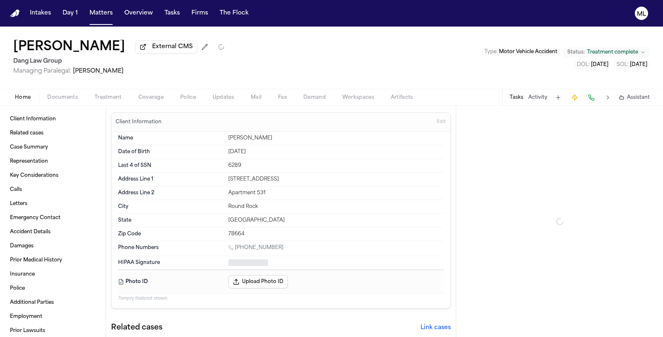
type textarea "*"
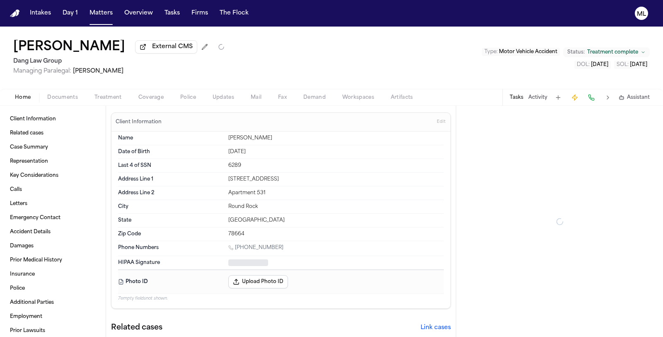
type textarea "*"
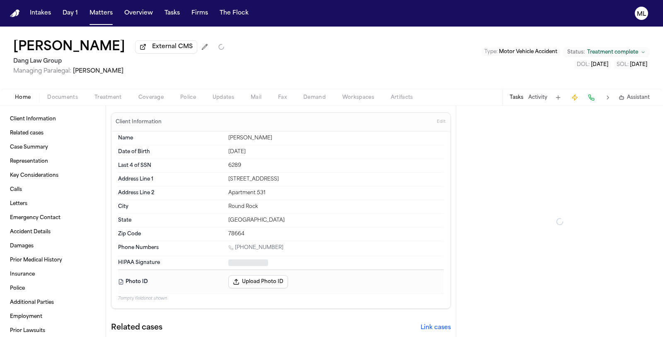
type textarea "*"
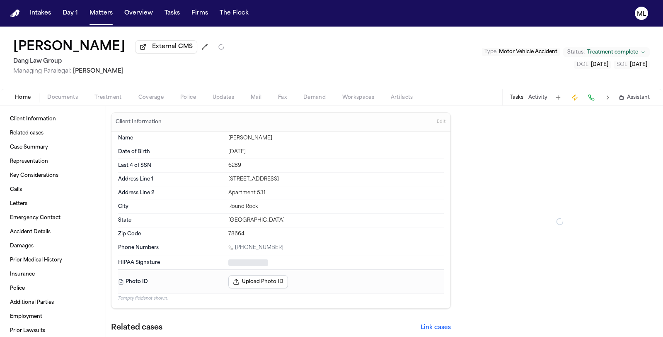
type textarea "*"
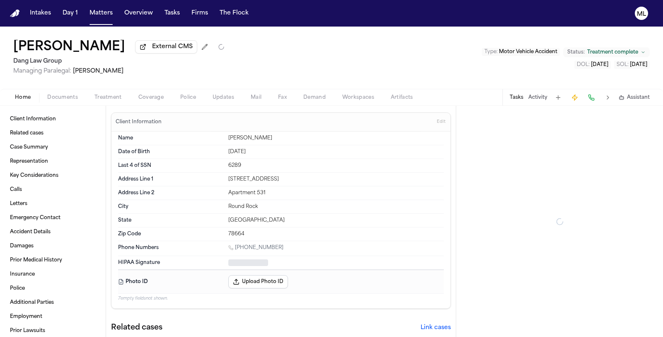
type textarea "*"
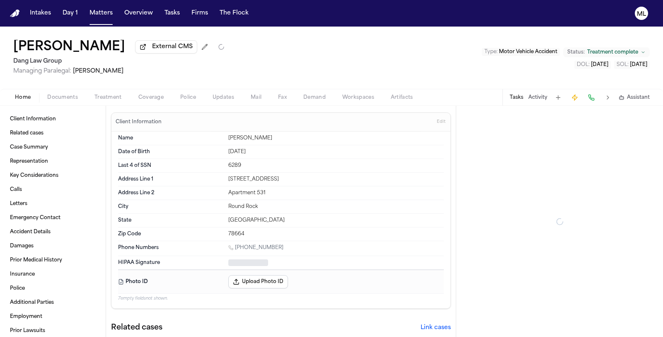
type textarea "*"
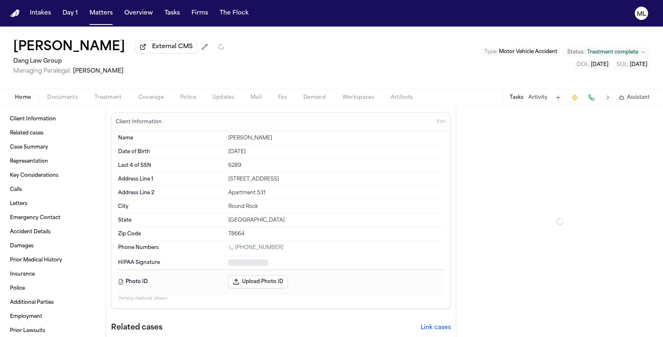
type textarea "*"
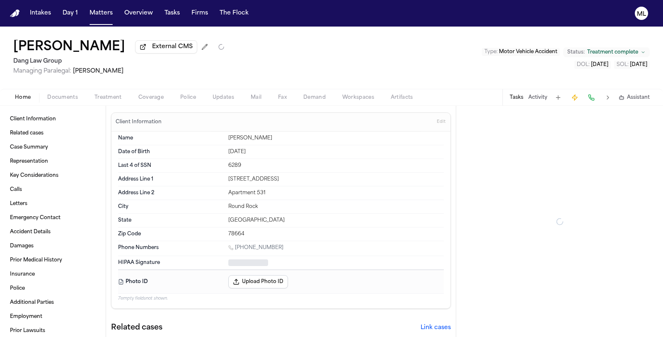
type textarea "*"
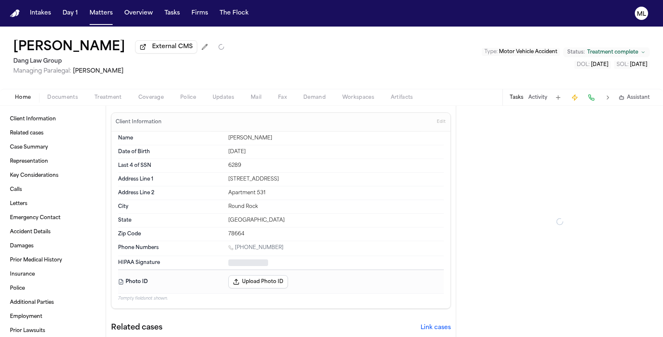
type textarea "*"
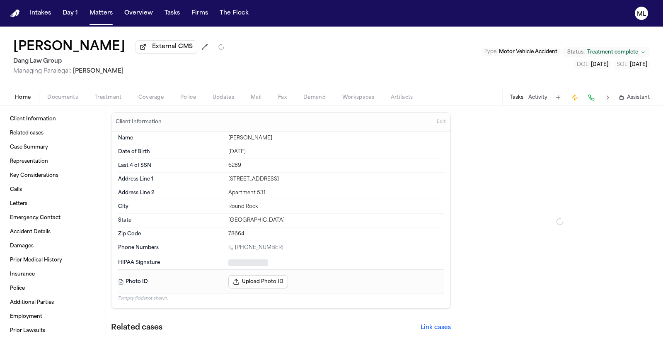
type textarea "*"
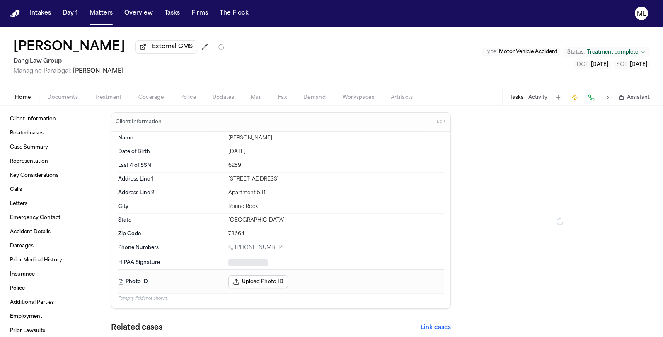
type textarea "*"
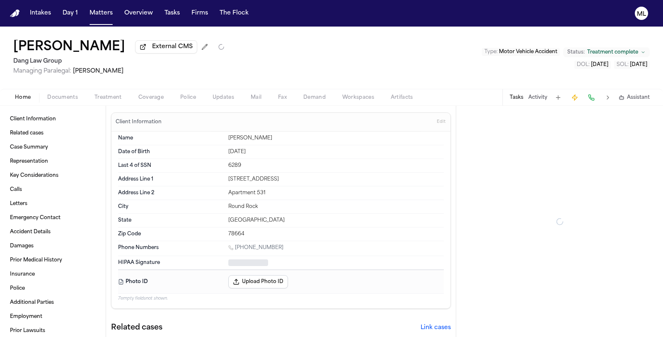
type textarea "*"
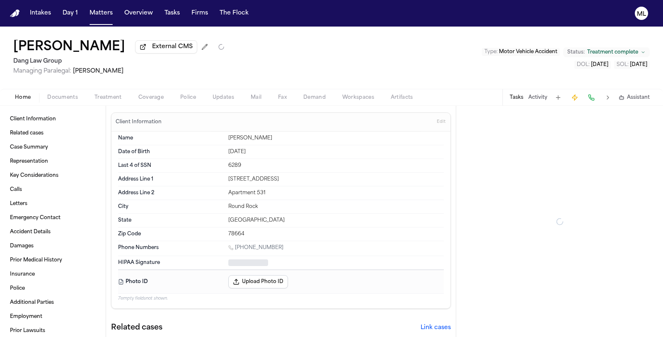
type textarea "*"
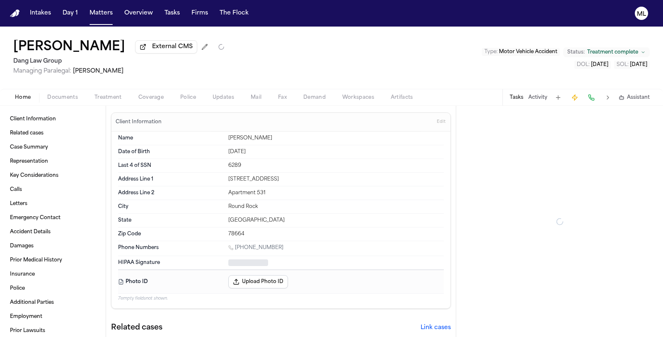
type textarea "*"
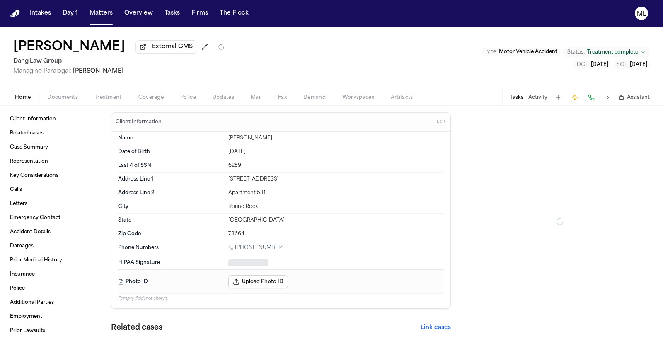
type textarea "*"
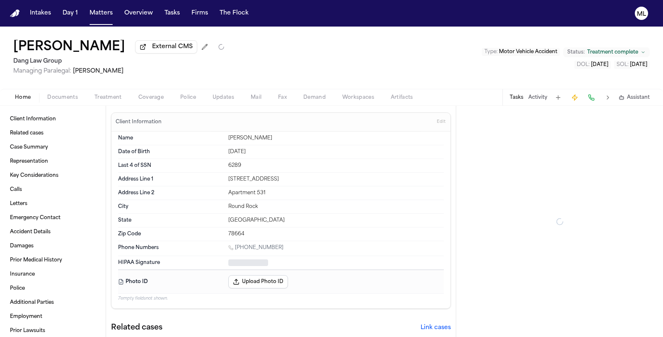
type textarea "*"
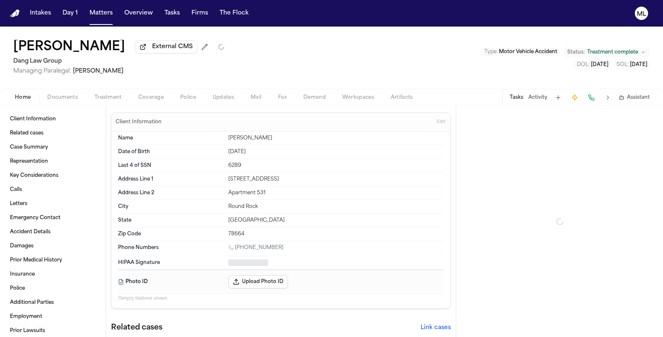
type textarea "*"
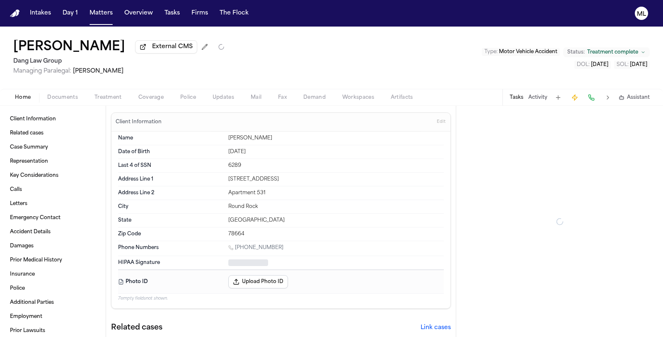
type textarea "*"
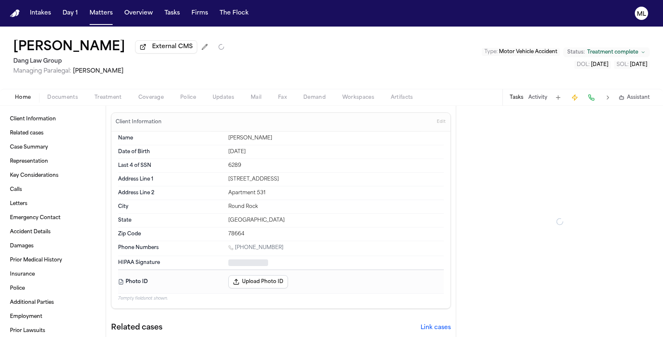
type textarea "*"
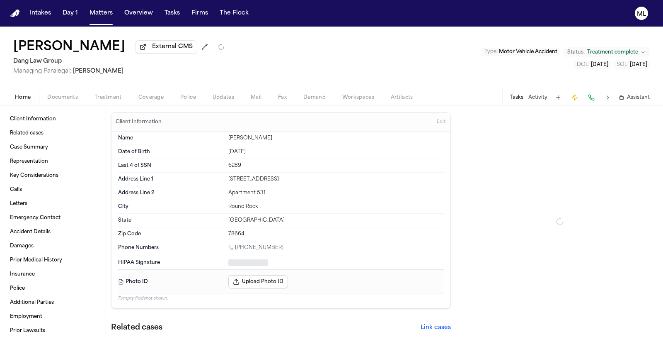
type textarea "*"
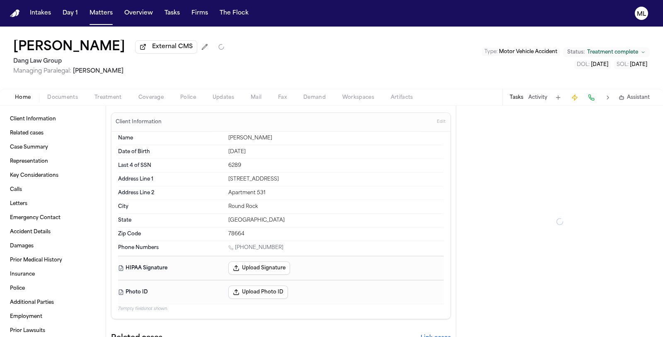
type textarea "*"
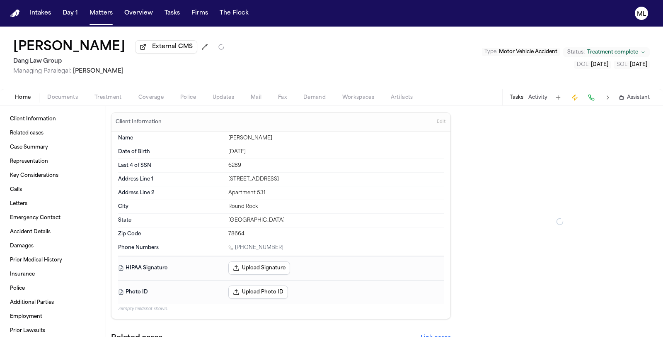
type textarea "*"
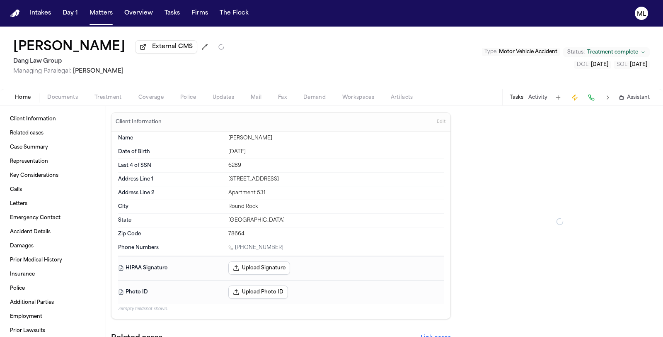
type textarea "*"
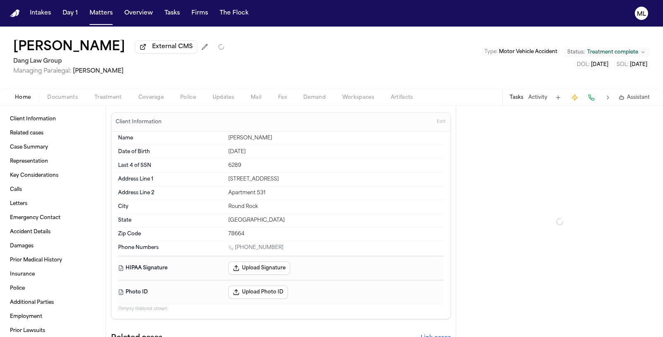
type textarea "*"
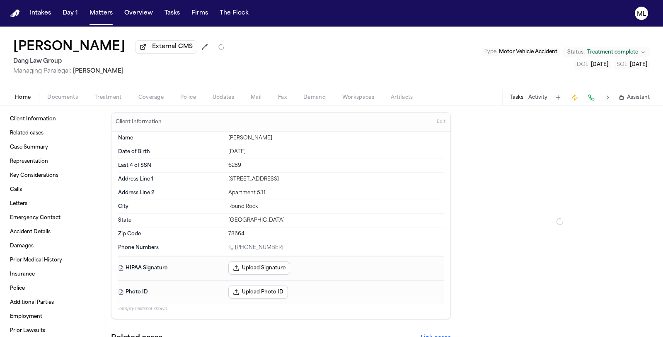
type textarea "*"
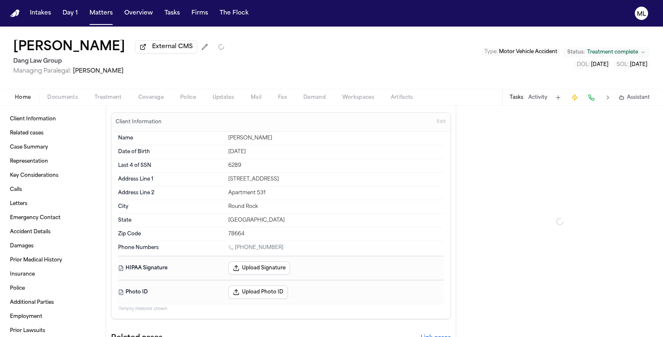
type textarea "*"
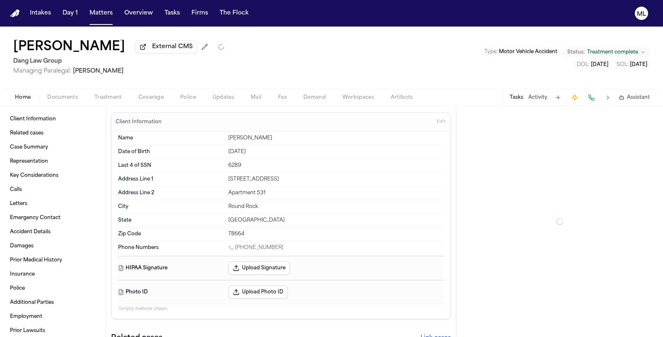
type textarea "*"
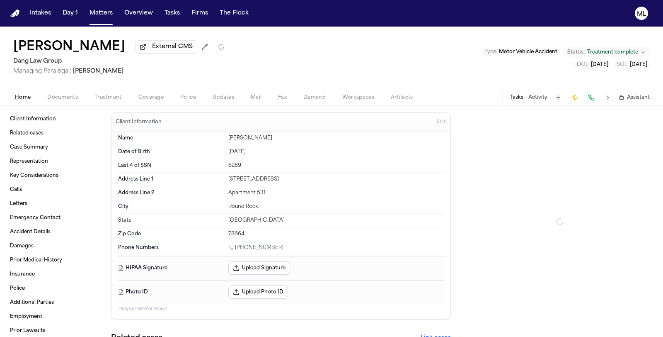
type textarea "*"
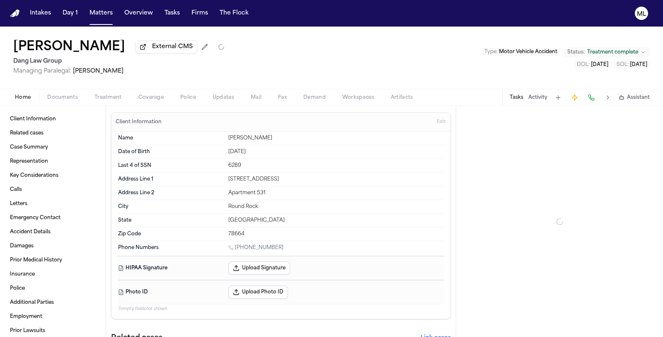
type textarea "*"
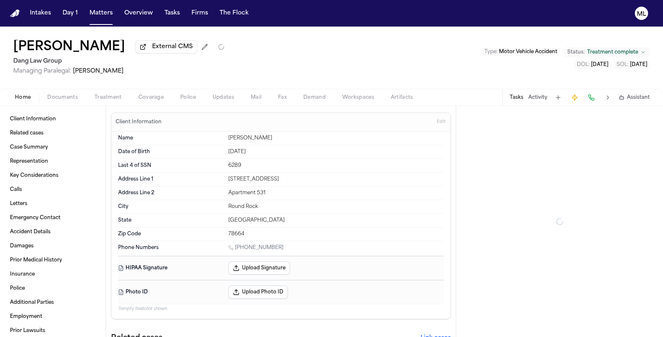
type textarea "*"
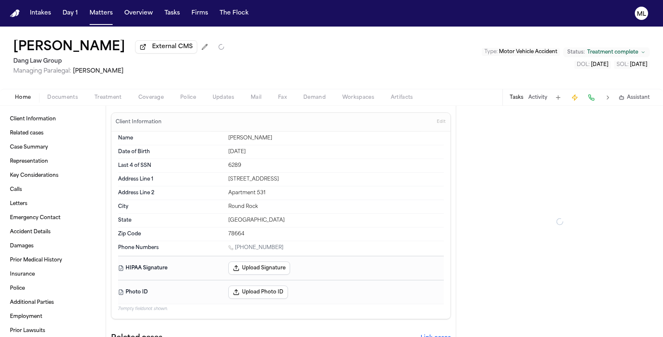
type textarea "*"
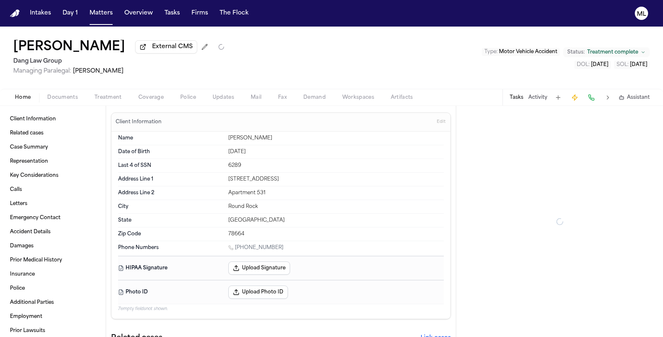
type textarea "*"
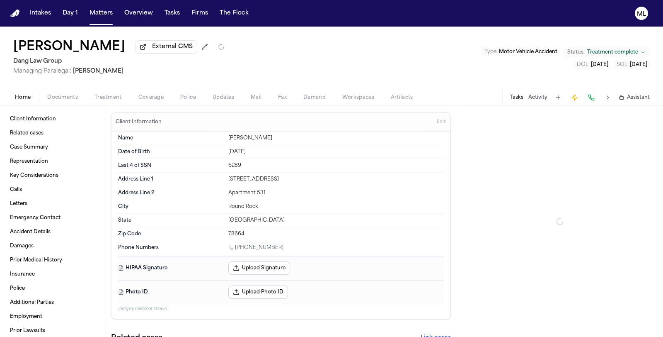
type textarea "*"
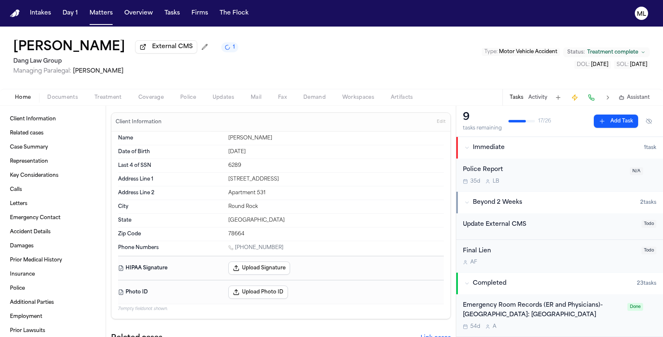
click at [58, 97] on span "Documents" at bounding box center [62, 97] width 31 height 7
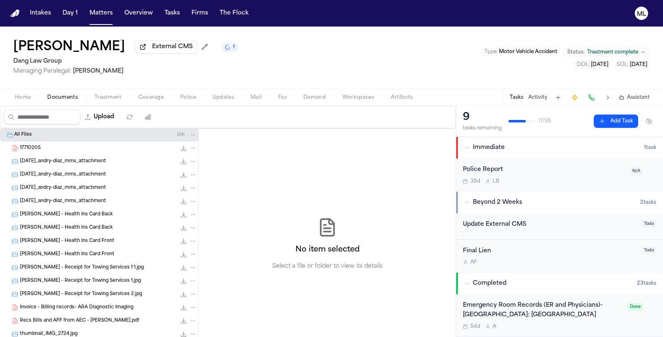
scroll to position [115, 0]
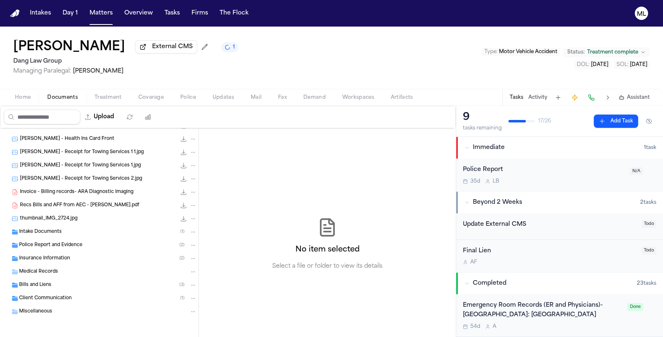
click at [66, 266] on div "Medical Records" at bounding box center [99, 271] width 199 height 13
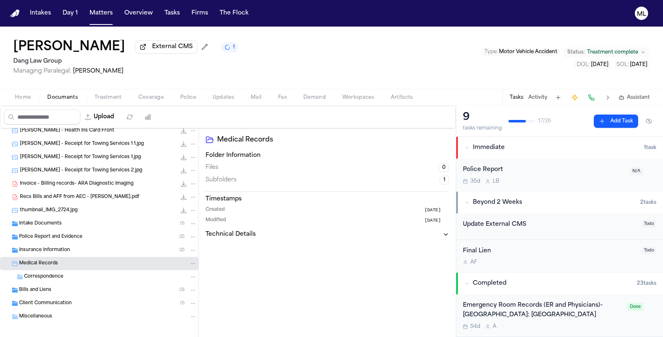
scroll to position [129, 0]
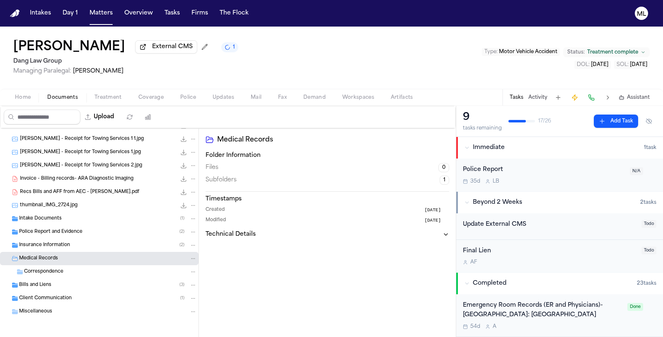
click at [100, 215] on div "Intake Documents ( 1 )" at bounding box center [108, 218] width 178 height 7
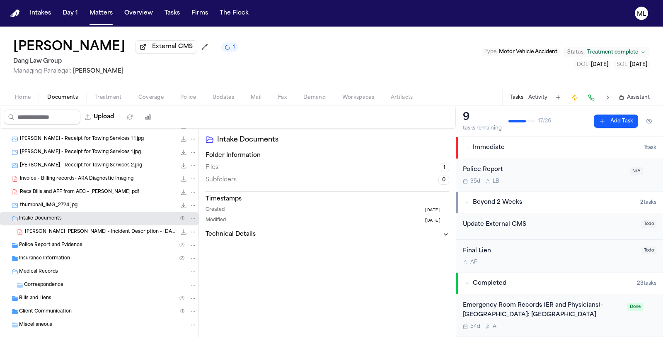
click at [101, 241] on div "Police Report and Evidence ( 2 )" at bounding box center [108, 244] width 178 height 7
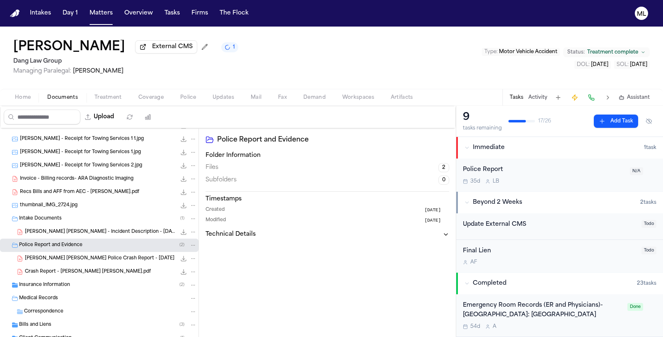
click at [96, 279] on div "Insurance Information ( 2 )" at bounding box center [99, 284] width 199 height 13
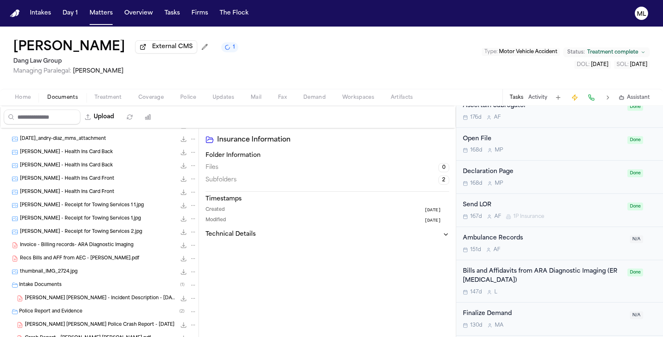
scroll to position [92, 0]
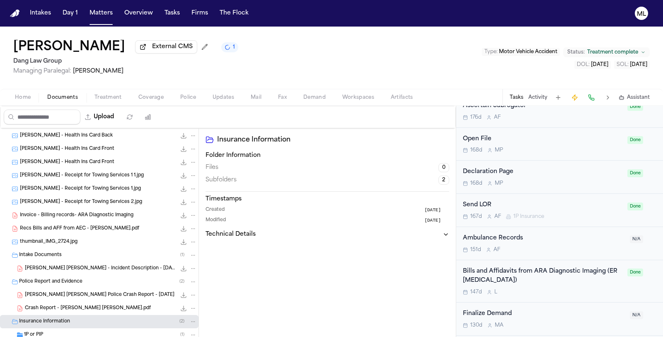
click at [110, 225] on span "Recs Bills and AFF from AEC - Andry Zaldivar DIAZ.pdf" at bounding box center [79, 228] width 119 height 7
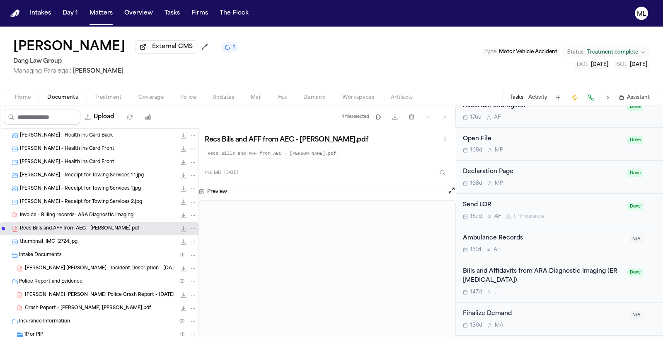
click at [111, 216] on span "Invoice - Billing records- ARA Diagnostic Imaging" at bounding box center [77, 215] width 114 height 7
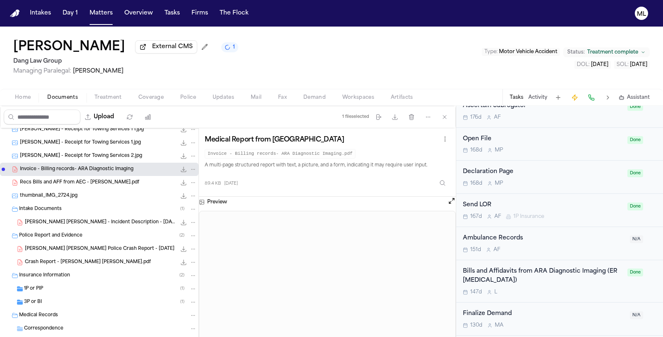
scroll to position [184, 0]
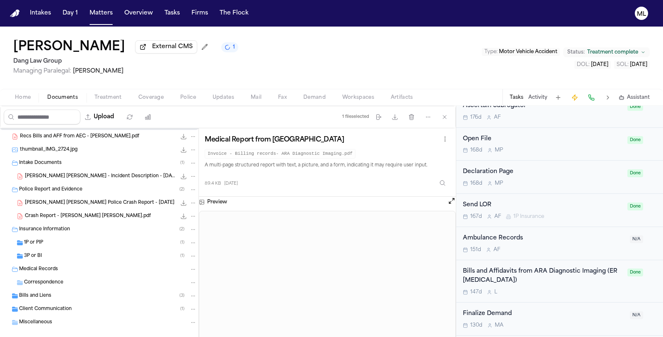
click at [93, 289] on div "Bills and Liens ( 3 )" at bounding box center [99, 295] width 199 height 13
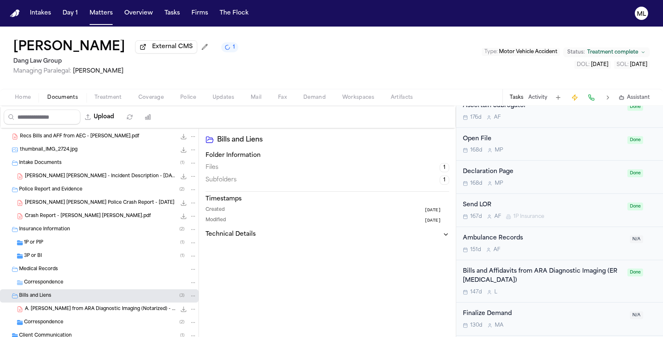
scroll to position [221, 0]
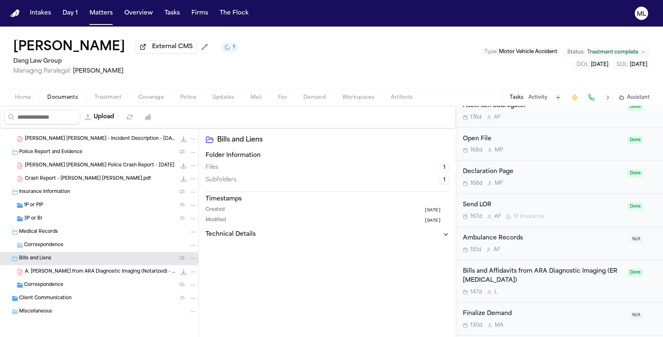
click at [93, 282] on div "Correspondence ( 2 )" at bounding box center [110, 284] width 173 height 7
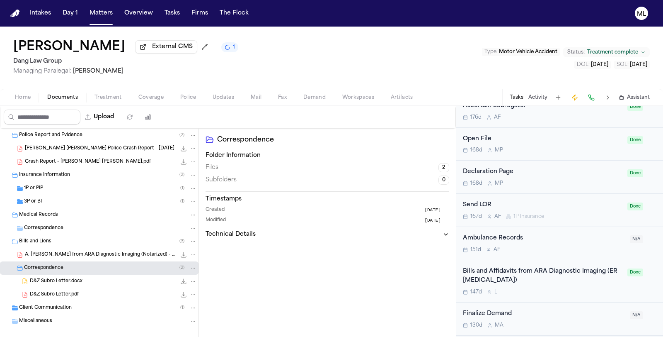
scroll to position [248, 0]
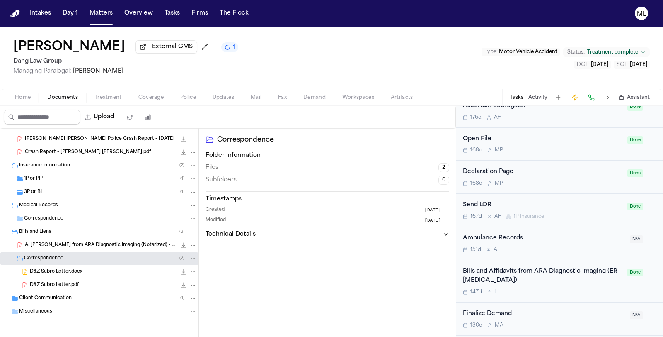
click at [91, 294] on div "Client Communication ( 1 )" at bounding box center [108, 297] width 178 height 7
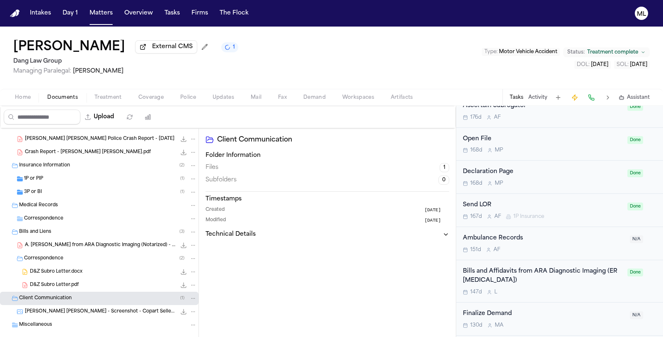
scroll to position [261, 0]
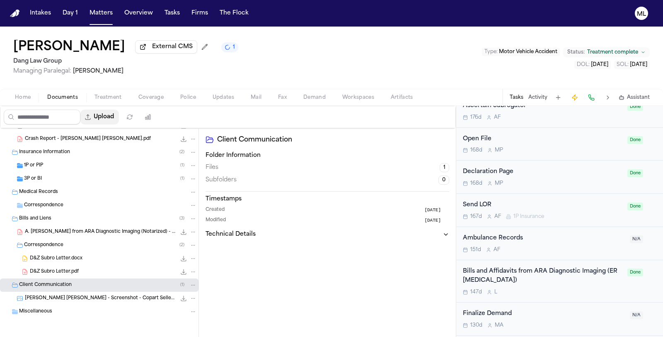
click at [113, 117] on button "Upload" at bounding box center [99, 116] width 39 height 15
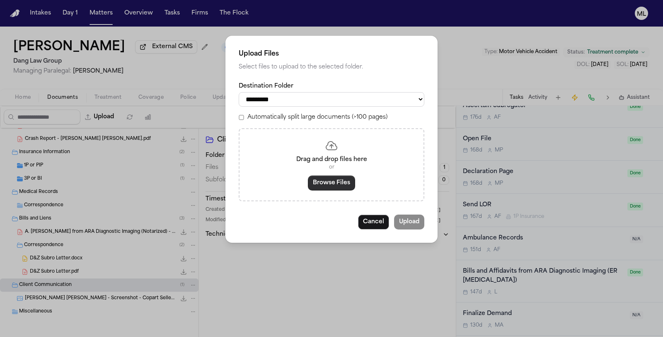
click at [318, 185] on button "Browse Files" at bounding box center [331, 182] width 47 height 15
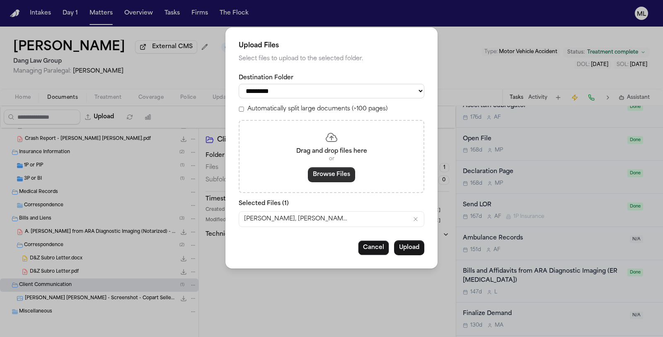
click at [335, 177] on button "Browse Files" at bounding box center [331, 174] width 47 height 15
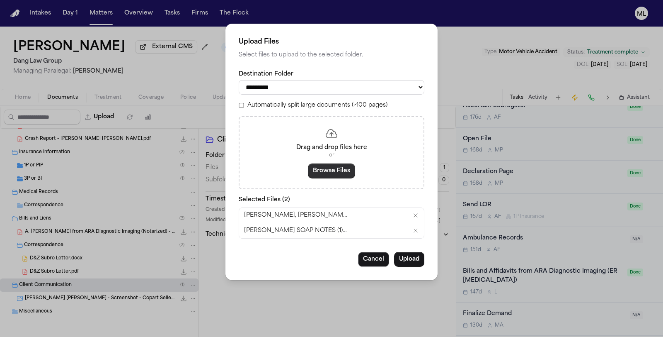
click at [326, 172] on button "Browse Files" at bounding box center [331, 170] width 47 height 15
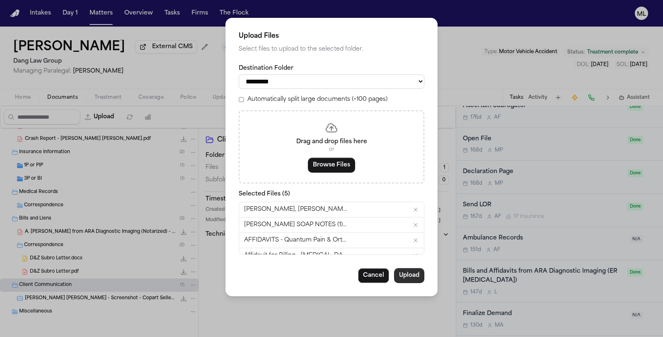
click at [409, 278] on button "Upload" at bounding box center [409, 275] width 30 height 15
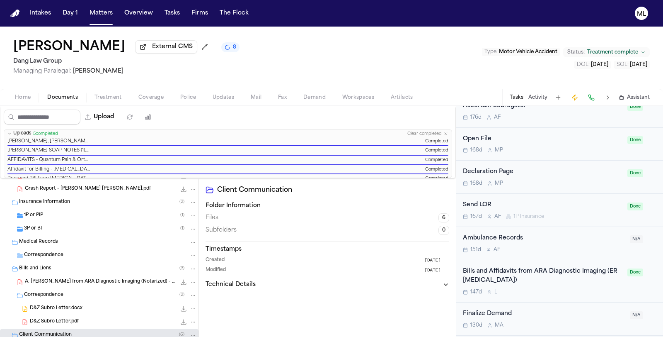
click at [624, 52] on span "Treatment complete" at bounding box center [613, 52] width 51 height 7
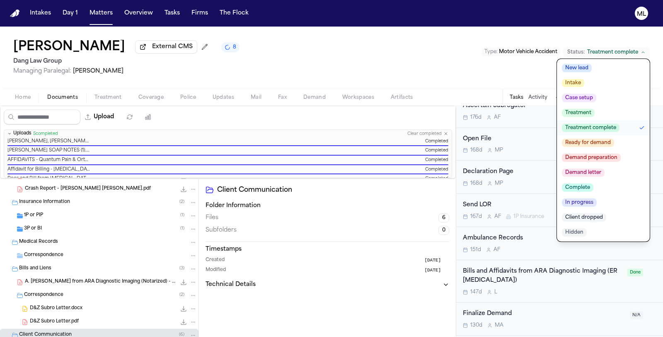
click at [592, 142] on span "Ready for demand" at bounding box center [588, 142] width 52 height 8
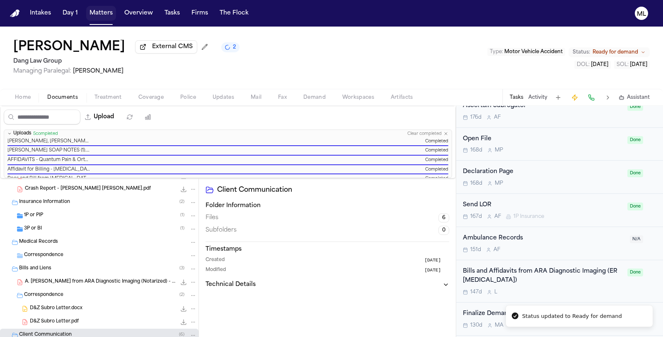
click at [93, 15] on button "Matters" at bounding box center [101, 13] width 30 height 15
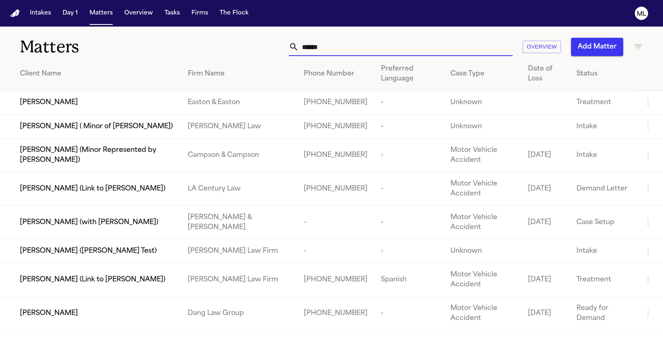
drag, startPoint x: 346, startPoint y: 46, endPoint x: 289, endPoint y: 17, distance: 63.8
click at [270, 43] on div "***** Overview Add Matter" at bounding box center [419, 47] width 447 height 18
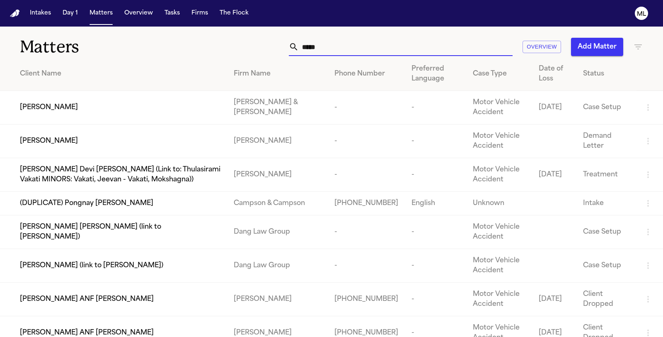
scroll to position [178, 0]
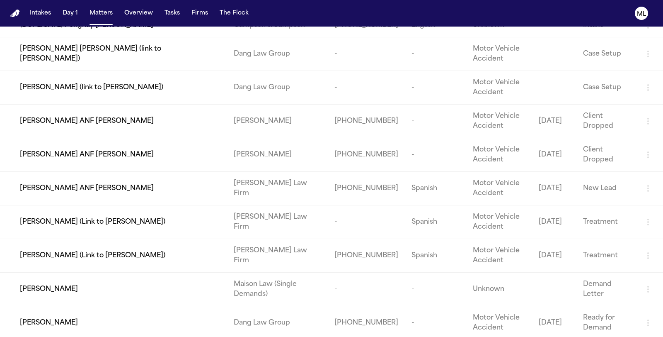
click at [61, 318] on span "[PERSON_NAME]" at bounding box center [49, 323] width 58 height 10
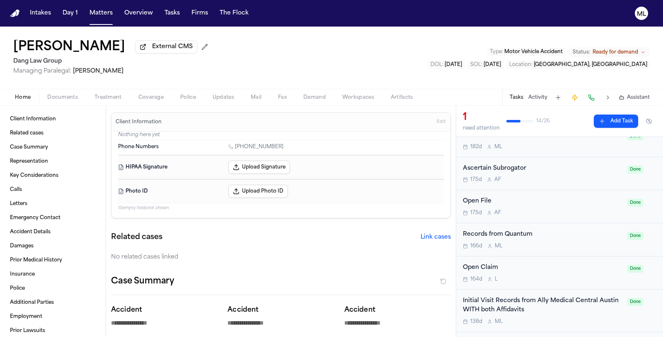
scroll to position [92, 0]
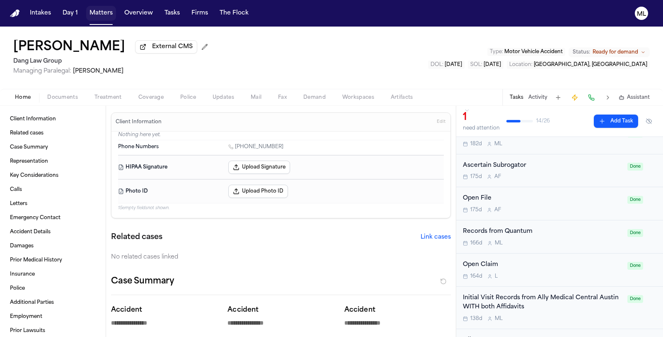
click at [97, 17] on button "Matters" at bounding box center [101, 13] width 30 height 15
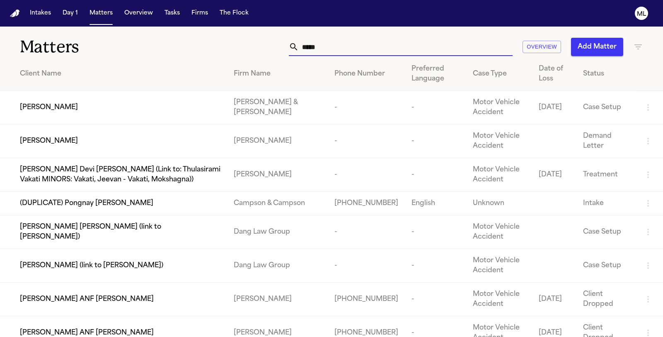
drag, startPoint x: 402, startPoint y: 52, endPoint x: 237, endPoint y: 31, distance: 166.3
click at [229, 32] on div "Matters ***** Overview Add Matter" at bounding box center [331, 42] width 663 height 31
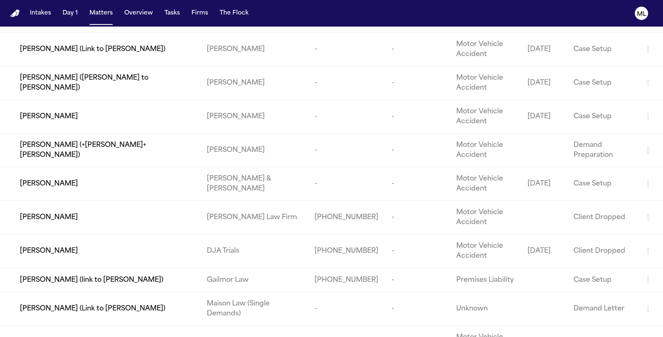
scroll to position [979, 0]
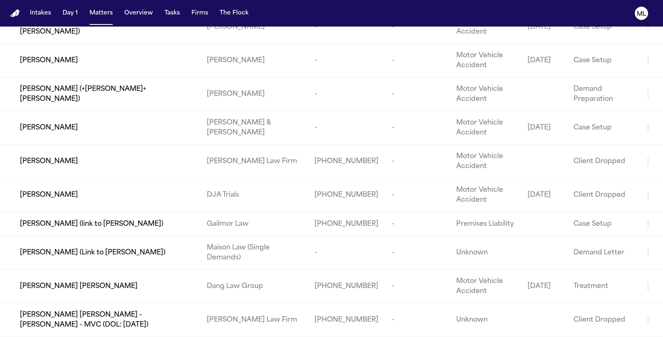
click at [131, 287] on div "[PERSON_NAME] [PERSON_NAME]" at bounding box center [107, 286] width 174 height 10
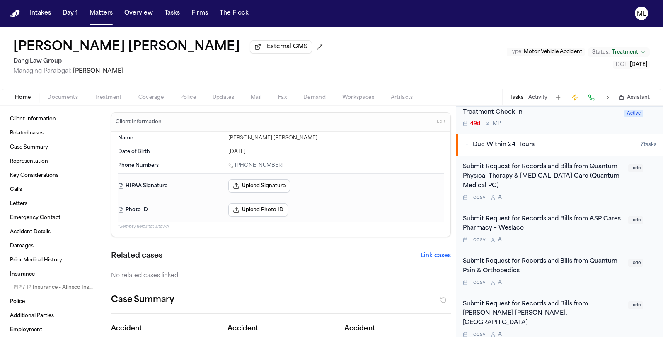
scroll to position [46, 0]
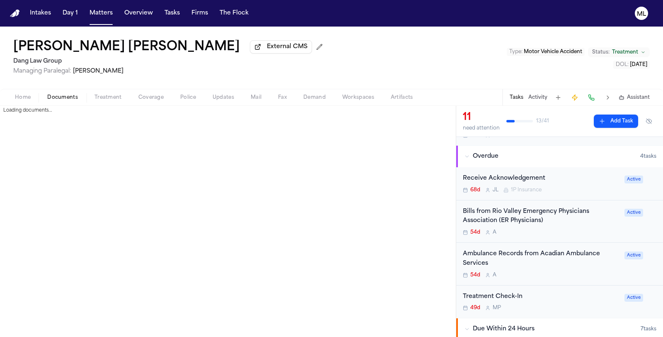
click at [57, 100] on button "Documents" at bounding box center [62, 97] width 47 height 10
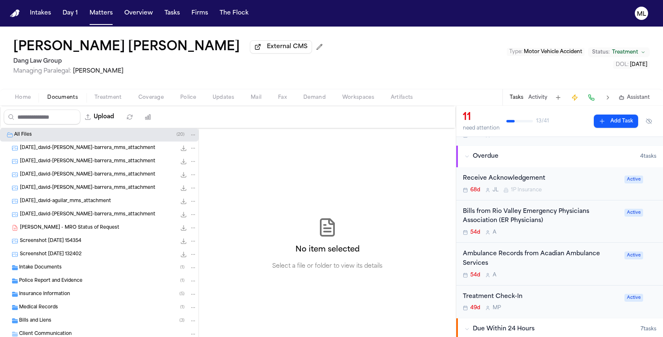
click at [68, 304] on div "Medical Records ( 1 )" at bounding box center [108, 307] width 178 height 7
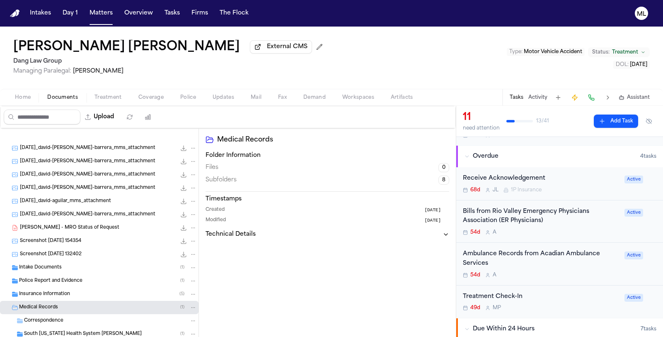
scroll to position [92, 0]
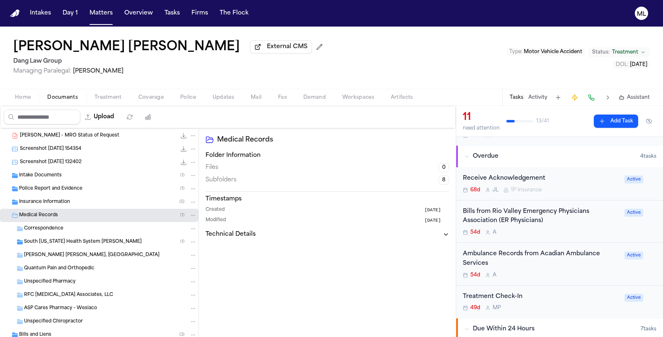
click at [85, 240] on span "South Texas Health System ER McColl" at bounding box center [83, 241] width 118 height 7
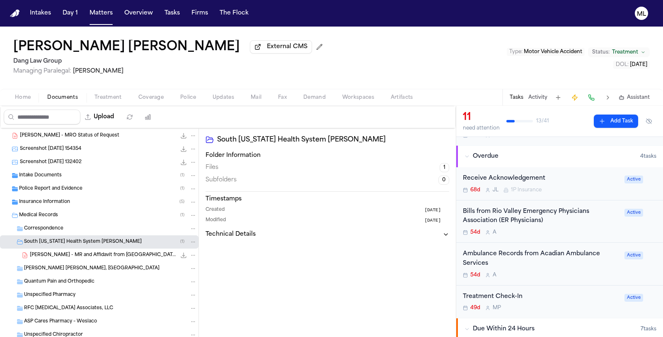
click at [115, 255] on span "D. Aguilar - MR and Affidavit from South Texas Health ER McColl - 3.23.25" at bounding box center [103, 255] width 146 height 7
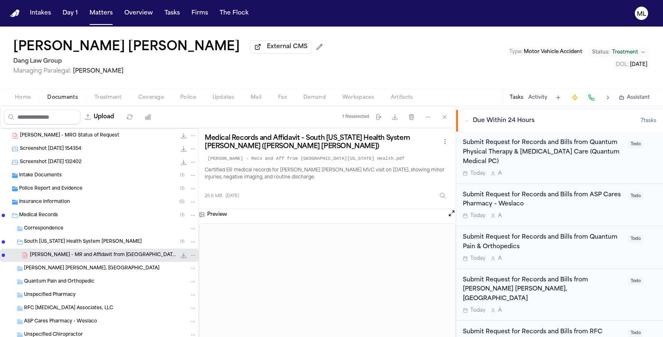
scroll to position [259, 0]
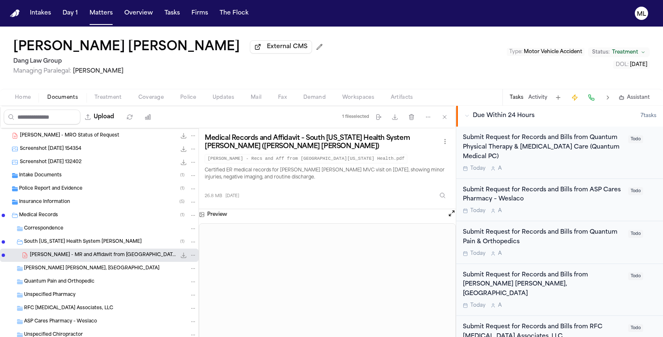
click at [449, 213] on button "Open preview" at bounding box center [452, 213] width 8 height 8
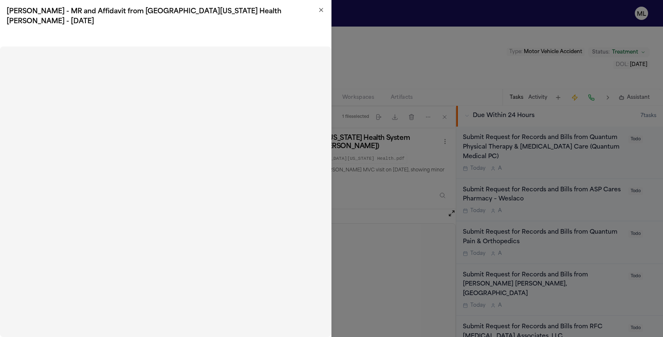
click at [321, 8] on icon "button" at bounding box center [321, 10] width 7 height 7
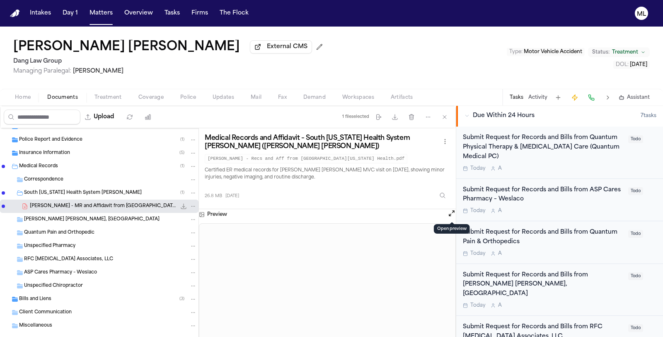
scroll to position [155, 0]
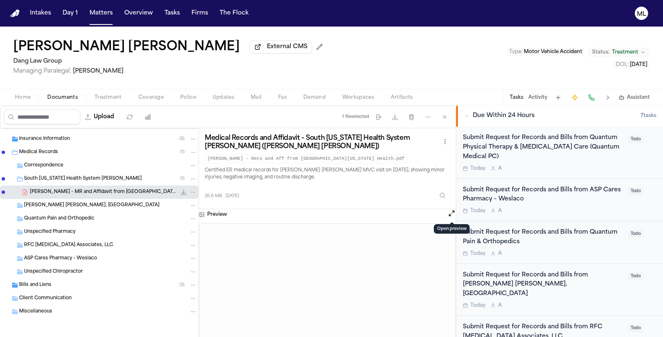
click at [66, 287] on div "Bills and Liens ( 3 )" at bounding box center [99, 284] width 199 height 13
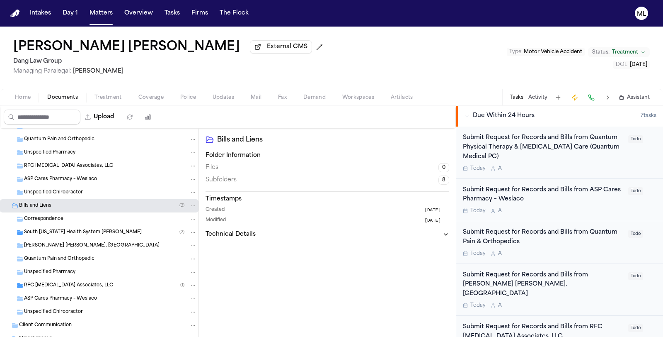
scroll to position [247, 0]
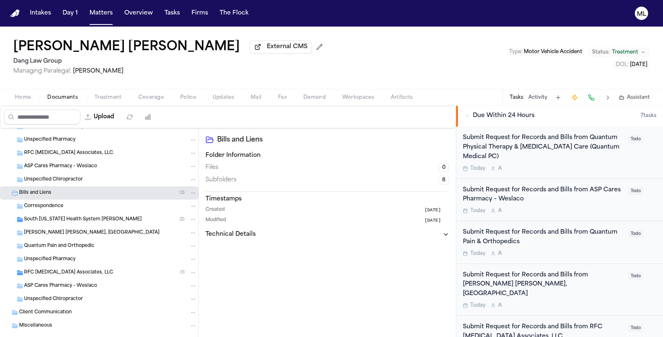
click at [86, 217] on span "South Texas Health System ER McColl" at bounding box center [83, 219] width 118 height 7
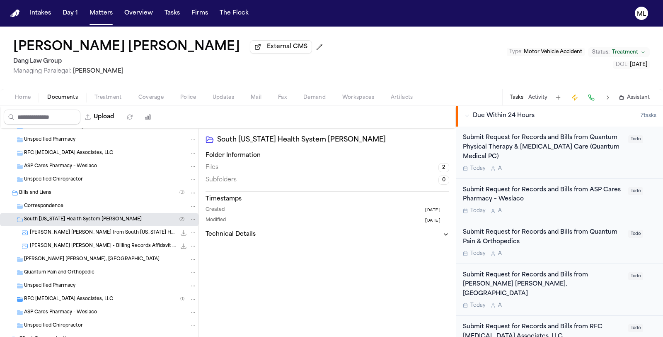
click at [81, 299] on span "RFC Radiology Associates, LLC" at bounding box center [68, 299] width 89 height 7
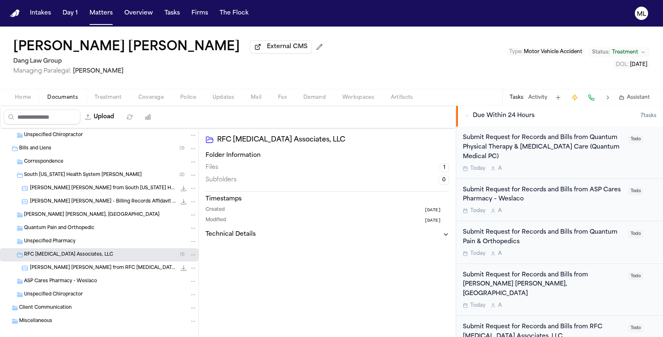
scroll to position [293, 0]
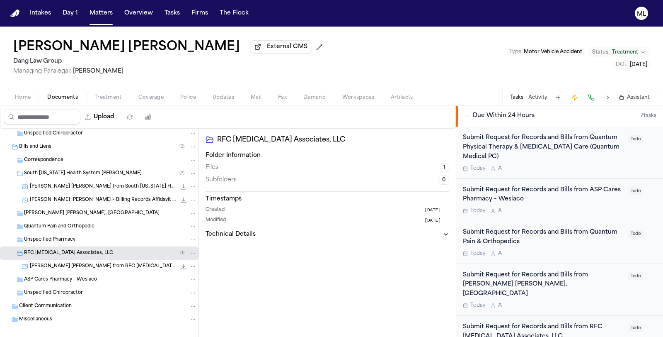
click at [121, 265] on span "D. Aguilar Barrera - Bill from RFC Radiology Associates - 6.2.25" at bounding box center [103, 266] width 146 height 7
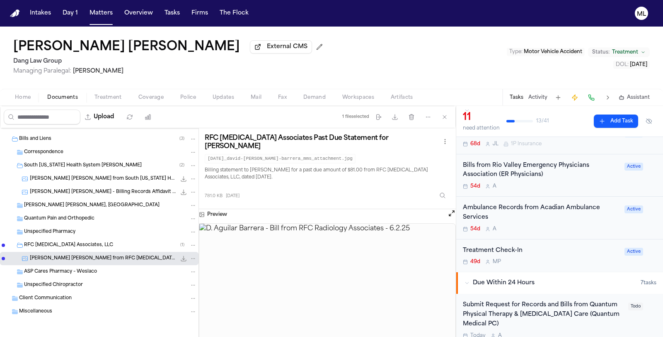
scroll to position [209, 0]
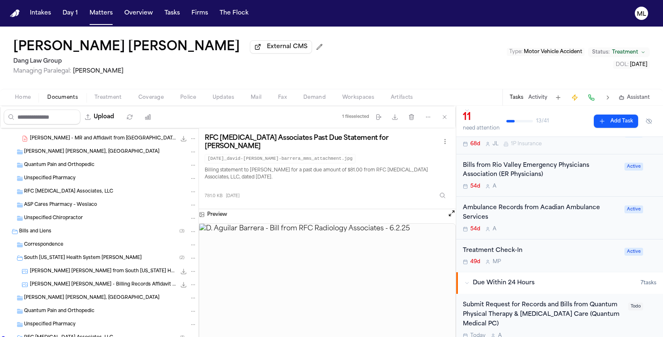
click at [107, 282] on span "D. Aguilar Barrera - Billing Records Affidavit from STHS ER AT MCCOLL - 6.19.25" at bounding box center [103, 284] width 146 height 7
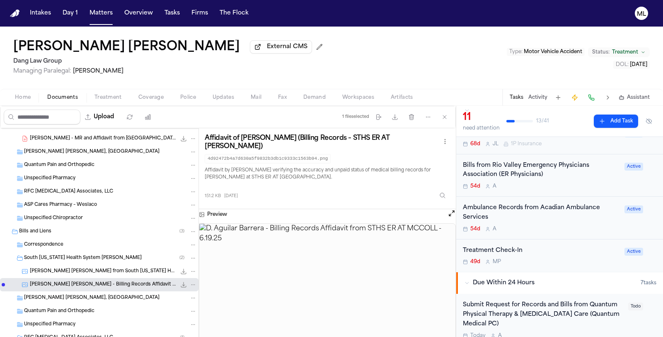
click at [129, 265] on div "D. Aguilar Barrera - Bill from South Texas Health System - 3.23.25 56.1 KB • PNG" at bounding box center [99, 271] width 199 height 13
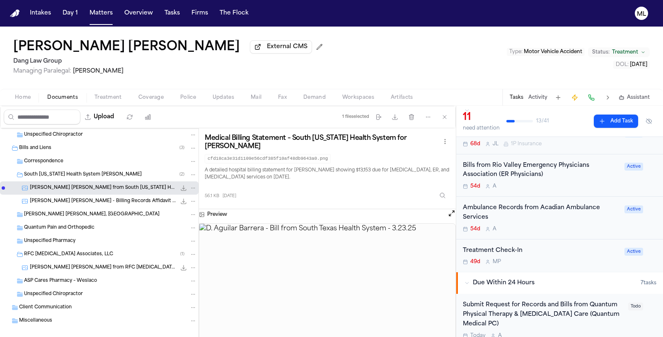
scroll to position [301, 0]
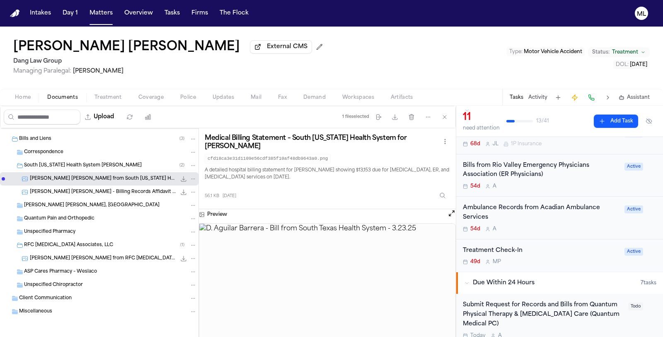
click at [564, 191] on div "Bills from Rio Valley Emergency Physicians Association (ER Physicians) 54d A Ac…" at bounding box center [559, 175] width 207 height 43
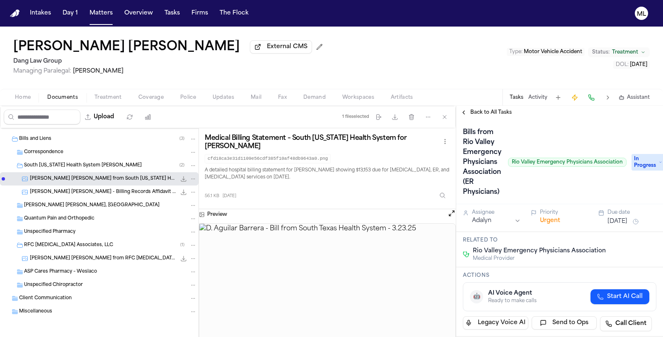
click at [495, 110] on span "Back to All Tasks" at bounding box center [491, 112] width 41 height 7
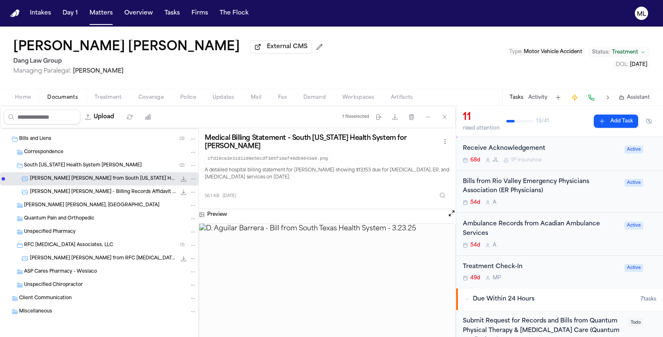
scroll to position [92, 0]
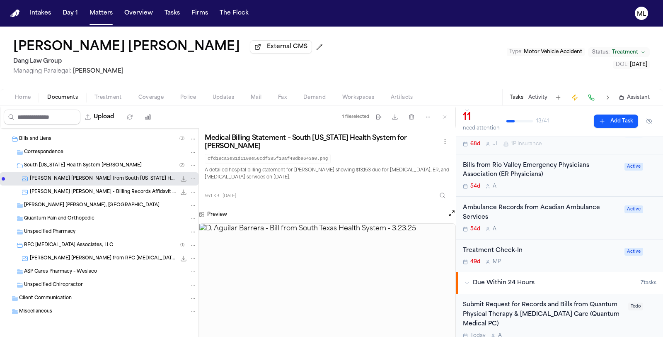
click at [573, 226] on div "54d A" at bounding box center [541, 229] width 157 height 7
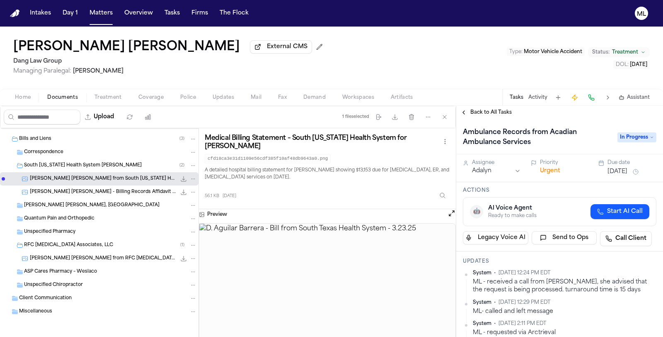
click at [490, 114] on span "Back to All Tasks" at bounding box center [491, 112] width 41 height 7
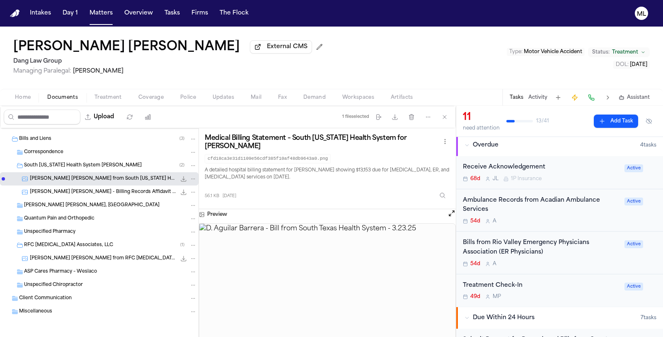
scroll to position [92, 0]
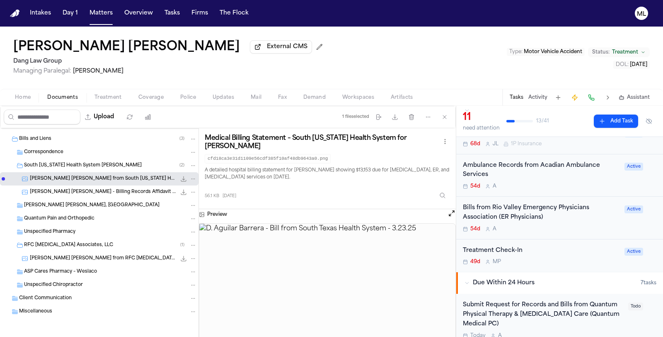
click at [602, 122] on button "Add Task" at bounding box center [616, 120] width 44 height 13
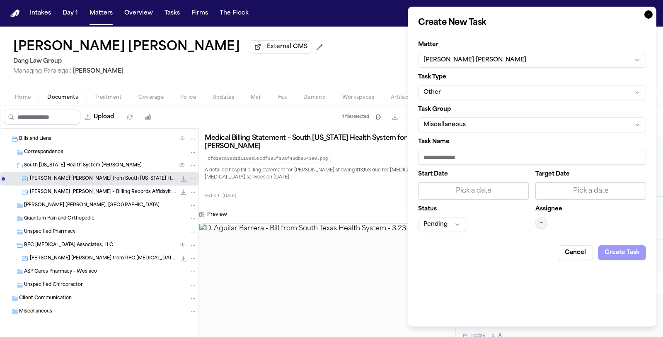
click at [481, 92] on button "Other" at bounding box center [532, 92] width 228 height 15
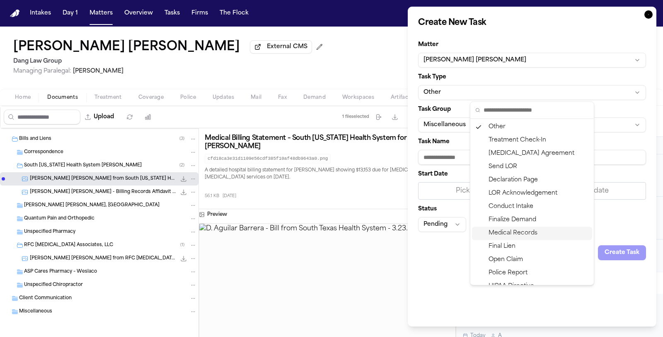
click at [512, 233] on div "Medical Records" at bounding box center [532, 232] width 120 height 13
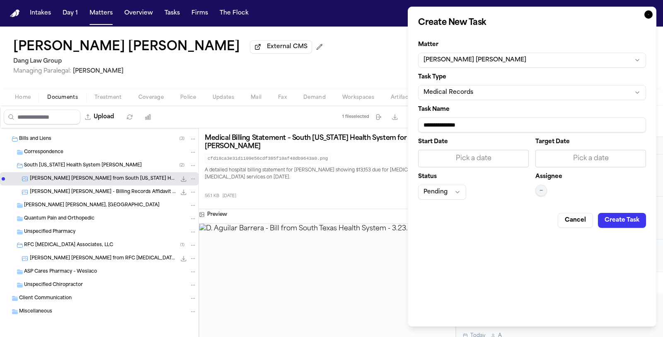
click at [486, 119] on input "**********" at bounding box center [532, 124] width 228 height 15
drag, startPoint x: 490, startPoint y: 124, endPoint x: 421, endPoint y: 121, distance: 68.5
click at [413, 129] on div "**********" at bounding box center [532, 167] width 249 height 320
click at [488, 197] on div "Pending" at bounding box center [473, 192] width 111 height 15
click at [450, 190] on button "Pending" at bounding box center [442, 192] width 48 height 15
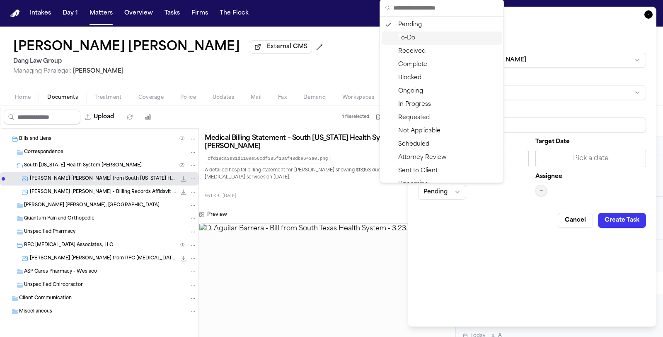
click at [427, 39] on div "To-Do" at bounding box center [442, 38] width 120 height 13
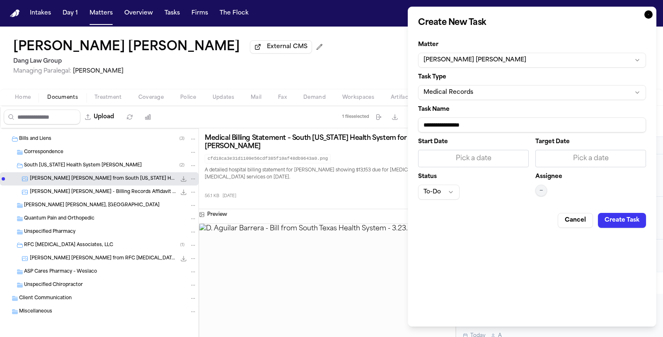
click at [543, 187] on button "—" at bounding box center [542, 191] width 12 height 12
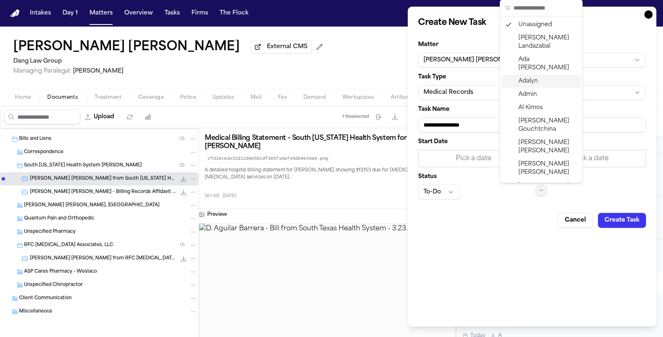
click at [531, 77] on span "Adalyn" at bounding box center [528, 81] width 19 height 8
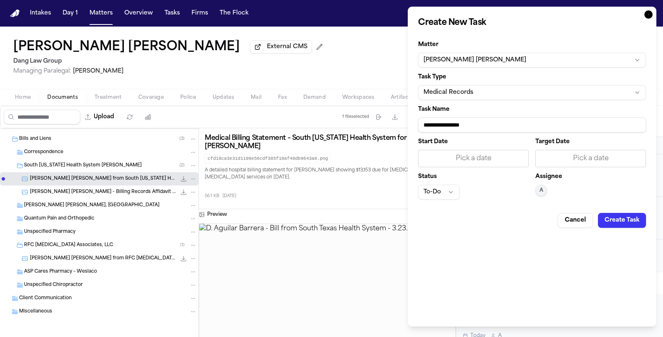
click at [593, 158] on div "Pick a date" at bounding box center [591, 158] width 100 height 10
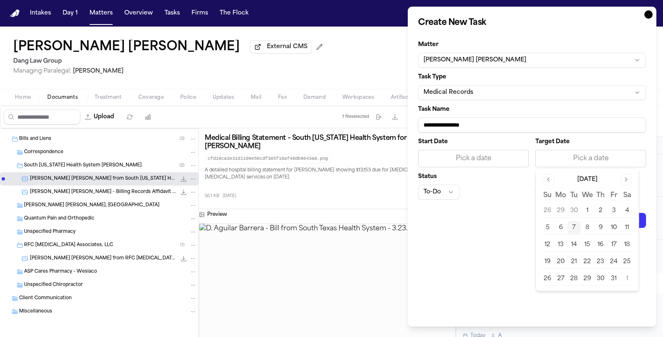
click at [491, 214] on div "Cancel Create Task" at bounding box center [532, 217] width 228 height 22
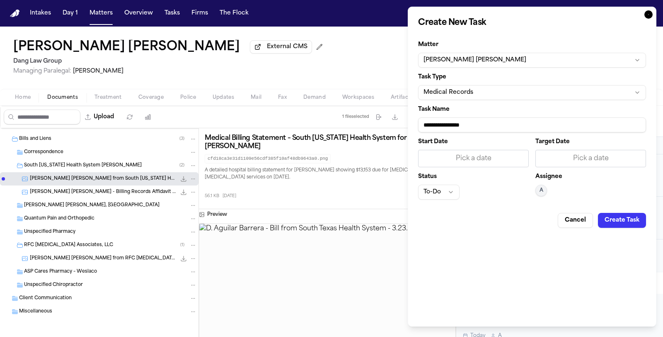
click at [567, 158] on div "Pick a date" at bounding box center [591, 158] width 100 height 10
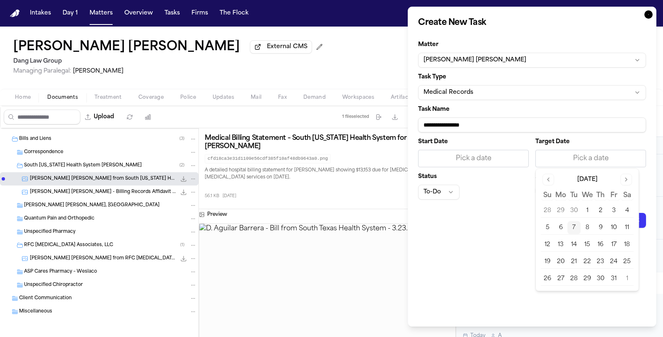
click at [586, 228] on button "8" at bounding box center [587, 227] width 13 height 13
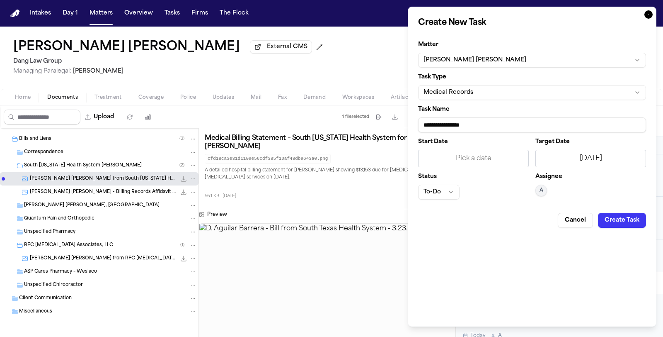
click at [620, 220] on button "Create Task" at bounding box center [622, 220] width 48 height 15
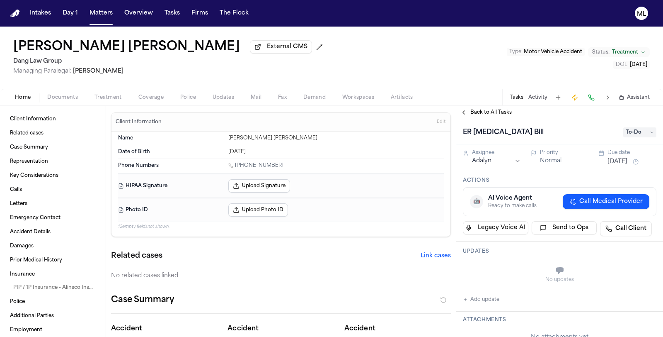
click at [486, 111] on span "Back to All Tasks" at bounding box center [491, 112] width 41 height 7
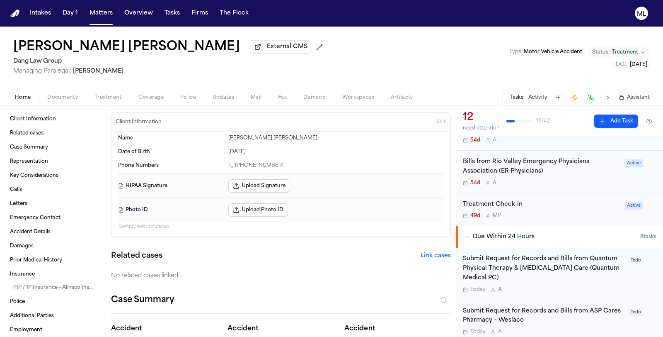
scroll to position [230, 0]
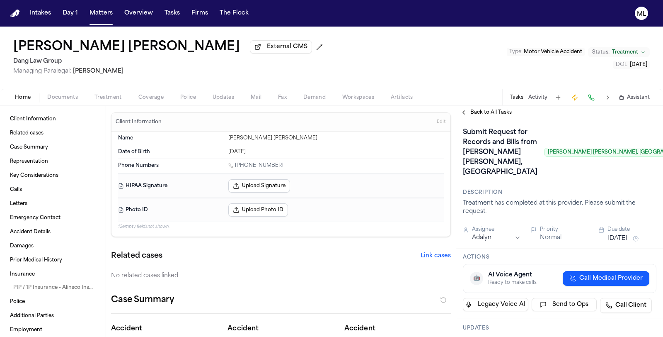
click at [109, 97] on span "Treatment" at bounding box center [108, 97] width 27 height 7
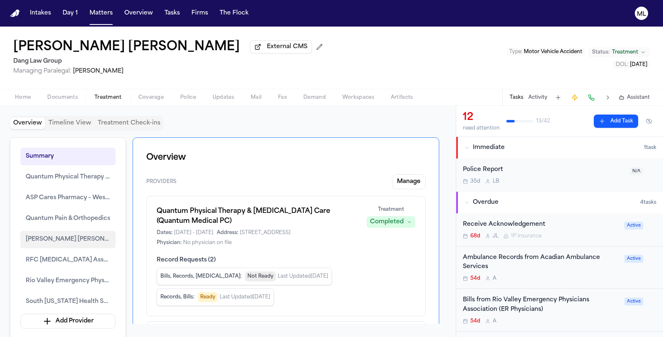
click at [77, 234] on span "[PERSON_NAME] [PERSON_NAME], [GEOGRAPHIC_DATA]" at bounding box center [68, 239] width 85 height 10
click at [55, 236] on span "[PERSON_NAME] [PERSON_NAME], [GEOGRAPHIC_DATA]" at bounding box center [68, 239] width 85 height 10
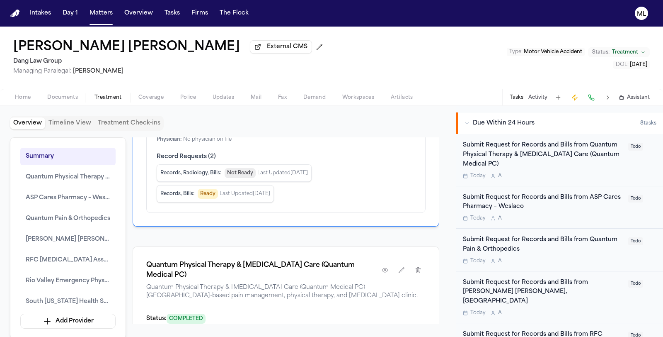
scroll to position [276, 0]
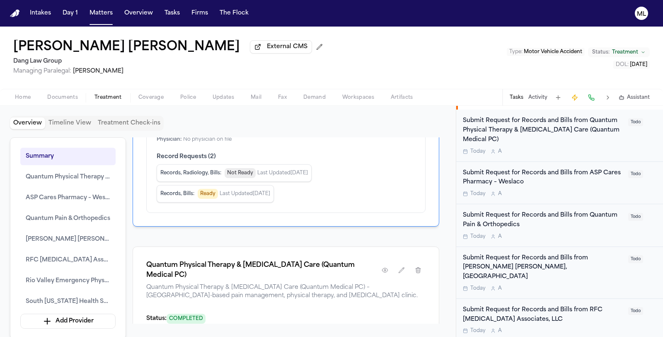
click at [55, 100] on span "Documents" at bounding box center [62, 97] width 31 height 7
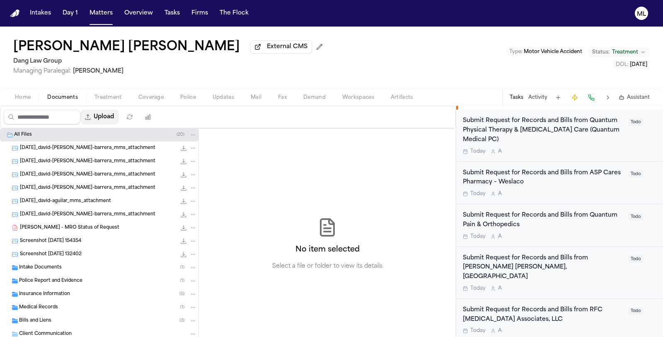
click at [107, 117] on button "Upload" at bounding box center [99, 116] width 39 height 15
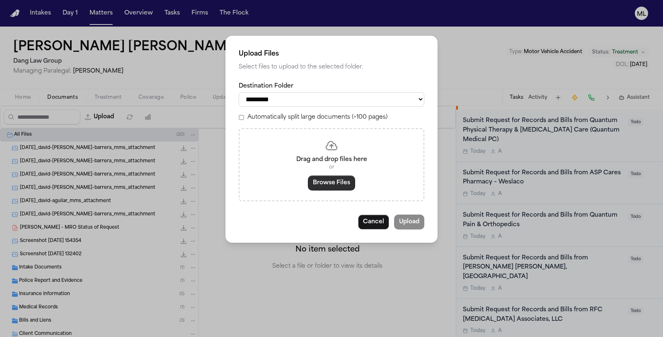
click at [335, 187] on button "Browse Files" at bounding box center [331, 182] width 47 height 15
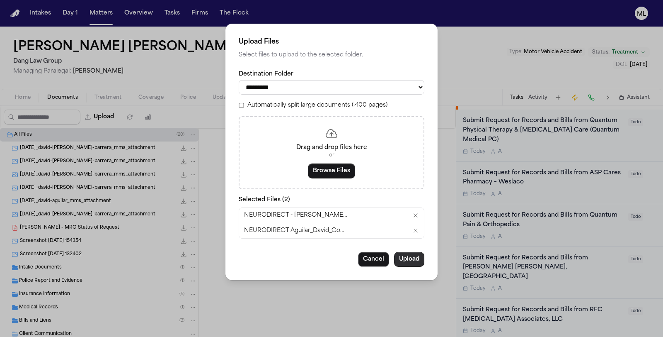
click at [408, 259] on button "Upload" at bounding box center [409, 259] width 30 height 15
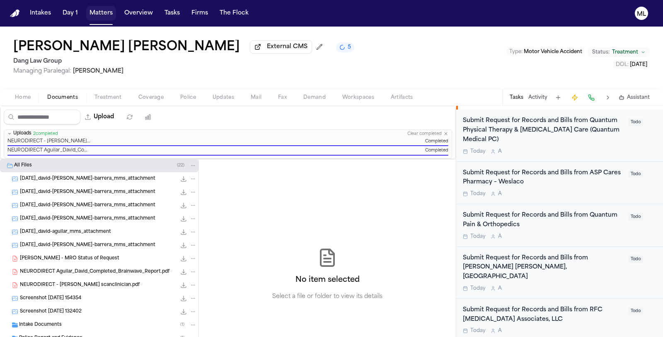
click at [97, 12] on button "Matters" at bounding box center [101, 13] width 30 height 15
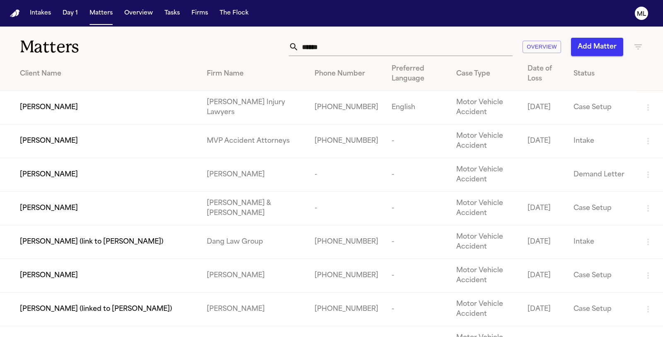
drag, startPoint x: 425, startPoint y: 42, endPoint x: 209, endPoint y: 51, distance: 215.4
click at [209, 51] on div "***** Overview Add Matter" at bounding box center [419, 47] width 447 height 18
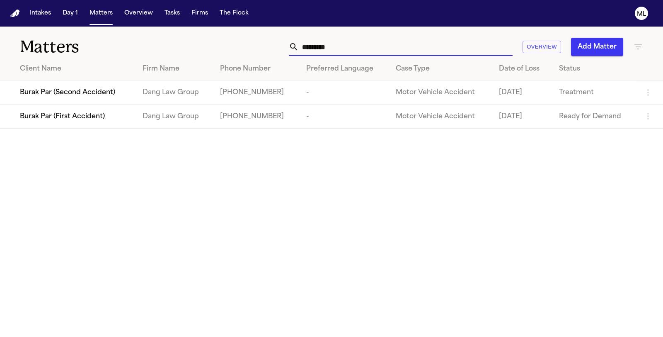
type input "*********"
click at [43, 121] on span "Burak Par (First Accident)" at bounding box center [62, 117] width 85 height 10
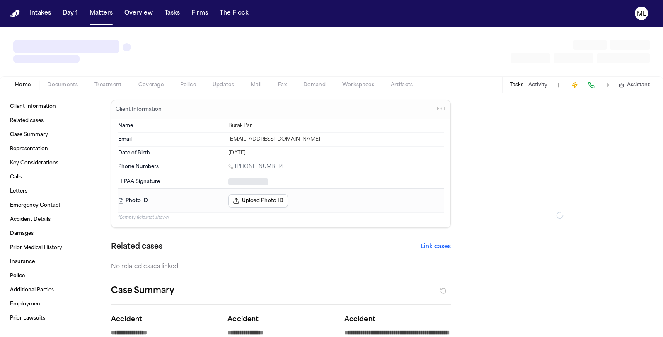
type textarea "*"
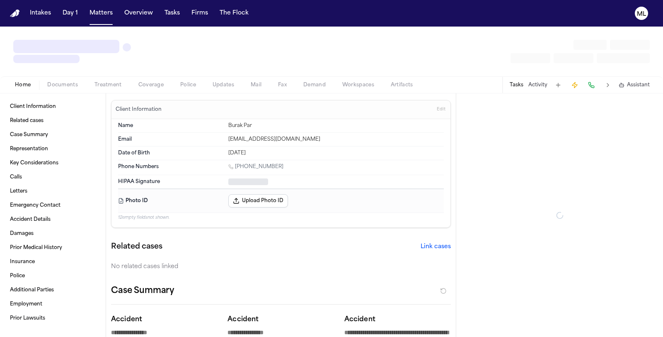
type textarea "*"
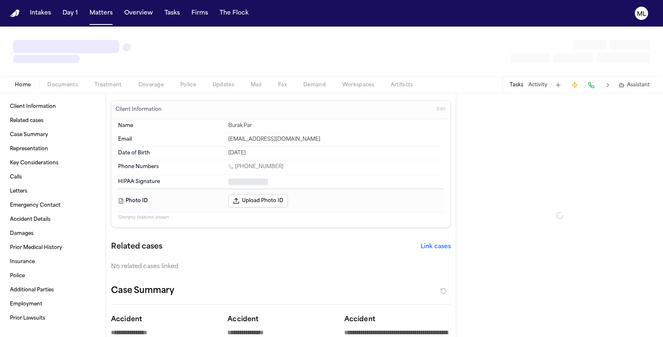
type textarea "*"
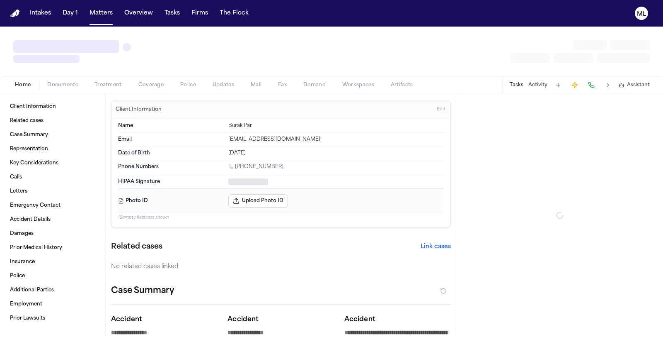
type textarea "*"
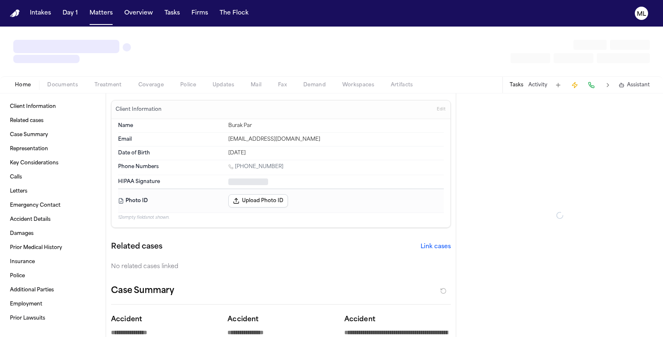
type textarea "*"
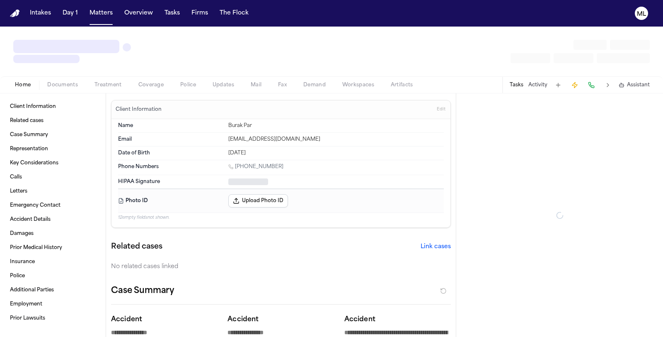
type textarea "*"
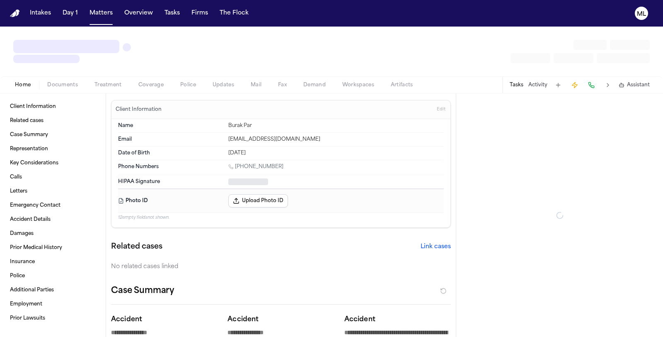
type textarea "*"
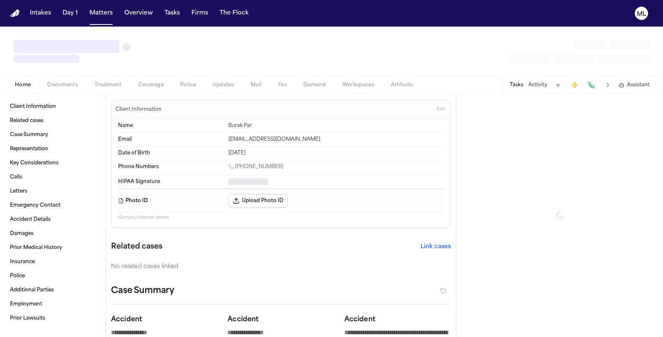
type textarea "*"
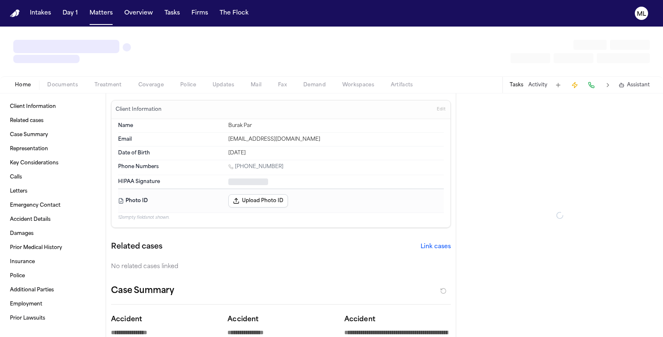
type textarea "*"
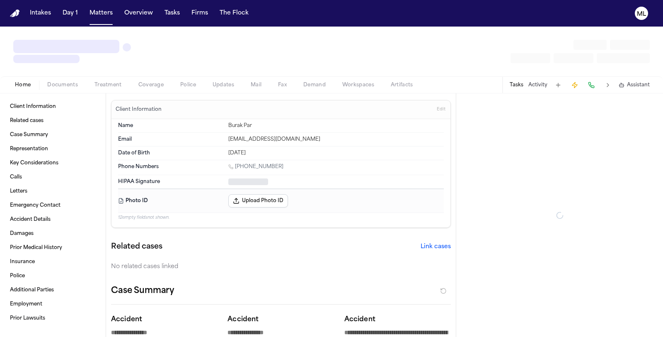
type textarea "*"
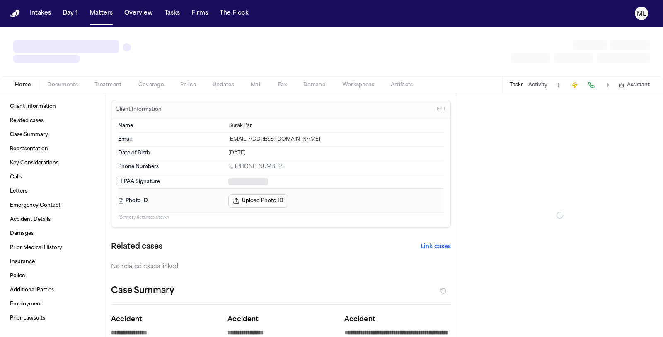
type textarea "*"
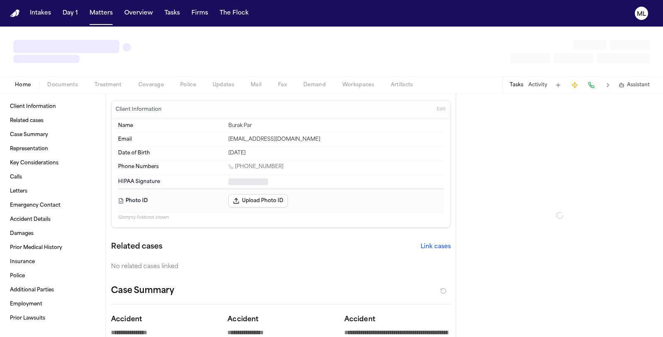
type textarea "*"
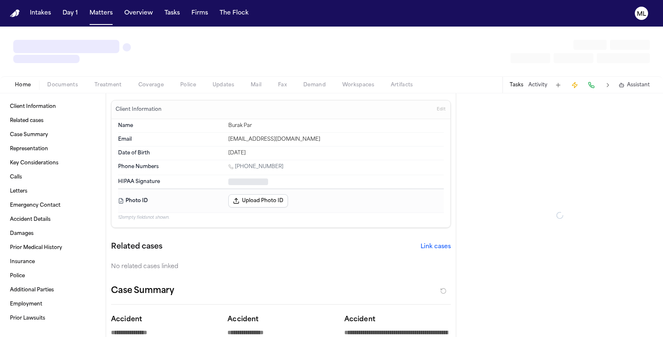
type textarea "*"
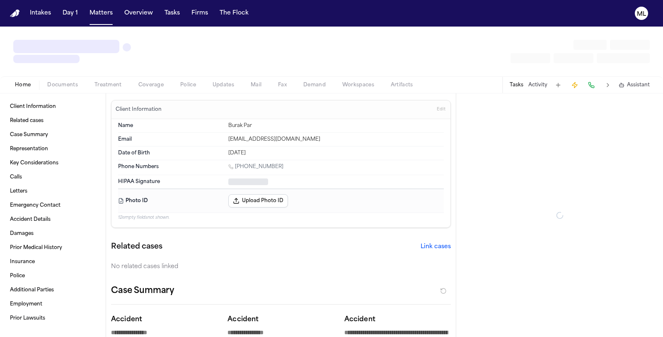
type textarea "*"
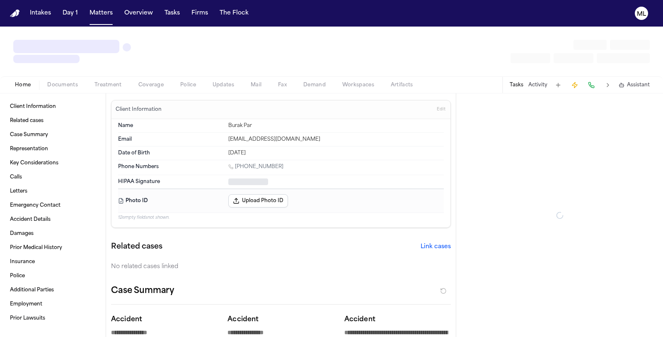
type textarea "*"
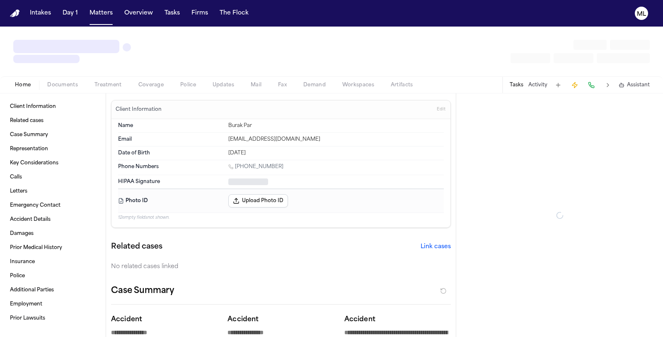
type textarea "*"
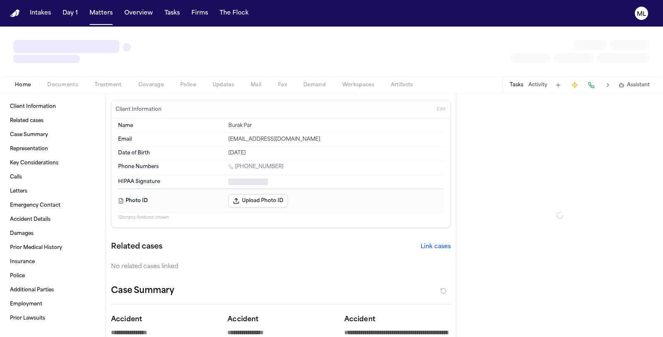
type textarea "*"
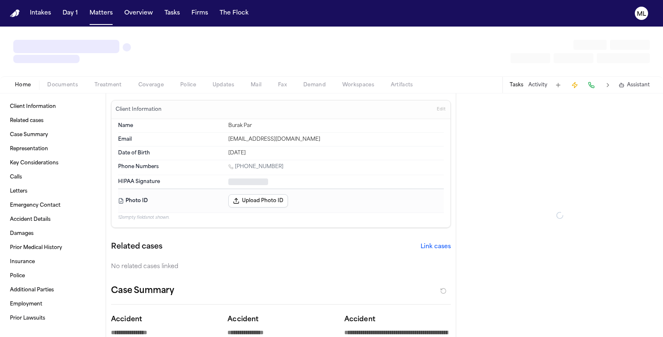
type textarea "*"
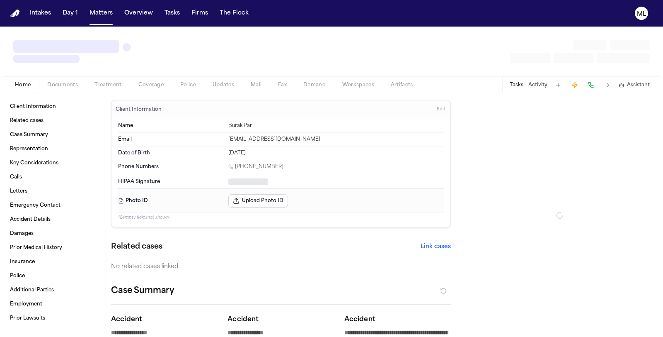
type textarea "*"
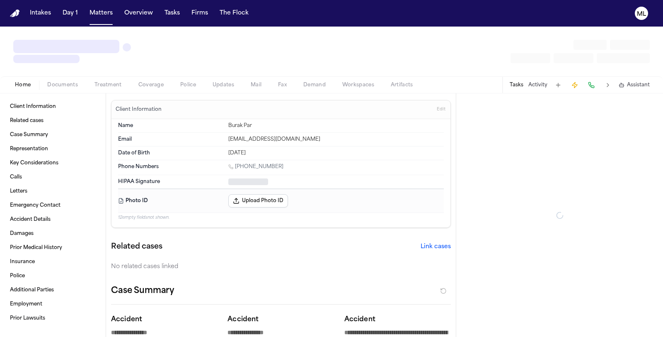
type textarea "*"
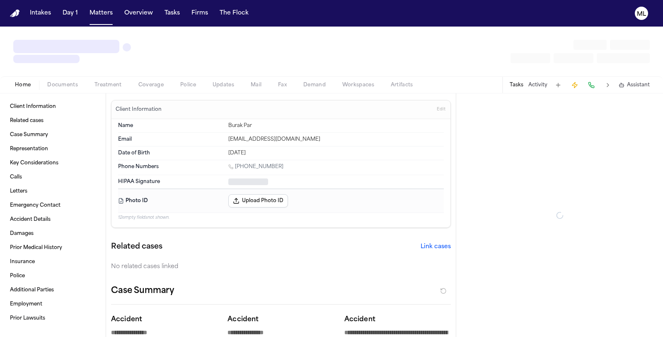
type textarea "*"
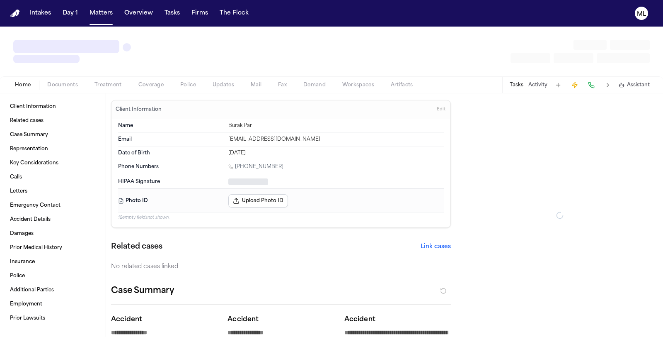
type textarea "*"
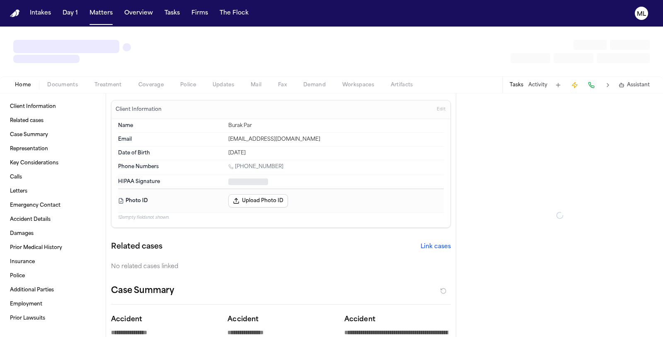
type textarea "*"
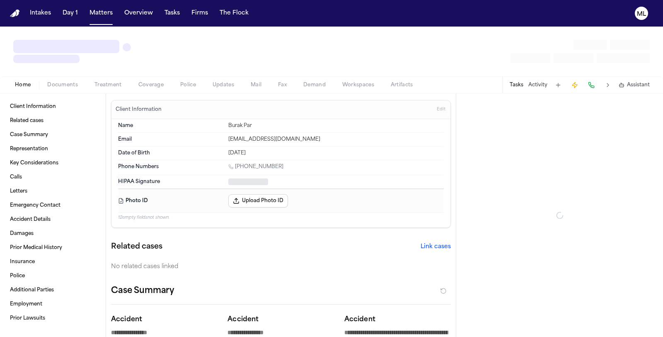
type textarea "*"
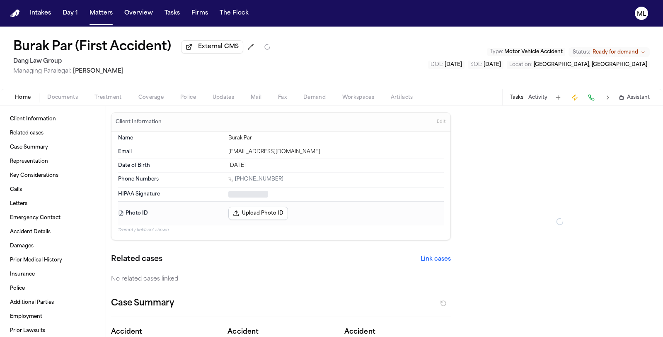
type textarea "*"
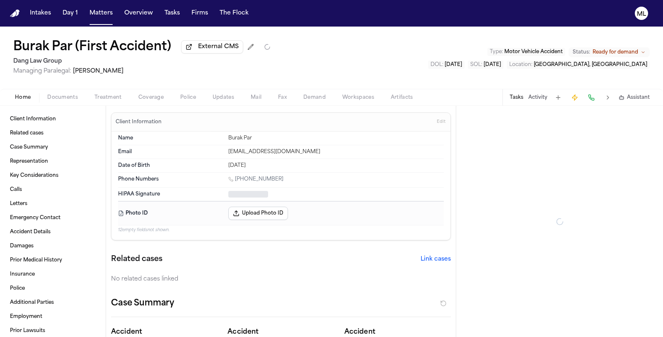
type textarea "*"
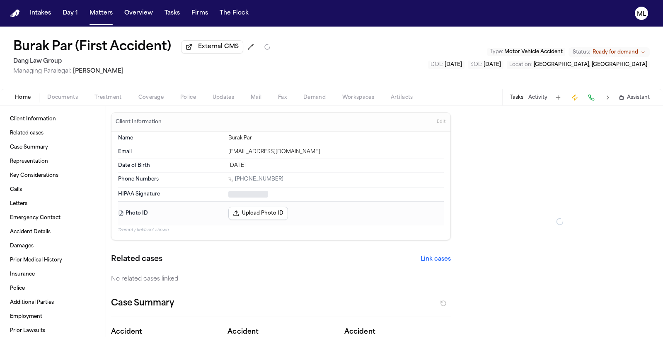
type textarea "*"
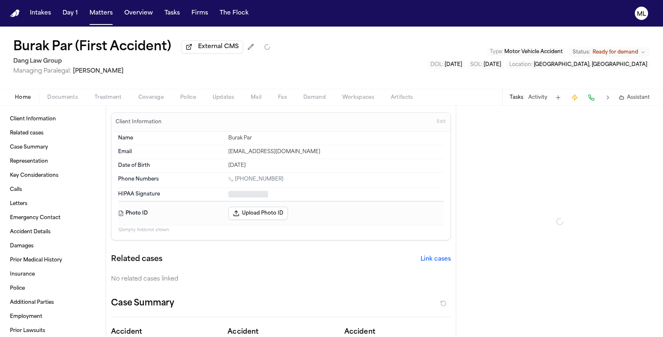
type textarea "*"
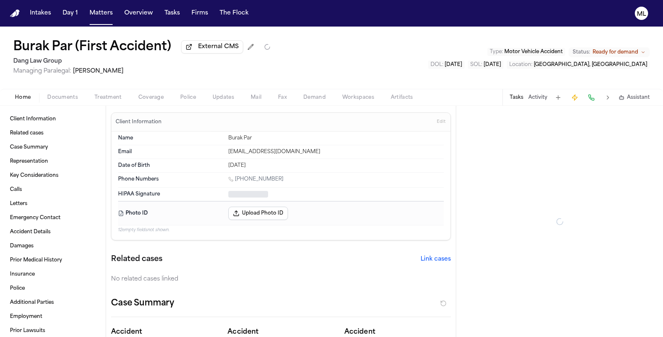
type textarea "*"
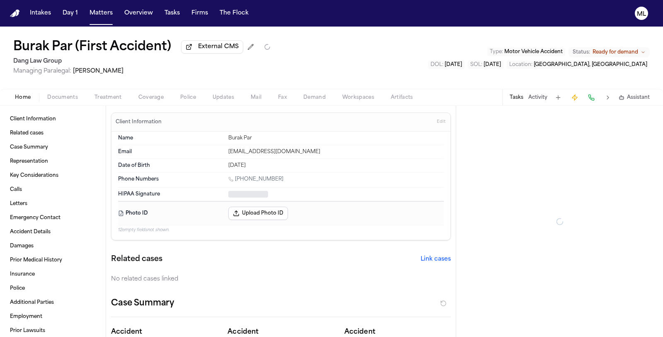
type textarea "*"
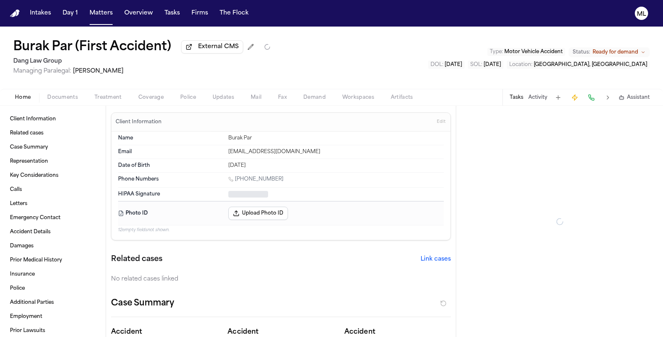
type textarea "*"
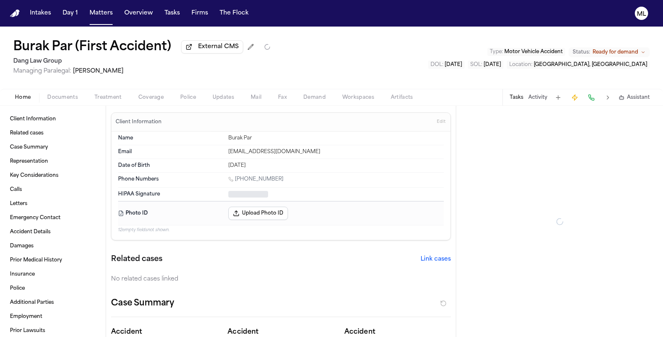
type textarea "*"
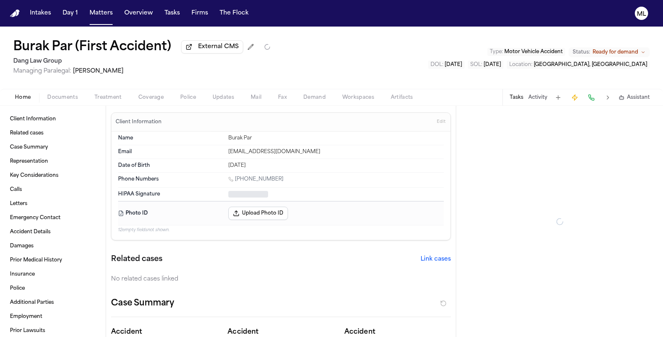
type textarea "*"
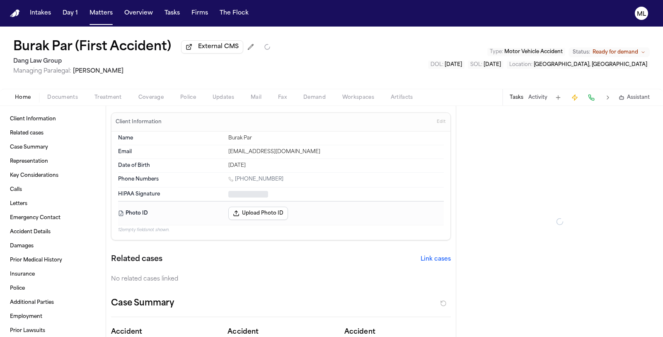
type textarea "*"
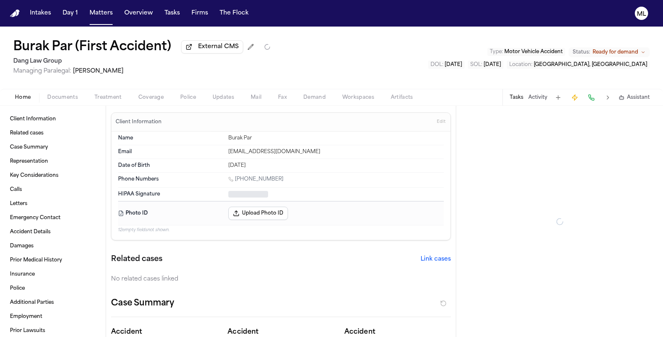
type textarea "*"
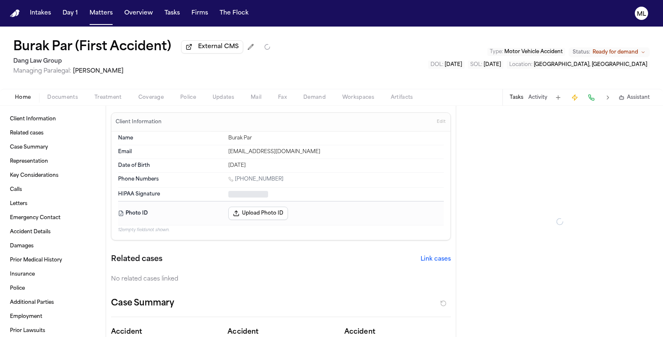
type textarea "*"
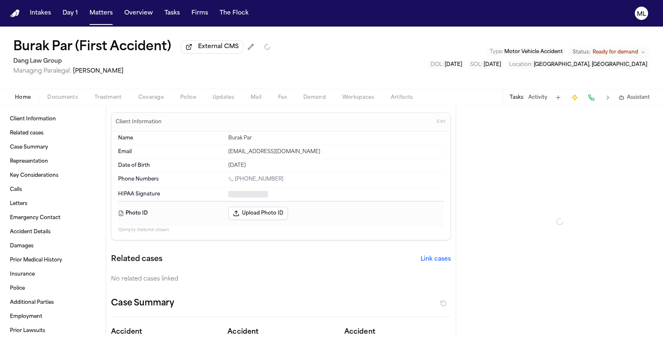
type textarea "*"
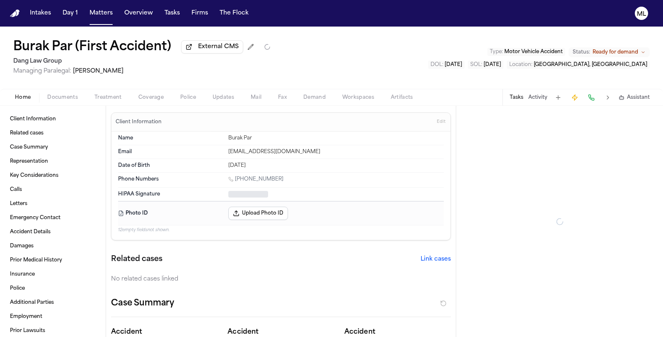
type textarea "*"
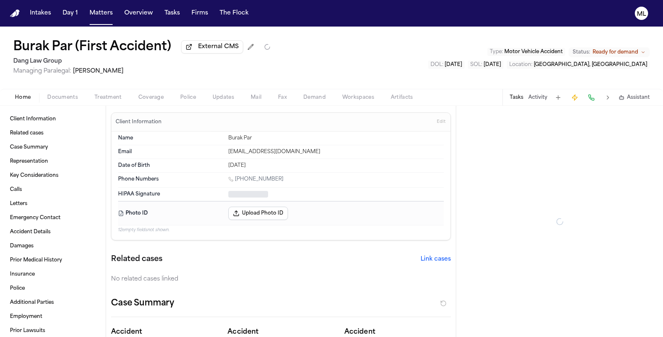
type textarea "*"
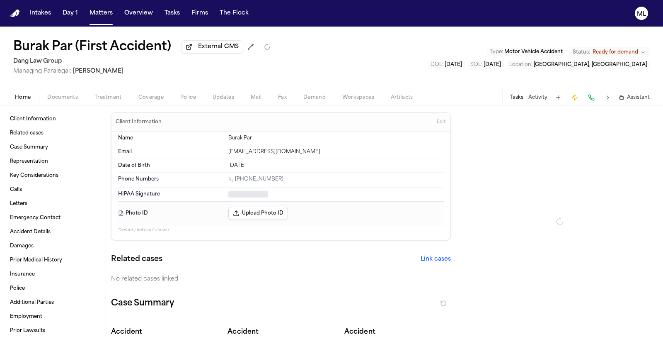
type textarea "*"
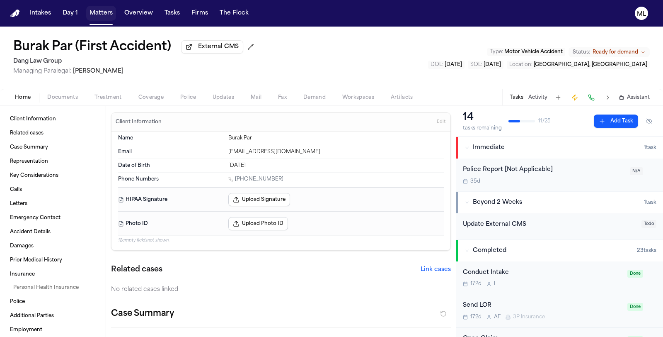
drag, startPoint x: 102, startPoint y: 18, endPoint x: 117, endPoint y: 18, distance: 15.8
click at [102, 18] on button "Matters" at bounding box center [101, 13] width 30 height 15
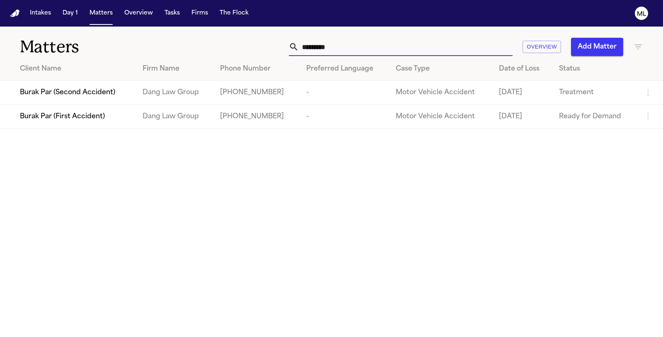
drag, startPoint x: 411, startPoint y: 53, endPoint x: 250, endPoint y: 52, distance: 161.3
click at [250, 52] on div "********* Overview Add Matter" at bounding box center [419, 47] width 447 height 18
click at [102, 84] on td "Burak Par (Second Accident)" at bounding box center [68, 93] width 136 height 24
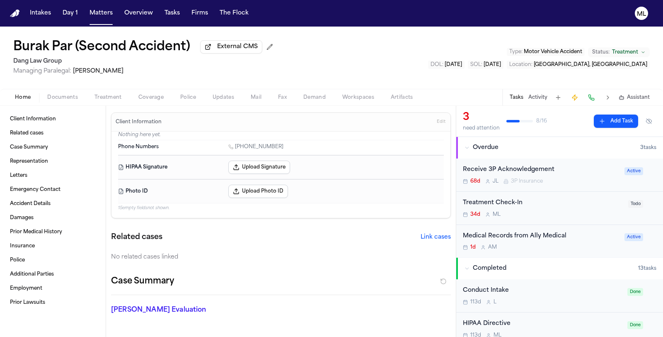
click at [568, 250] on div "1d A M" at bounding box center [541, 247] width 157 height 7
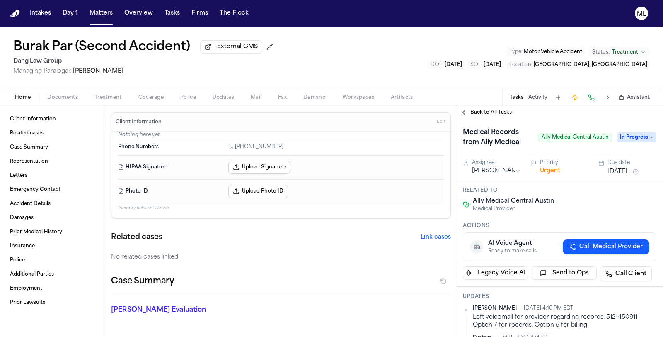
click at [624, 51] on span "Treatment" at bounding box center [625, 52] width 26 height 7
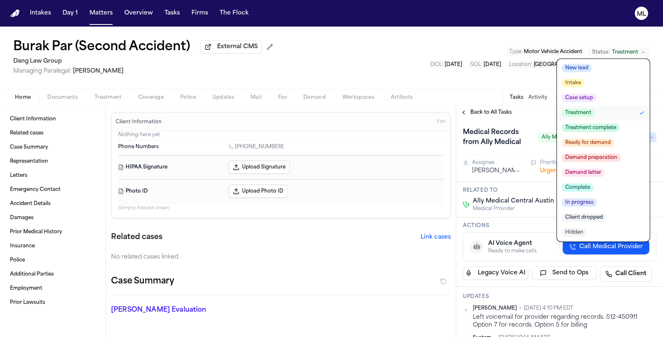
click at [588, 126] on span "Treatment complete" at bounding box center [591, 128] width 58 height 8
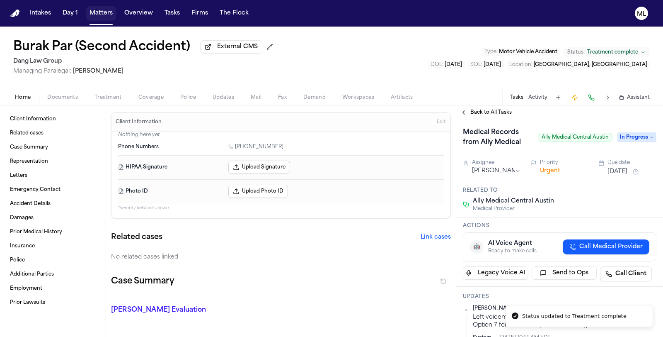
click at [104, 16] on button "Matters" at bounding box center [101, 13] width 30 height 15
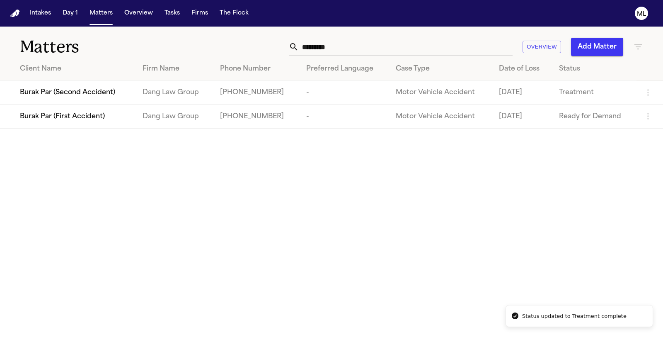
drag, startPoint x: 340, startPoint y: 46, endPoint x: 263, endPoint y: 44, distance: 77.1
click at [263, 44] on div "********* Overview Add Matter" at bounding box center [419, 47] width 447 height 18
click at [329, 53] on input "*********" at bounding box center [406, 47] width 214 height 18
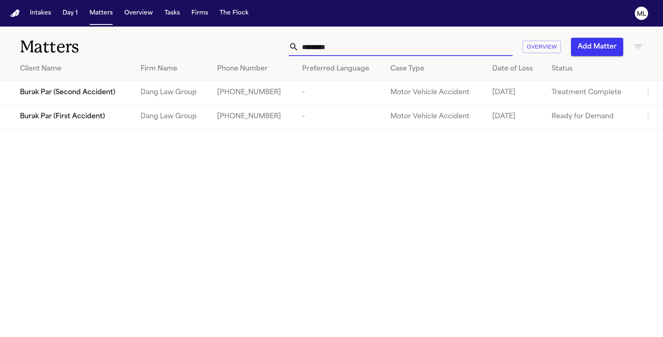
drag, startPoint x: 291, startPoint y: 42, endPoint x: 268, endPoint y: 41, distance: 22.8
click at [268, 41] on div "********* Overview Add Matter" at bounding box center [419, 47] width 447 height 18
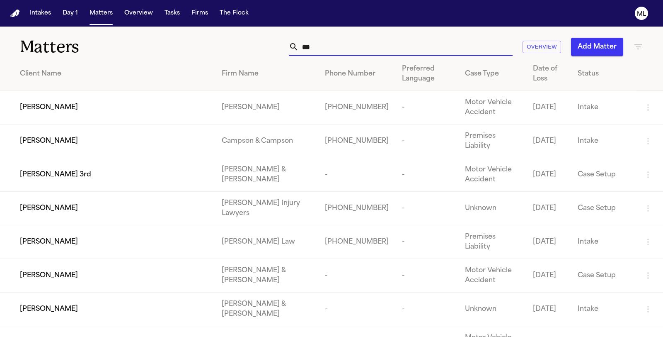
click at [347, 52] on input "***" at bounding box center [406, 47] width 214 height 18
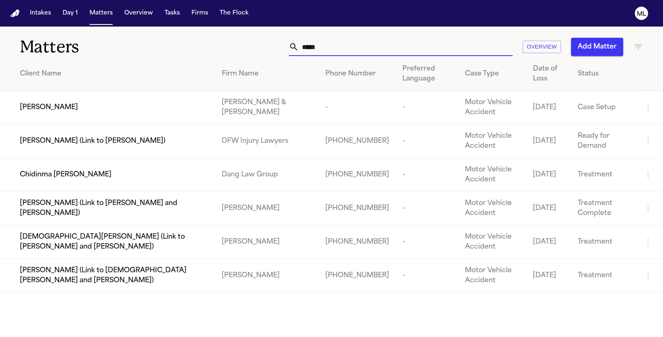
click at [125, 186] on td "Chidinma [PERSON_NAME]" at bounding box center [107, 175] width 215 height 34
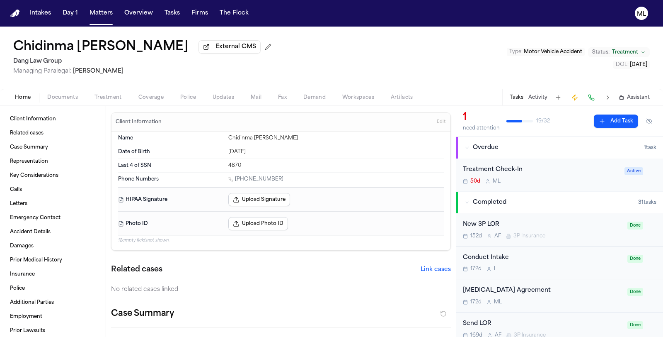
click at [616, 51] on span "Treatment" at bounding box center [625, 52] width 26 height 7
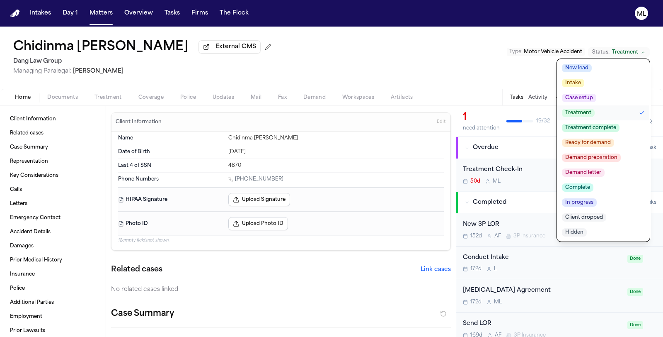
click at [595, 127] on span "Treatment complete" at bounding box center [591, 128] width 58 height 8
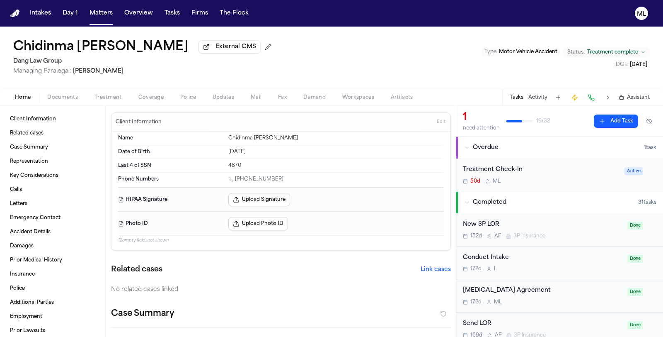
click at [560, 180] on div "50d M L" at bounding box center [541, 181] width 157 height 7
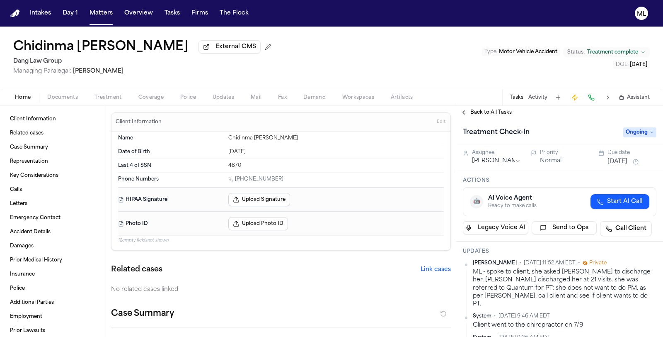
click at [634, 132] on span "Ongoing" at bounding box center [640, 132] width 33 height 10
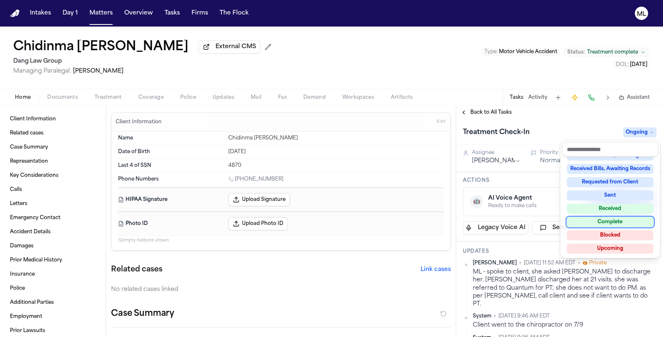
click at [598, 221] on div "Complete" at bounding box center [610, 222] width 87 height 10
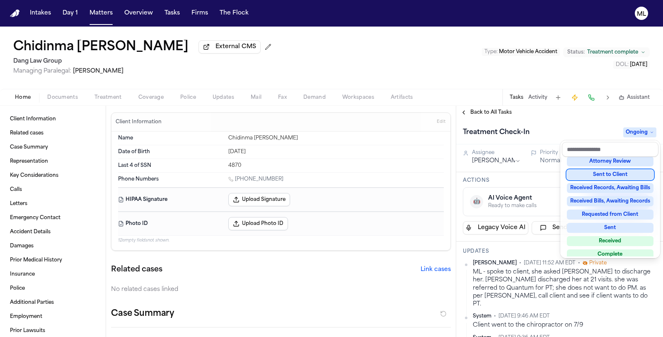
scroll to position [74, 0]
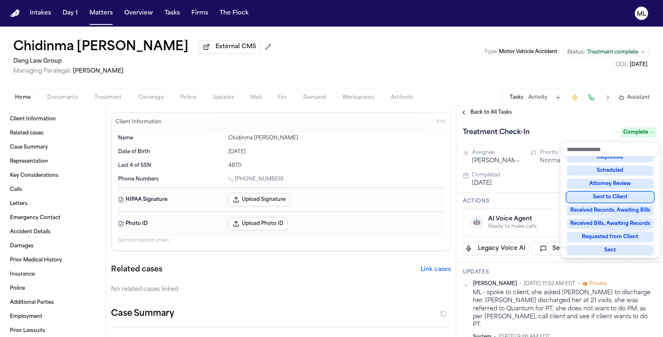
click at [493, 106] on div "Back to All Tasks Treatment Check-In Complete Assignee Michelle Landazabal Prio…" at bounding box center [559, 221] width 207 height 231
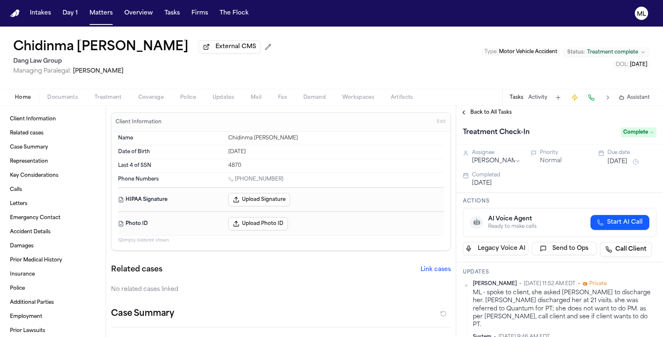
click at [482, 113] on span "Back to All Tasks" at bounding box center [491, 112] width 41 height 7
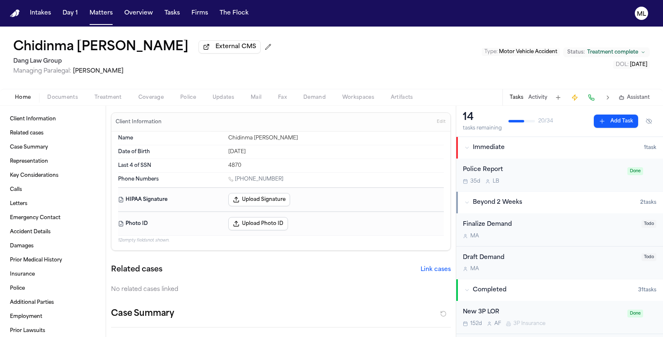
click at [109, 98] on span "Treatment" at bounding box center [108, 97] width 27 height 7
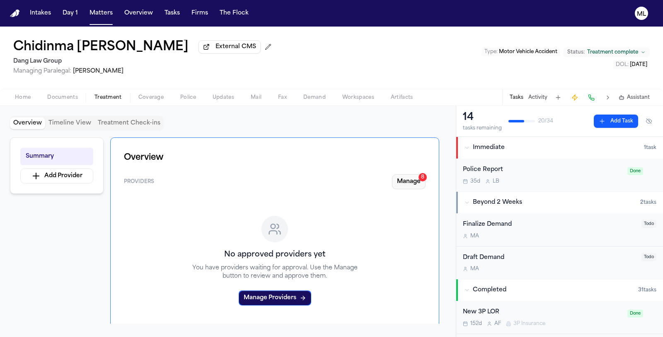
click at [413, 181] on button "Manage 8" at bounding box center [409, 181] width 34 height 15
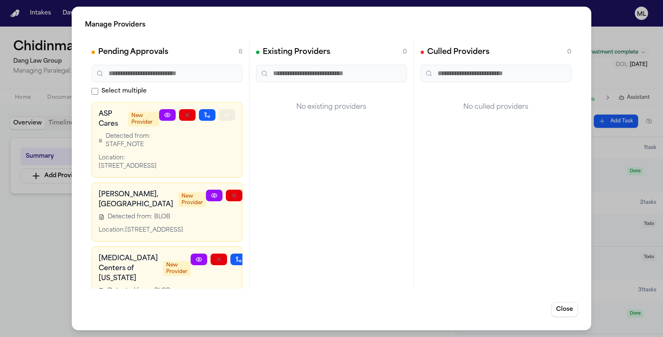
click at [224, 116] on icon "button" at bounding box center [227, 115] width 7 height 7
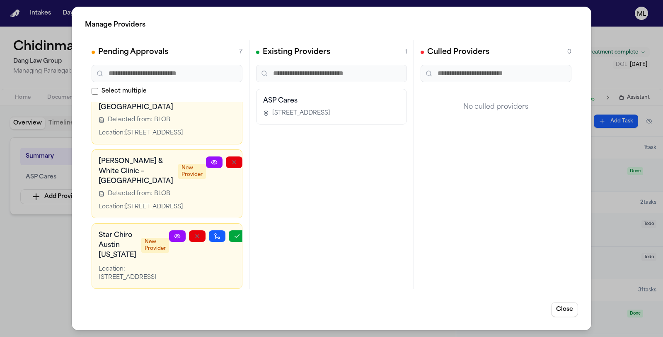
scroll to position [368, 0]
click at [572, 311] on button "Close" at bounding box center [564, 309] width 27 height 15
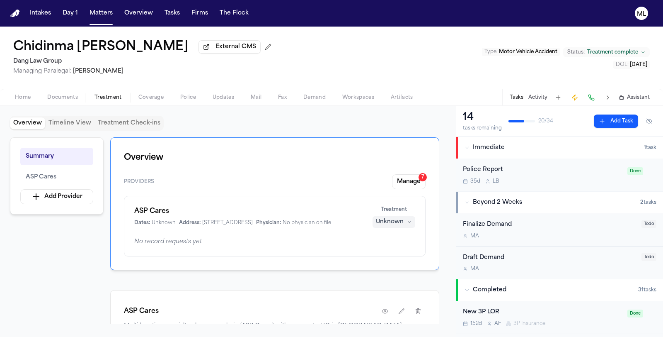
click at [399, 222] on div "Unknown" at bounding box center [390, 222] width 28 height 8
click at [401, 251] on span "Completed" at bounding box center [384, 252] width 33 height 8
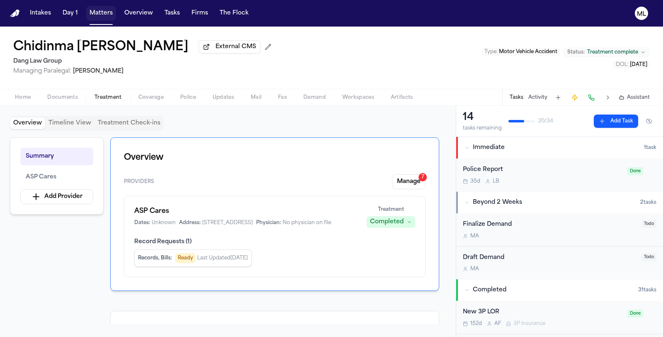
drag, startPoint x: 93, startPoint y: 10, endPoint x: 146, endPoint y: 10, distance: 52.7
click at [94, 10] on button "Matters" at bounding box center [101, 13] width 30 height 15
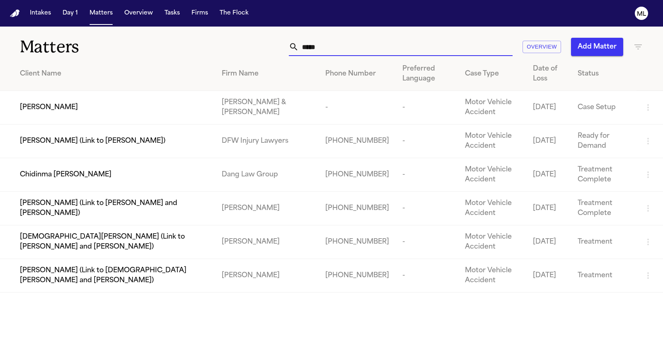
click at [251, 45] on div "***** Overview Add Matter" at bounding box center [419, 47] width 447 height 18
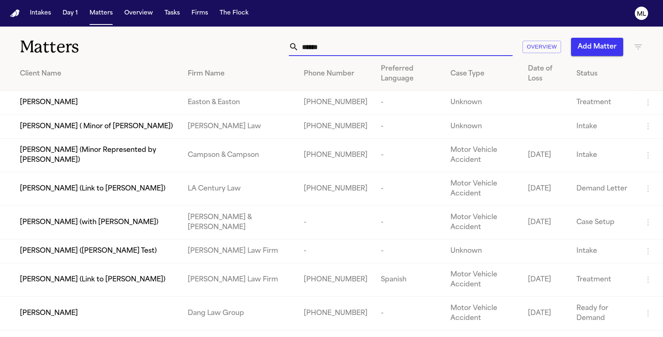
click at [103, 308] on div "[PERSON_NAME]" at bounding box center [97, 313] width 155 height 10
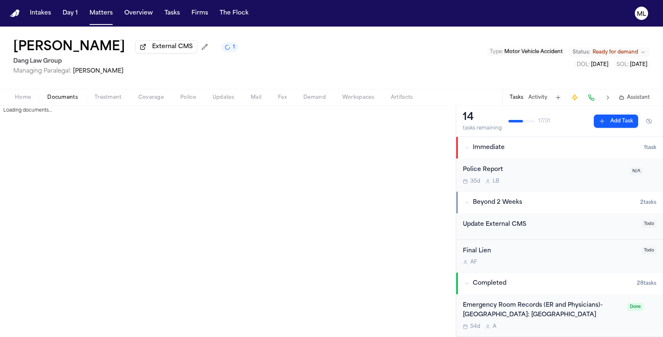
click at [68, 96] on span "Documents" at bounding box center [62, 97] width 31 height 7
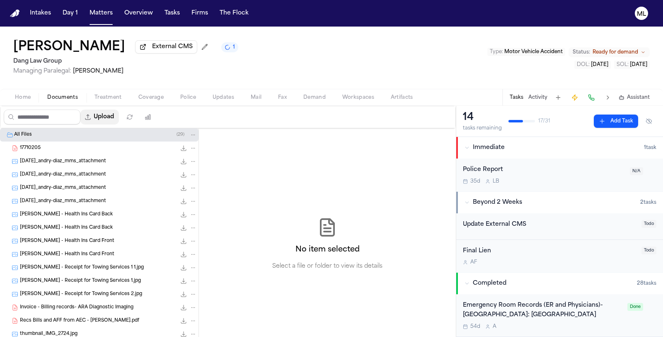
click at [110, 112] on button "Upload" at bounding box center [99, 116] width 39 height 15
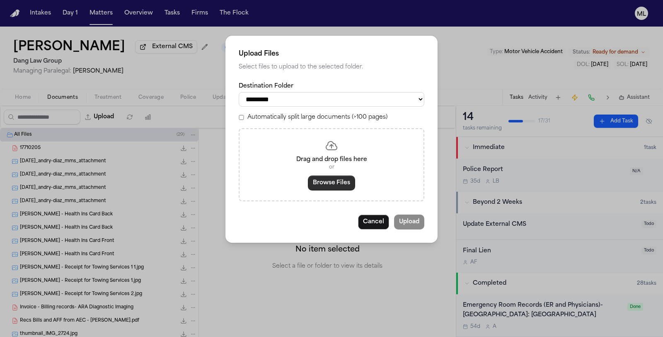
click at [337, 183] on button "Browse Files" at bounding box center [331, 182] width 47 height 15
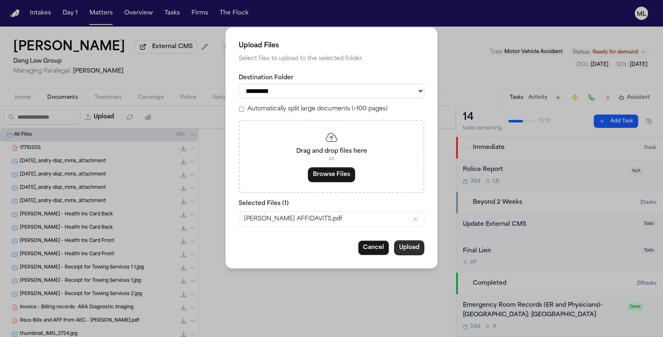
click at [414, 252] on button "Upload" at bounding box center [409, 247] width 30 height 15
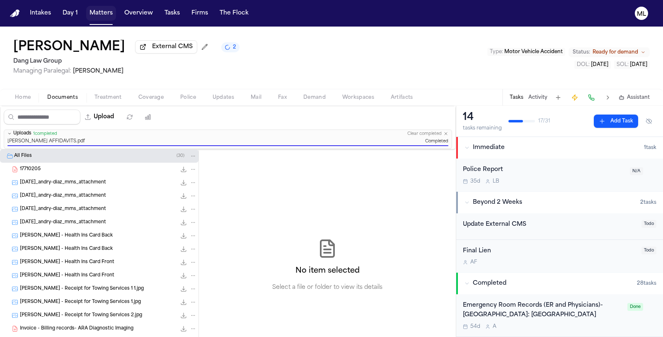
drag, startPoint x: 99, startPoint y: 14, endPoint x: 182, endPoint y: 22, distance: 83.7
click at [99, 14] on button "Matters" at bounding box center [101, 13] width 30 height 15
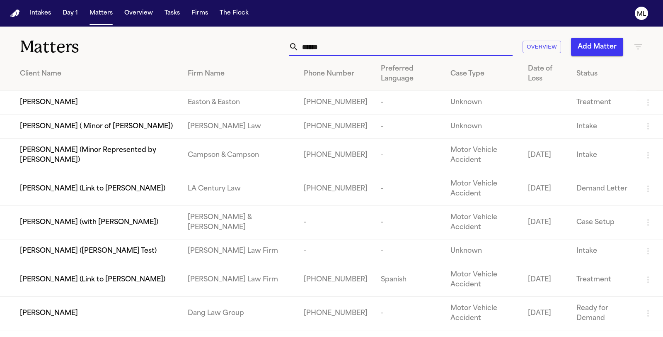
drag, startPoint x: 324, startPoint y: 41, endPoint x: 272, endPoint y: 41, distance: 51.8
click at [272, 41] on div "***** Overview Add Matter" at bounding box center [419, 47] width 447 height 18
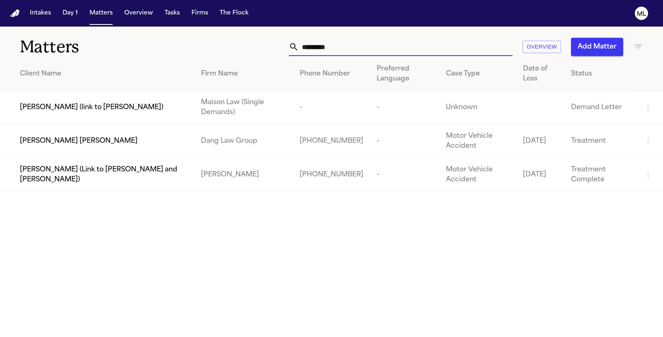
click at [133, 132] on td "[PERSON_NAME] [PERSON_NAME]" at bounding box center [97, 141] width 194 height 34
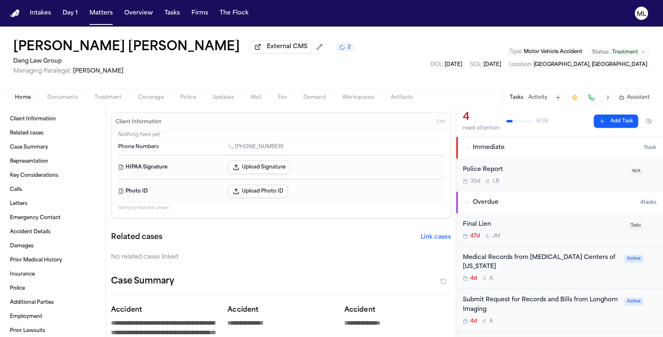
click at [539, 93] on div "Tasks Activity Assistant" at bounding box center [580, 97] width 154 height 16
click at [545, 97] on button "Activity" at bounding box center [538, 97] width 19 height 7
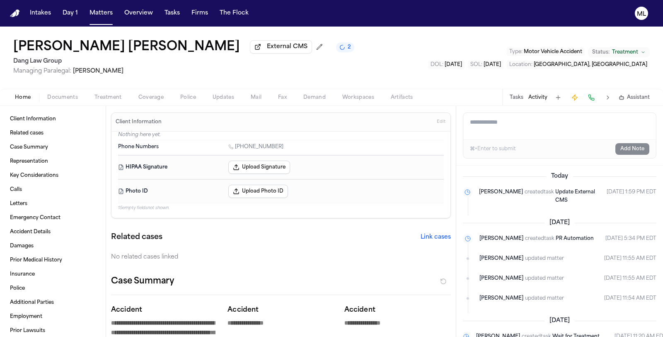
click at [505, 128] on textarea "Add a note to this matter" at bounding box center [560, 126] width 193 height 27
click at [627, 149] on button "Add Note" at bounding box center [633, 149] width 34 height 12
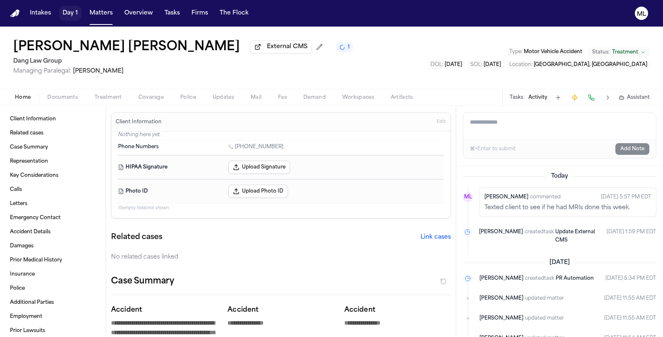
click at [74, 12] on button "Day 1" at bounding box center [70, 13] width 22 height 15
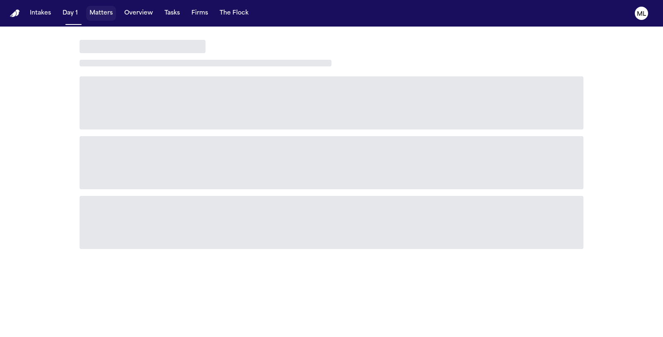
click at [87, 14] on button "Matters" at bounding box center [101, 13] width 30 height 15
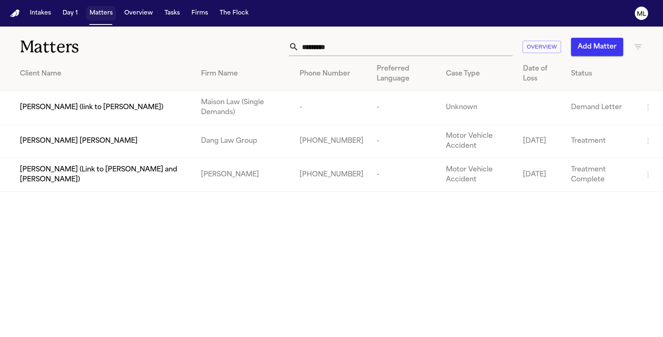
click at [98, 13] on button "Matters" at bounding box center [101, 13] width 30 height 15
drag, startPoint x: 364, startPoint y: 44, endPoint x: 288, endPoint y: 42, distance: 75.5
click at [289, 43] on div "********* Overview Add Matter" at bounding box center [419, 47] width 447 height 18
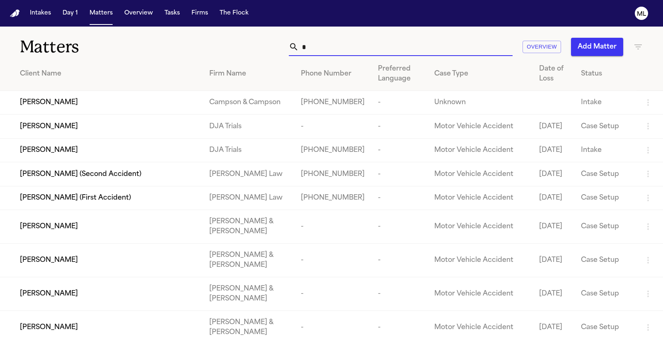
click at [321, 46] on input "*" at bounding box center [406, 47] width 214 height 18
click at [355, 46] on input "*" at bounding box center [406, 47] width 214 height 18
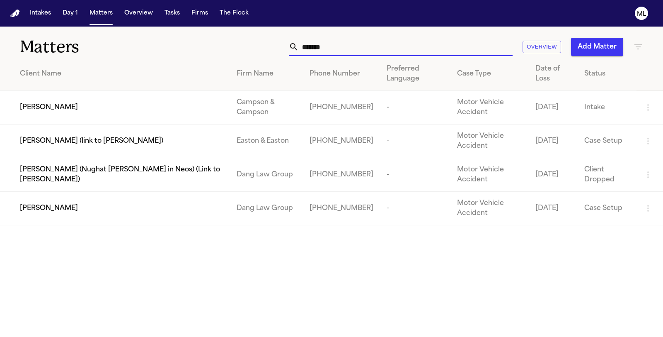
type input "*******"
click at [151, 212] on td "[PERSON_NAME]" at bounding box center [115, 209] width 230 height 34
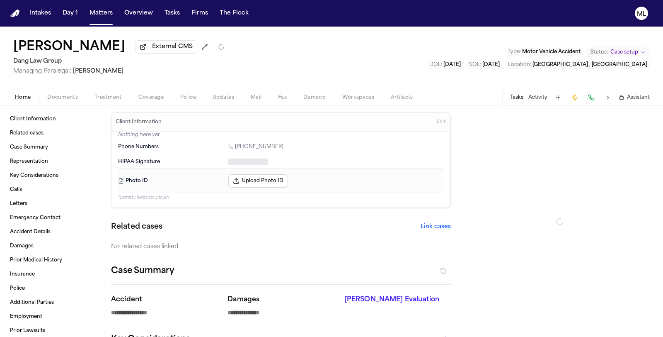
type textarea "*"
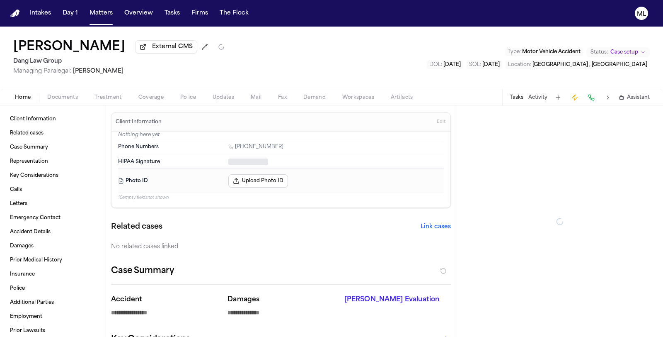
type textarea "*"
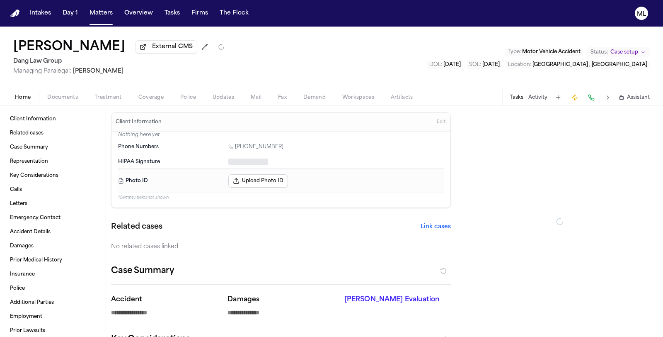
type textarea "*"
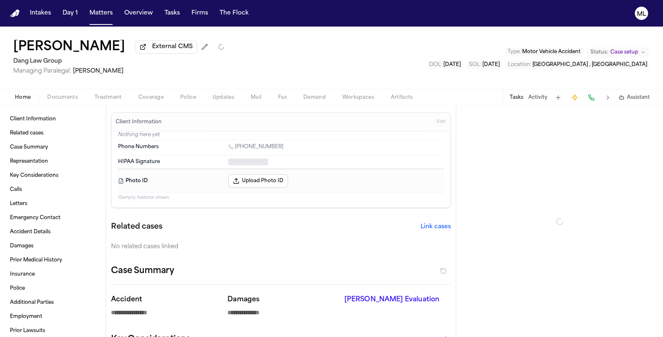
type textarea "*"
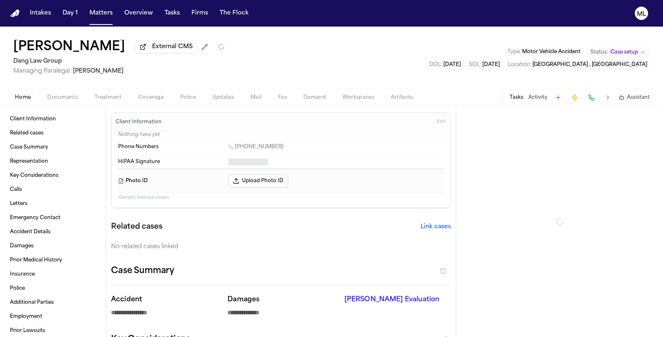
type textarea "*"
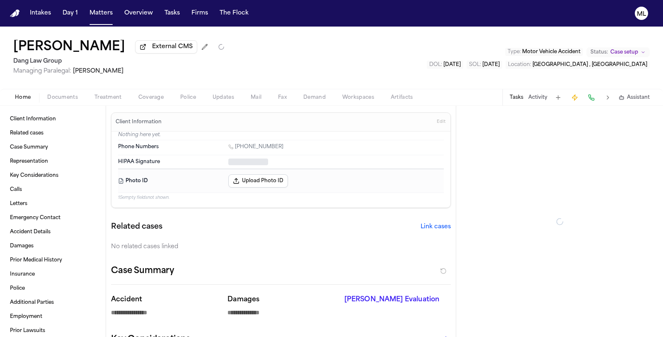
type textarea "*"
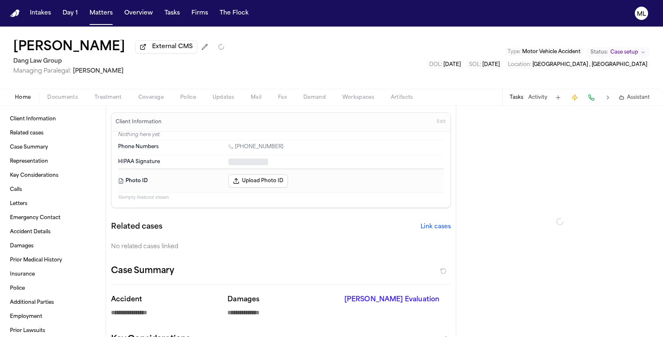
type textarea "*"
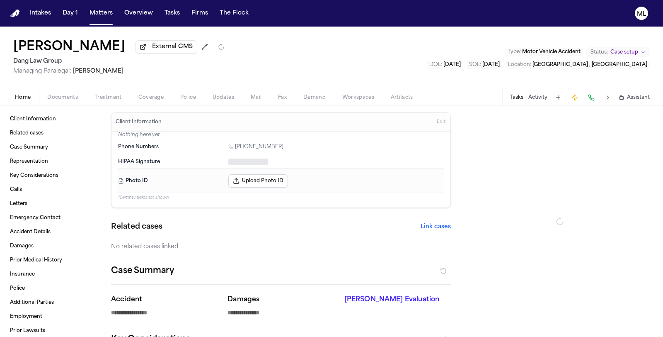
type textarea "*"
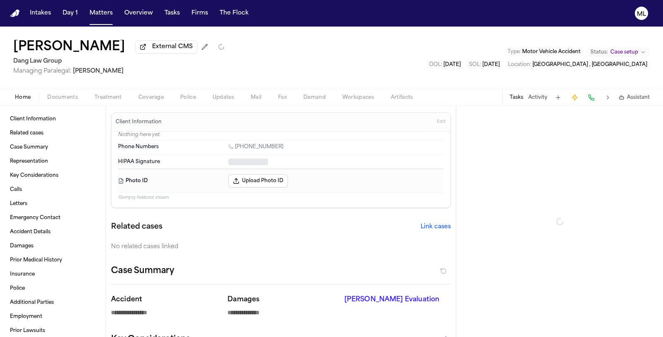
type textarea "*"
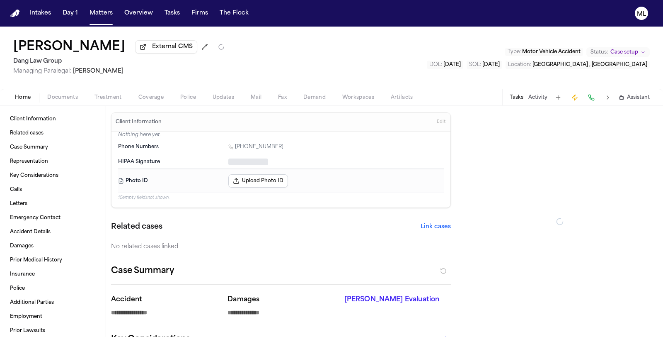
type textarea "*"
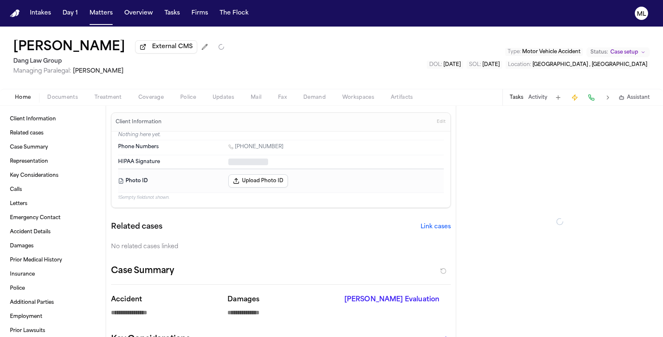
type textarea "*"
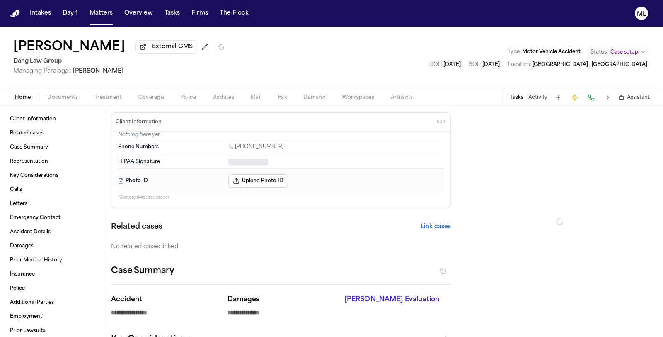
type textarea "*"
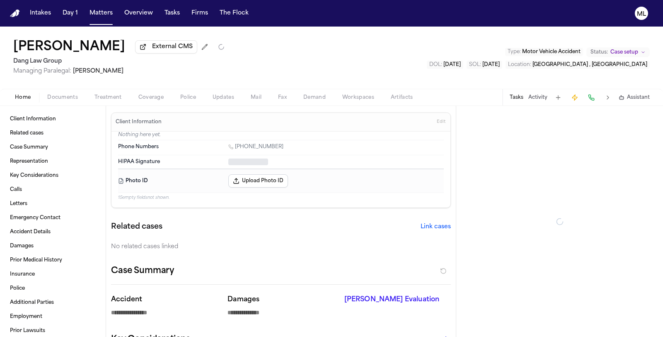
type textarea "*"
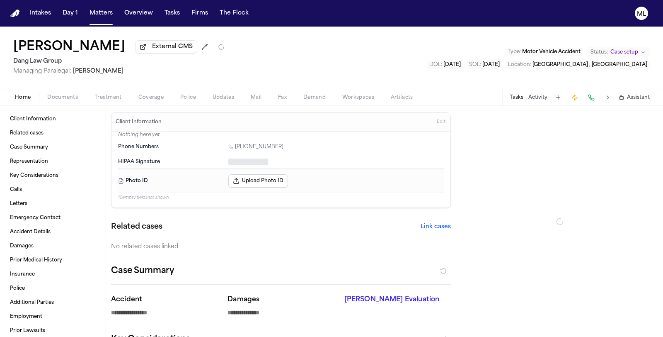
type textarea "*"
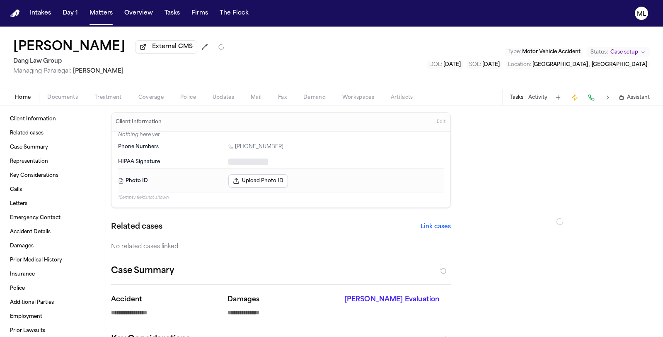
type textarea "*"
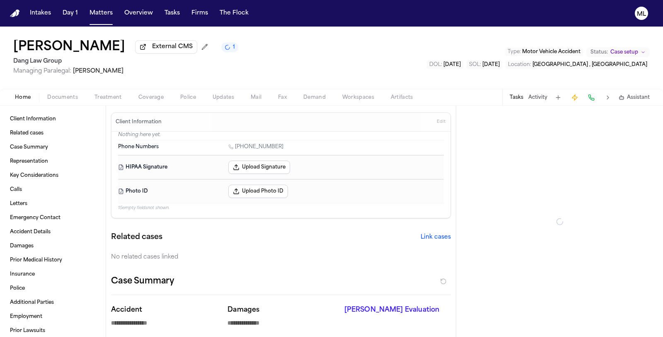
type textarea "*"
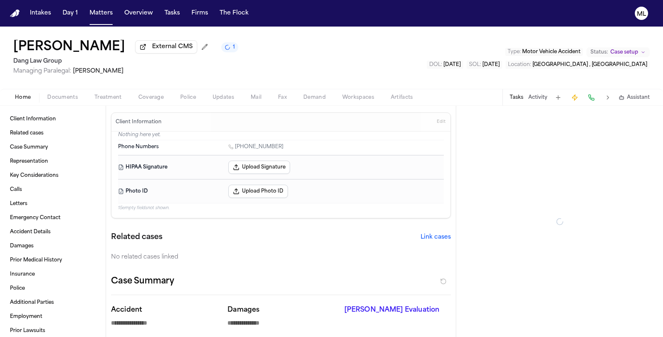
type textarea "*"
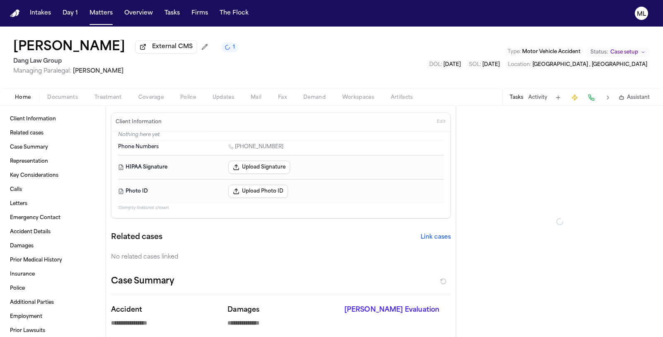
type textarea "*"
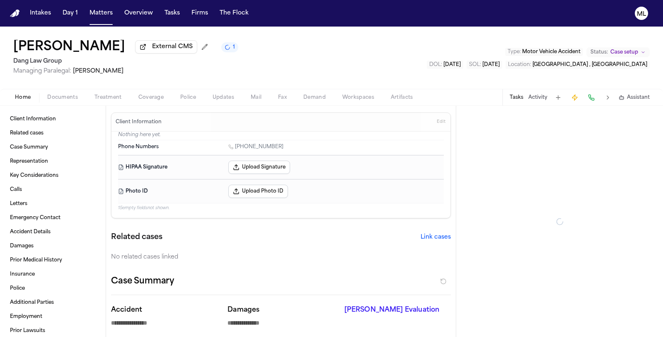
type textarea "*"
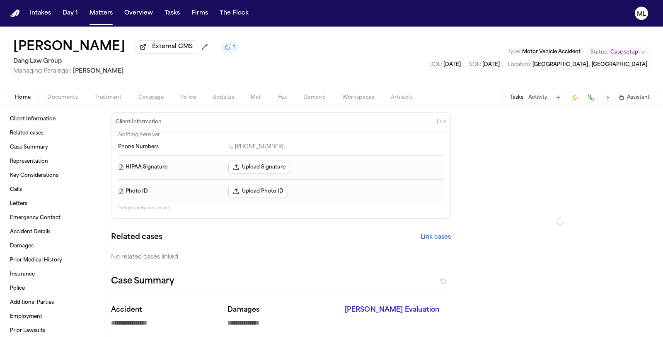
type textarea "*"
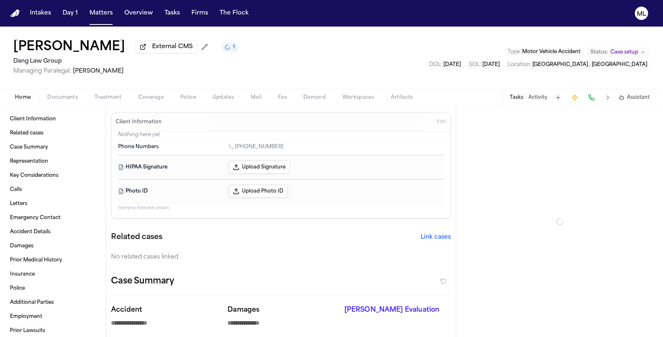
type textarea "*"
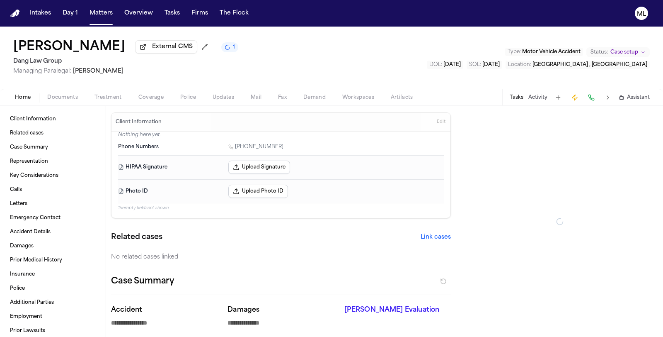
type textarea "*"
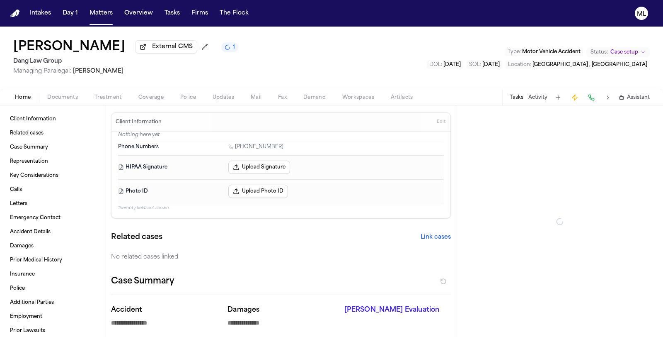
type textarea "*"
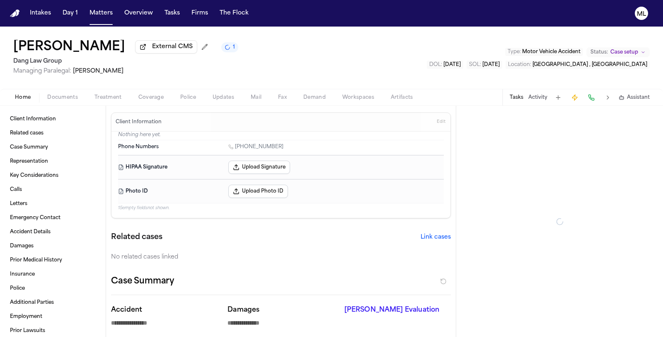
type textarea "*"
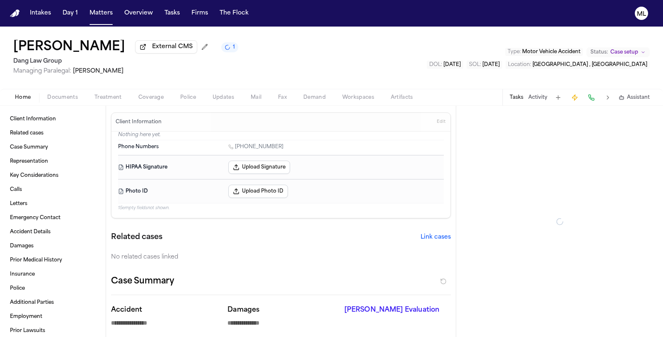
type textarea "*"
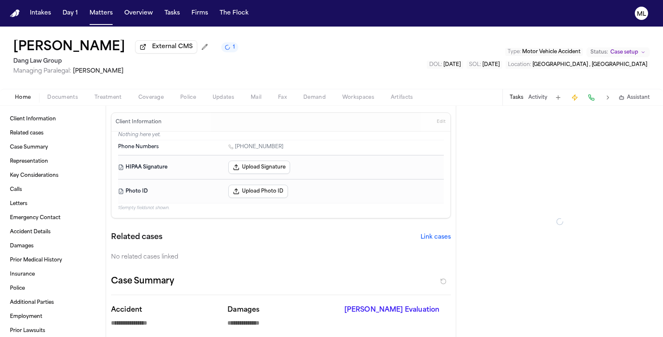
type textarea "*"
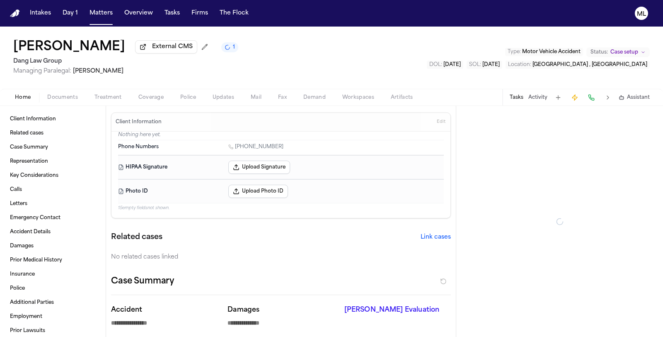
type textarea "*"
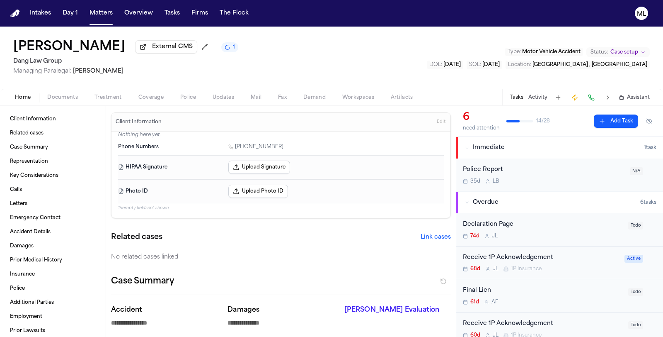
type textarea "*"
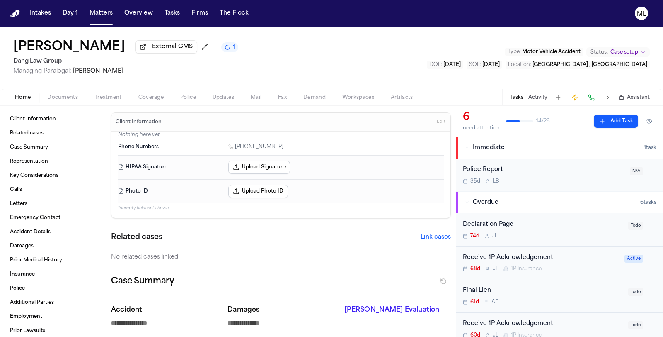
type textarea "*"
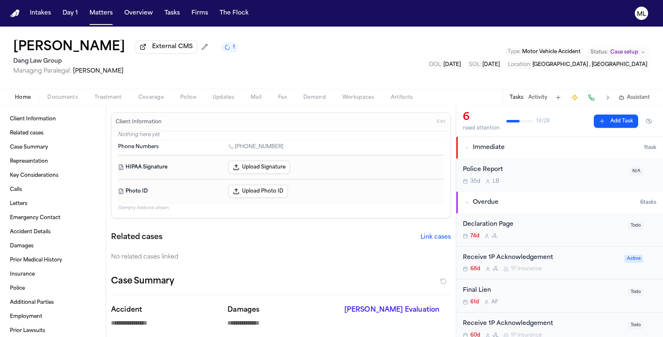
type textarea "*"
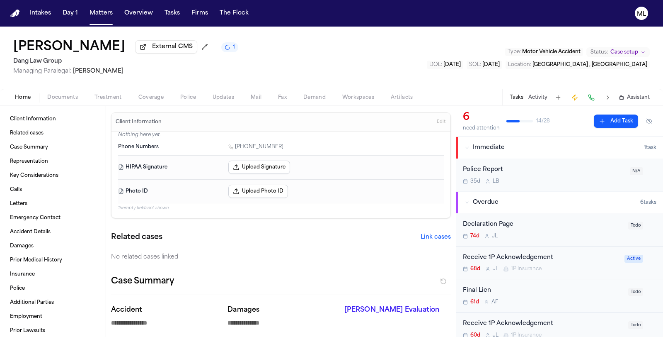
type textarea "*"
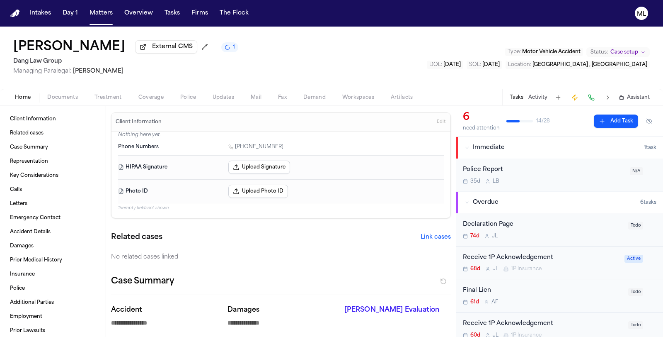
type textarea "*"
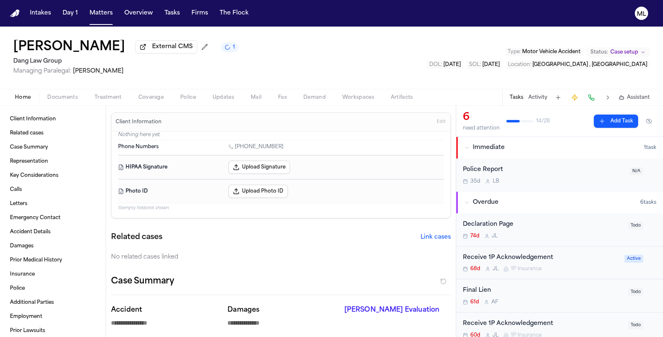
type textarea "*"
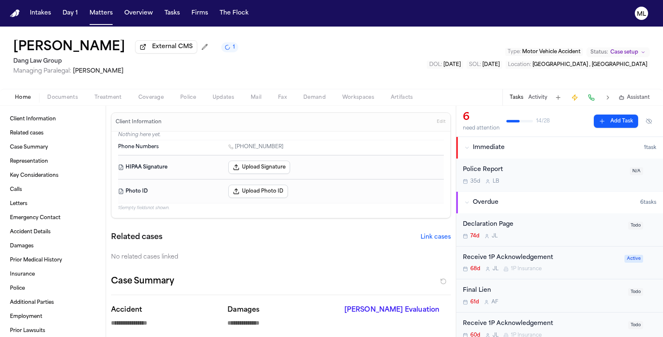
type textarea "*"
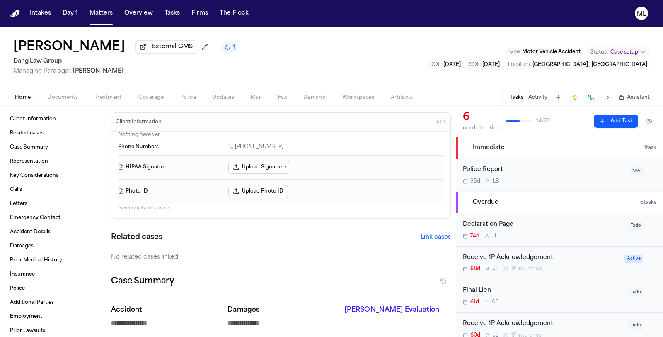
type textarea "*"
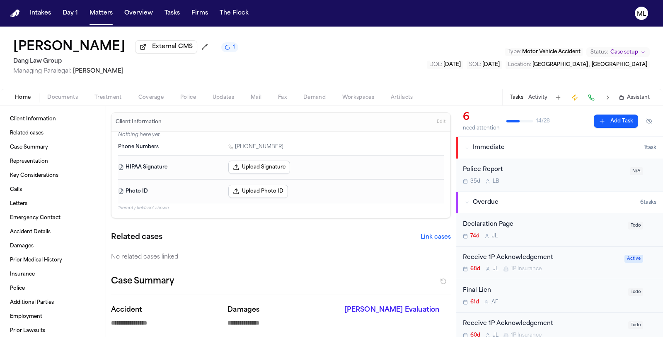
type textarea "*"
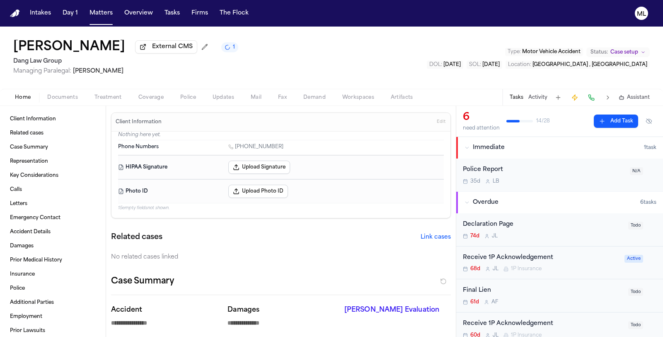
type textarea "*"
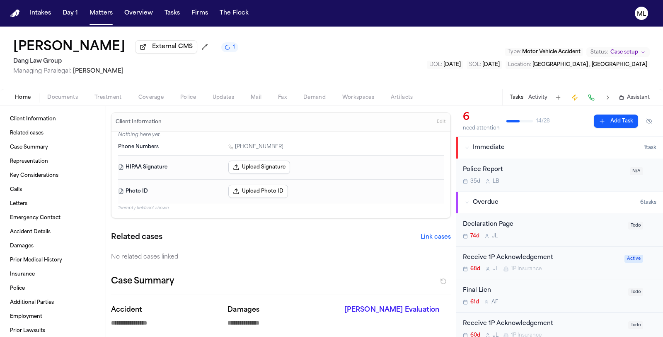
type textarea "*"
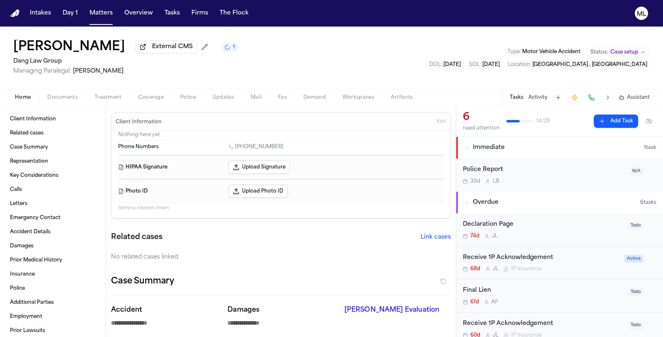
type textarea "*"
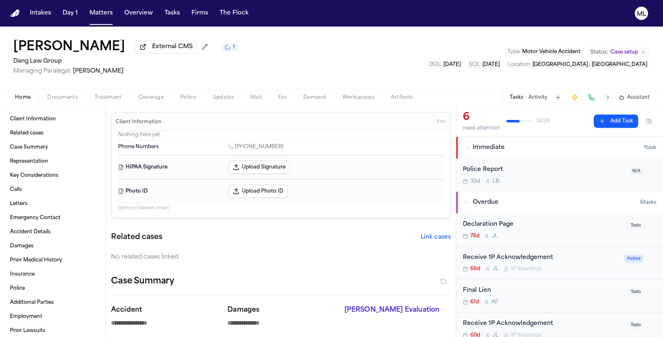
type textarea "*"
click at [619, 50] on span "Case setup" at bounding box center [625, 52] width 28 height 7
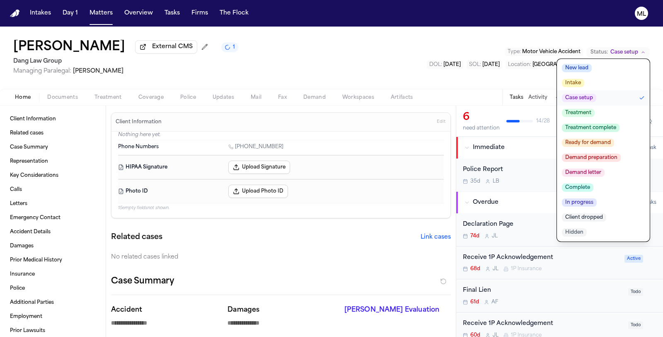
click at [600, 124] on span "Treatment complete" at bounding box center [591, 128] width 58 height 8
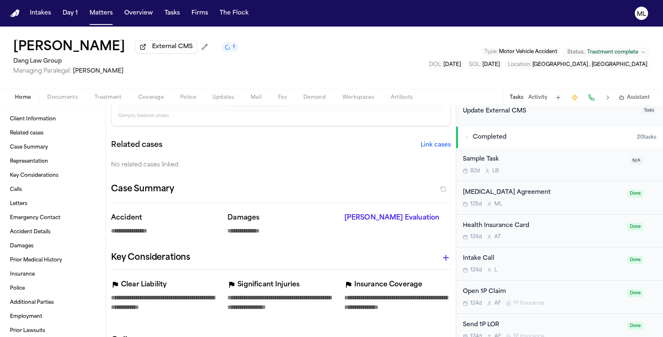
scroll to position [368, 0]
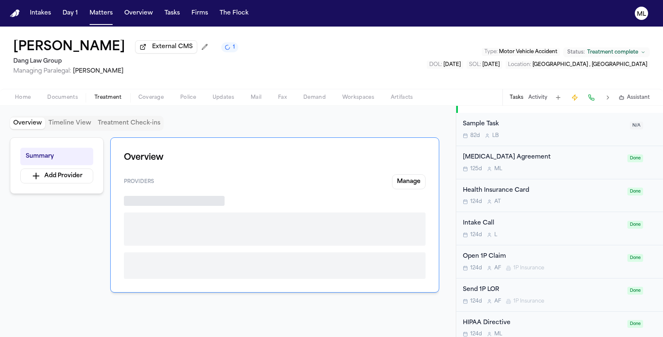
click at [96, 96] on span "Treatment" at bounding box center [108, 97] width 27 height 7
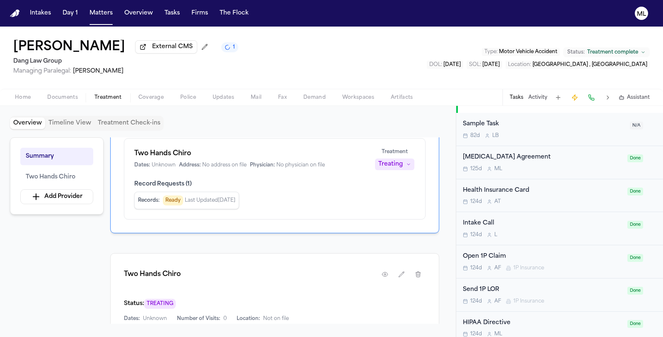
scroll to position [92, 0]
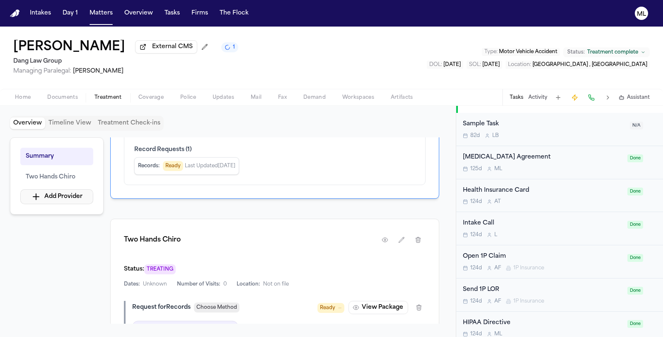
click at [57, 192] on button "Add Provider" at bounding box center [56, 196] width 73 height 15
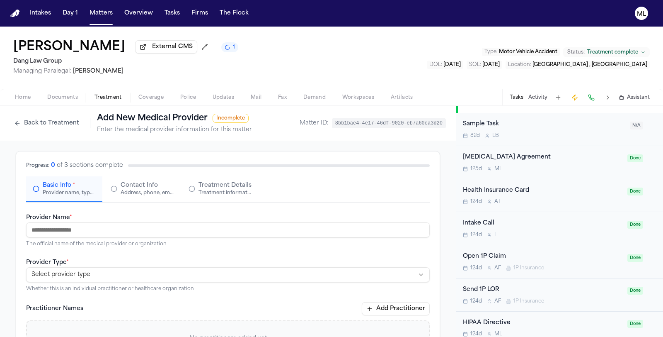
click at [59, 233] on input "Provider Name *" at bounding box center [228, 229] width 404 height 15
click at [114, 270] on html "**********" at bounding box center [331, 168] width 663 height 337
click at [98, 275] on html "**********" at bounding box center [331, 168] width 663 height 337
click at [94, 281] on div "**********" at bounding box center [228, 274] width 404 height 35
click at [96, 279] on html "**********" at bounding box center [331, 168] width 663 height 337
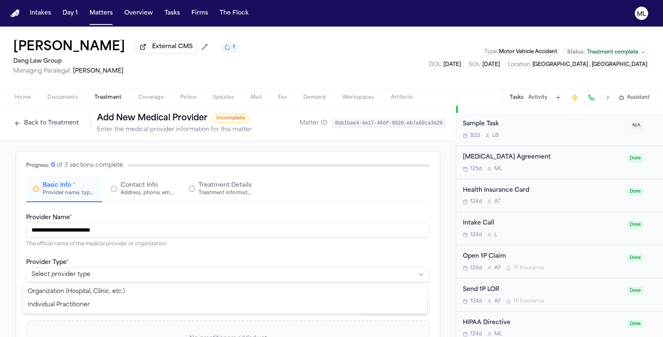
drag, startPoint x: 92, startPoint y: 293, endPoint x: 98, endPoint y: 277, distance: 17.5
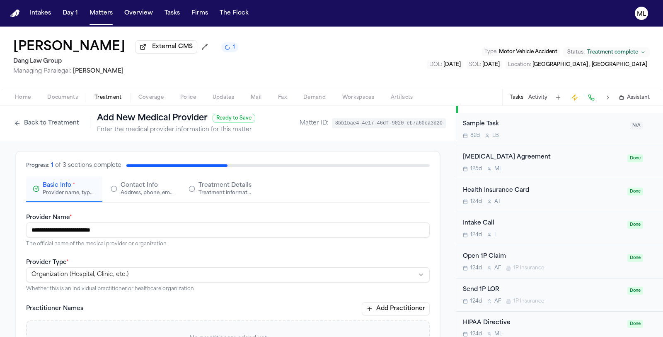
click at [135, 191] on div "Address, phone, email, and other contact details" at bounding box center [147, 192] width 53 height 7
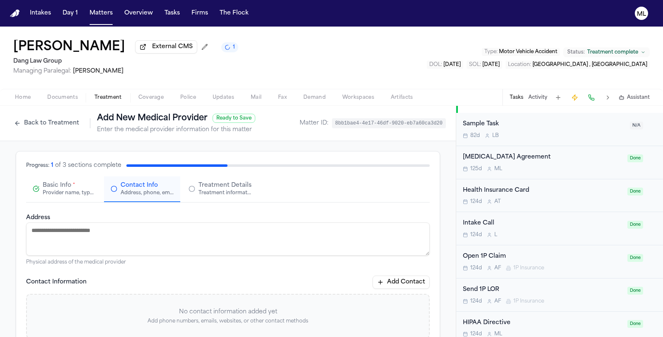
click at [102, 238] on textarea "Address" at bounding box center [228, 238] width 404 height 33
click at [144, 209] on div "**********" at bounding box center [228, 307] width 424 height 313
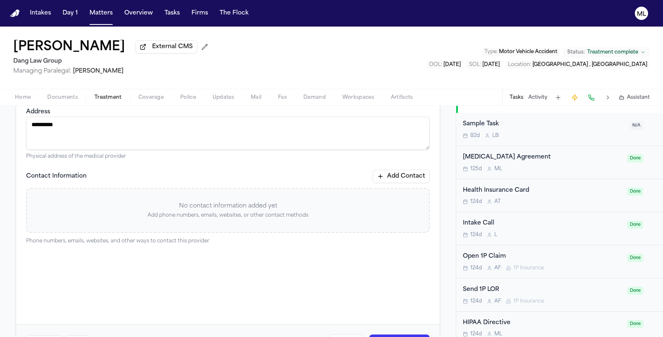
scroll to position [137, 0]
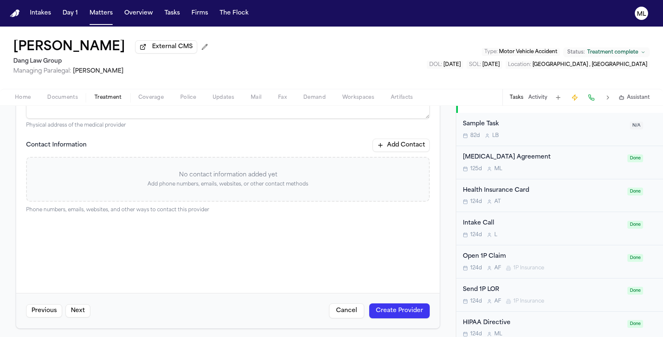
click at [384, 312] on button "Create Provider" at bounding box center [399, 310] width 61 height 15
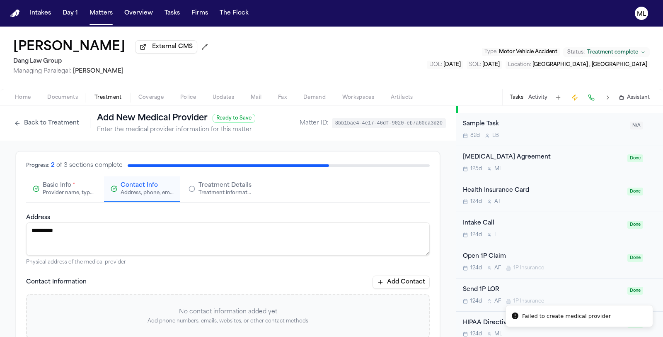
scroll to position [92, 0]
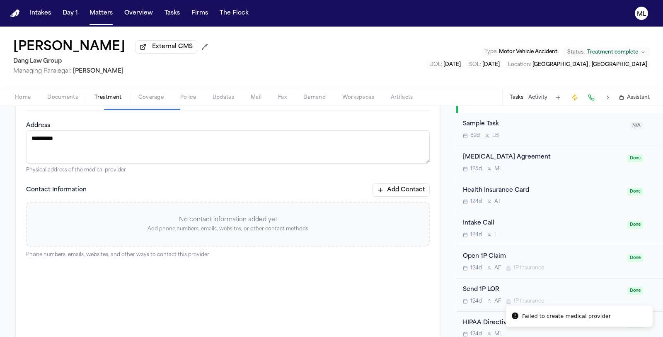
click at [397, 192] on button "Add Contact" at bounding box center [401, 189] width 57 height 13
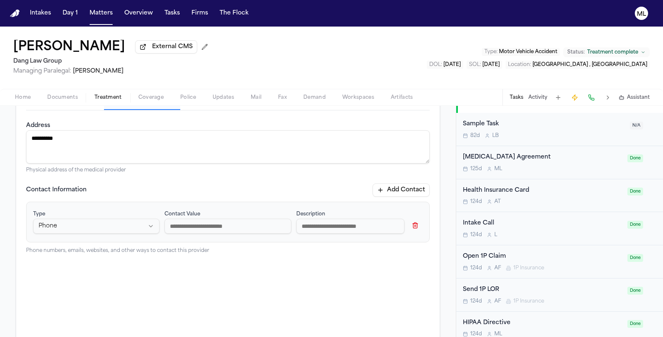
paste input "**********"
click at [167, 224] on input "**********" at bounding box center [228, 226] width 126 height 15
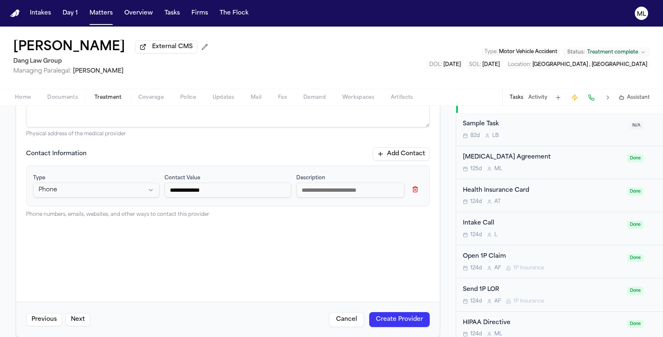
scroll to position [137, 0]
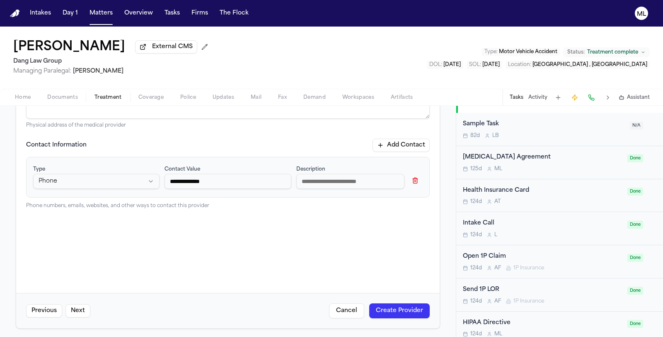
click at [388, 304] on button "Create Provider" at bounding box center [399, 310] width 61 height 15
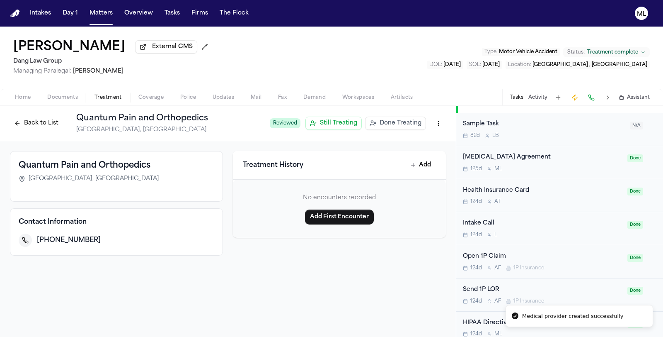
click at [32, 122] on button "Back to List" at bounding box center [36, 123] width 53 height 13
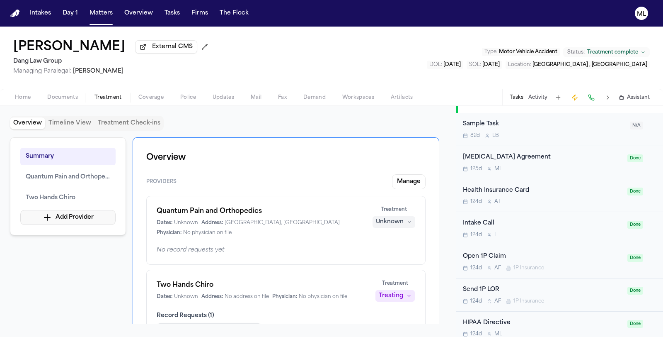
click at [70, 212] on button "Add Provider" at bounding box center [67, 217] width 95 height 15
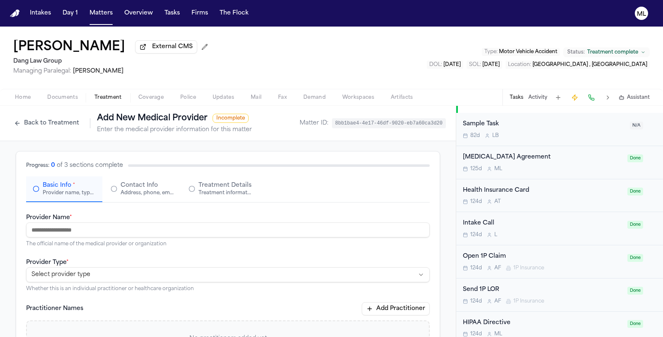
click at [83, 232] on input "Provider Name *" at bounding box center [228, 229] width 404 height 15
click at [75, 271] on html "**********" at bounding box center [331, 168] width 663 height 337
click at [138, 189] on div "Address, phone, email, and other contact details" at bounding box center [147, 192] width 53 height 7
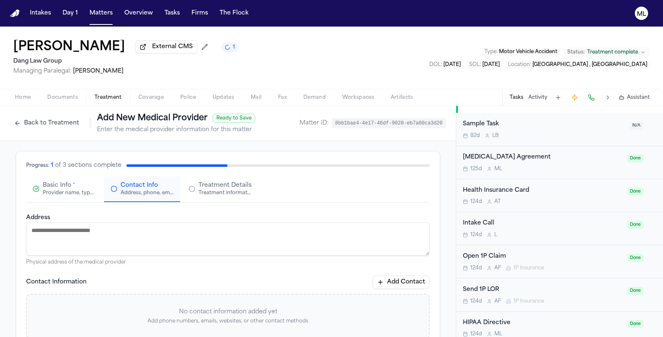
click at [114, 246] on textarea "Address" at bounding box center [228, 238] width 404 height 33
click at [389, 283] on button "Add Contact" at bounding box center [401, 281] width 57 height 13
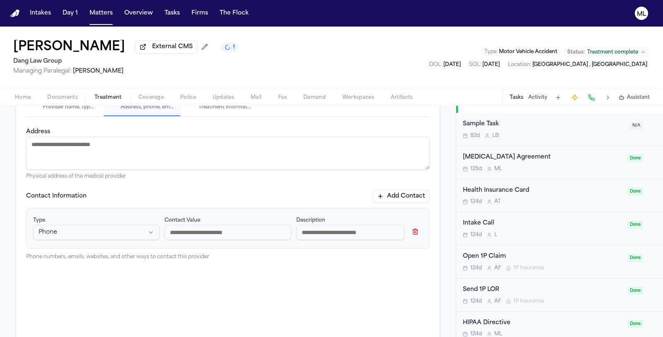
scroll to position [92, 0]
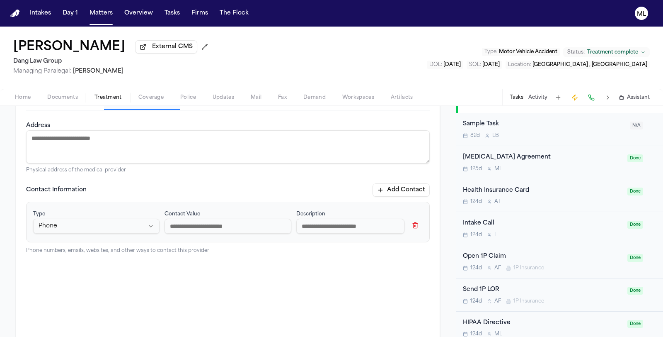
paste input "**********"
click at [400, 192] on button "Add Contact" at bounding box center [401, 189] width 57 height 13
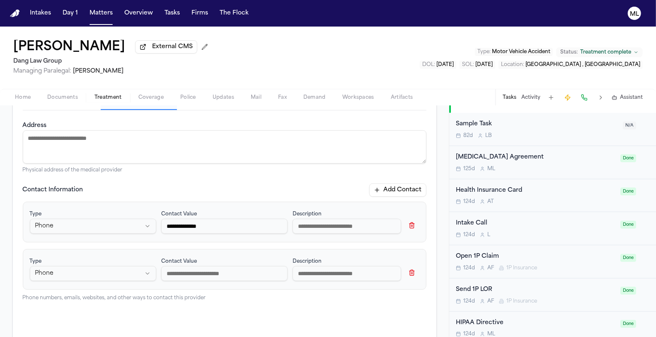
click at [409, 273] on button "button" at bounding box center [412, 272] width 15 height 13
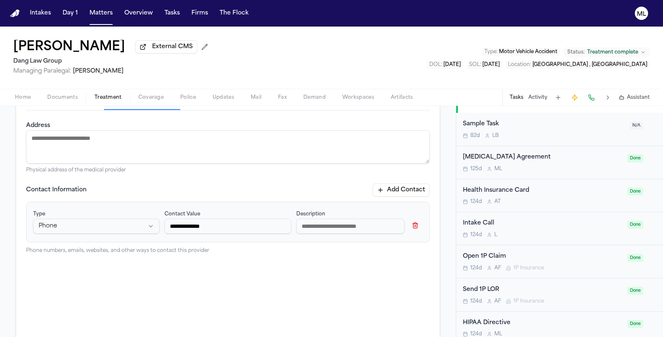
scroll to position [137, 0]
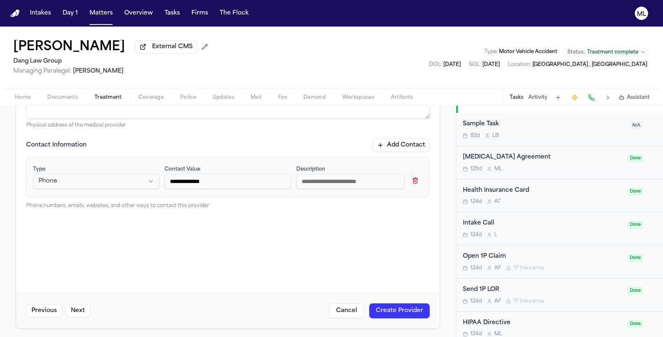
click at [394, 309] on button "Create Provider" at bounding box center [399, 310] width 61 height 15
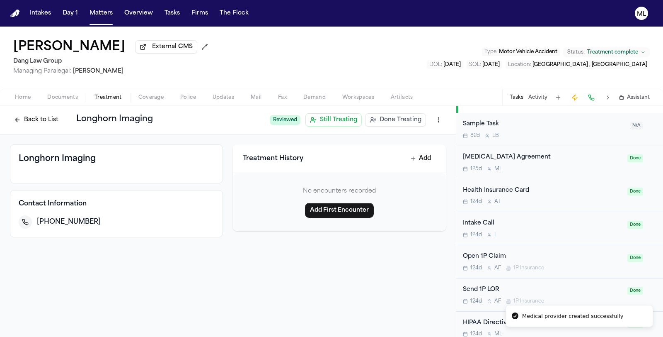
click at [33, 118] on button "Back to List" at bounding box center [36, 119] width 53 height 13
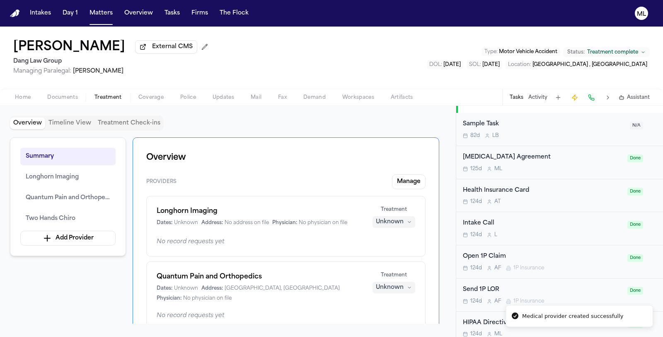
click at [378, 220] on div "Unknown" at bounding box center [390, 222] width 28 height 8
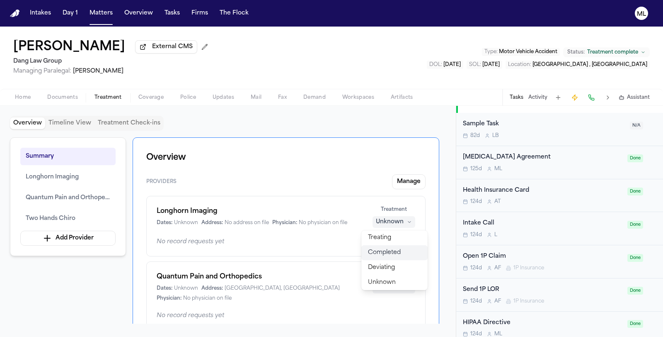
click at [375, 255] on span "Completed" at bounding box center [384, 252] width 33 height 8
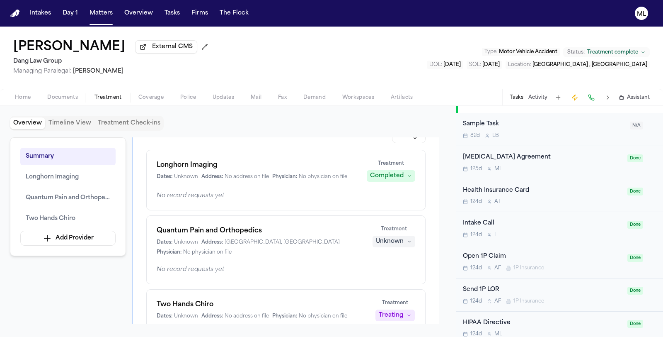
click at [381, 244] on div "Unknown" at bounding box center [390, 241] width 28 height 8
click at [384, 269] on span "Completed" at bounding box center [384, 271] width 33 height 8
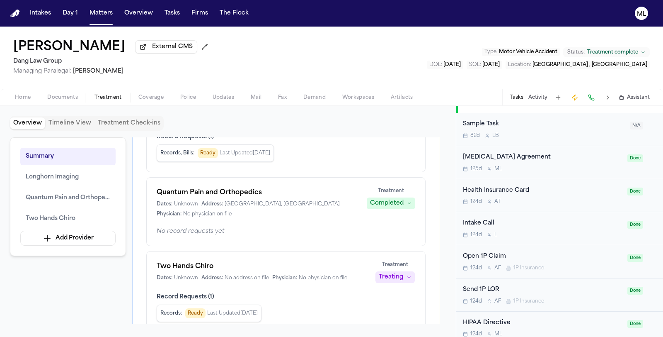
scroll to position [184, 0]
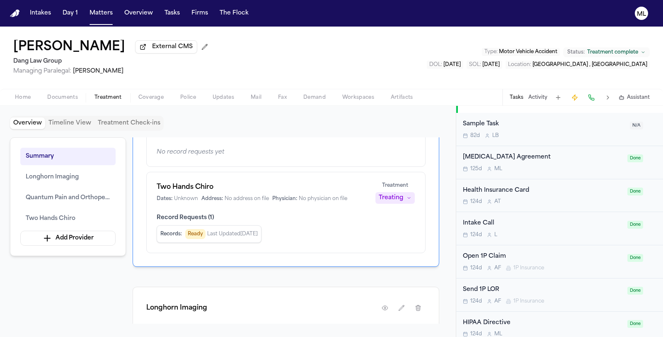
click at [392, 192] on button "Treating" at bounding box center [395, 198] width 39 height 12
click at [387, 220] on span "Completed" at bounding box center [385, 219] width 33 height 8
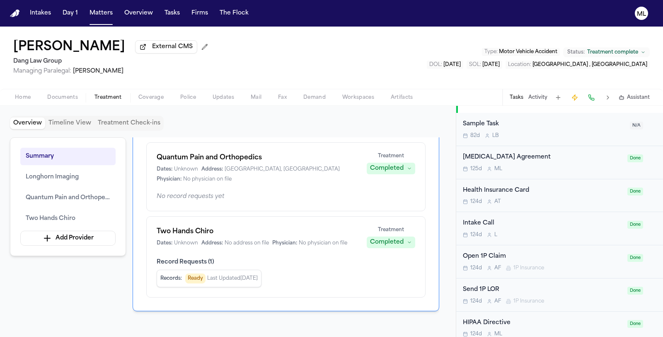
scroll to position [0, 0]
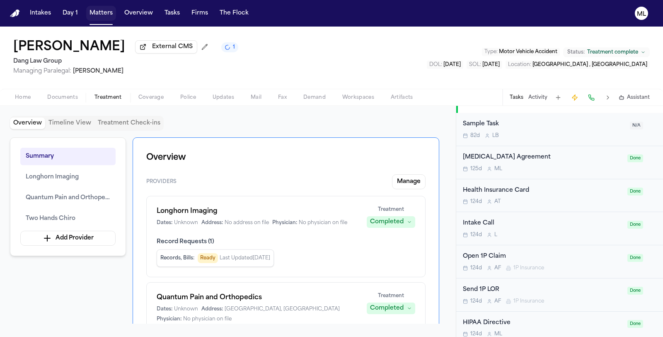
click at [100, 13] on button "Matters" at bounding box center [101, 13] width 30 height 15
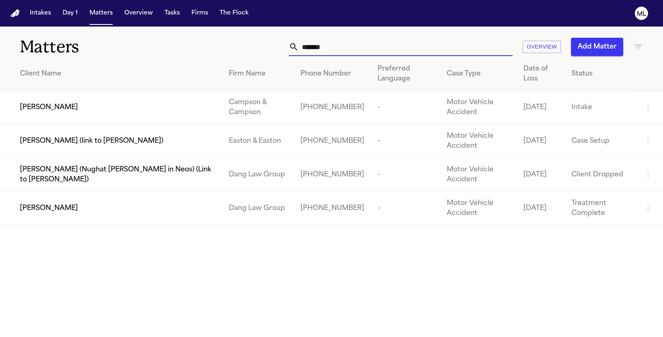
drag, startPoint x: 420, startPoint y: 48, endPoint x: 249, endPoint y: 48, distance: 170.8
click at [249, 48] on div "******* Overview Add Matter" at bounding box center [419, 47] width 447 height 18
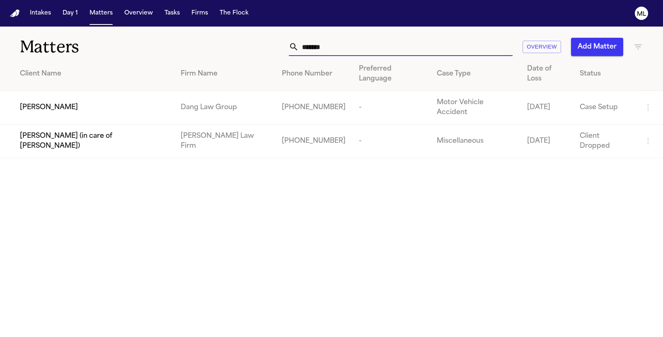
click at [34, 102] on span "[PERSON_NAME]" at bounding box center [49, 107] width 58 height 10
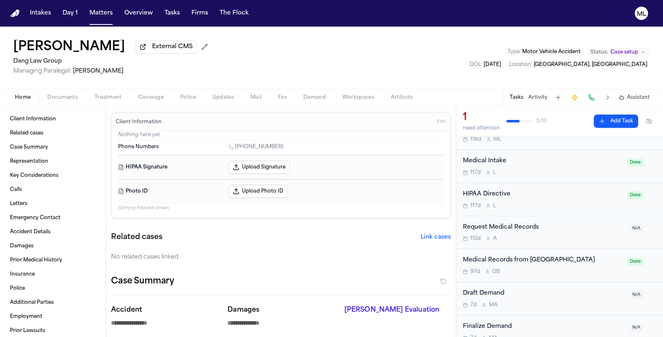
scroll to position [193, 0]
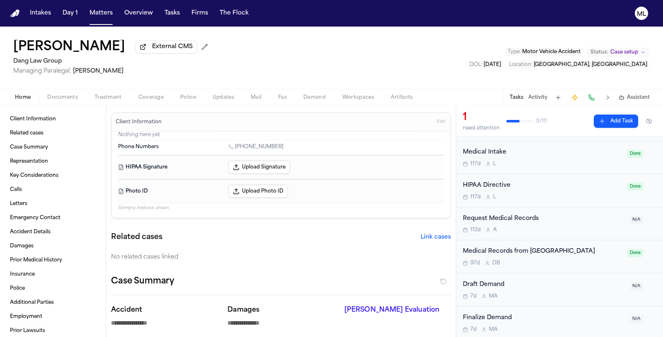
click at [585, 260] on div "97d D B" at bounding box center [543, 263] width 160 height 7
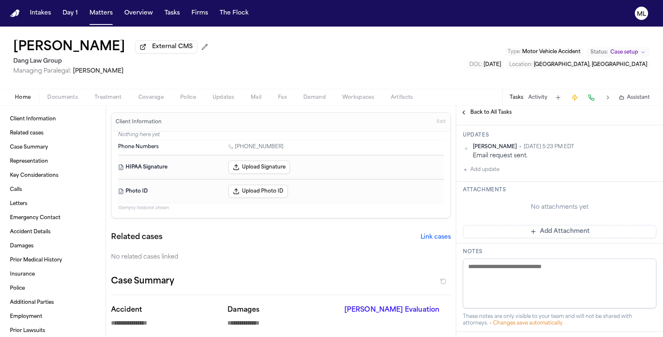
scroll to position [260, 0]
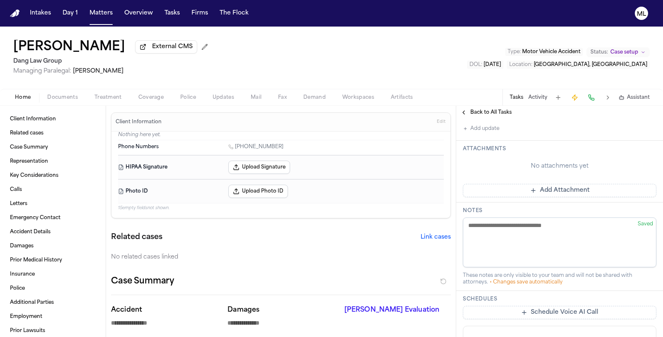
click at [61, 100] on span "Documents" at bounding box center [62, 97] width 31 height 7
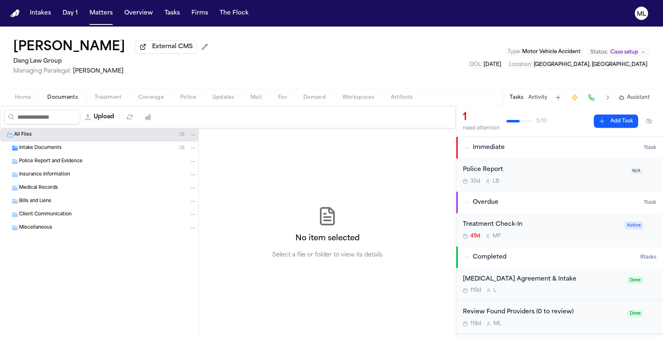
click at [44, 182] on div "Medical Records" at bounding box center [99, 187] width 199 height 13
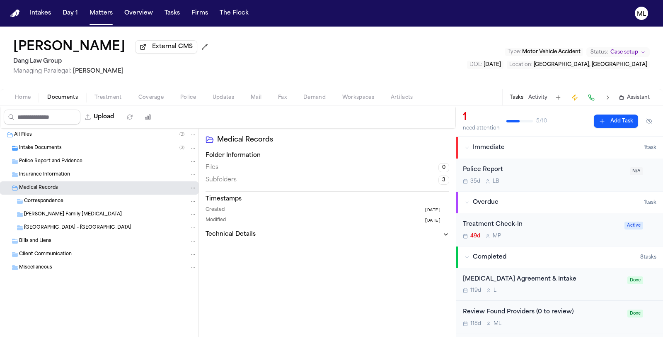
click at [74, 230] on div "[GEOGRAPHIC_DATA] – [GEOGRAPHIC_DATA]" at bounding box center [110, 227] width 173 height 7
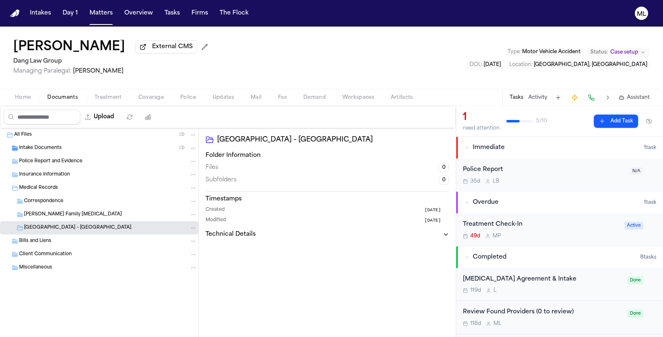
click at [60, 151] on div "Intake Documents ( 3 )" at bounding box center [99, 147] width 199 height 13
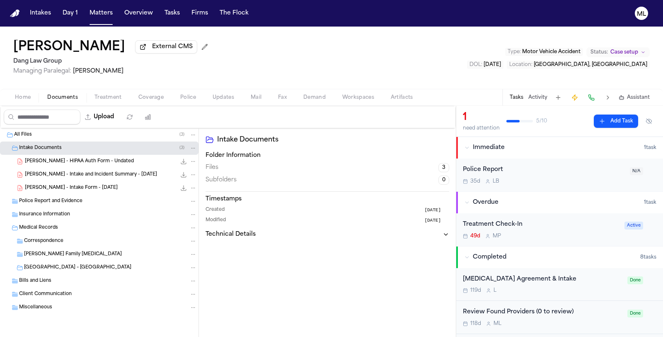
click at [540, 237] on div "49d M P" at bounding box center [541, 236] width 157 height 7
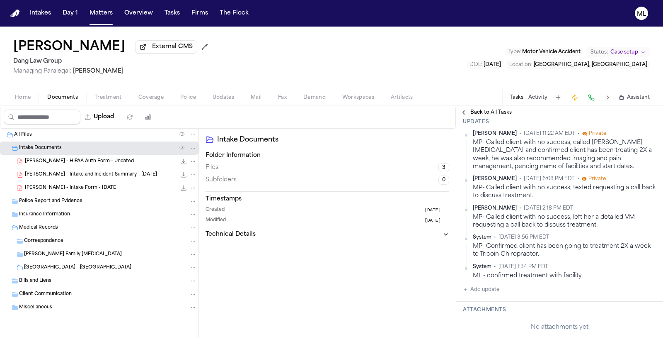
scroll to position [138, 0]
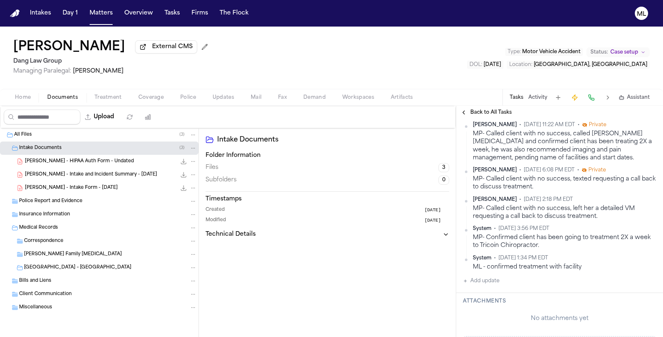
click at [476, 279] on button "Add update" at bounding box center [481, 281] width 36 height 10
click at [488, 287] on textarea "Add your update" at bounding box center [564, 287] width 177 height 17
click at [552, 284] on textarea "**********" at bounding box center [561, 287] width 170 height 17
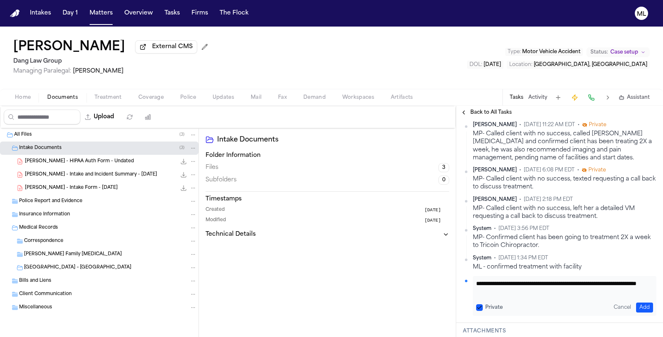
click at [639, 307] on button "Add" at bounding box center [644, 307] width 17 height 10
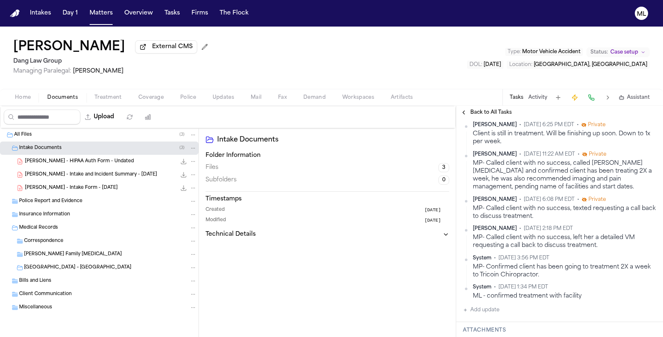
click at [621, 51] on span "Case setup" at bounding box center [625, 52] width 28 height 7
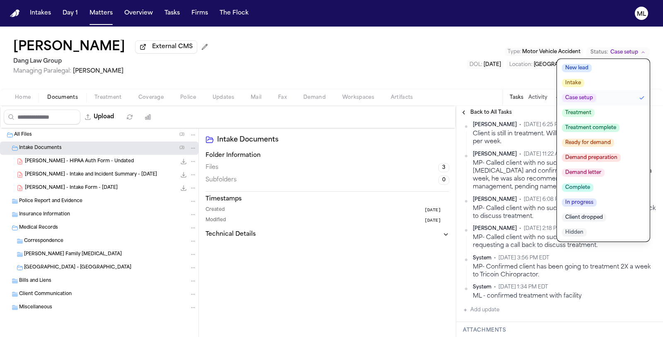
click at [591, 113] on span "Treatment" at bounding box center [578, 113] width 33 height 8
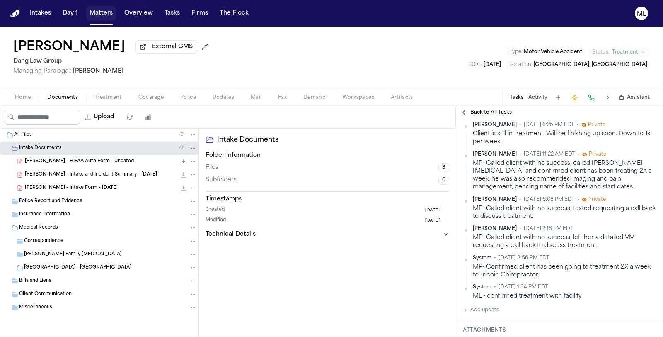
drag, startPoint x: 97, startPoint y: 17, endPoint x: 233, endPoint y: 17, distance: 135.2
click at [97, 17] on button "Matters" at bounding box center [101, 13] width 30 height 15
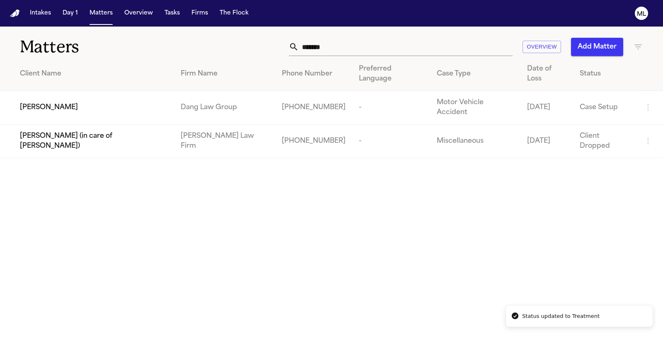
drag, startPoint x: 378, startPoint y: 53, endPoint x: 289, endPoint y: 50, distance: 88.8
click at [289, 50] on div "****** Overview Add Matter" at bounding box center [419, 47] width 447 height 18
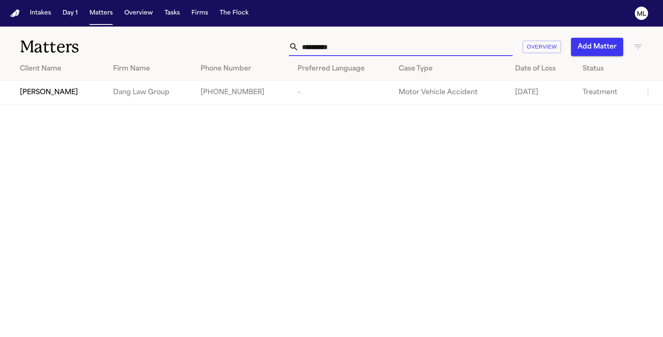
click at [342, 49] on input "**********" at bounding box center [406, 47] width 214 height 18
click at [107, 94] on td "Dang Law Group" at bounding box center [150, 93] width 87 height 24
click at [70, 92] on span "[PERSON_NAME]" at bounding box center [49, 92] width 58 height 10
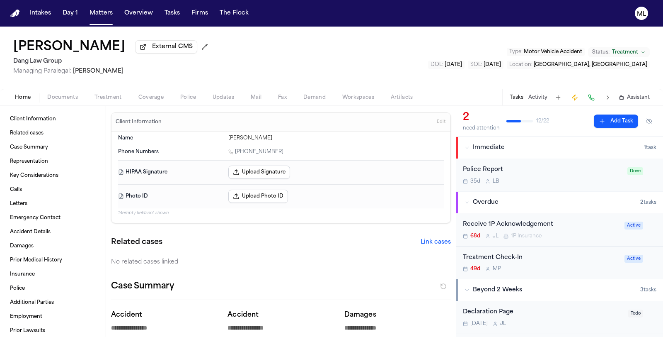
click at [616, 49] on button "Status: Treatment" at bounding box center [619, 52] width 62 height 10
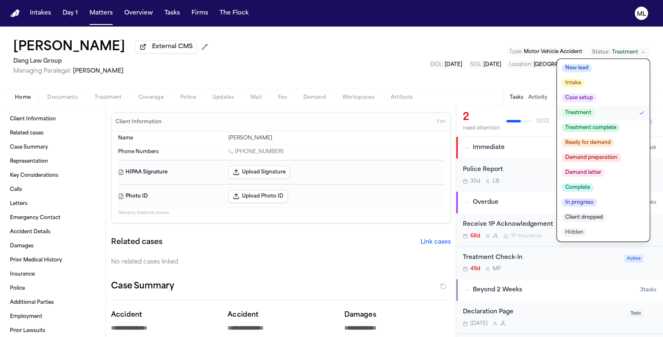
click at [612, 124] on span "Treatment complete" at bounding box center [591, 128] width 58 height 8
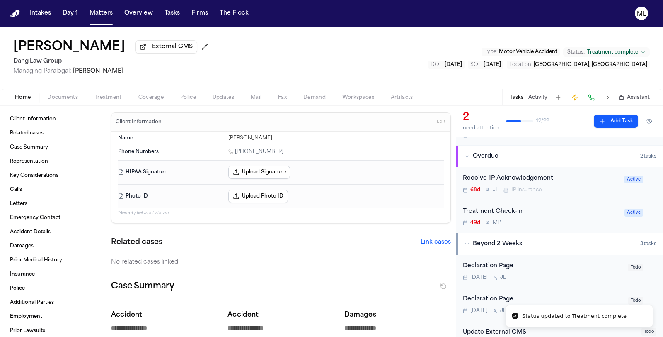
scroll to position [92, 0]
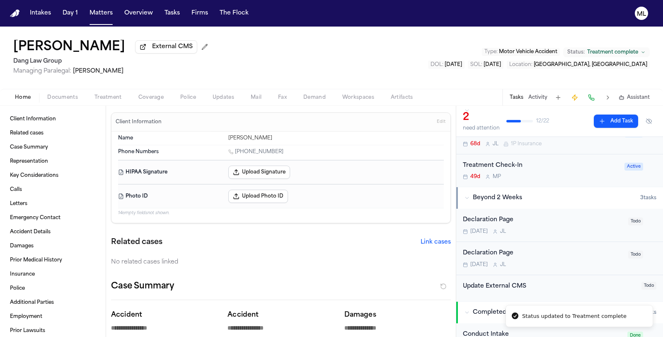
click at [555, 179] on div "Treatment Check-In 49d M P Active" at bounding box center [559, 170] width 207 height 33
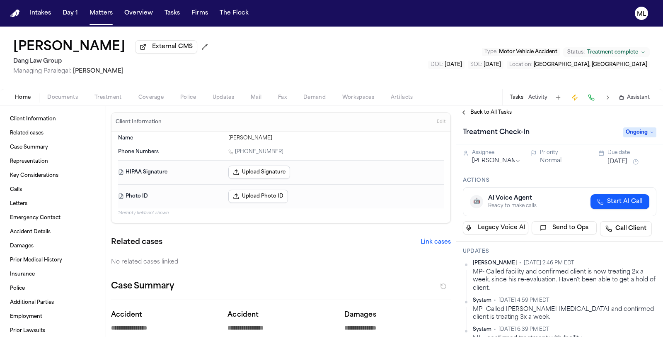
click at [634, 137] on div "Treatment Check-In Ongoing" at bounding box center [560, 132] width 194 height 13
click at [634, 134] on span "Ongoing" at bounding box center [640, 132] width 33 height 10
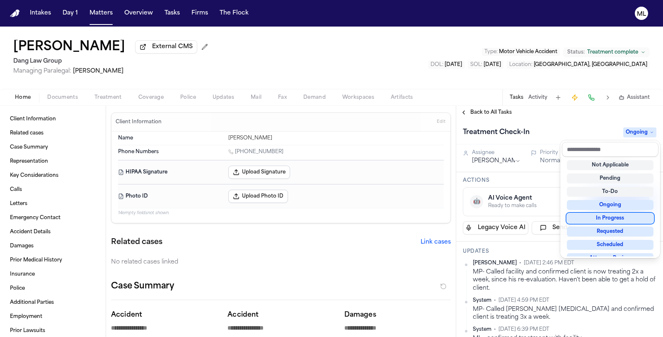
scroll to position [129, 0]
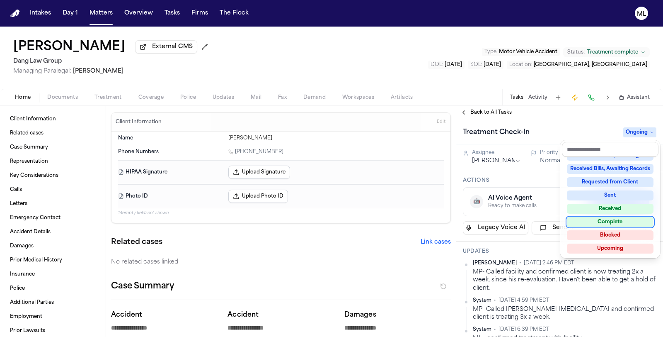
click at [604, 223] on div "Complete" at bounding box center [610, 222] width 87 height 10
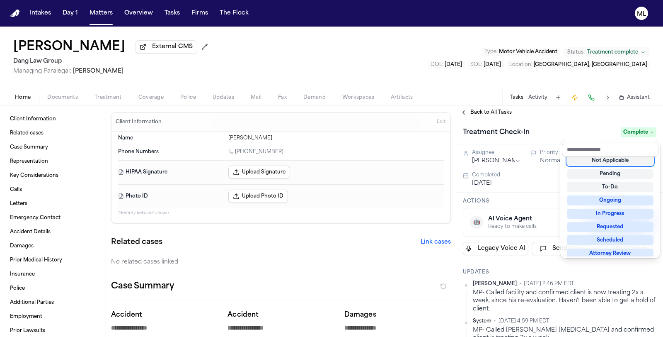
scroll to position [3, 0]
click at [112, 95] on div "**********" at bounding box center [331, 182] width 663 height 310
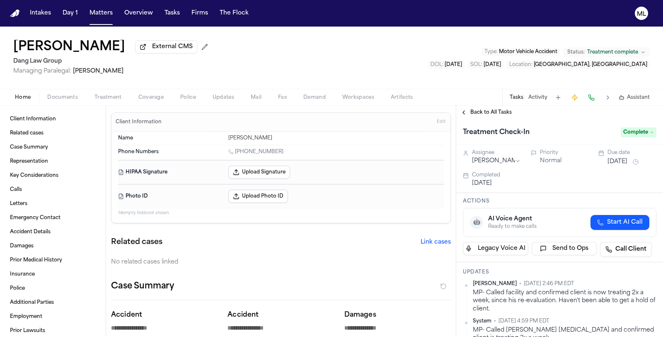
click at [112, 95] on span "Treatment" at bounding box center [108, 97] width 27 height 7
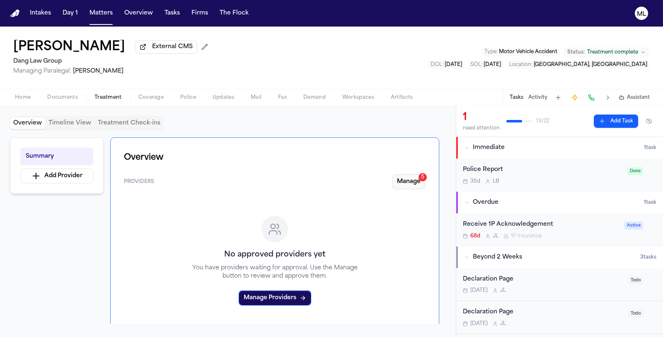
click at [398, 182] on button "Manage 5" at bounding box center [409, 181] width 34 height 15
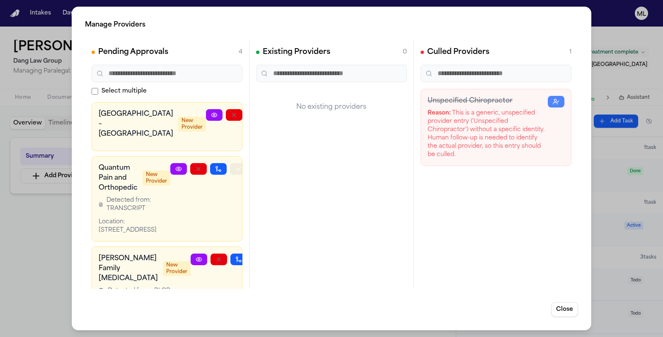
click at [230, 175] on button "button" at bounding box center [238, 169] width 17 height 12
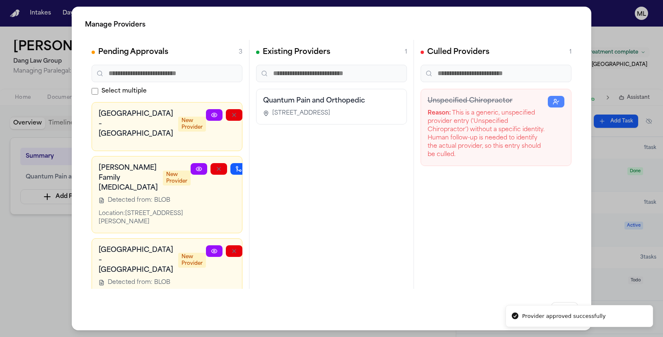
click at [250, 175] on button "button" at bounding box center [258, 169] width 17 height 12
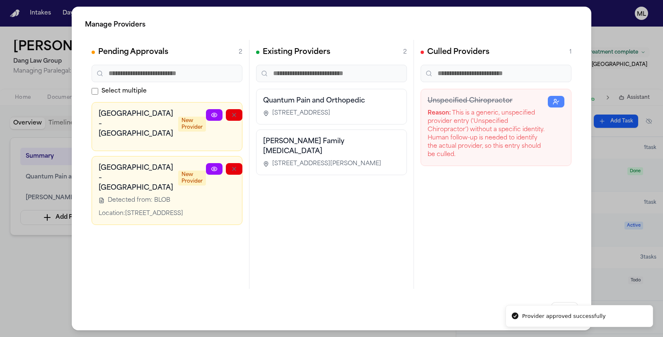
click at [271, 172] on icon "button" at bounding box center [274, 168] width 7 height 7
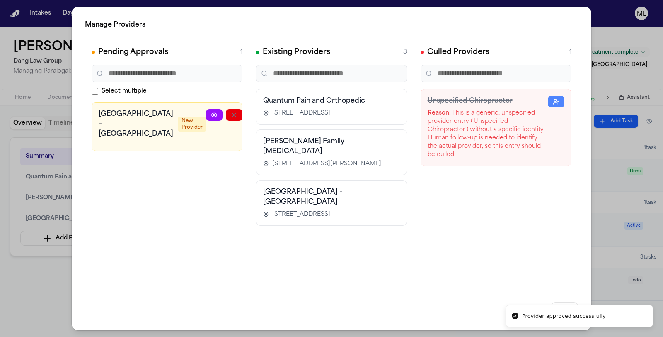
click at [42, 270] on div "Manage Providers Pending Approvals 1 Select multiple [GEOGRAPHIC_DATA] – [GEOGR…" at bounding box center [331, 168] width 663 height 337
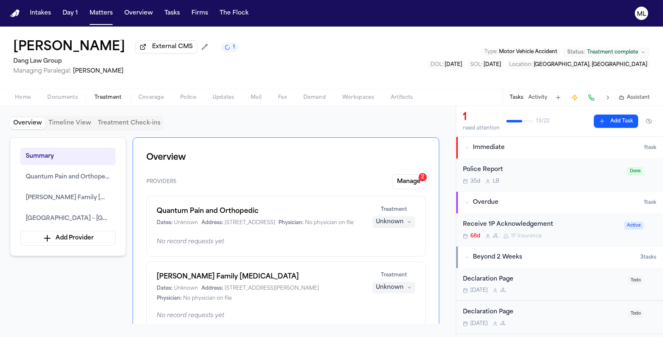
click at [396, 221] on div "Unknown" at bounding box center [390, 222] width 28 height 8
click at [391, 252] on span "Completed" at bounding box center [384, 252] width 33 height 8
click at [385, 291] on div "Unknown" at bounding box center [390, 287] width 28 height 8
click at [379, 257] on div "Treating Completed Deviating Unknown" at bounding box center [395, 262] width 66 height 60
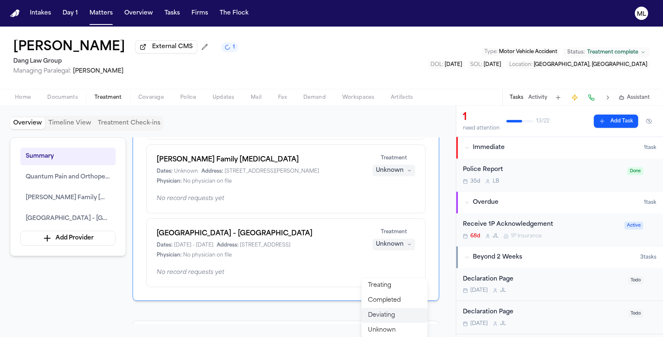
scroll to position [138, 0]
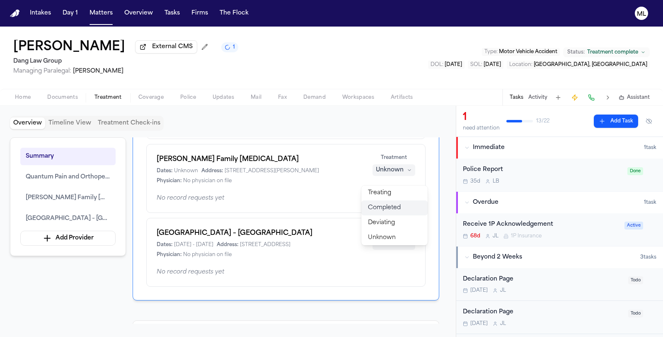
click at [376, 204] on span "Completed" at bounding box center [384, 208] width 33 height 8
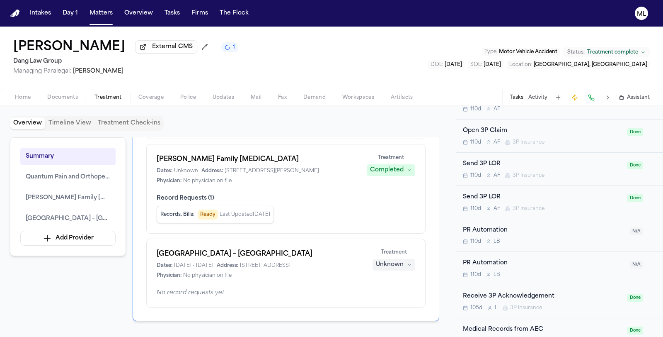
scroll to position [599, 0]
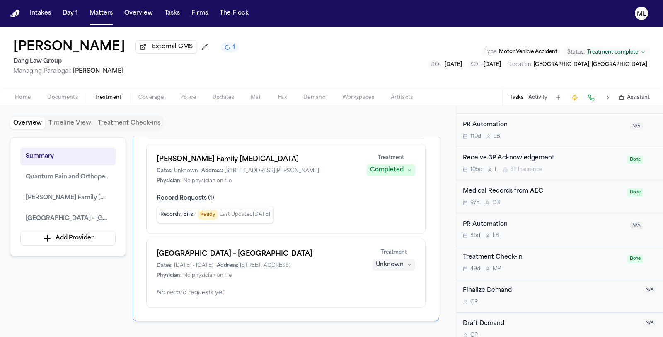
click at [409, 265] on icon "button" at bounding box center [409, 264] width 2 height 1
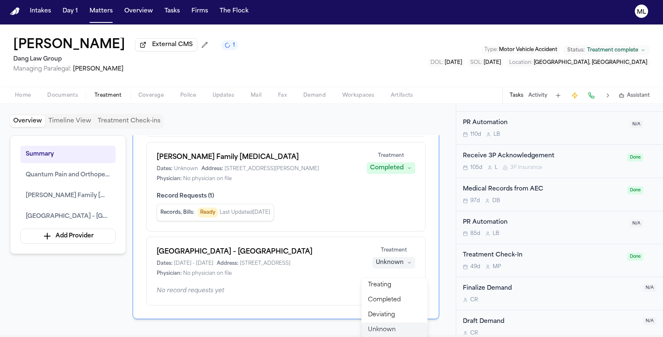
click at [396, 328] on button "Unknown" at bounding box center [395, 329] width 66 height 15
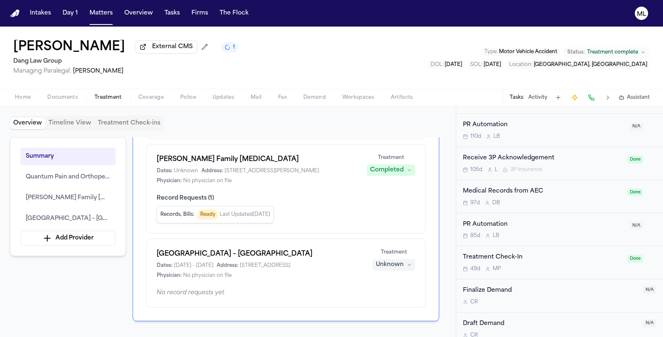
scroll to position [0, 0]
